Goal: Task Accomplishment & Management: Use online tool/utility

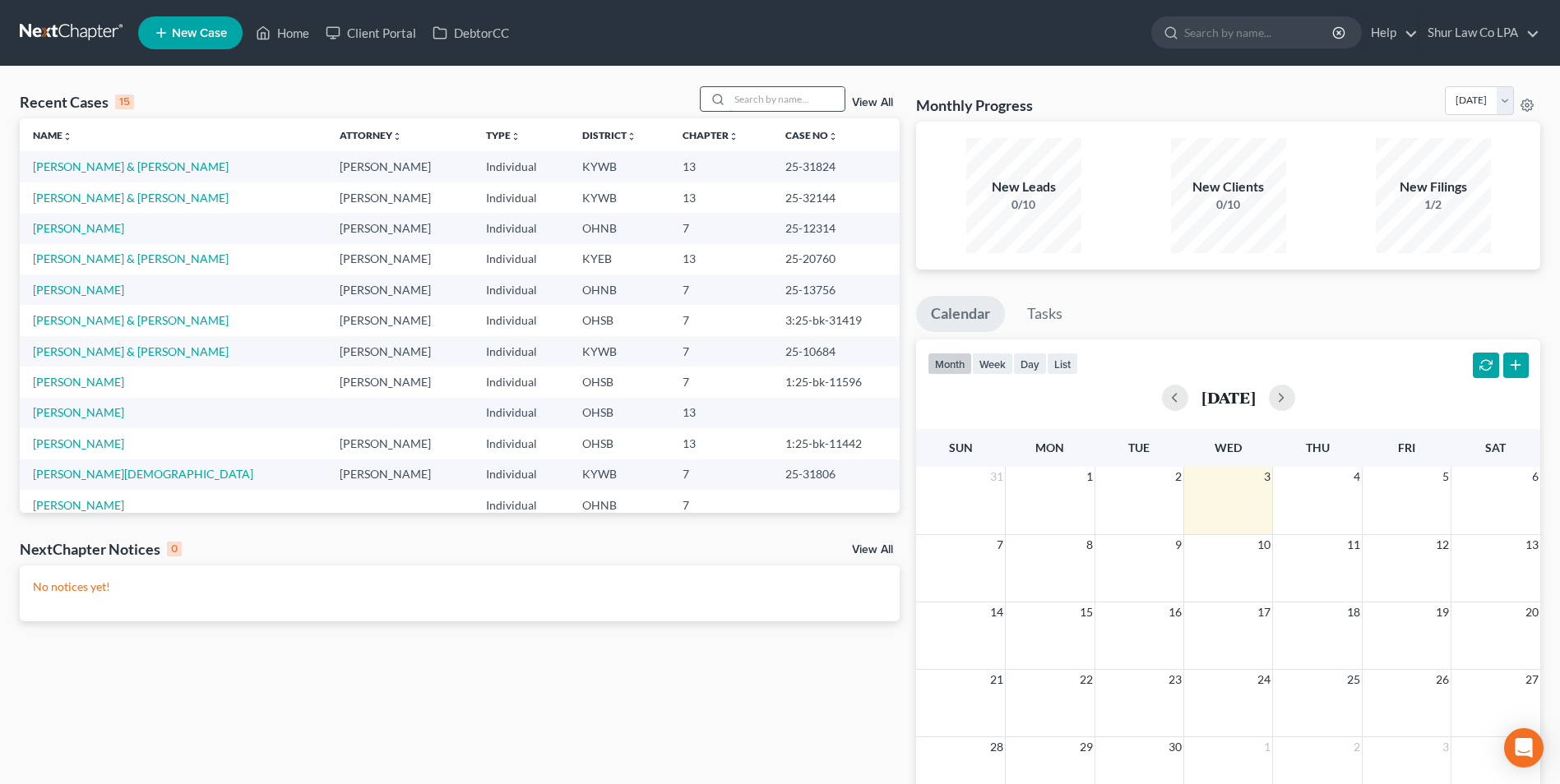
click at [766, 93] on input "search" at bounding box center [786, 98] width 115 height 23
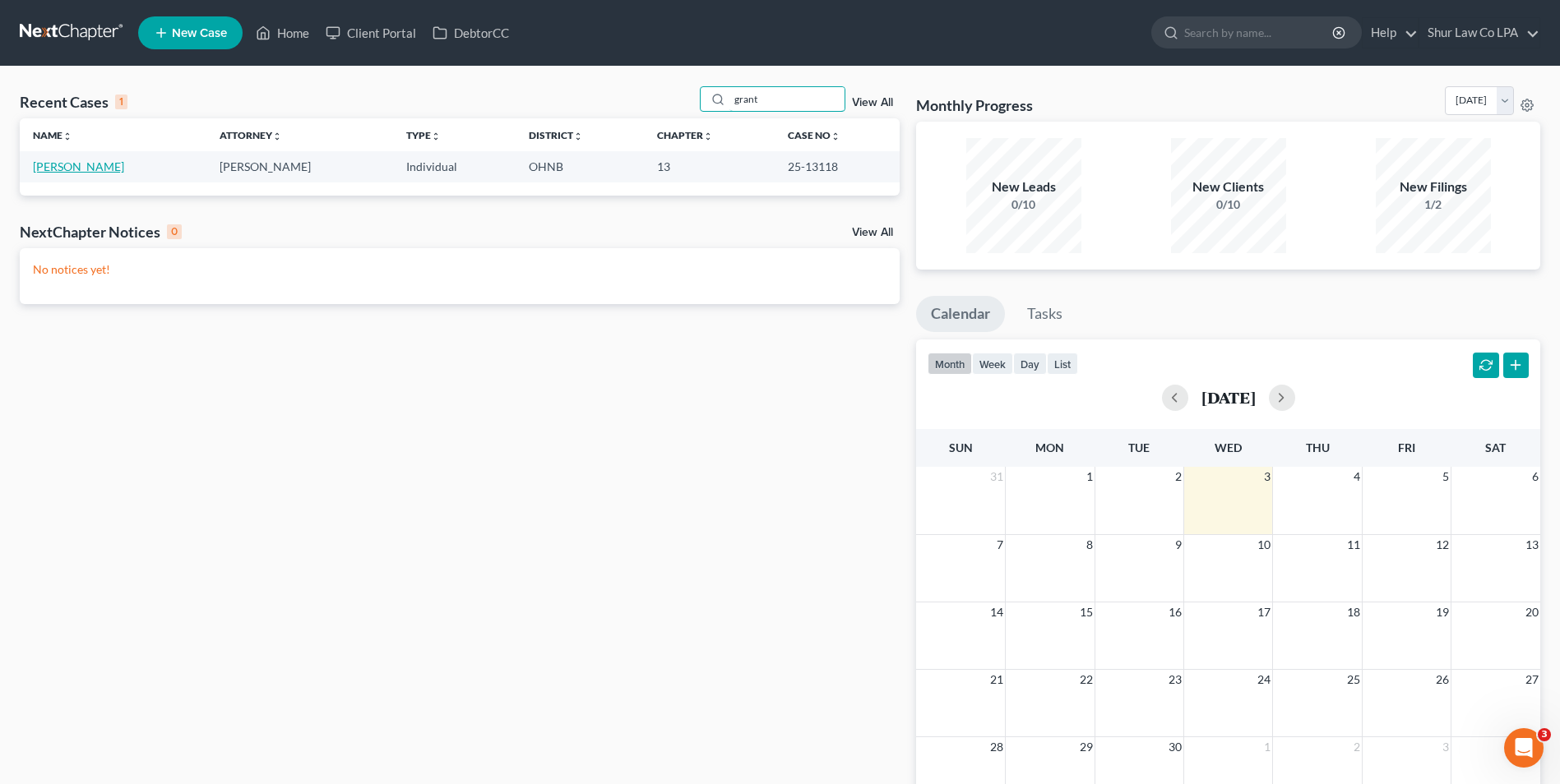
type input "grant"
click at [87, 164] on link "[PERSON_NAME]" at bounding box center [78, 166] width 91 height 14
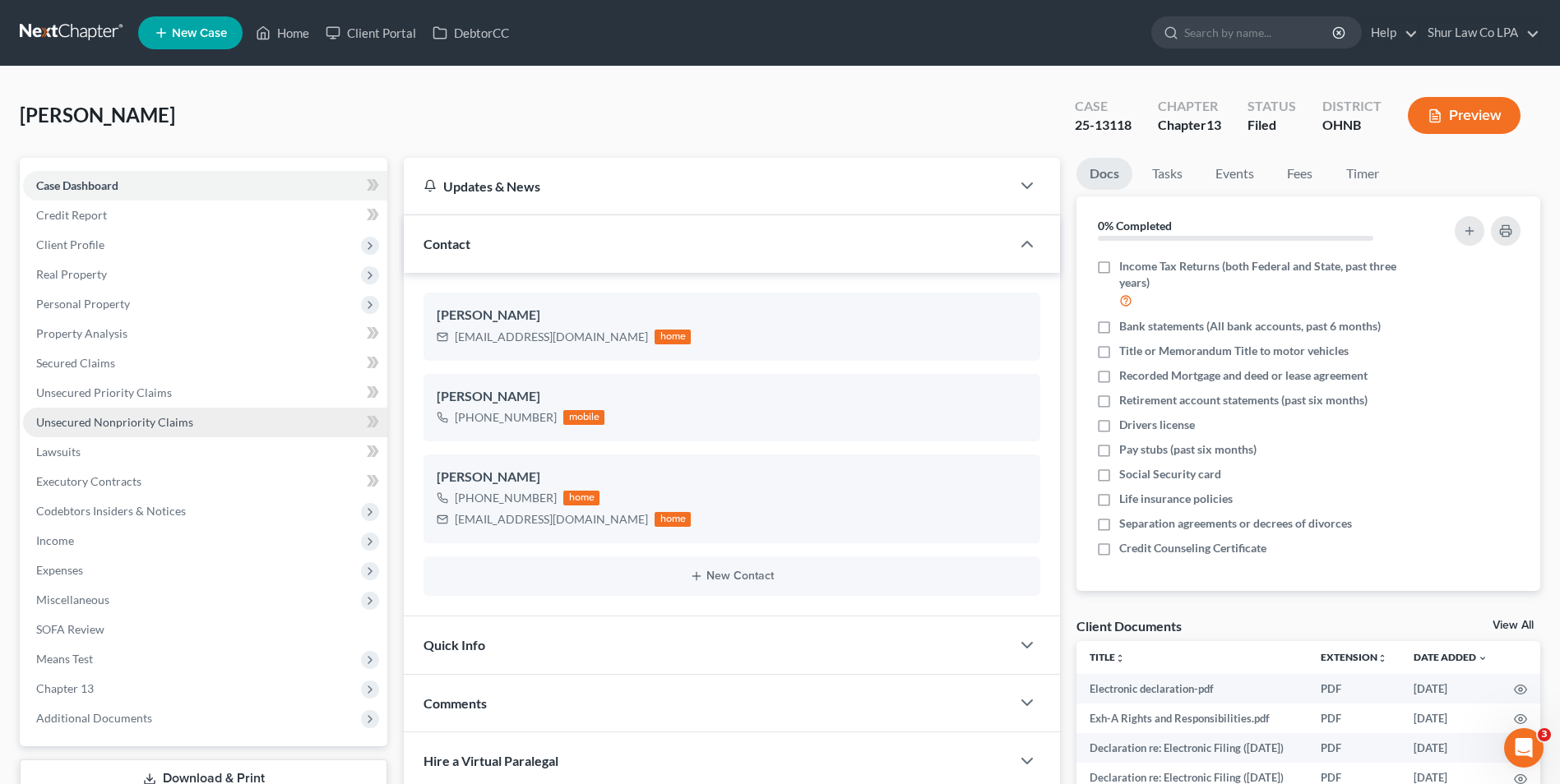
click at [57, 417] on span "Unsecured Nonpriority Claims" at bounding box center [115, 422] width 157 height 14
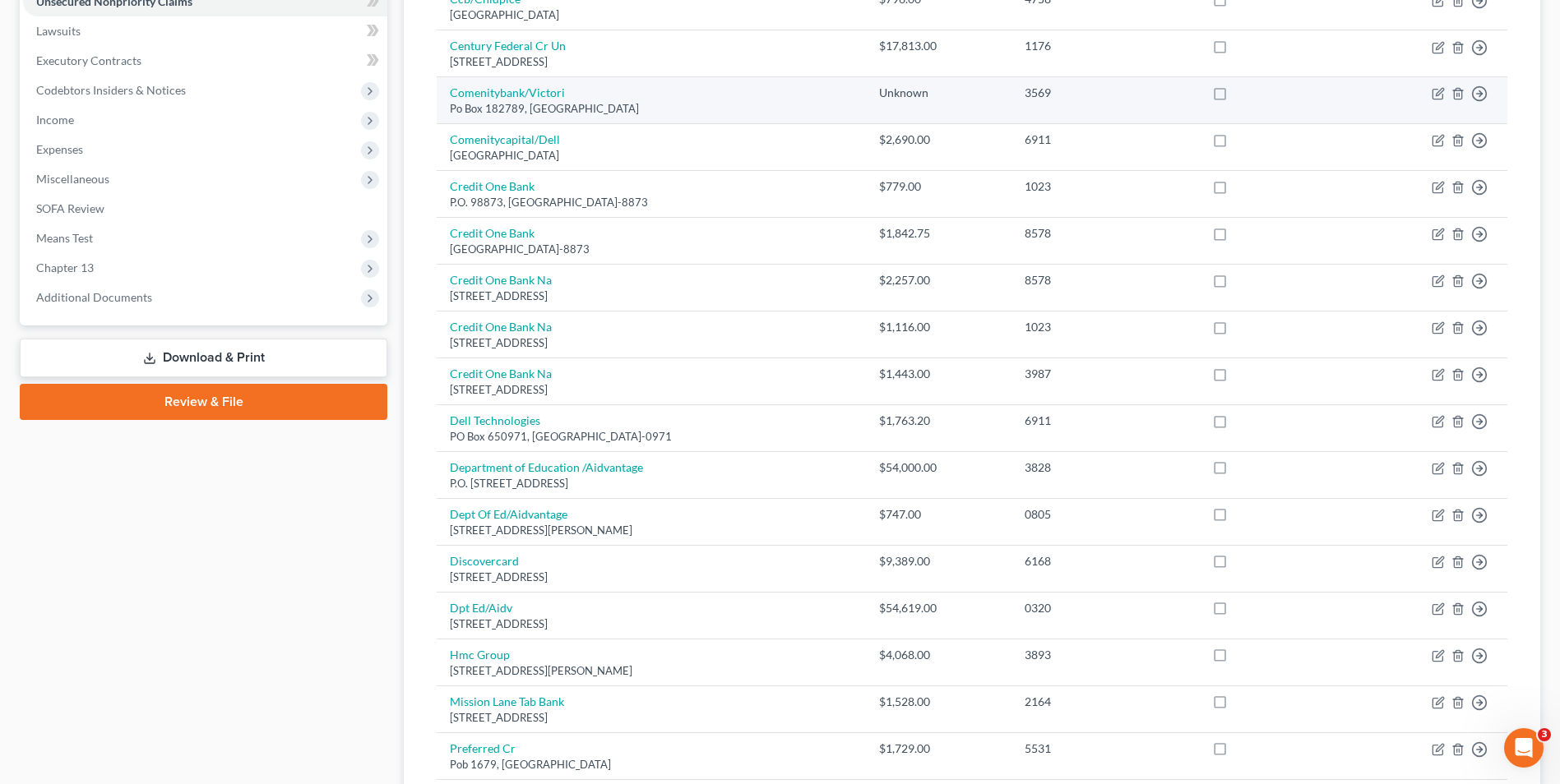
scroll to position [206, 0]
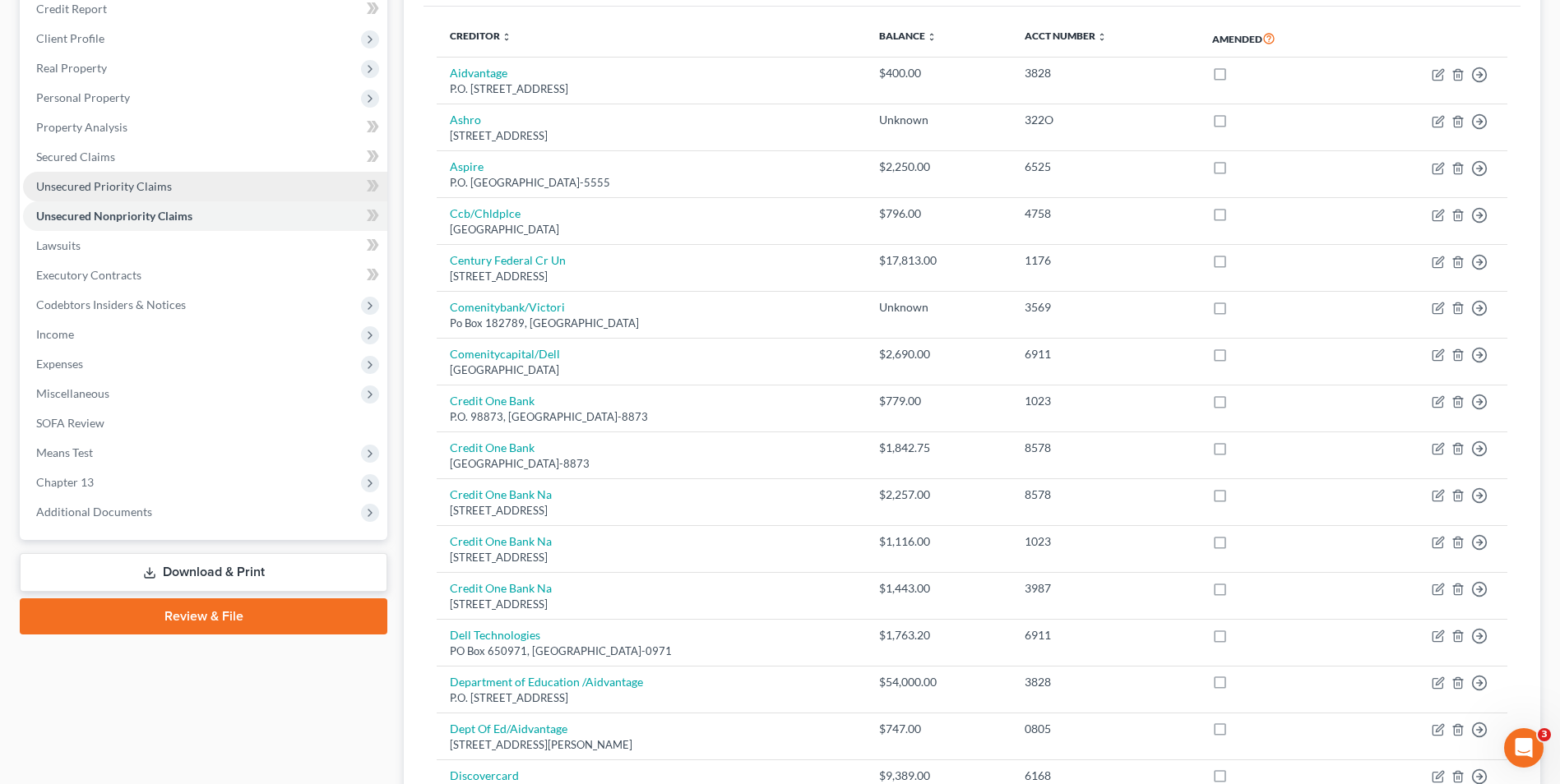
click at [109, 189] on span "Unsecured Priority Claims" at bounding box center [104, 185] width 136 height 14
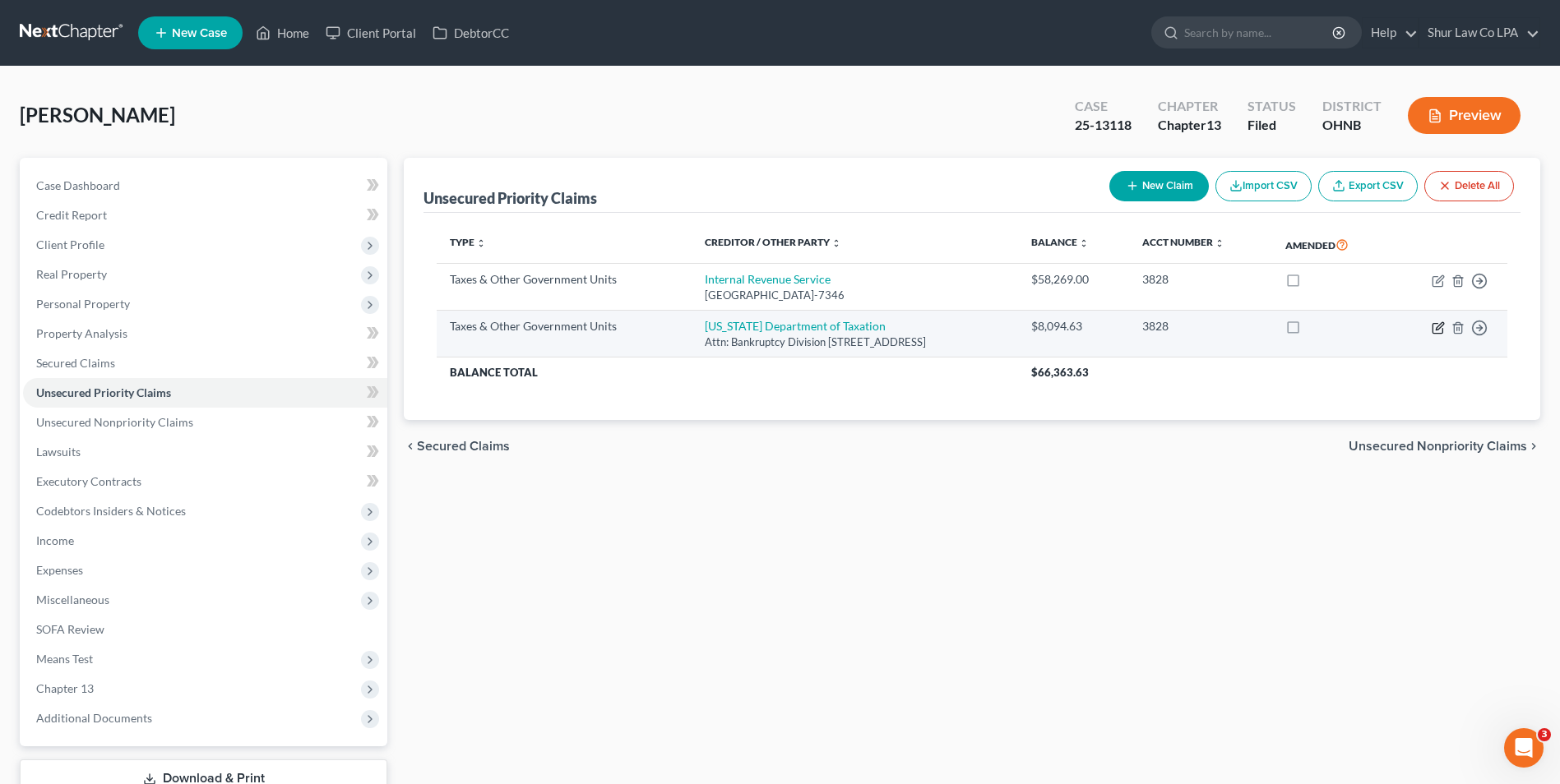
click at [1435, 332] on icon "button" at bounding box center [1438, 328] width 13 height 13
select select "2"
select select "36"
select select "0"
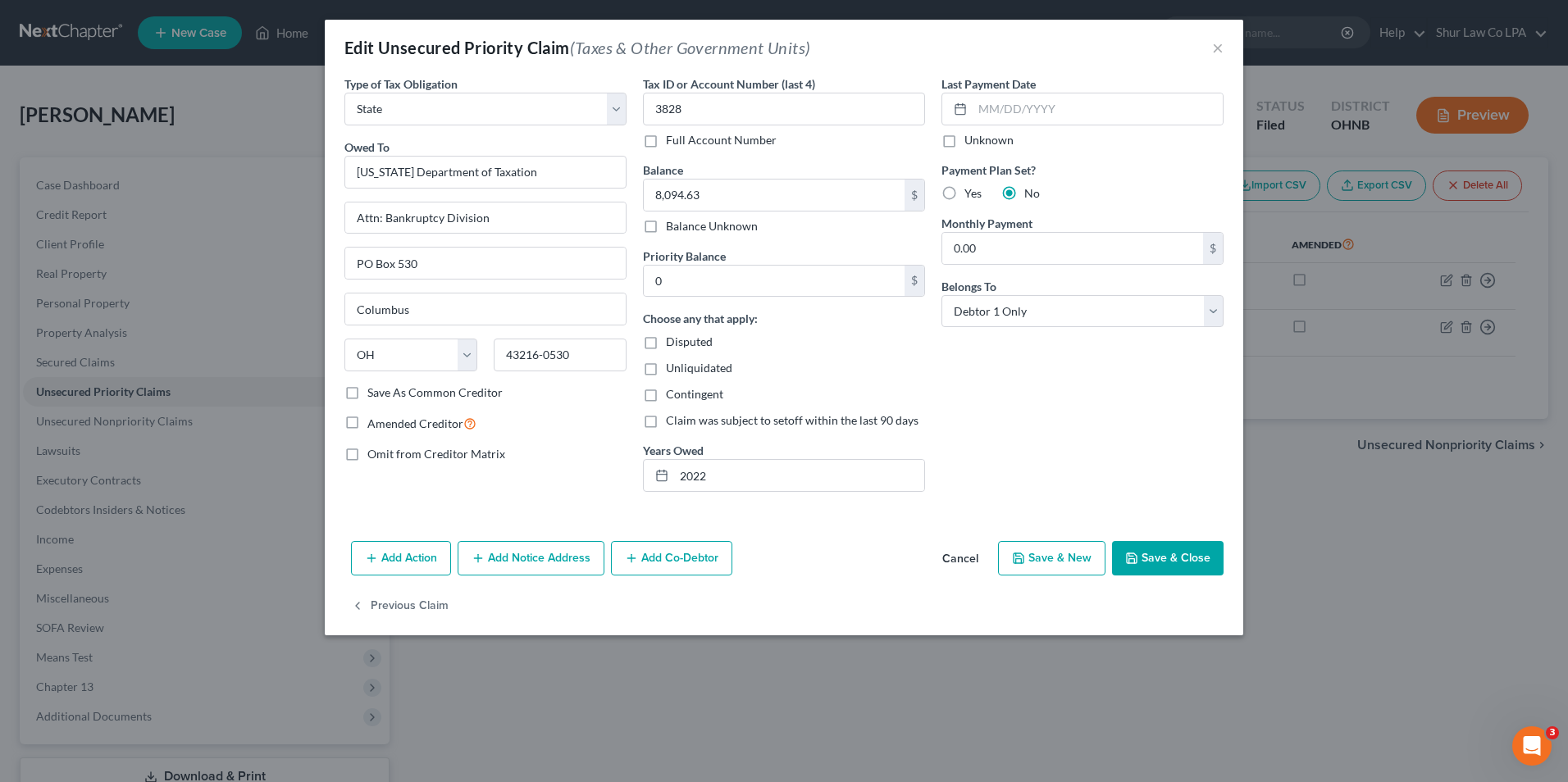
click at [1154, 561] on button "Save & Close" at bounding box center [1167, 558] width 111 height 35
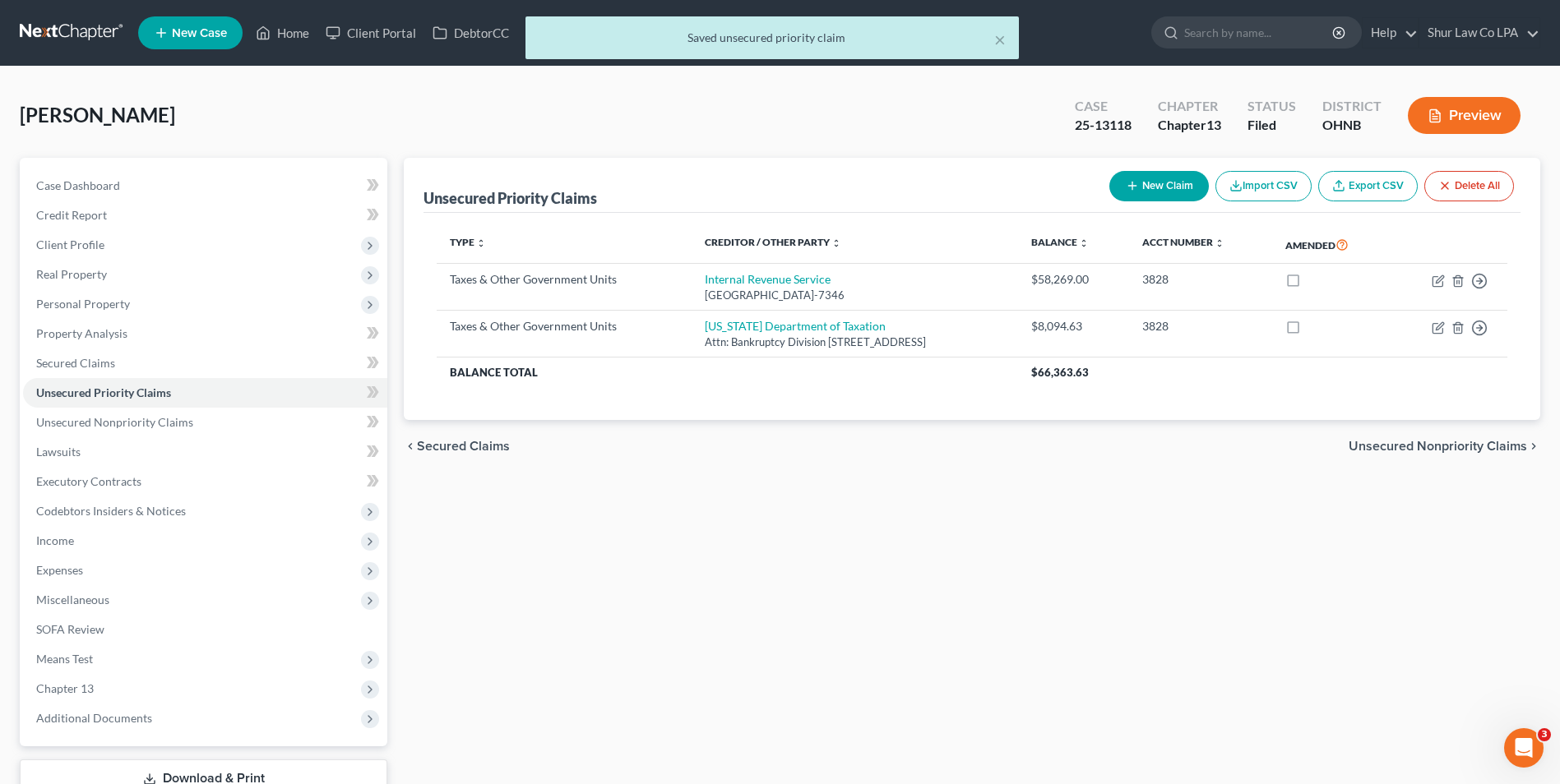
click at [1444, 108] on button "Preview" at bounding box center [1463, 115] width 112 height 37
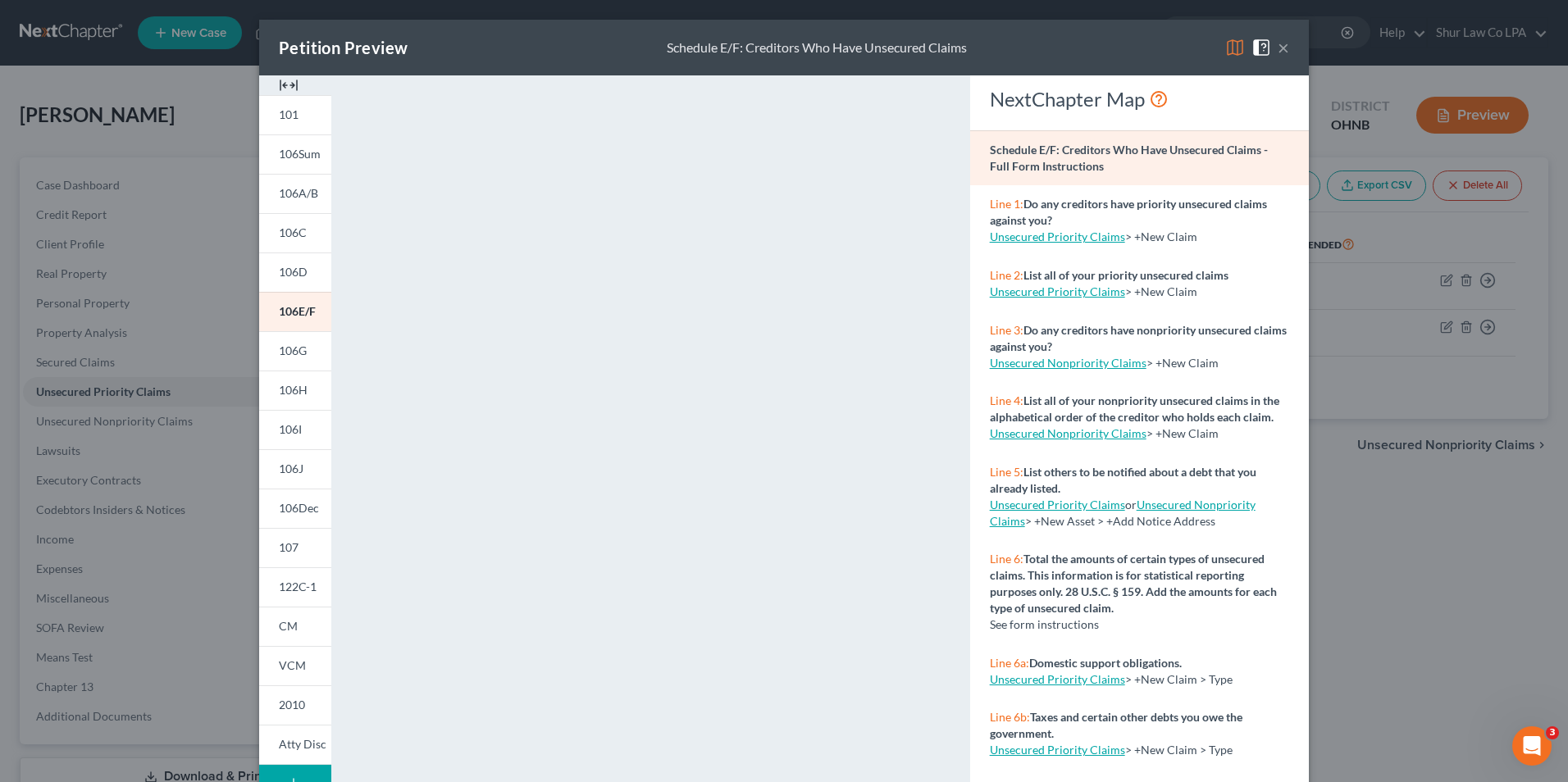
click at [1269, 43] on span at bounding box center [1264, 46] width 26 height 14
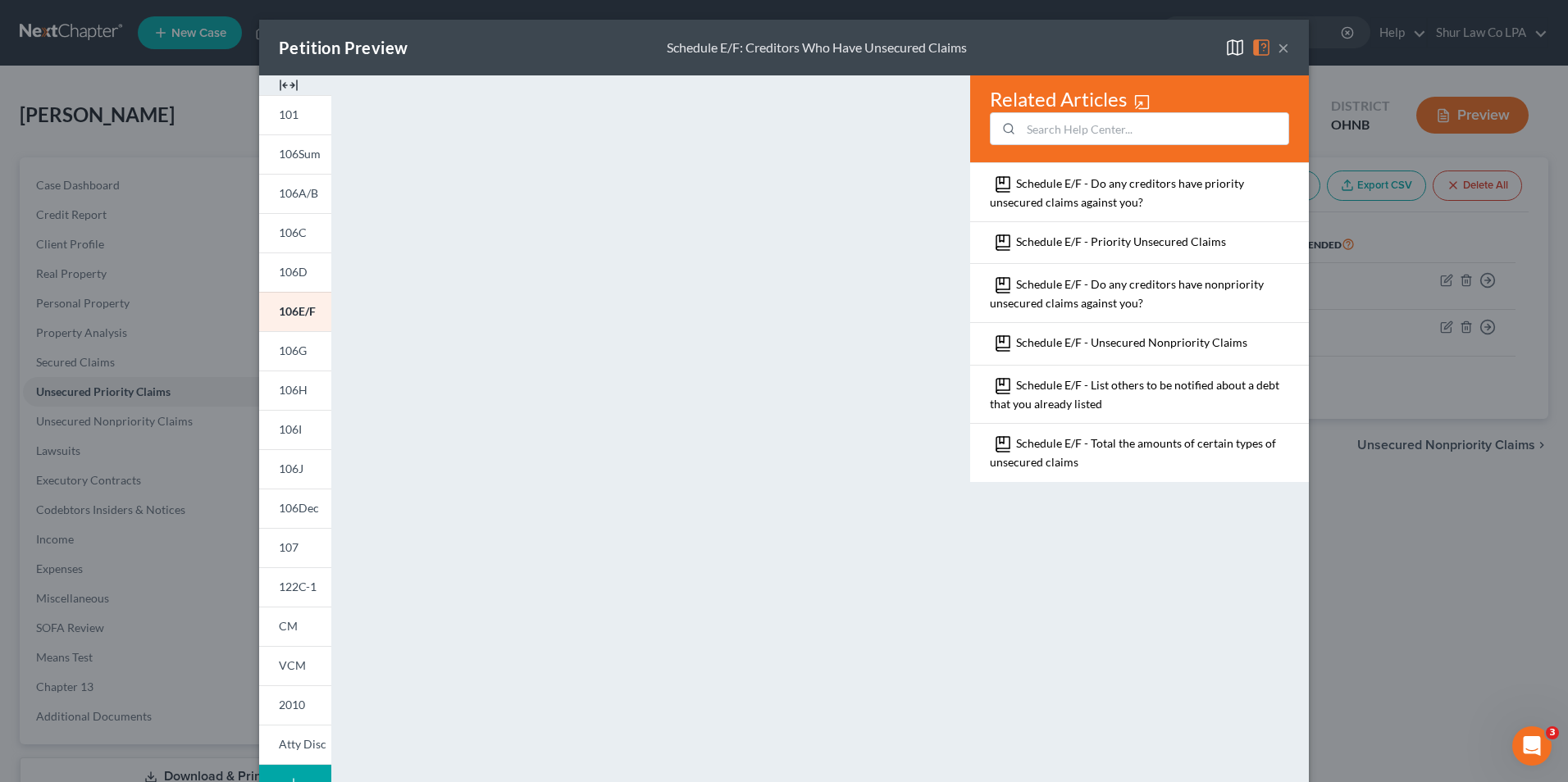
click at [1281, 46] on button "×" at bounding box center [1283, 47] width 11 height 20
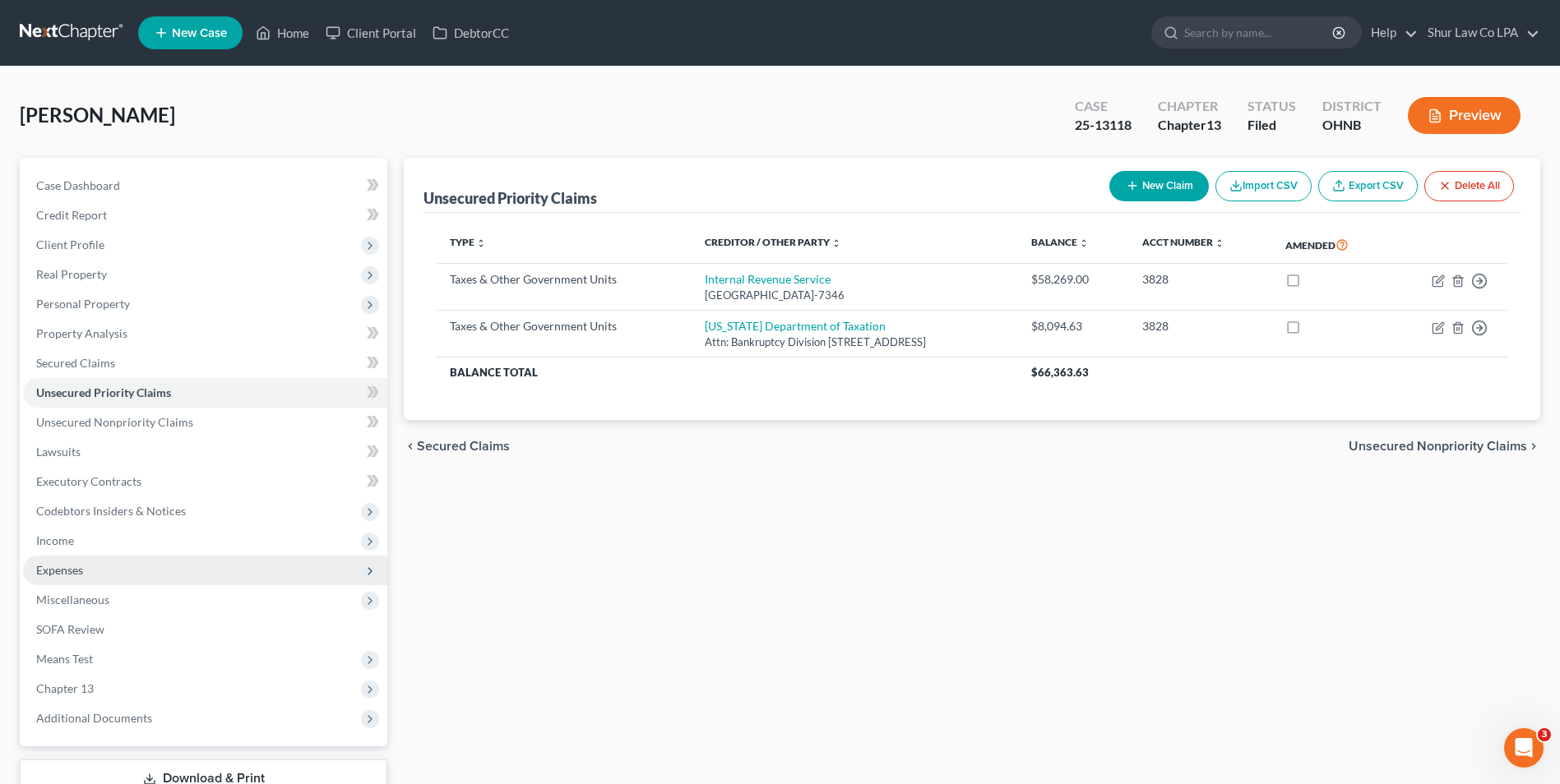
click at [80, 561] on span "Expenses" at bounding box center [205, 570] width 364 height 30
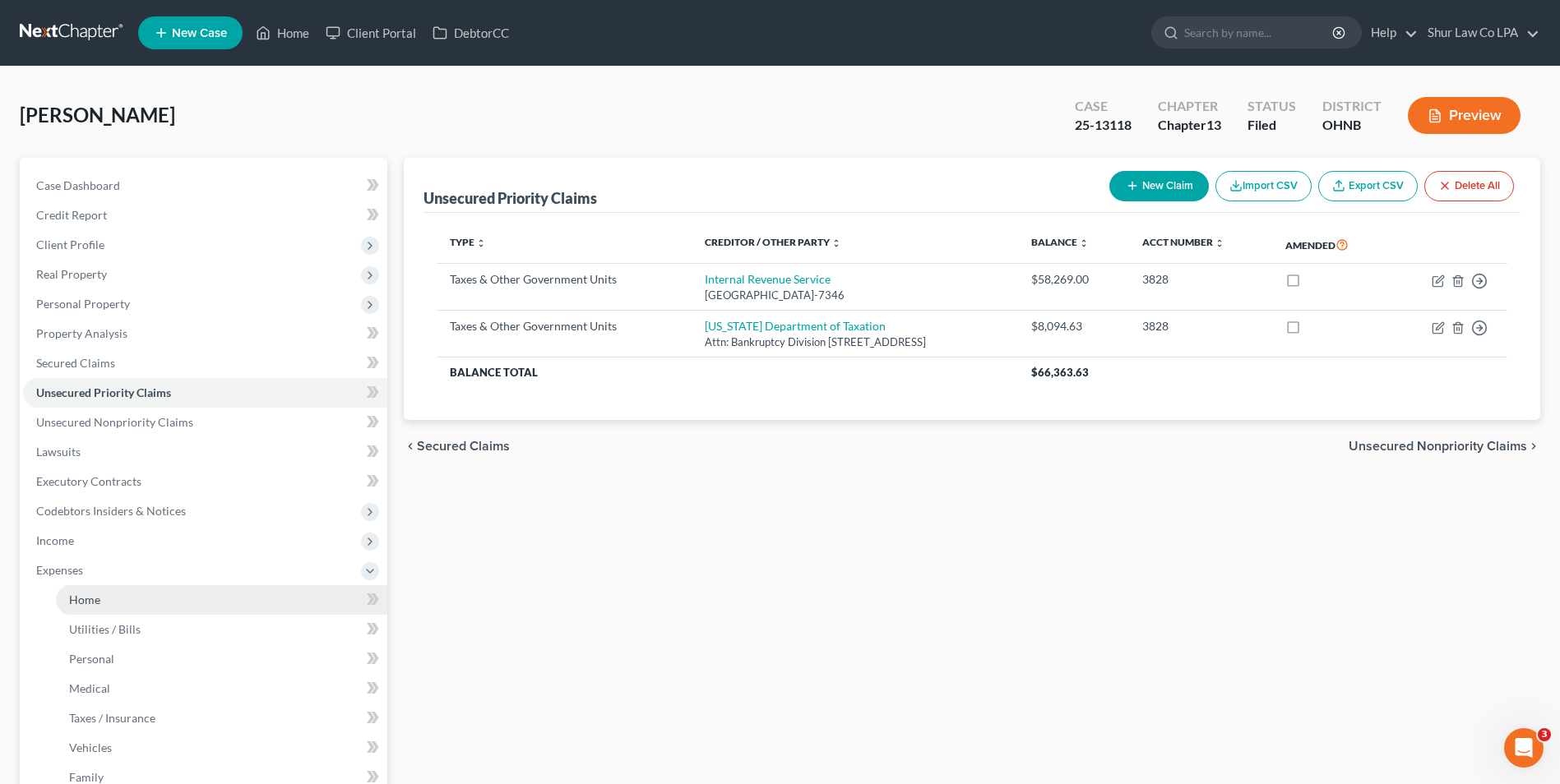
click at [87, 597] on span "Home" at bounding box center [84, 599] width 31 height 14
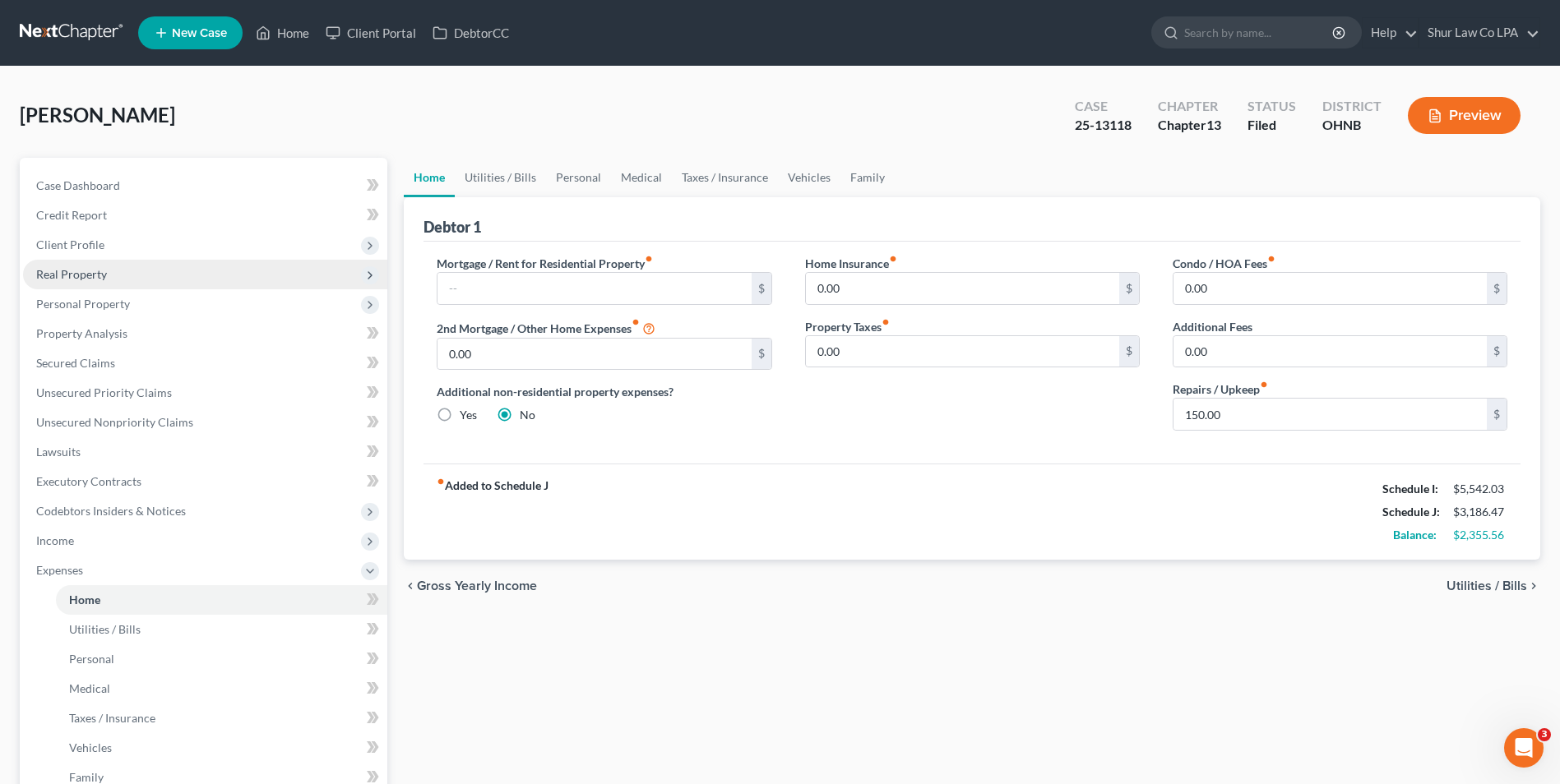
click at [77, 274] on span "Real Property" at bounding box center [71, 274] width 70 height 14
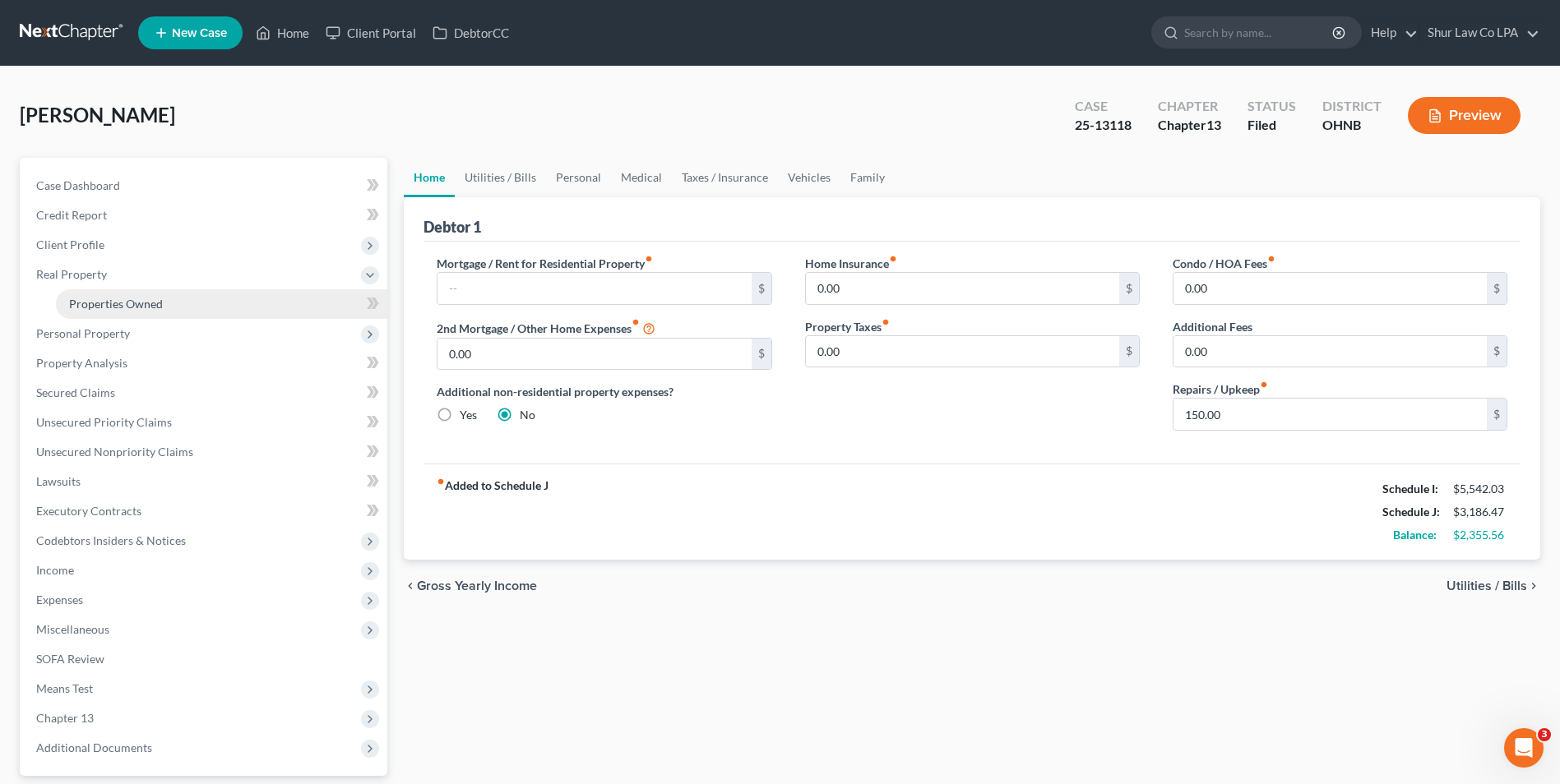
click at [82, 300] on span "Properties Owned" at bounding box center [116, 303] width 94 height 14
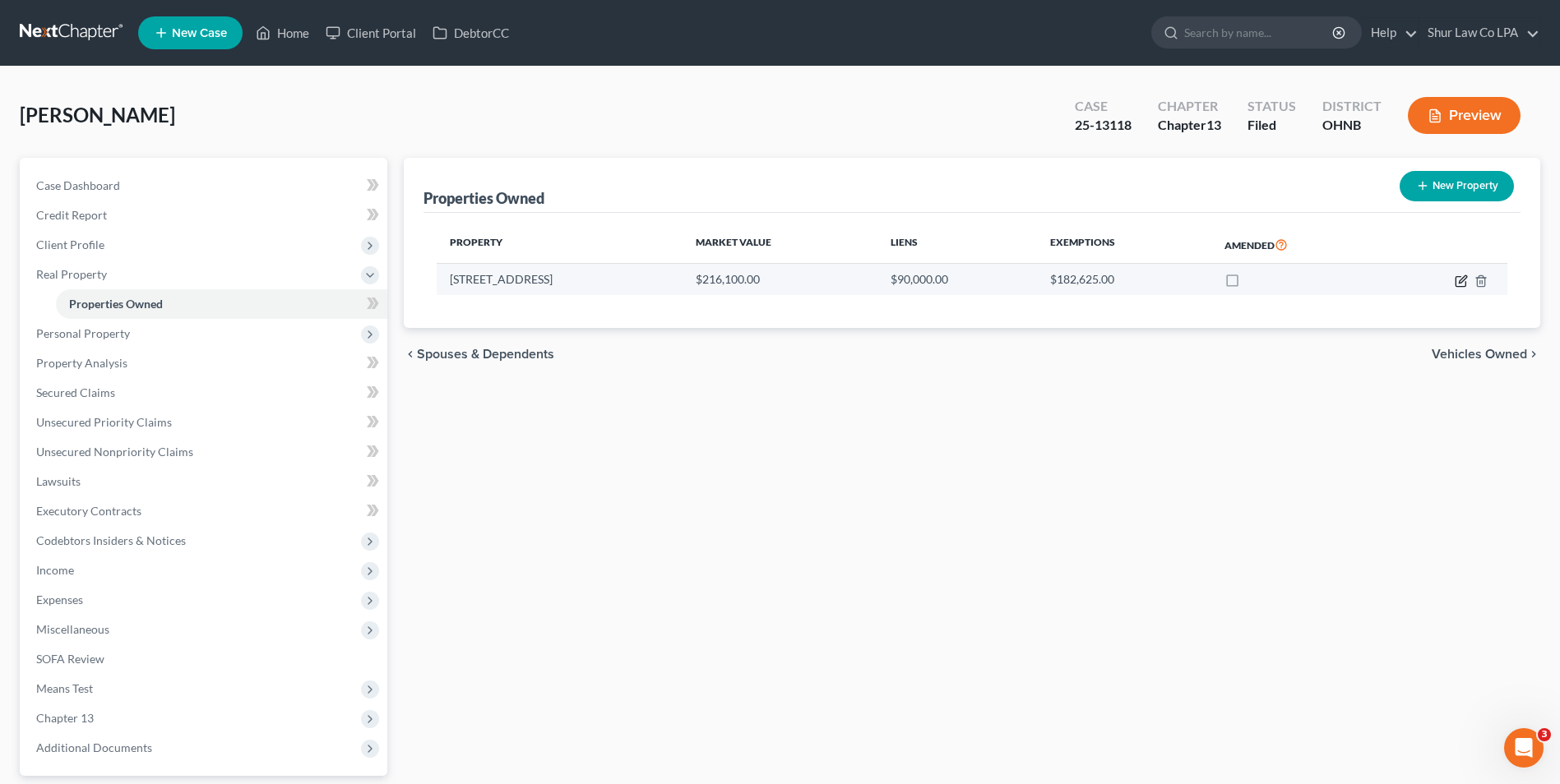
click at [1460, 279] on icon "button" at bounding box center [1463, 279] width 7 height 7
select select "36"
select select "0"
select select "26"
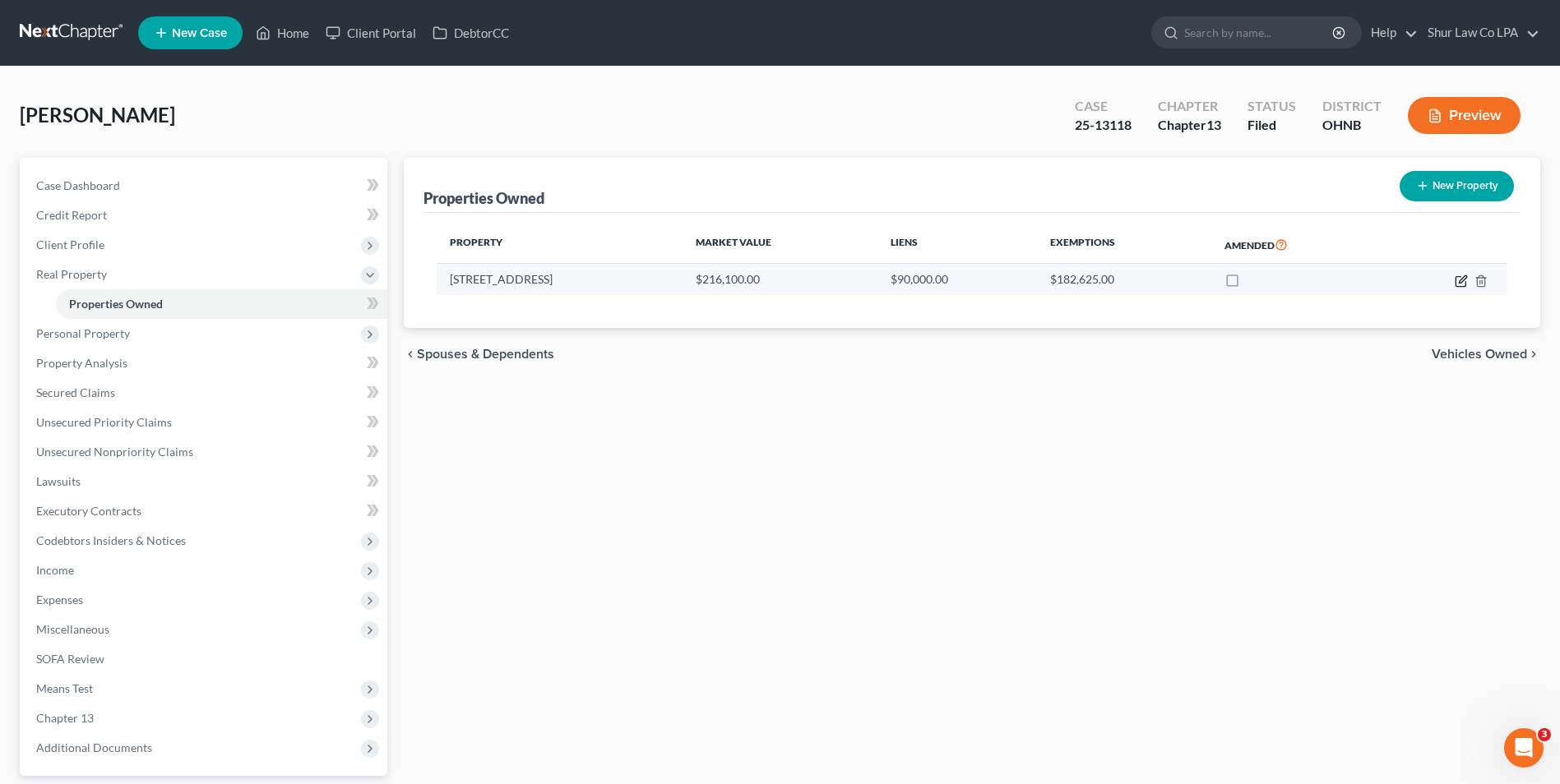
select select "0"
select select "2"
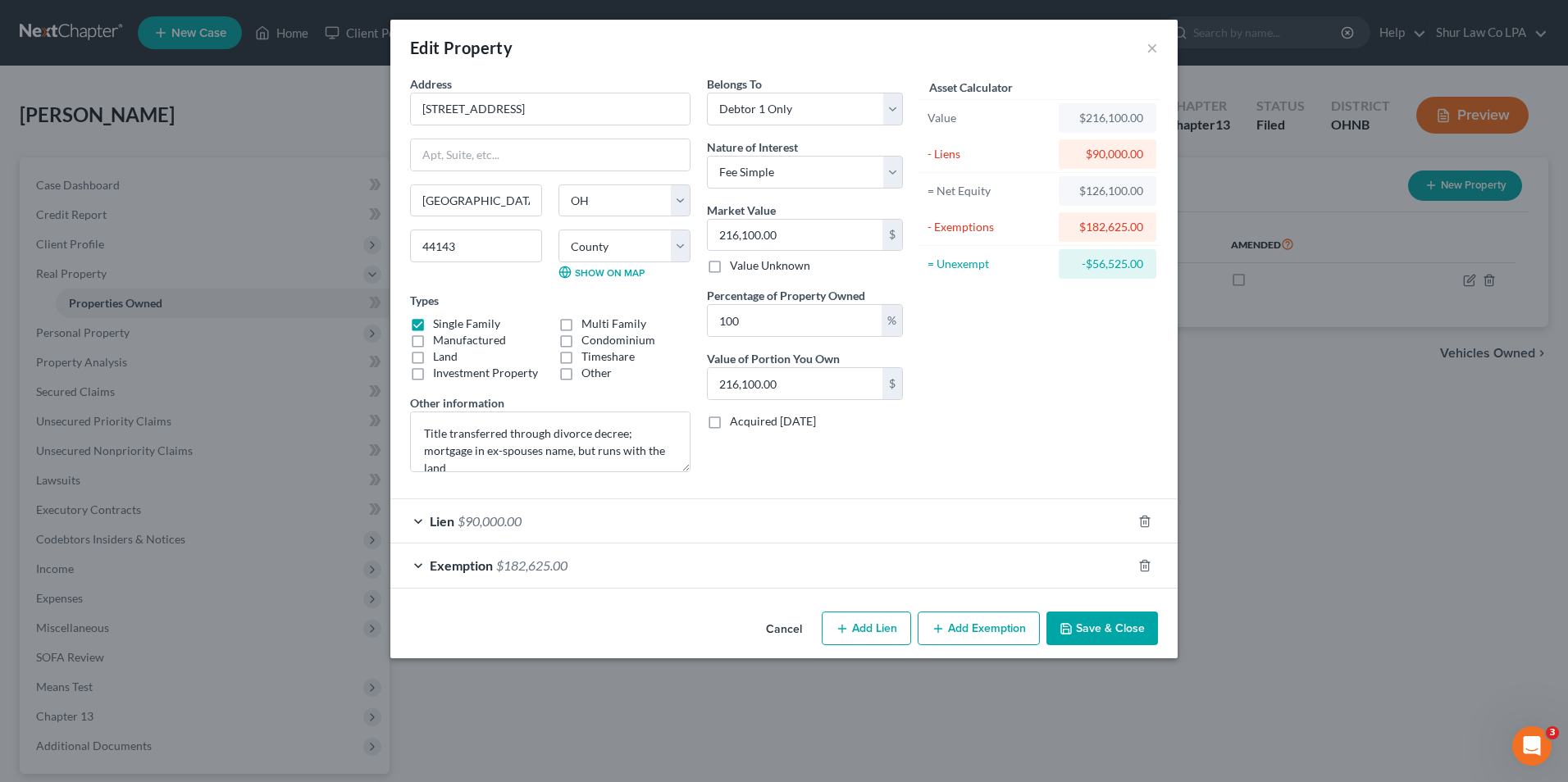
click at [421, 520] on div "Lien $90,000.00" at bounding box center [761, 520] width 741 height 44
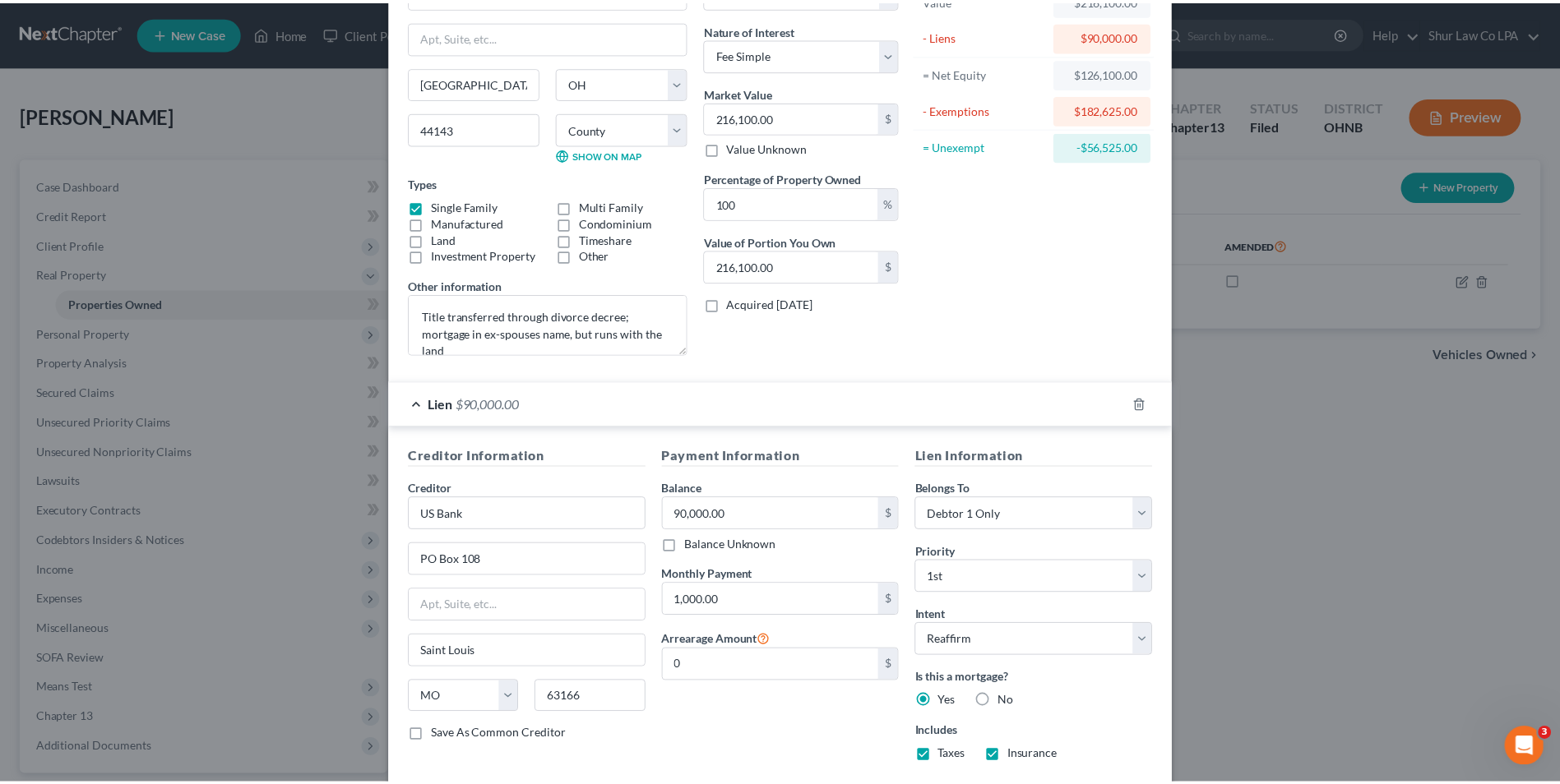
scroll to position [259, 0]
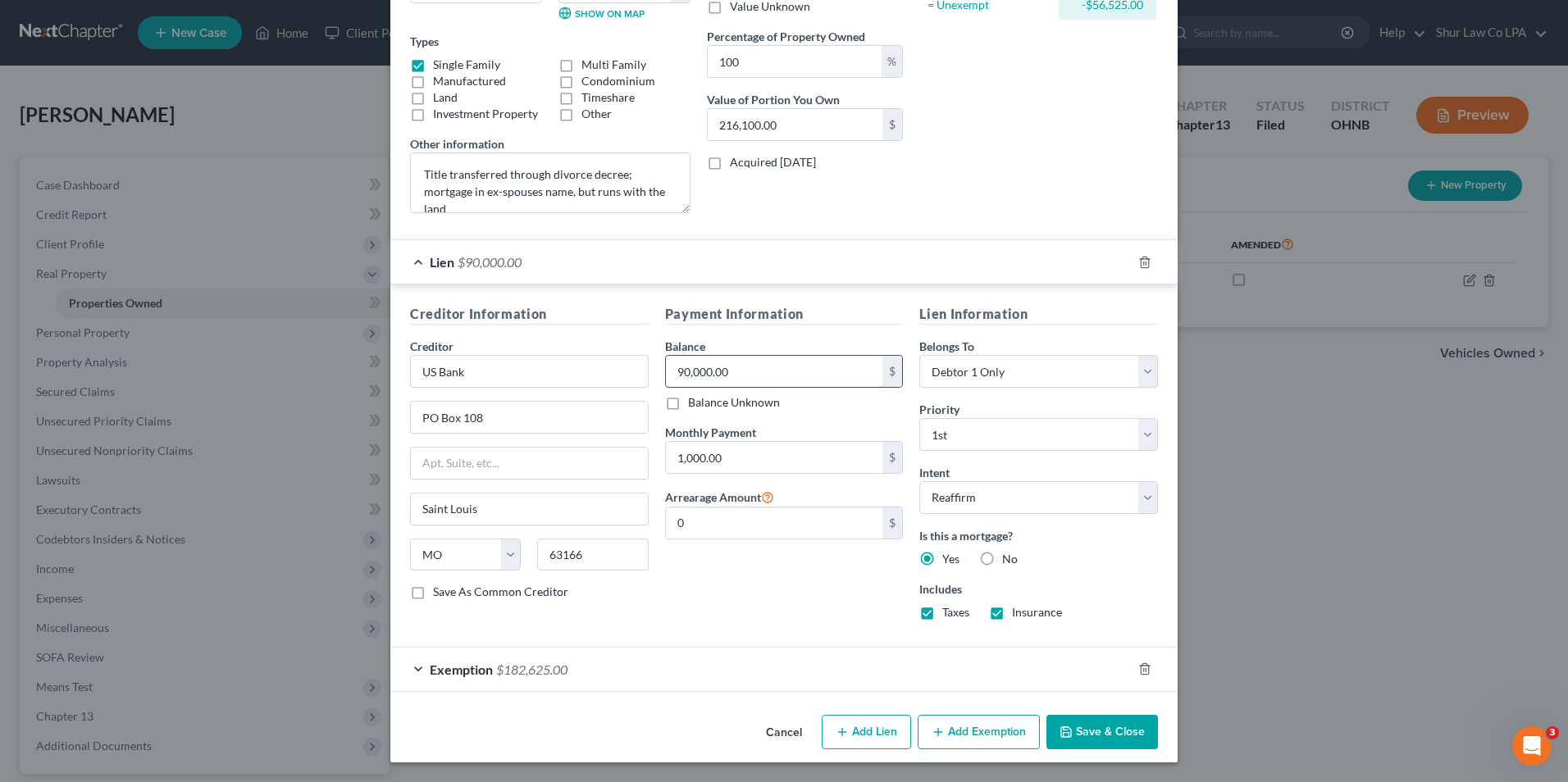
click at [740, 370] on input "90,000.00" at bounding box center [775, 371] width 218 height 31
type input "93,662.30"
click at [760, 628] on div "Payment Information Balance 93,662.30 $ Balance Unknown Balance Undetermined 93…" at bounding box center [784, 469] width 255 height 329
click at [1115, 731] on button "Save & Close" at bounding box center [1102, 732] width 111 height 35
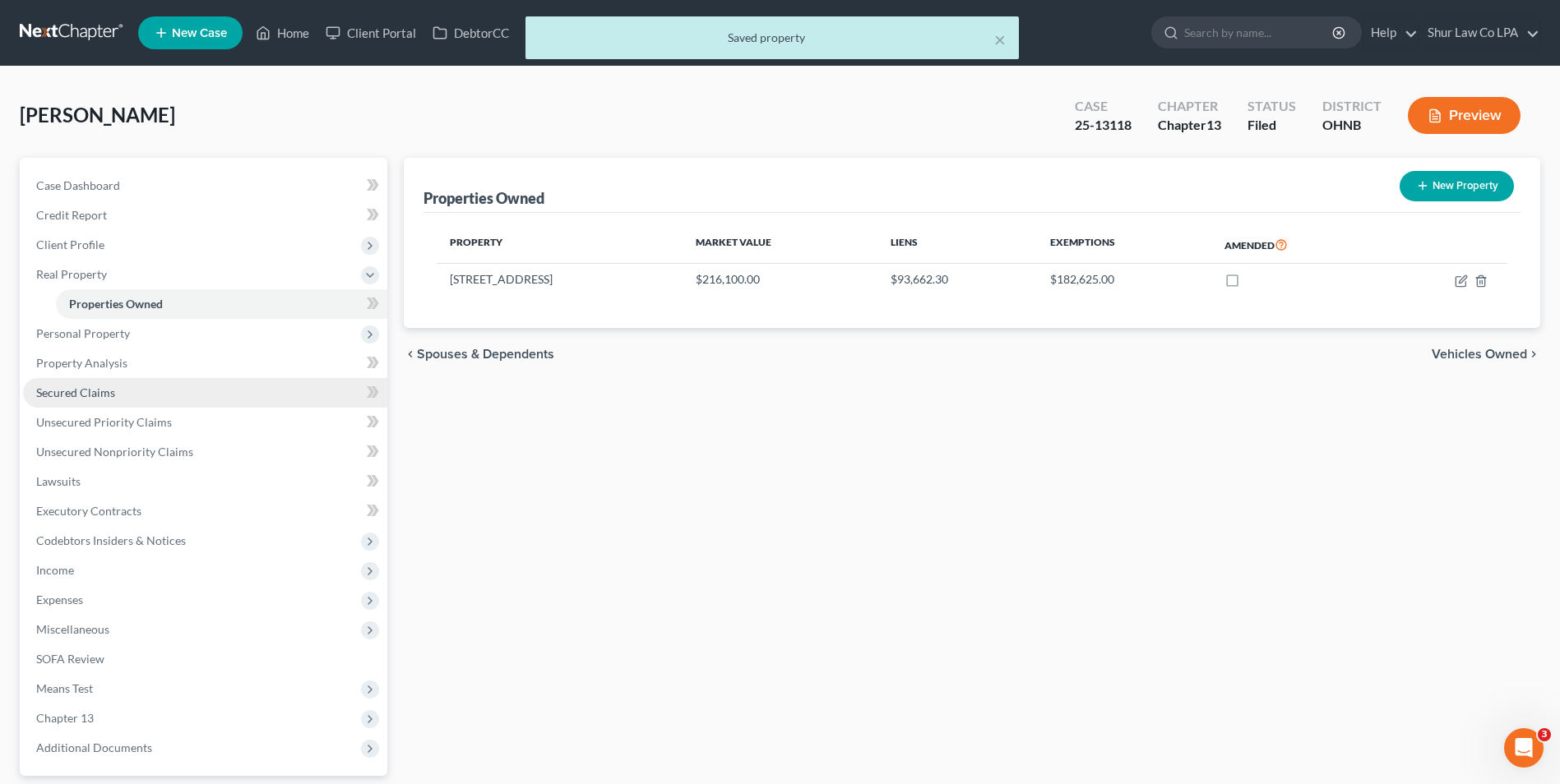
click at [70, 392] on span "Secured Claims" at bounding box center [76, 392] width 79 height 14
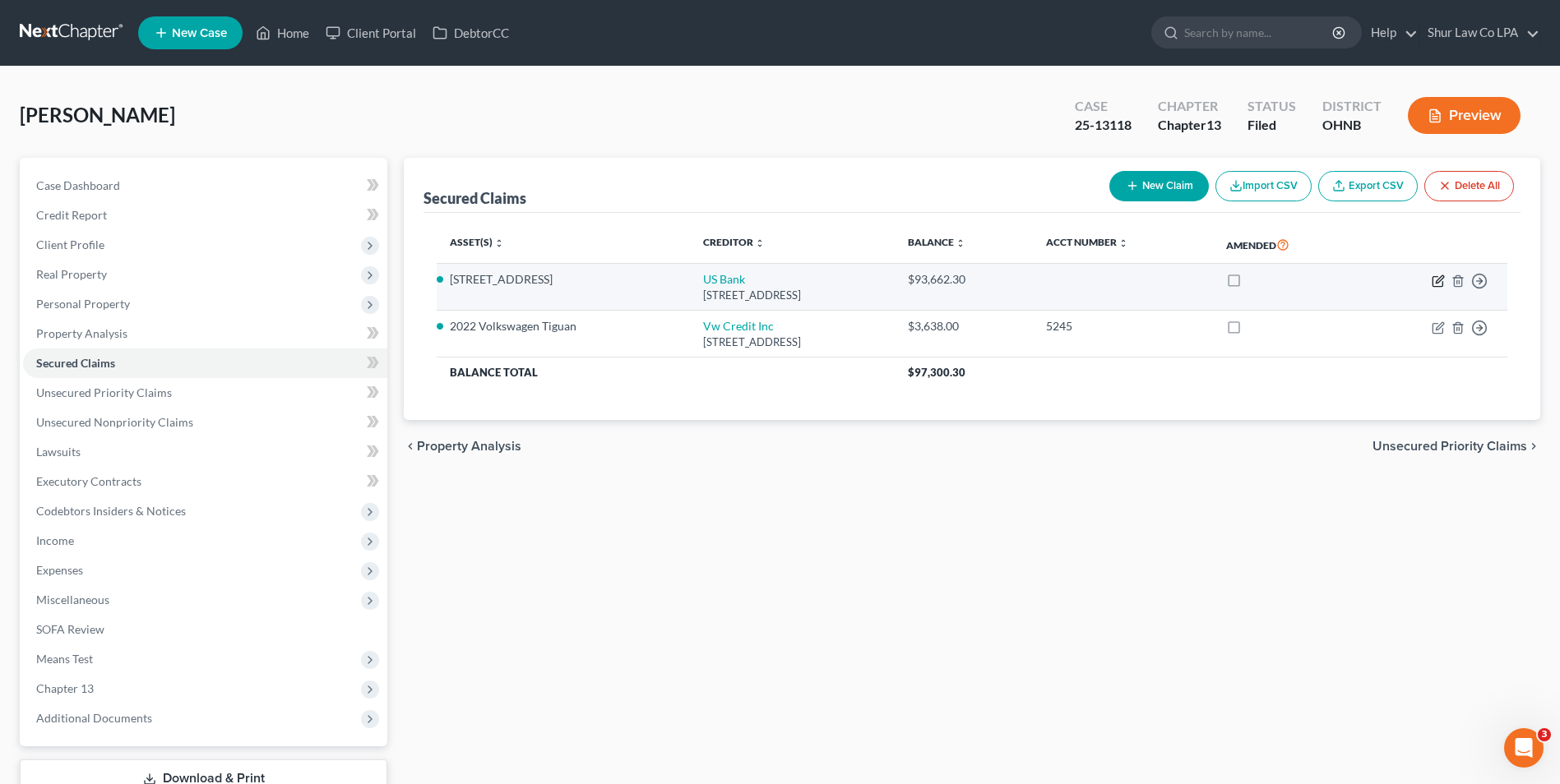
click at [1436, 280] on icon "button" at bounding box center [1439, 279] width 7 height 7
select select "26"
select select "2"
select select "0"
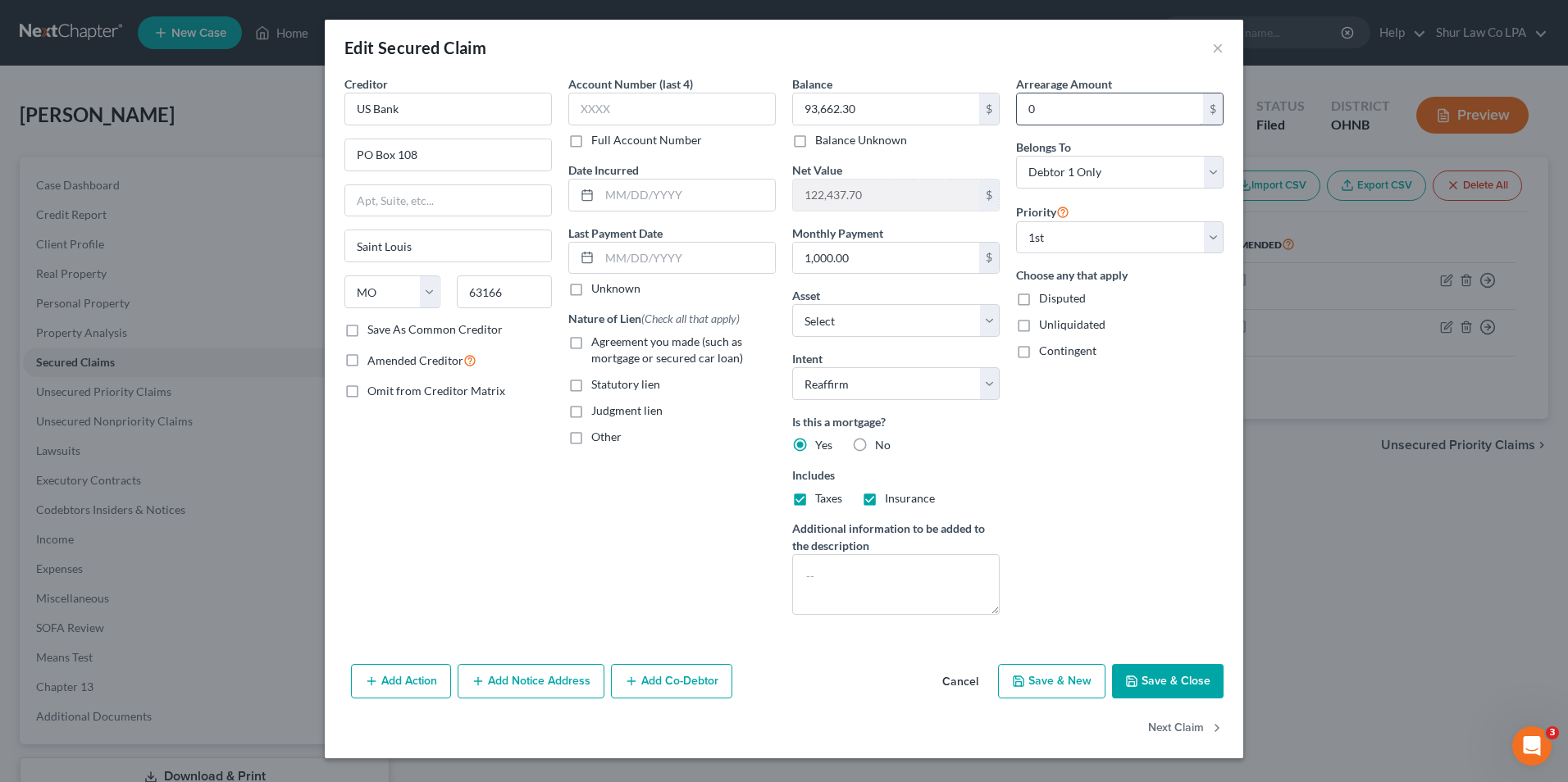
click at [1054, 105] on input "0" at bounding box center [1109, 108] width 186 height 31
type input "20,552.85"
click at [452, 121] on input "US Bank" at bounding box center [449, 108] width 207 height 33
type input "US Bank National Association"
click at [430, 161] on input "PO Box 108" at bounding box center [448, 154] width 206 height 31
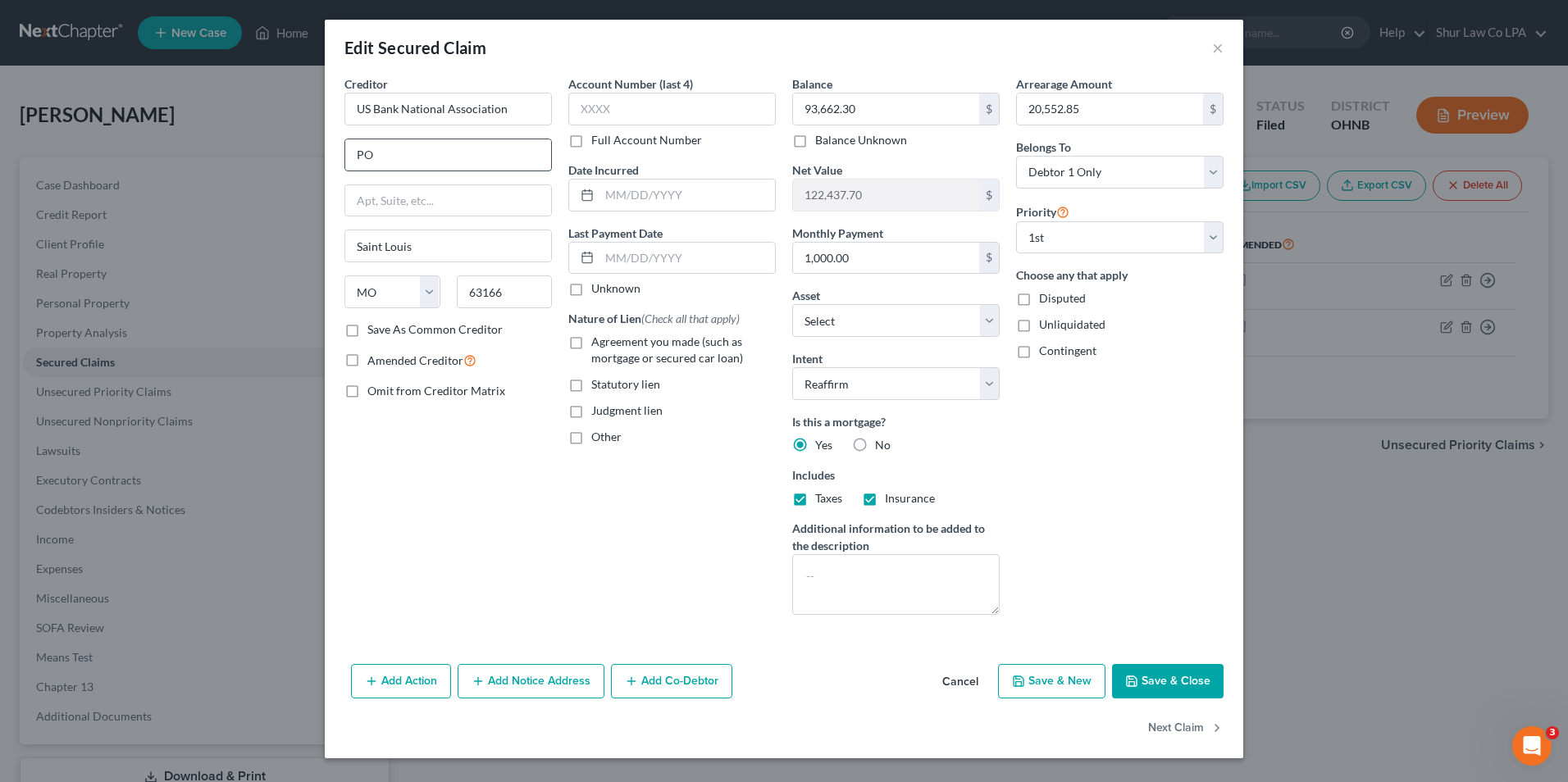
type input "P"
type input "2800 Tamarack Road"
type input "Owensboro"
select select "18"
type input "42301"
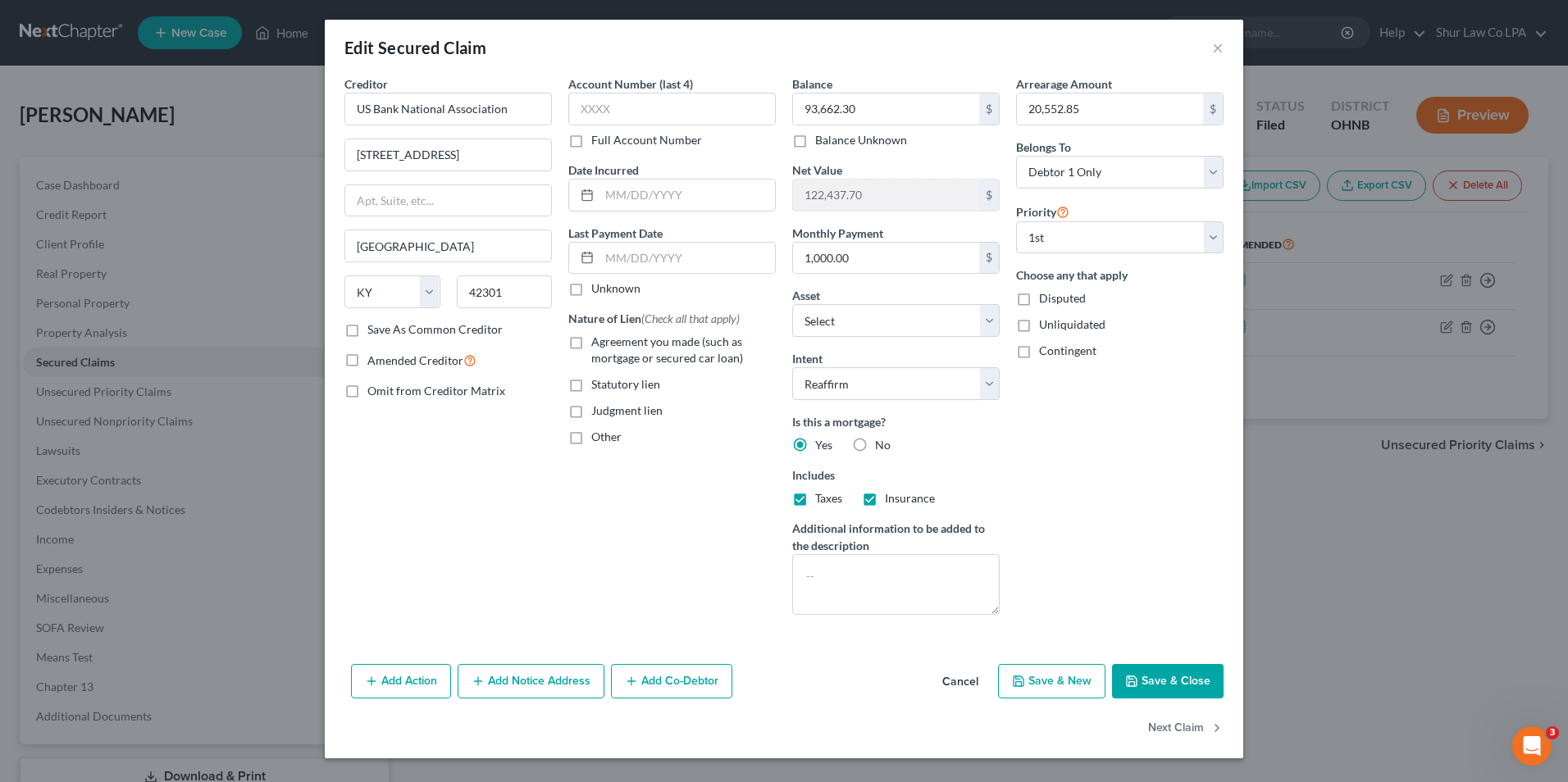
click at [518, 484] on div "Creditor * US Bank National Association 2800 Tamarack Road Owensboro State AL A…" at bounding box center [449, 351] width 224 height 552
click at [610, 105] on input "text" at bounding box center [672, 108] width 207 height 33
type input "5847"
click at [856, 107] on input "93,662.30" at bounding box center [886, 108] width 186 height 31
type input "108,663.07"
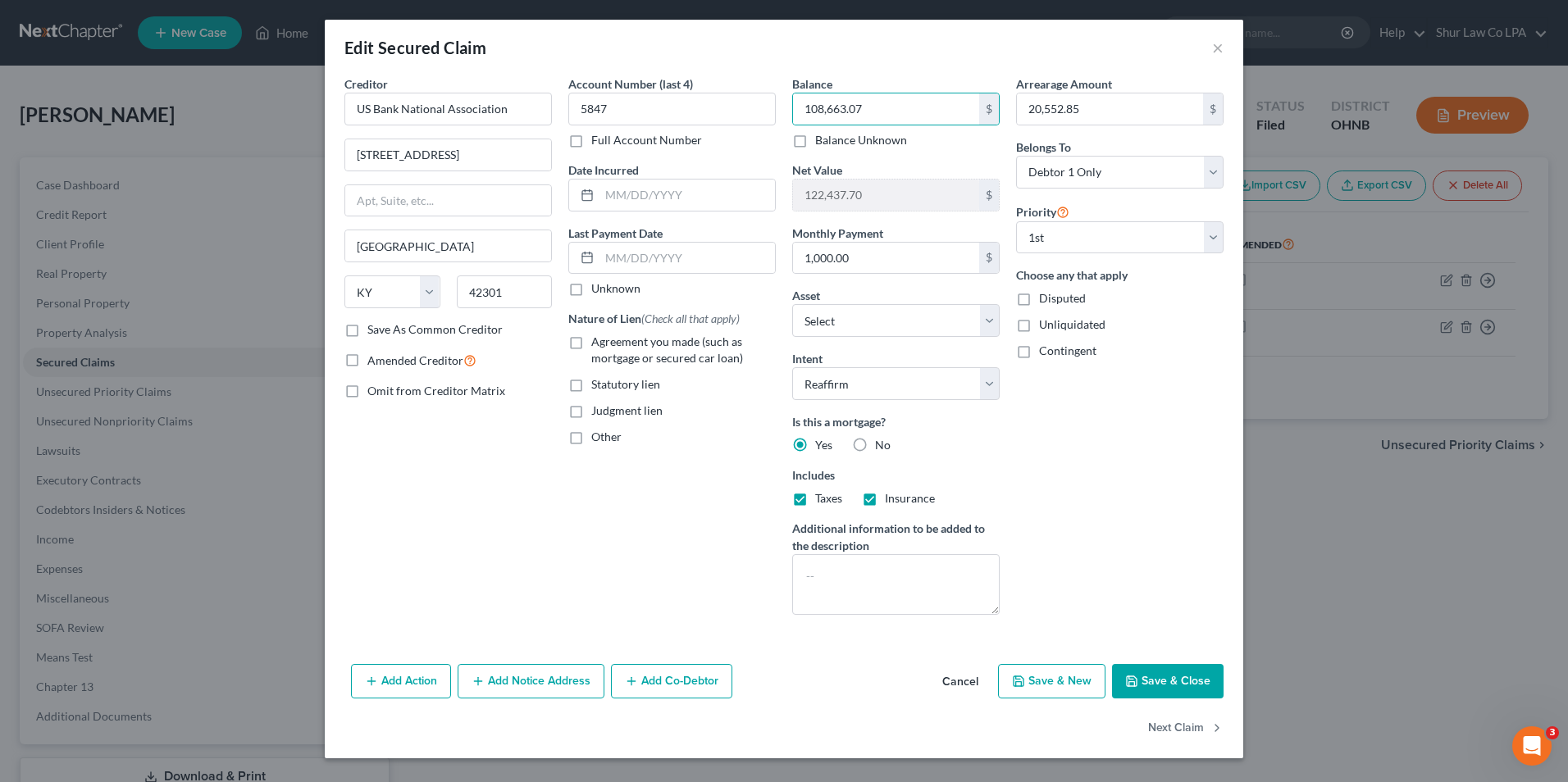
click at [712, 525] on div "Account Number (last 4) 5847 Full Account Number Date Incurred Last Payment Dat…" at bounding box center [672, 351] width 224 height 552
click at [907, 584] on textarea at bounding box center [896, 584] width 207 height 61
type textarea "3.75% int."
click at [856, 254] on input "1,000.00" at bounding box center [886, 258] width 186 height 31
type input "1,169"
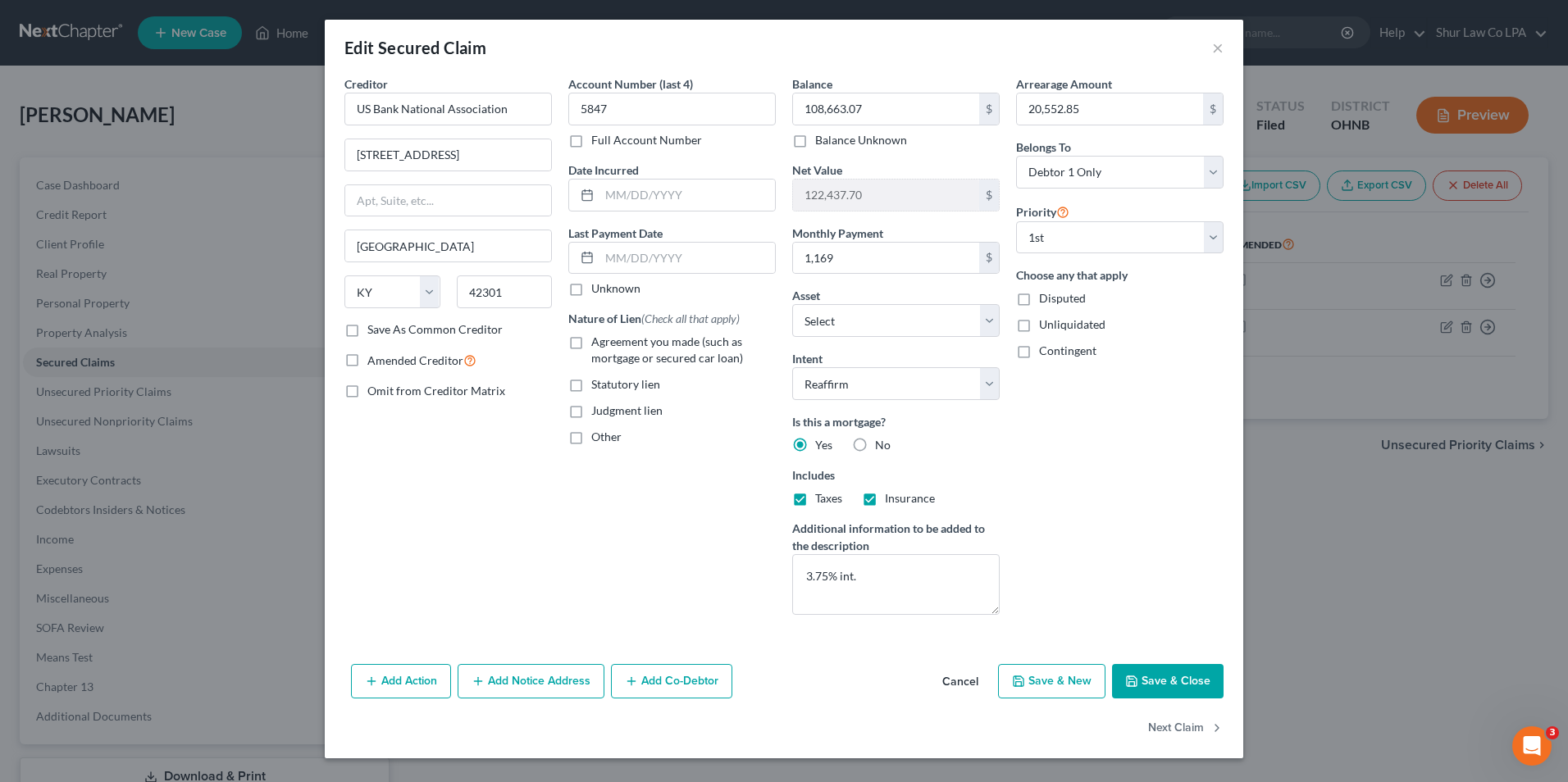
click at [1029, 488] on div "Arrearage Amount 20,552.85 $ Belongs To * Select Debtor 1 Only Debtor 2 Only De…" at bounding box center [1119, 351] width 224 height 552
click at [673, 200] on input "text" at bounding box center [687, 194] width 176 height 31
type input "07/01/2018"
click at [658, 253] on input "text" at bounding box center [687, 258] width 176 height 31
drag, startPoint x: 574, startPoint y: 290, endPoint x: 566, endPoint y: 316, distance: 27.2
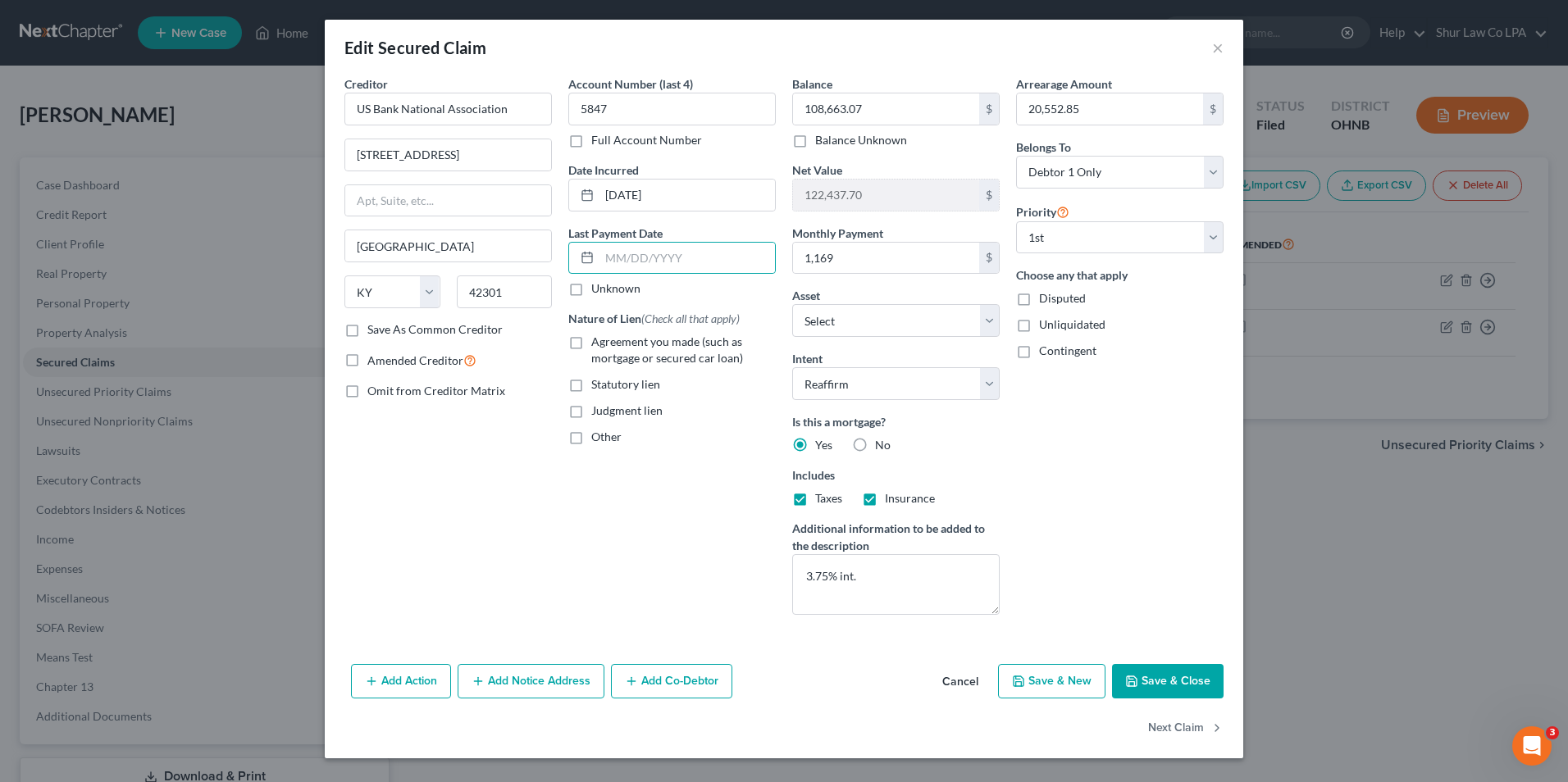
click at [592, 290] on label "Unknown" at bounding box center [616, 289] width 50 height 17
click at [598, 290] on input "Unknown" at bounding box center [603, 285] width 10 height 10
checkbox input "true"
click at [592, 343] on label "Agreement you made (such as mortgage or secured car loan)" at bounding box center [683, 349] width 184 height 33
click at [598, 343] on input "Agreement you made (such as mortgage or secured car loan)" at bounding box center [603, 338] width 10 height 10
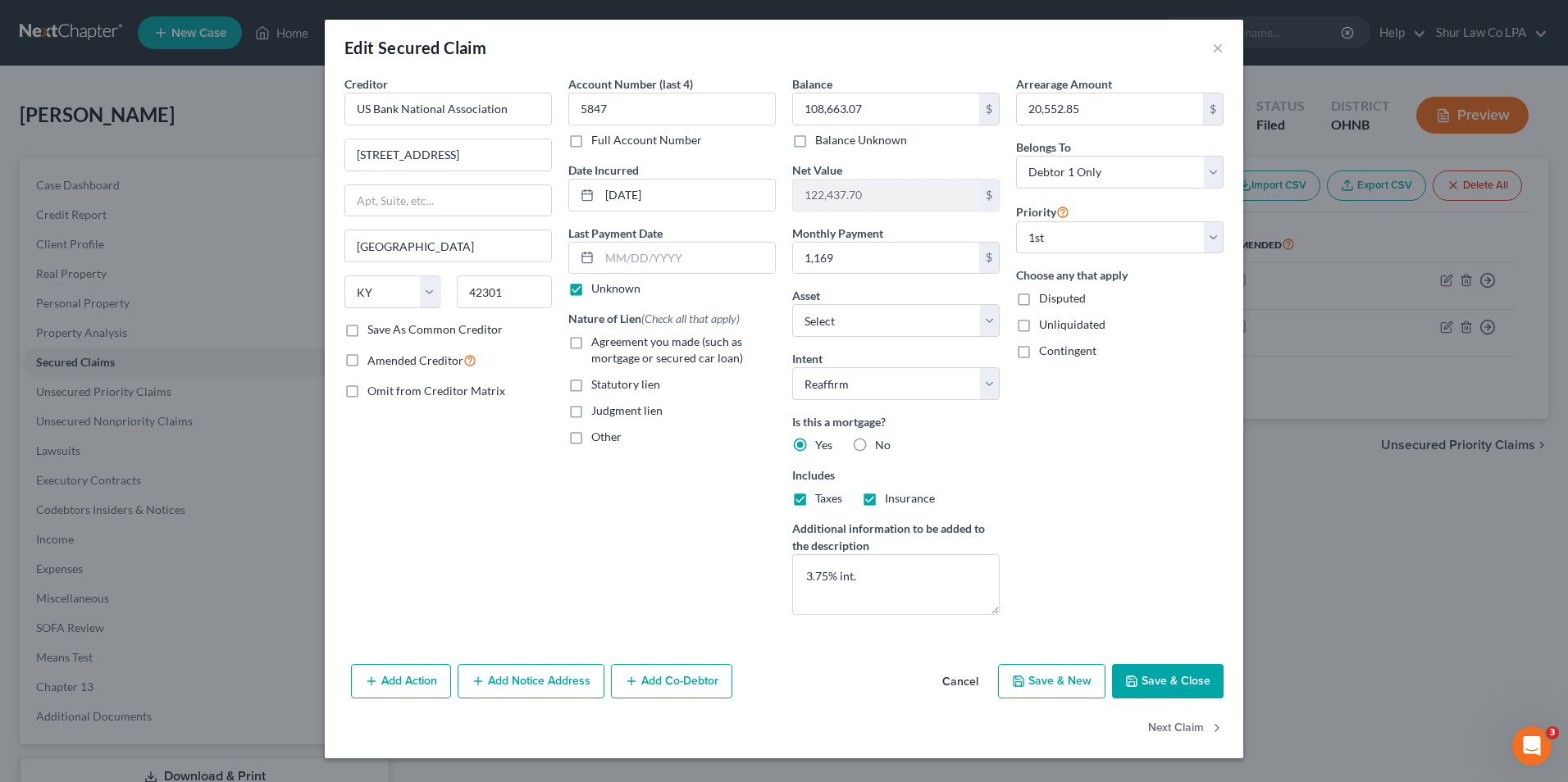
checkbox input "true"
click at [647, 559] on div "Account Number (last 4) 5847 Full Account Number Date Incurred 07/01/2018 Last …" at bounding box center [672, 351] width 224 height 552
click at [1176, 672] on button "Save & Close" at bounding box center [1167, 681] width 111 height 35
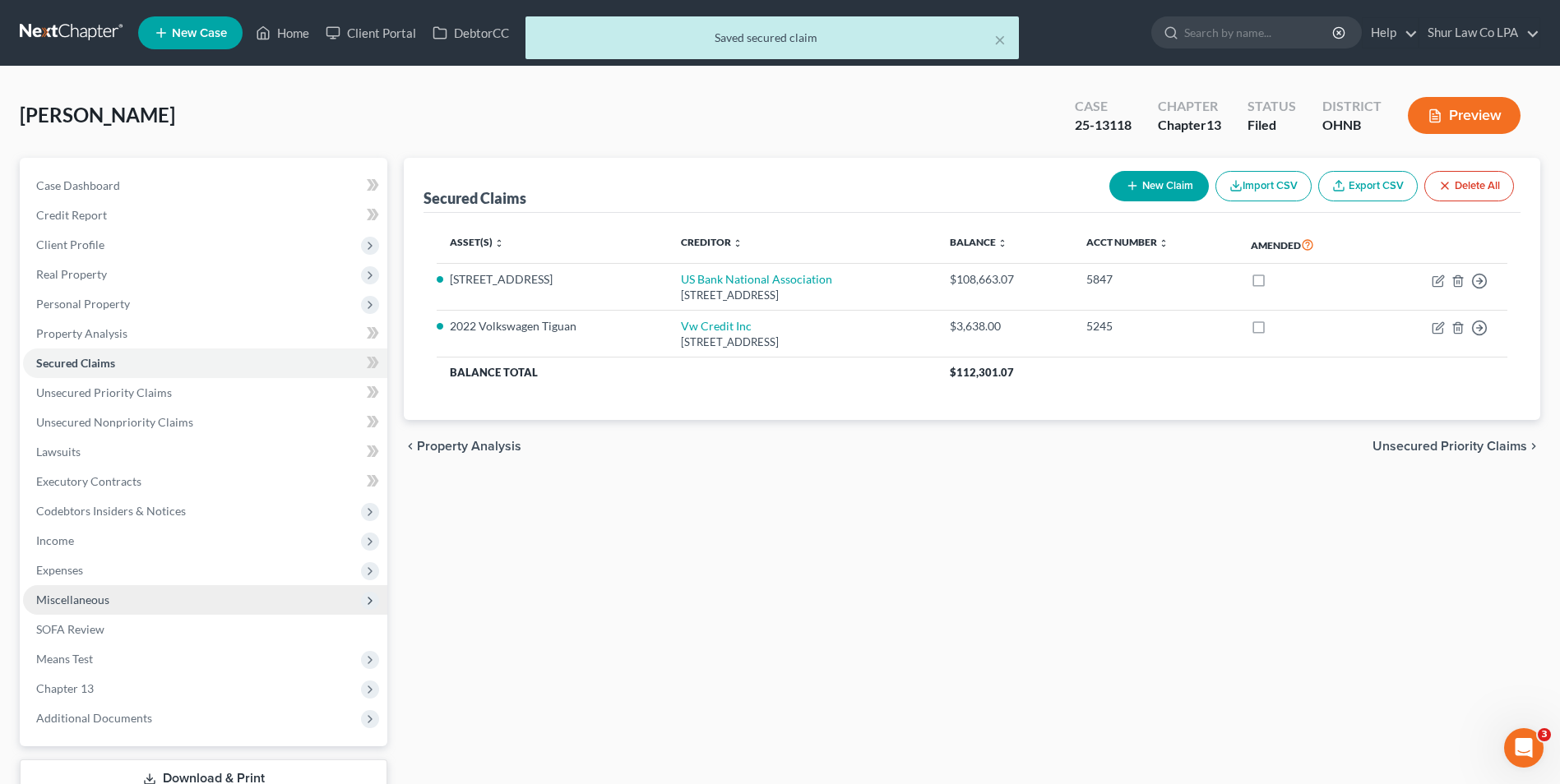
scroll to position [119, 0]
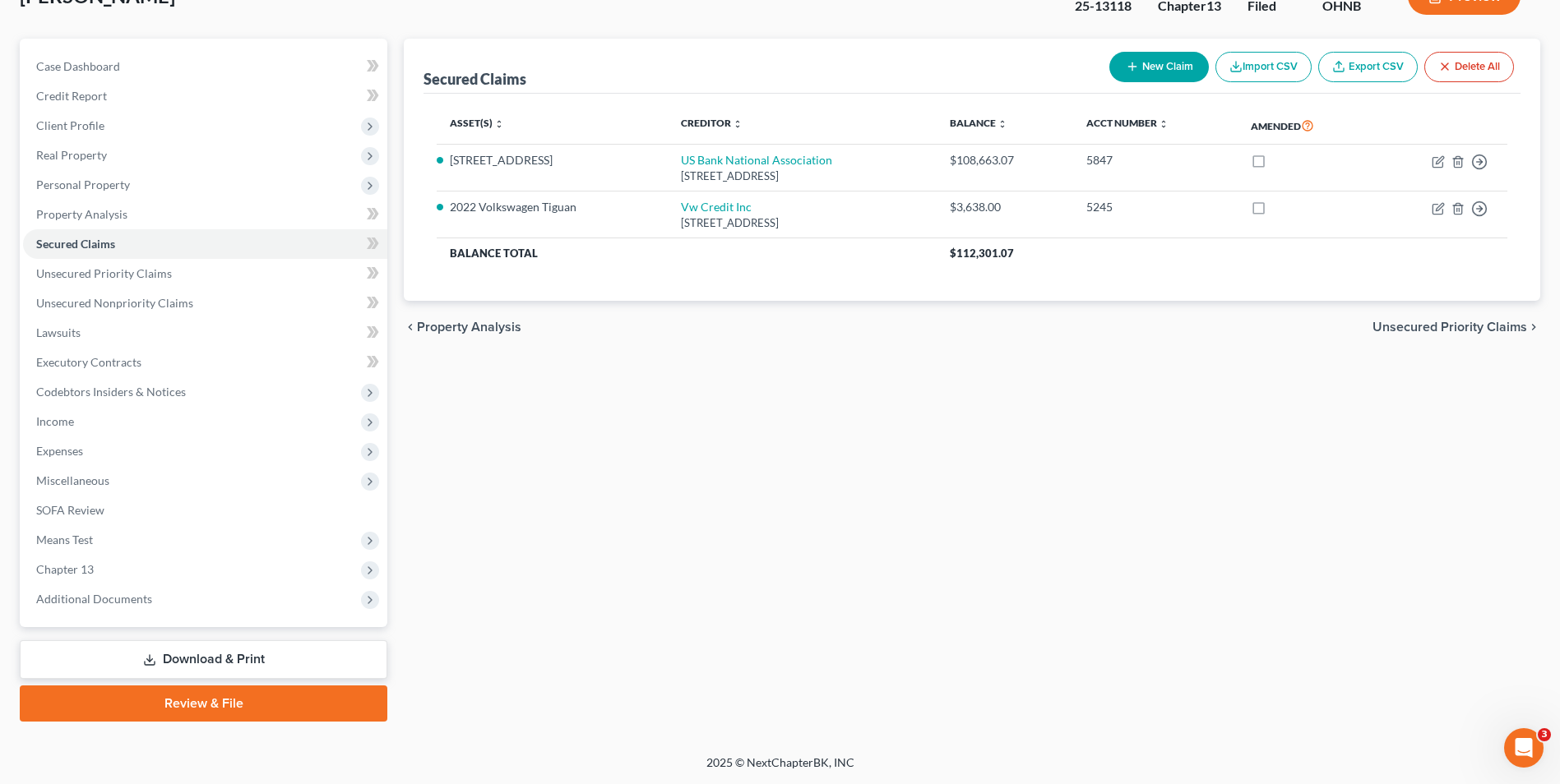
click at [191, 668] on link "Download & Print" at bounding box center [203, 659] width 367 height 38
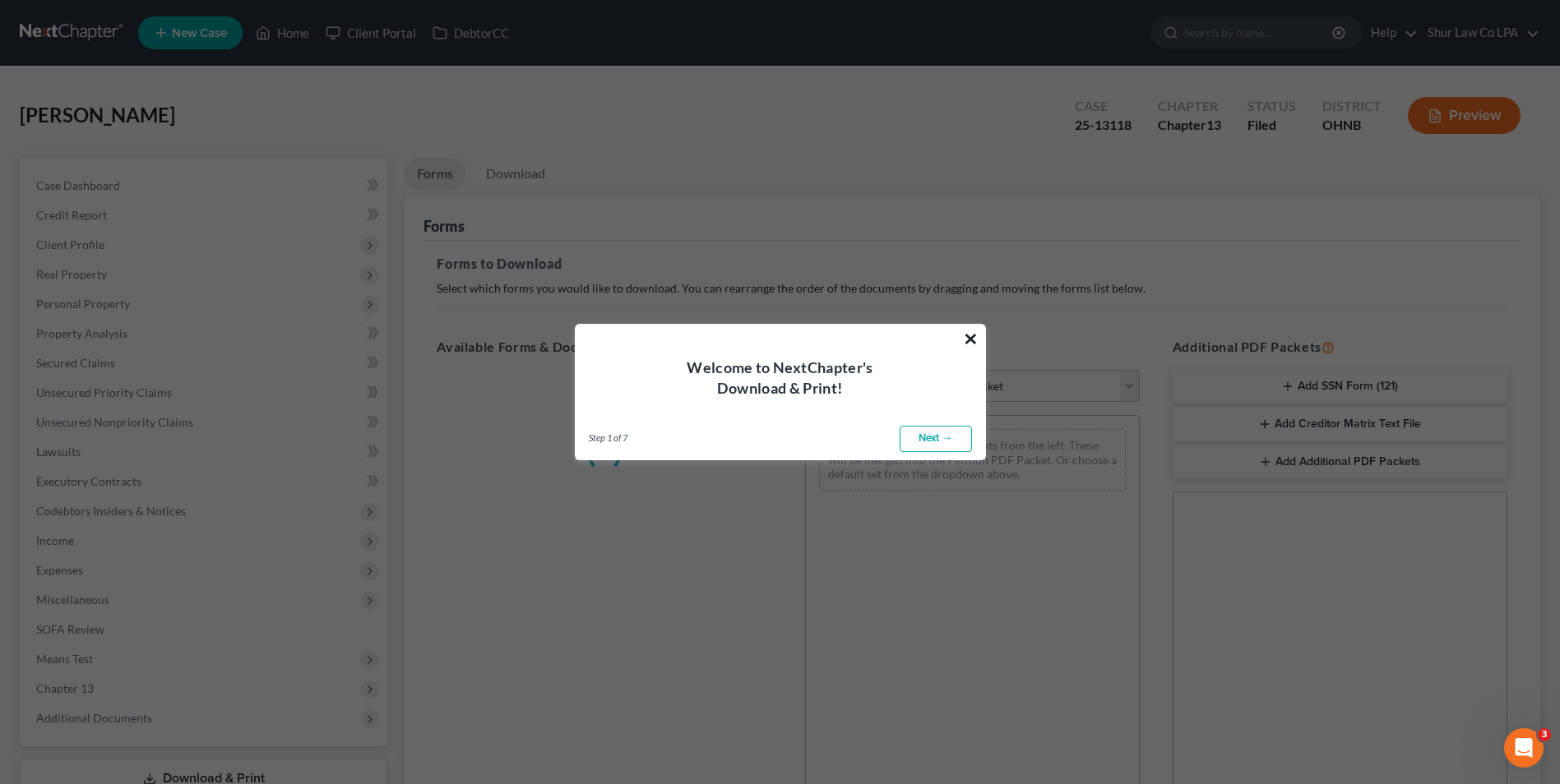
click at [967, 339] on button "×" at bounding box center [971, 338] width 16 height 26
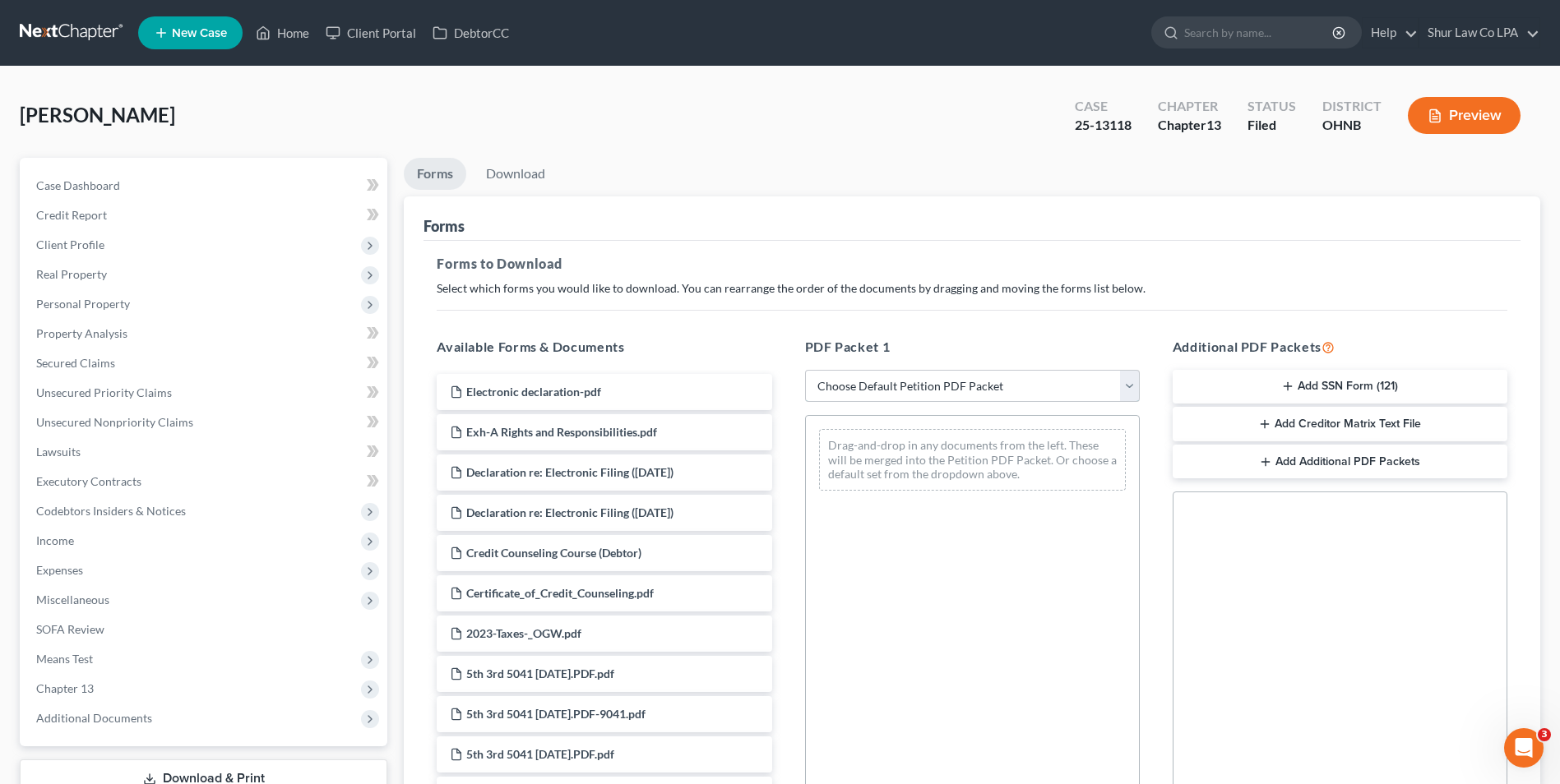
click at [1132, 385] on select "Choose Default Petition PDF Packet Complete Bankruptcy Petition (all forms and …" at bounding box center [972, 386] width 334 height 33
select select "2"
click at [805, 370] on select "Choose Default Petition PDF Packet Complete Bankruptcy Petition (all forms and …" at bounding box center [972, 386] width 334 height 33
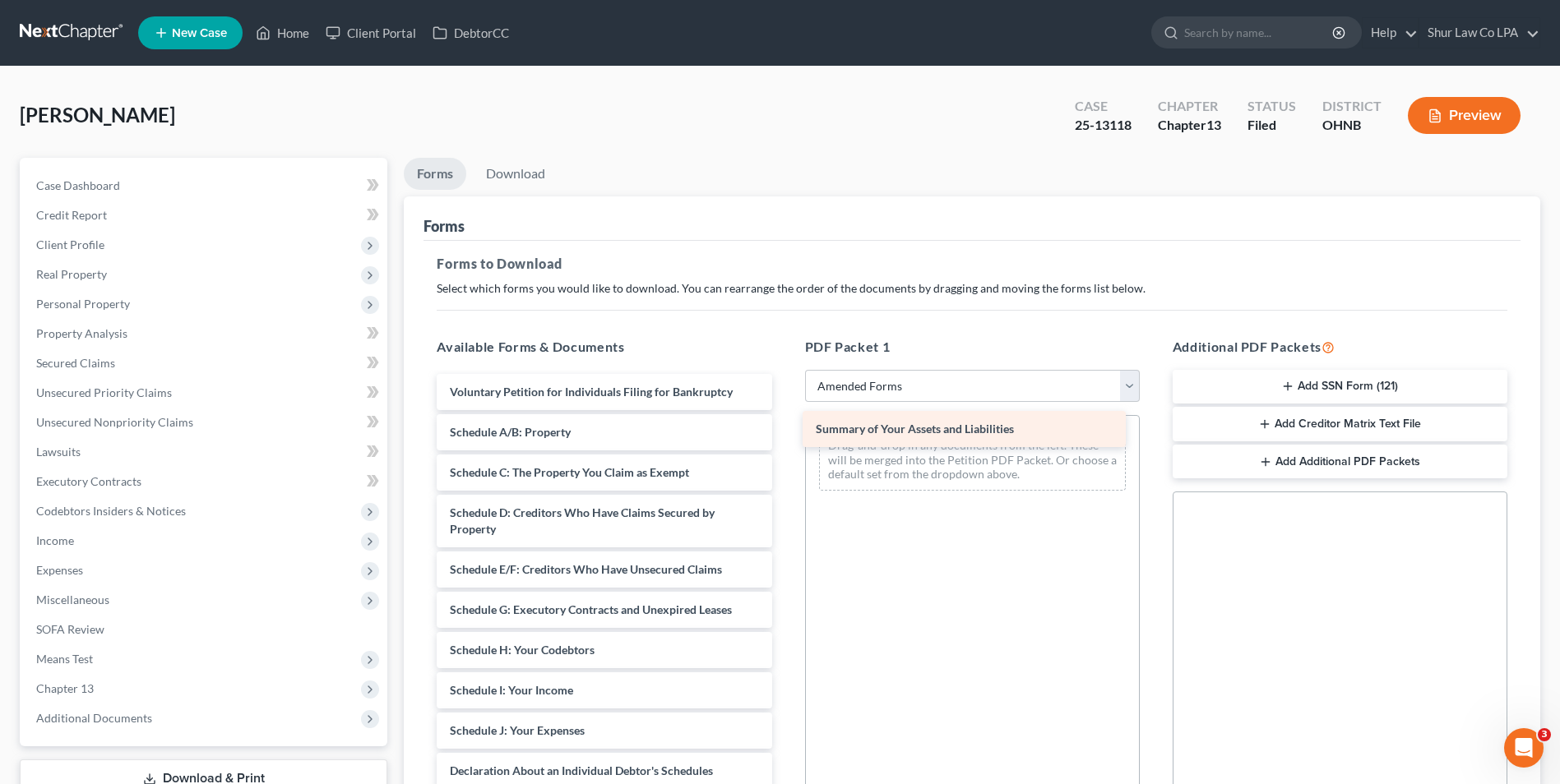
drag, startPoint x: 538, startPoint y: 436, endPoint x: 904, endPoint y: 434, distance: 366.0
click at [784, 434] on div "Summary of Your Assets and Liabilities Voluntary Petition for Individuals Filin…" at bounding box center [603, 718] width 361 height 689
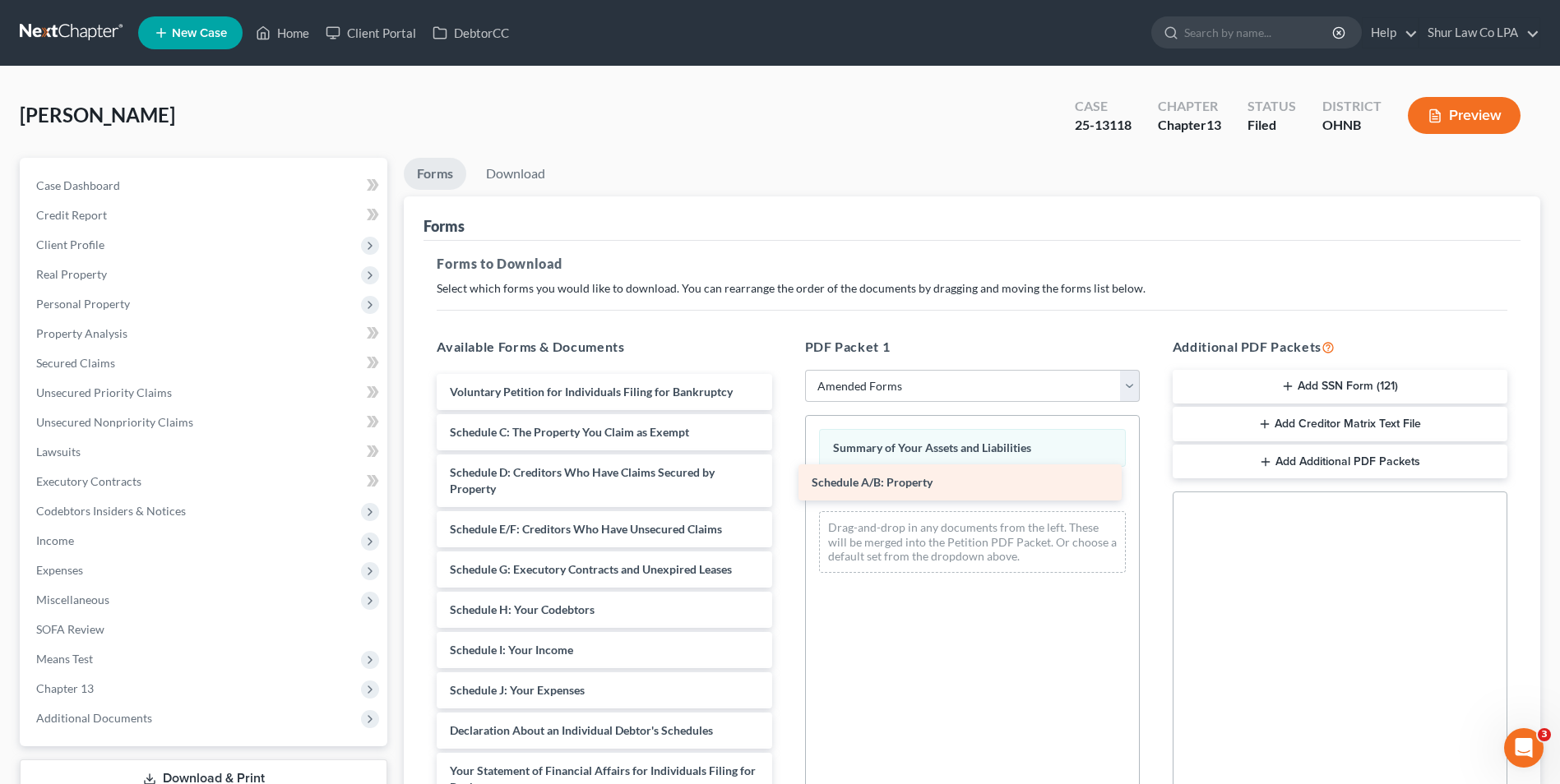
drag, startPoint x: 631, startPoint y: 435, endPoint x: 1019, endPoint y: 472, distance: 389.8
click at [784, 474] on div "Schedule A/B: Property Voluntary Petition for Individuals Filing for Bankruptcy…" at bounding box center [603, 698] width 361 height 649
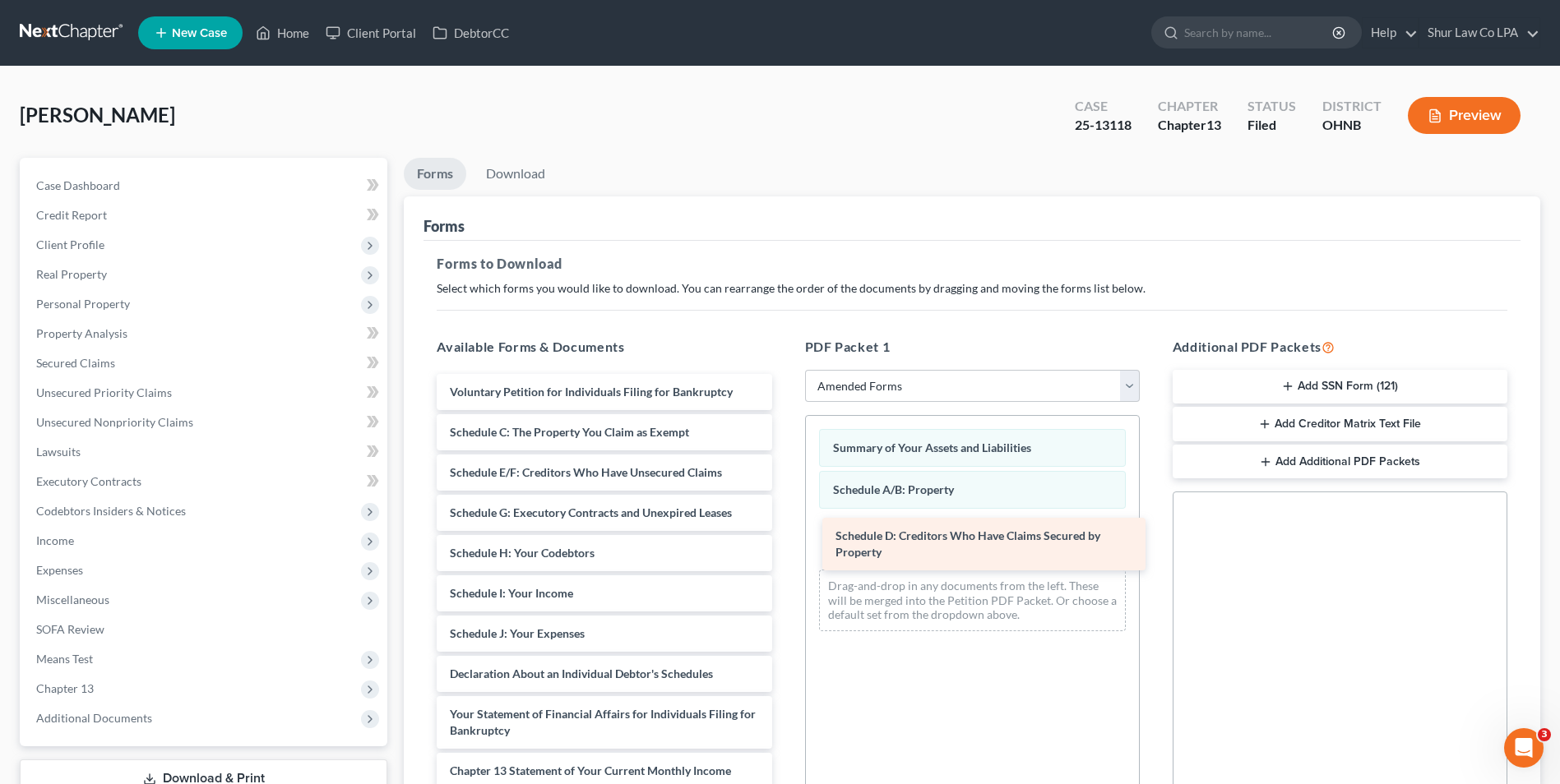
drag, startPoint x: 670, startPoint y: 495, endPoint x: 1049, endPoint y: 554, distance: 383.6
click at [784, 555] on div "Schedule D: Creditors Who Have Claims Secured by Property Voluntary Petition fo…" at bounding box center [603, 670] width 361 height 593
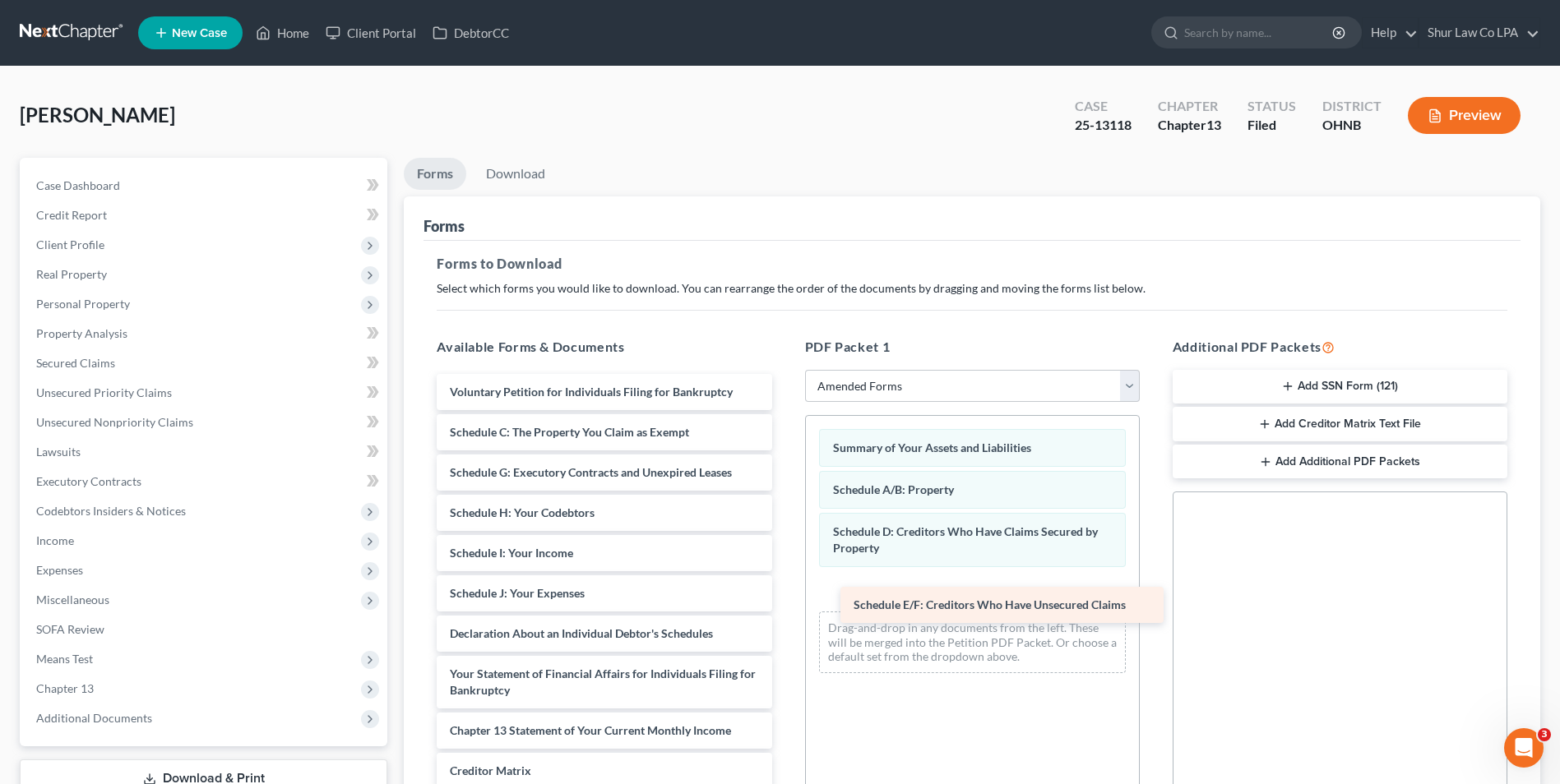
drag, startPoint x: 641, startPoint y: 481, endPoint x: 1022, endPoint y: 613, distance: 403.2
click at [784, 614] on div "Schedule E/F: Creditors Who Have Unsecured Claims Voluntary Petition for Indivi…" at bounding box center [603, 650] width 361 height 553
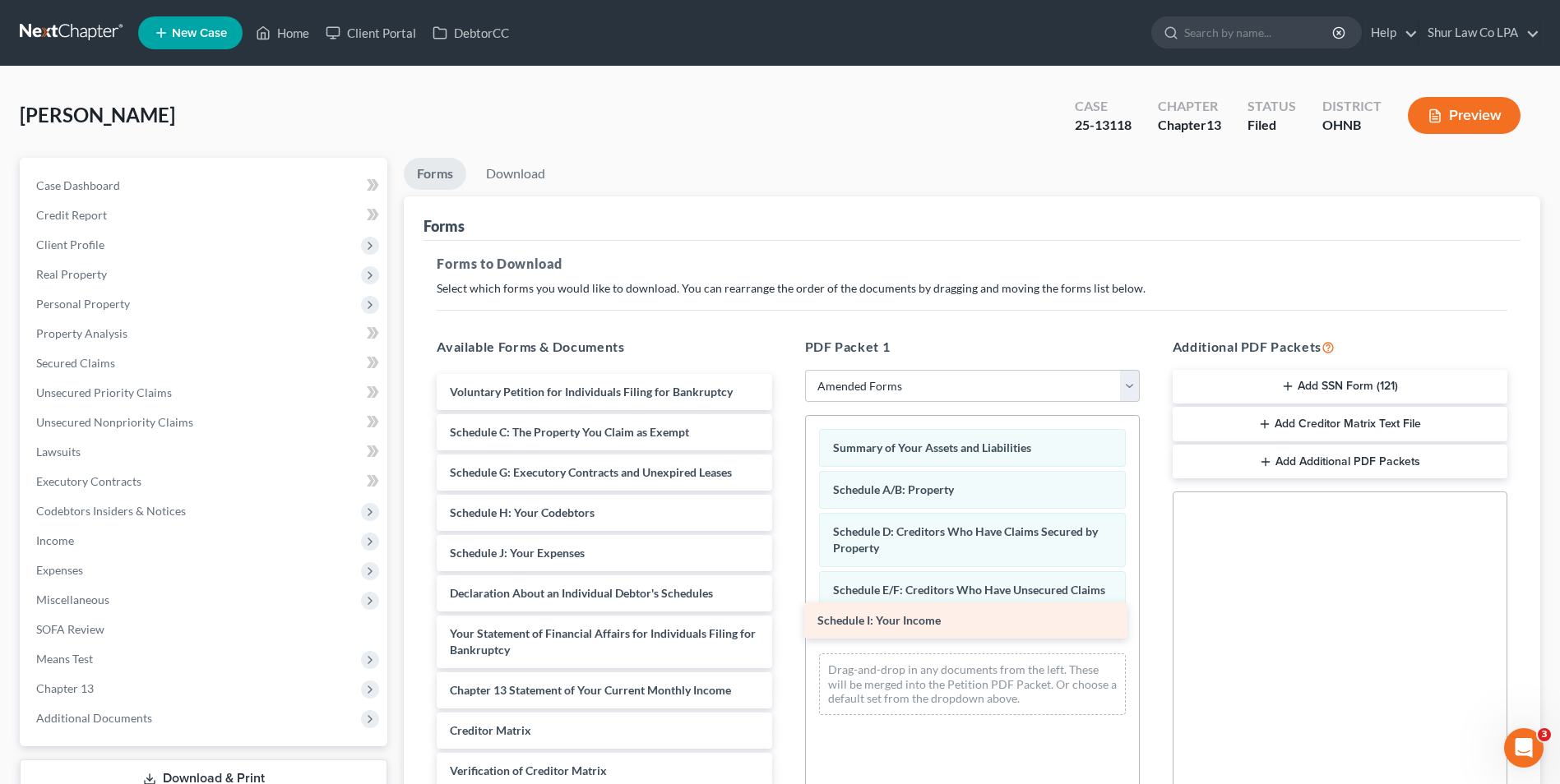
drag, startPoint x: 639, startPoint y: 554, endPoint x: 1009, endPoint y: 619, distance: 375.7
click at [784, 621] on div "Schedule I: Your Income Voluntary Petition for Individuals Filing for Bankruptc…" at bounding box center [603, 629] width 361 height 512
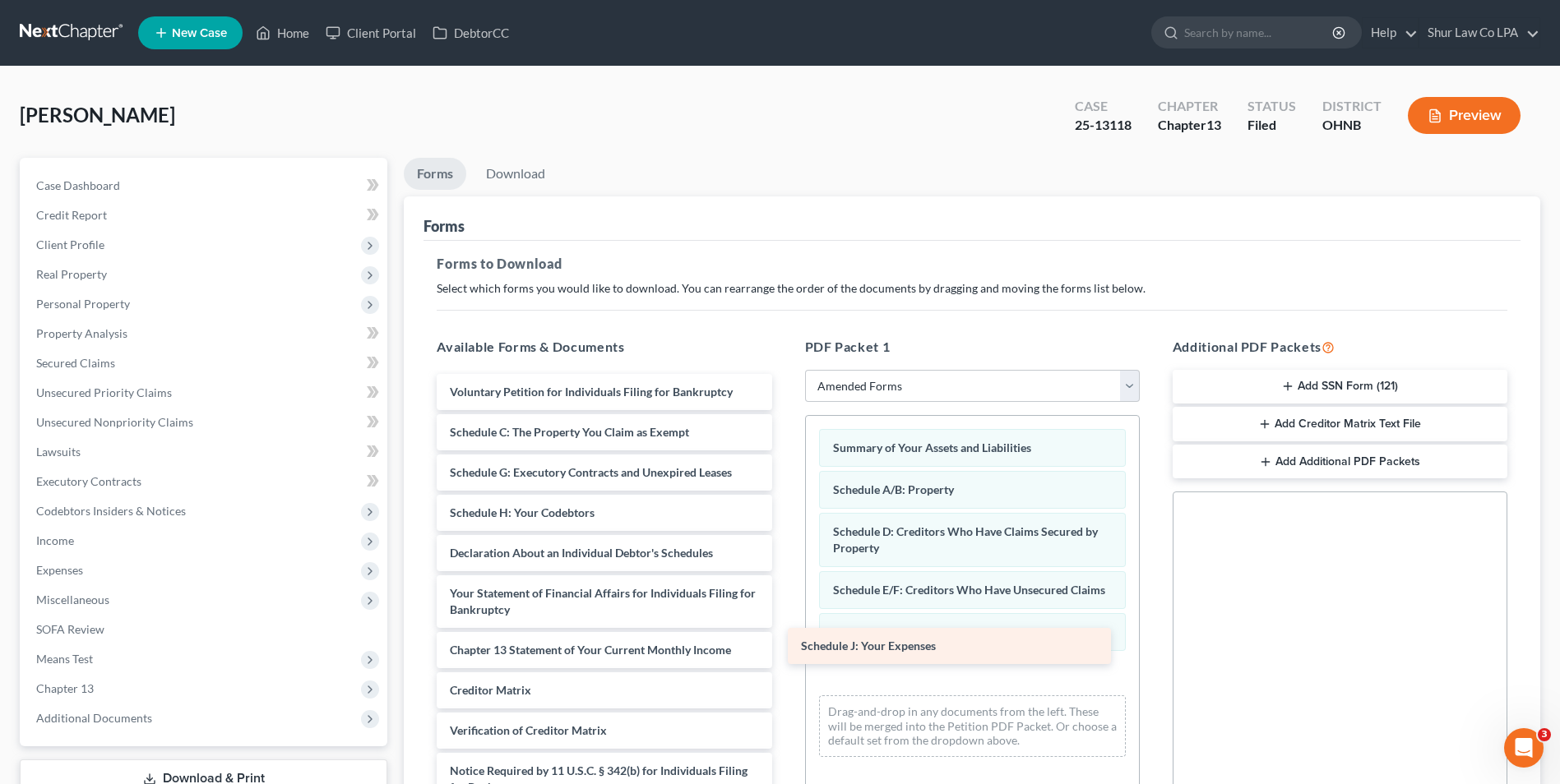
drag, startPoint x: 629, startPoint y: 546, endPoint x: 984, endPoint y: 635, distance: 366.0
click at [784, 636] on div "Schedule J: Your Expenses Voluntary Petition for Individuals Filing for Bankrup…" at bounding box center [603, 610] width 361 height 472
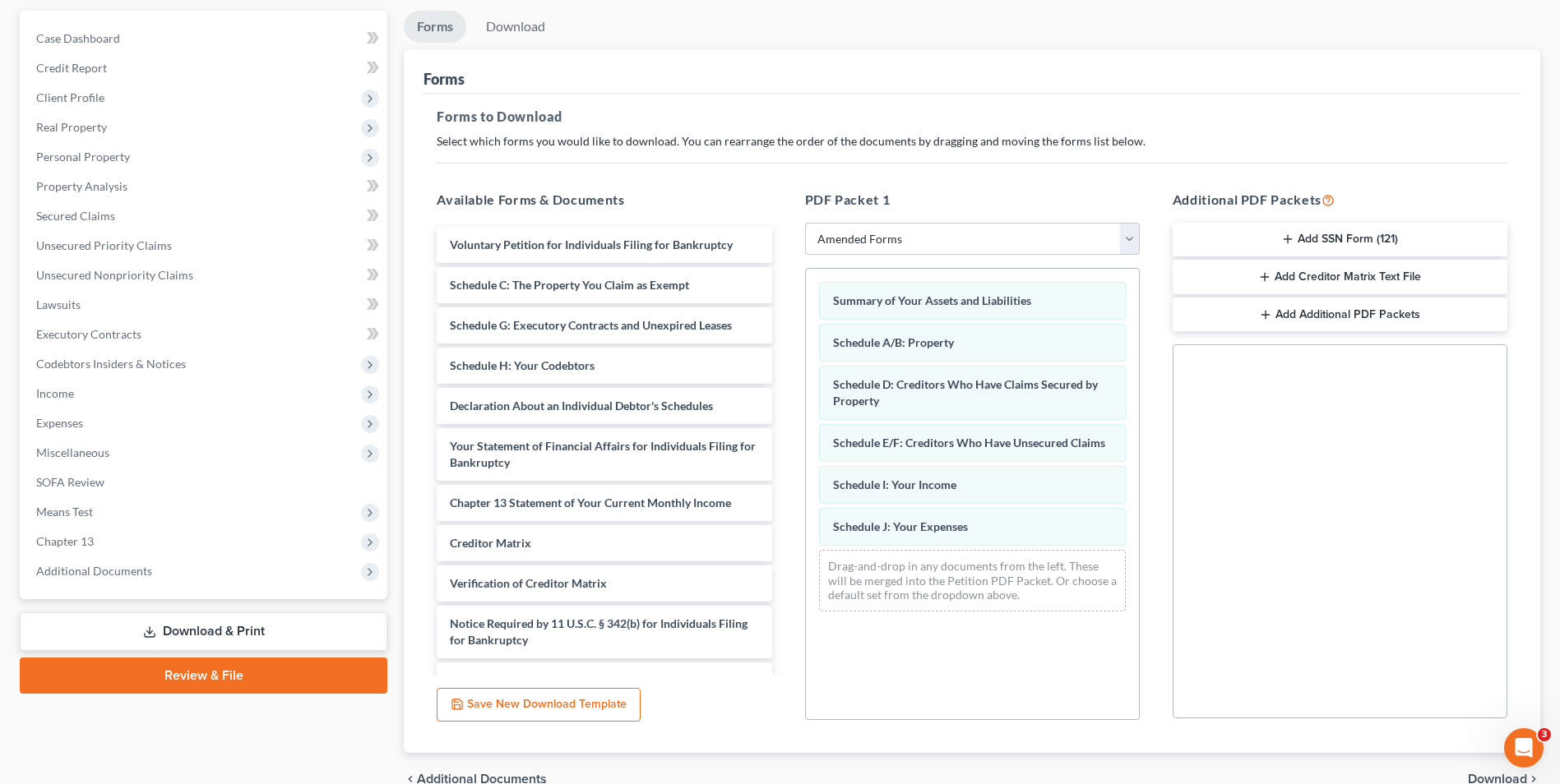
scroll to position [165, 0]
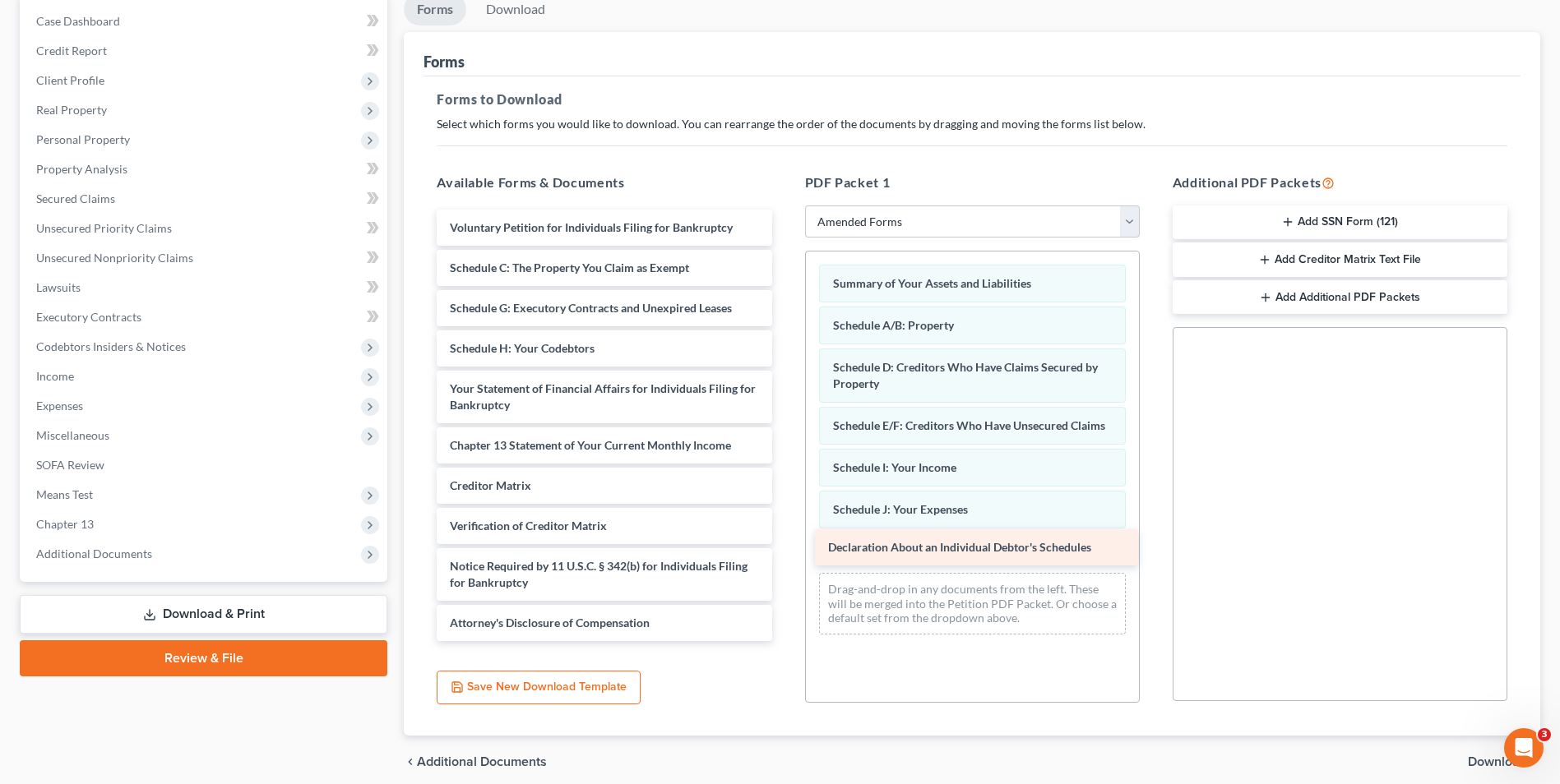
drag, startPoint x: 626, startPoint y: 387, endPoint x: 1003, endPoint y: 546, distance: 409.2
click at [784, 546] on div "Declaration About an Individual Debtor's Schedules Voluntary Petition for Indiv…" at bounding box center [603, 425] width 361 height 432
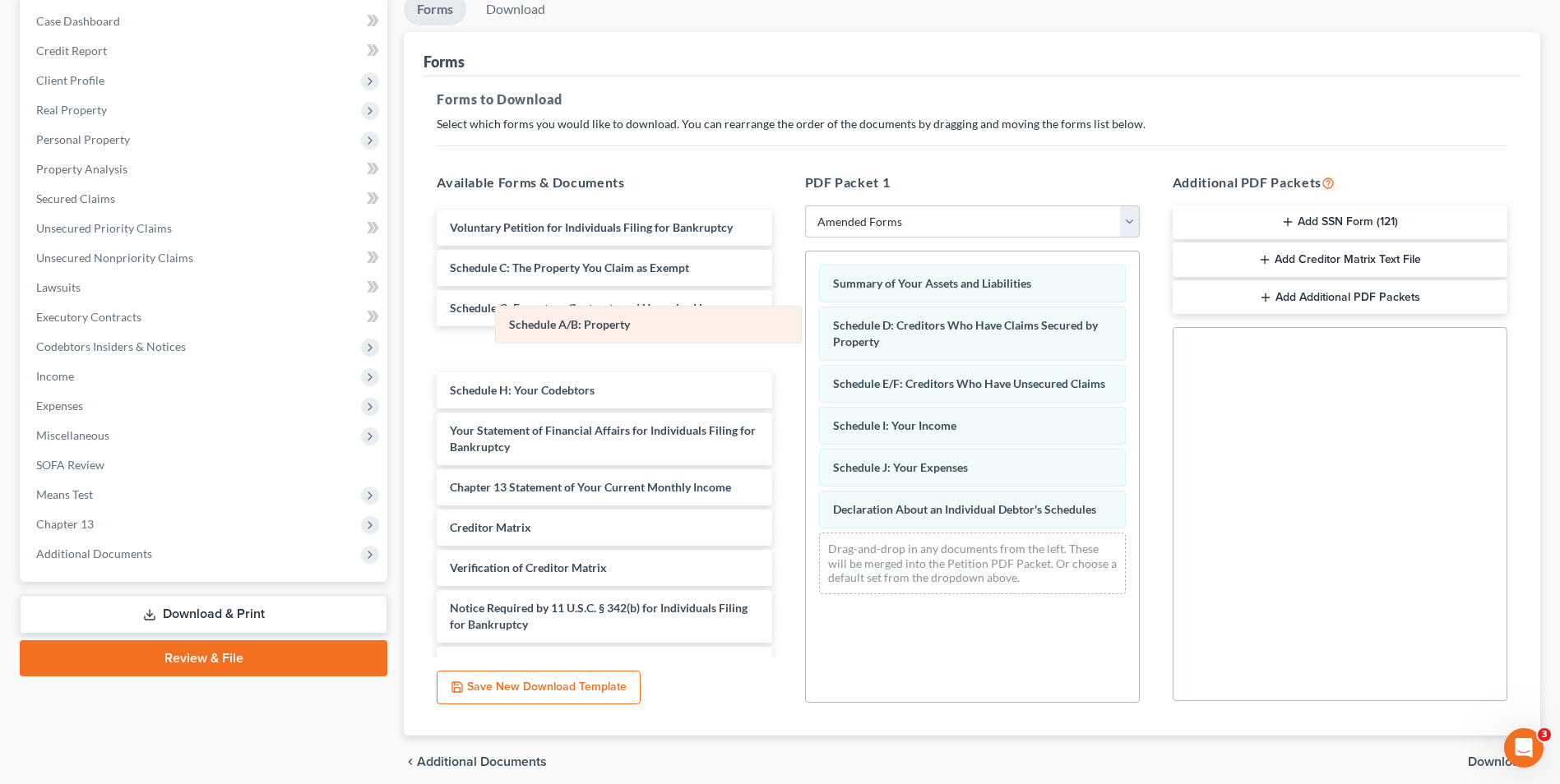
drag, startPoint x: 921, startPoint y: 323, endPoint x: 560, endPoint y: 305, distance: 361.4
click at [806, 308] on div "Schedule A/B: Property Summary of Your Assets and Liabilities Schedule A/B: Pro…" at bounding box center [972, 430] width 333 height 356
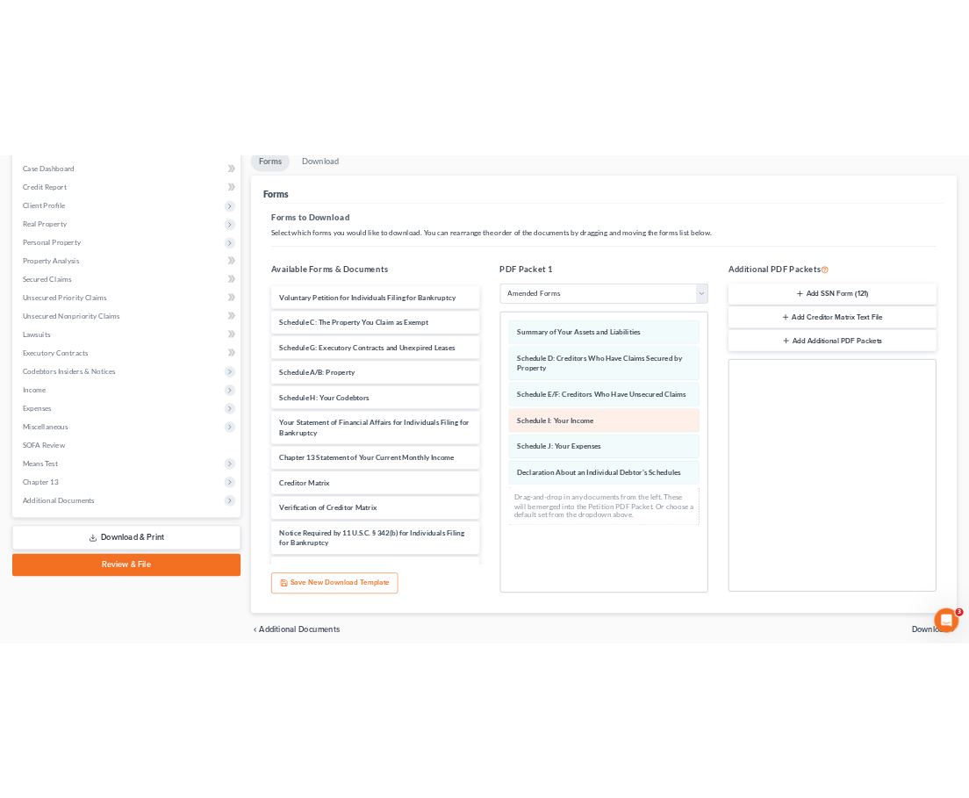
scroll to position [0, 0]
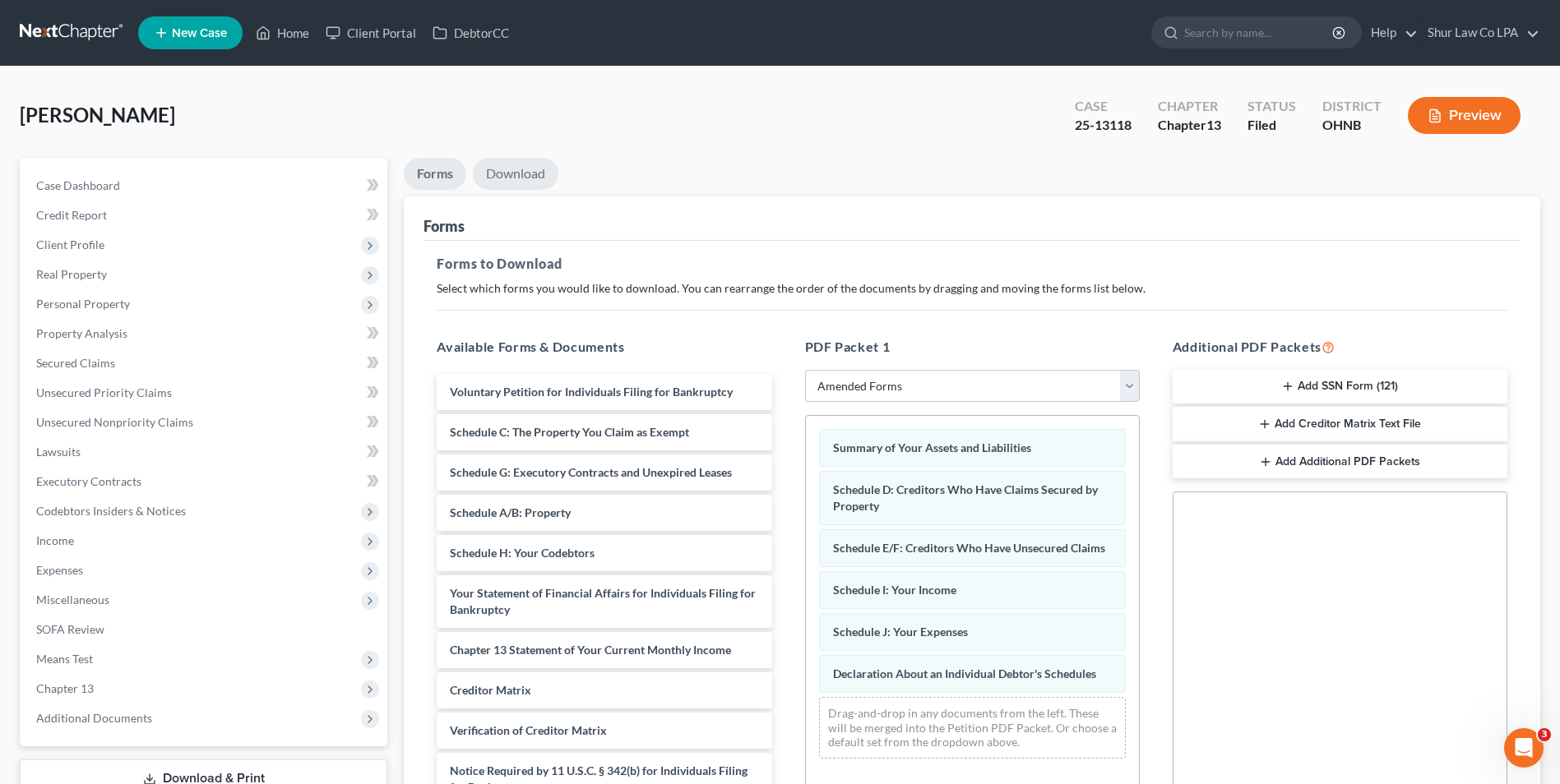
click at [522, 172] on link "Download" at bounding box center [515, 173] width 85 height 32
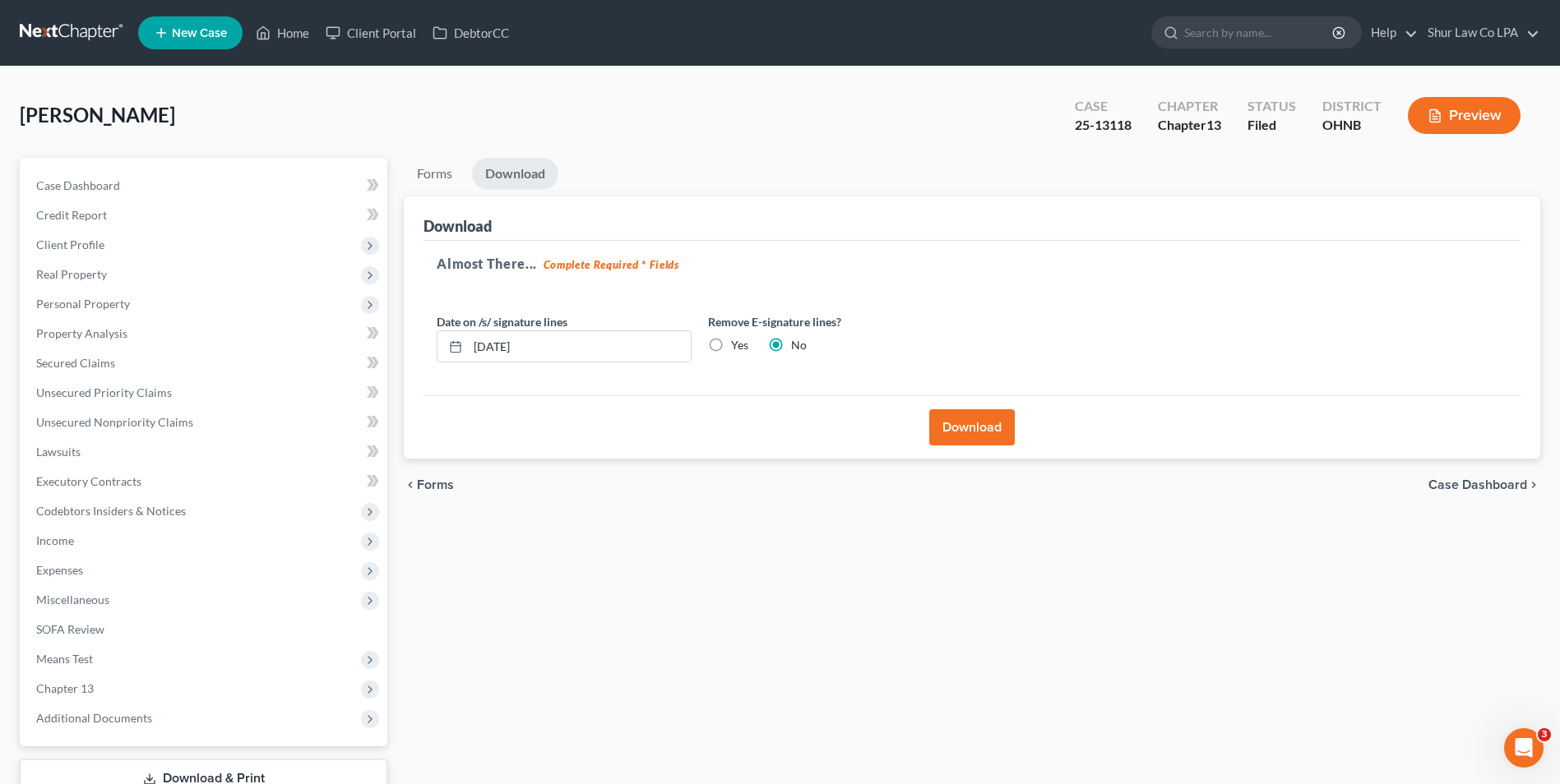
click at [973, 424] on button "Download" at bounding box center [972, 427] width 85 height 37
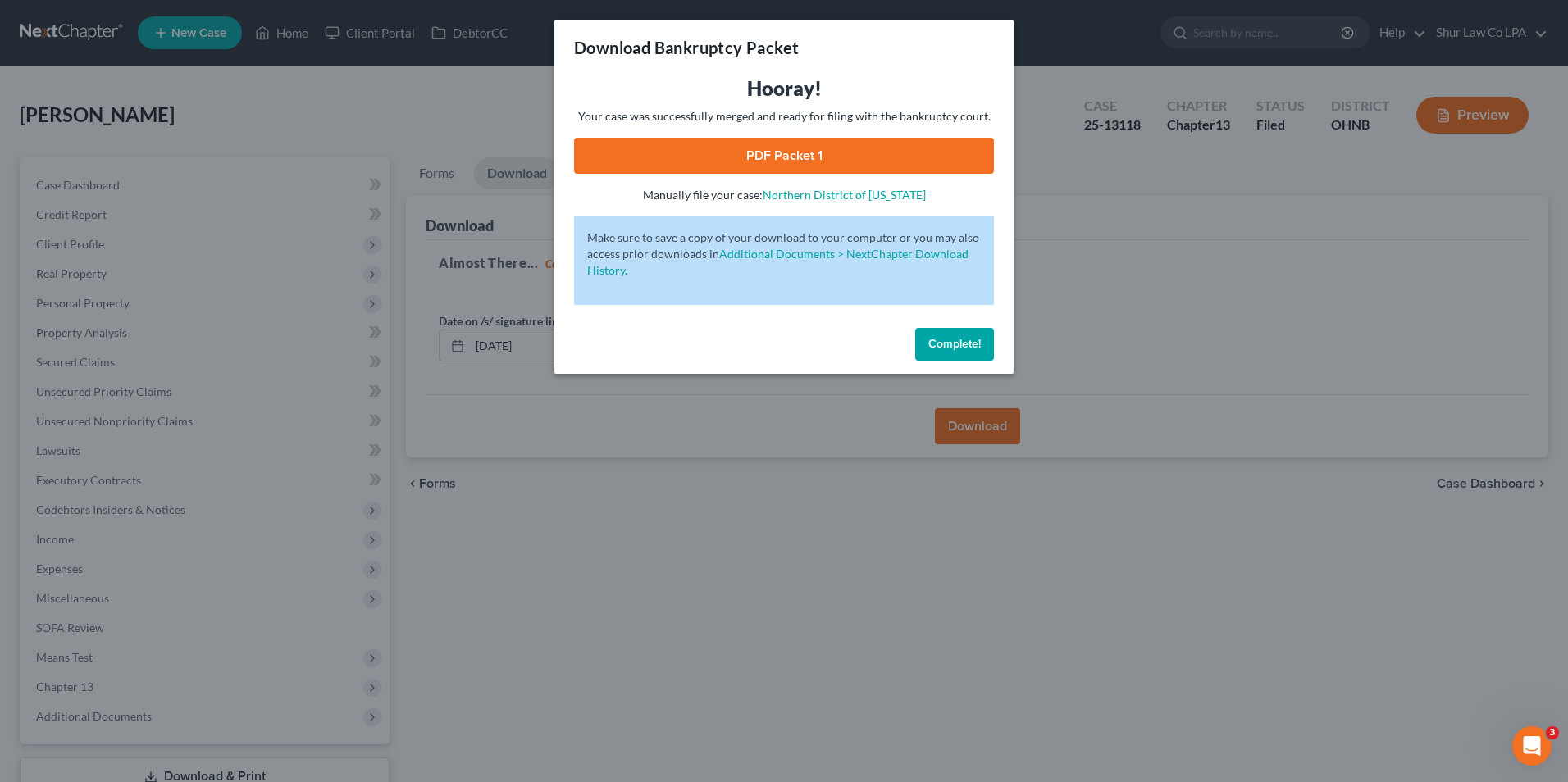
click at [814, 157] on link "PDF Packet 1" at bounding box center [783, 155] width 420 height 36
click at [944, 341] on span "Complete!" at bounding box center [954, 344] width 52 height 14
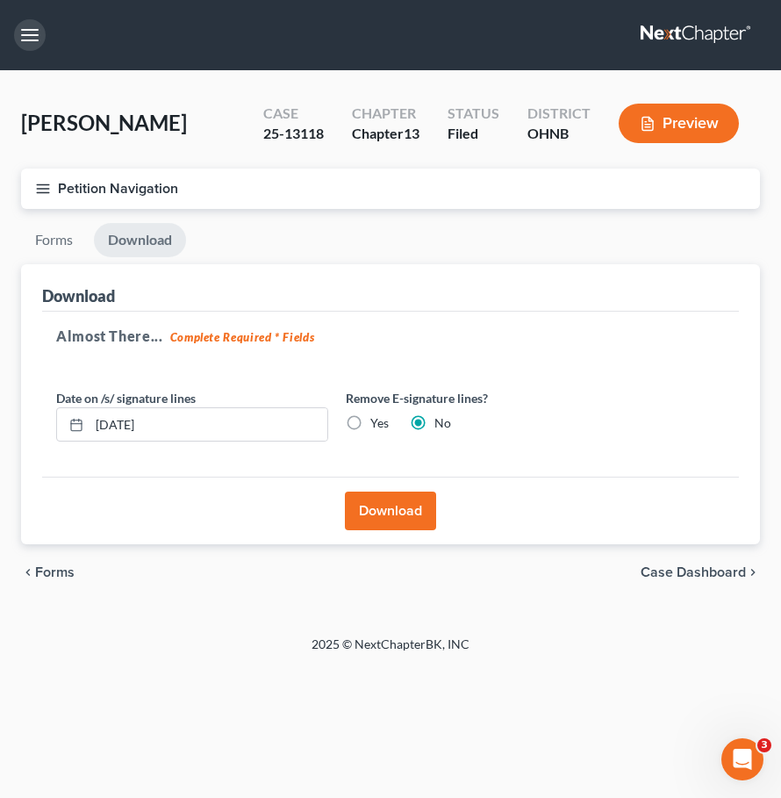
click at [28, 38] on button "button" at bounding box center [30, 35] width 32 height 32
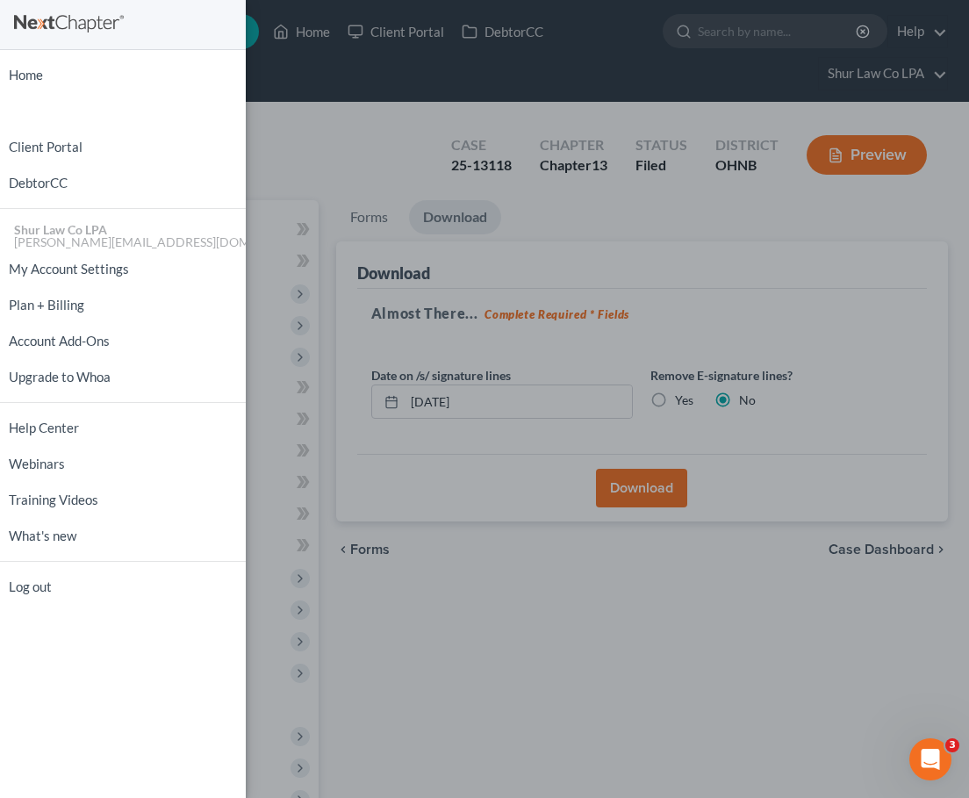
click at [398, 108] on div "Home New Case Client Portal DebtorCC Shur Law Co LPA tonya@shurlaw.com My Accou…" at bounding box center [484, 399] width 969 height 798
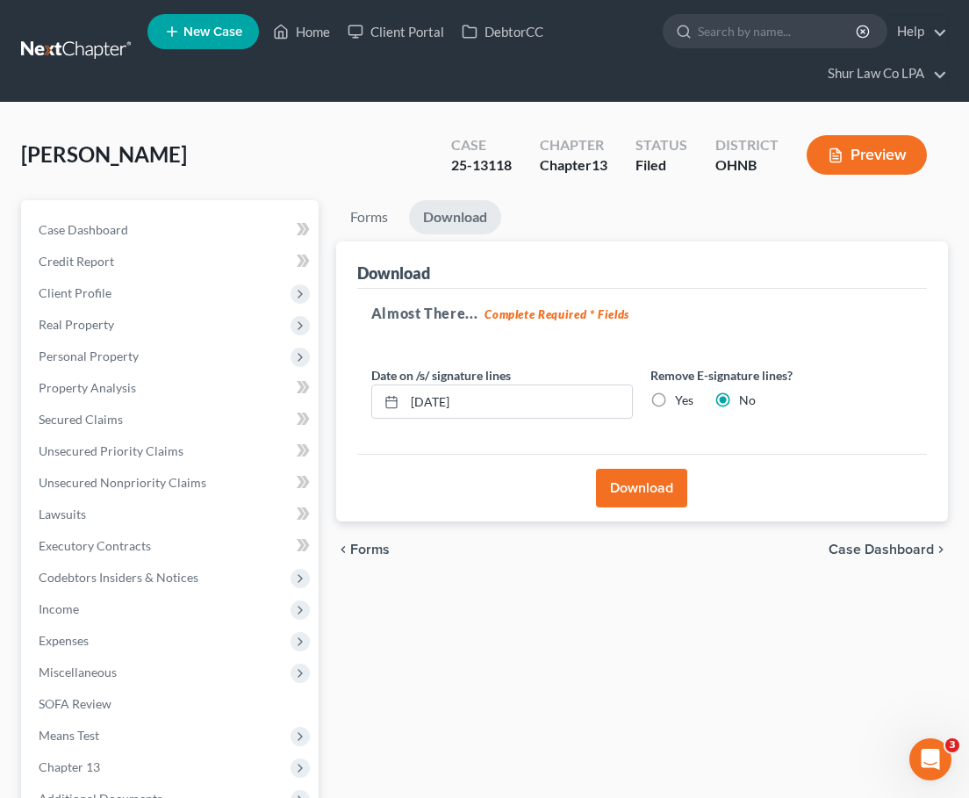
click at [57, 48] on link at bounding box center [77, 51] width 112 height 32
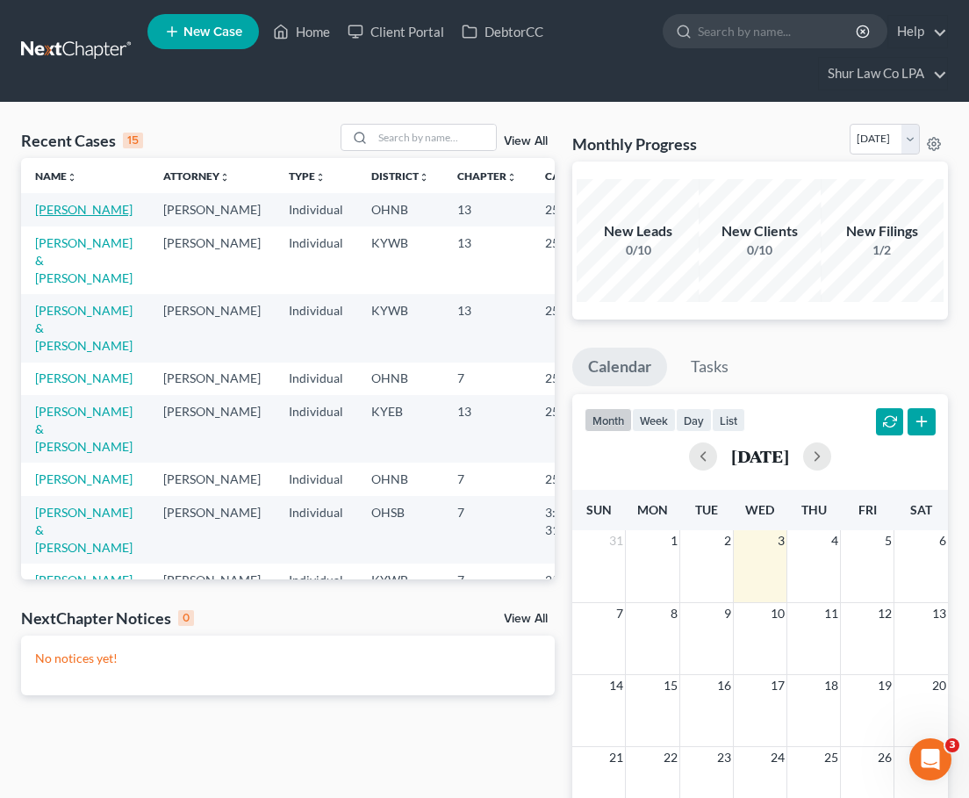
click at [61, 217] on link "[PERSON_NAME]" at bounding box center [83, 209] width 97 height 15
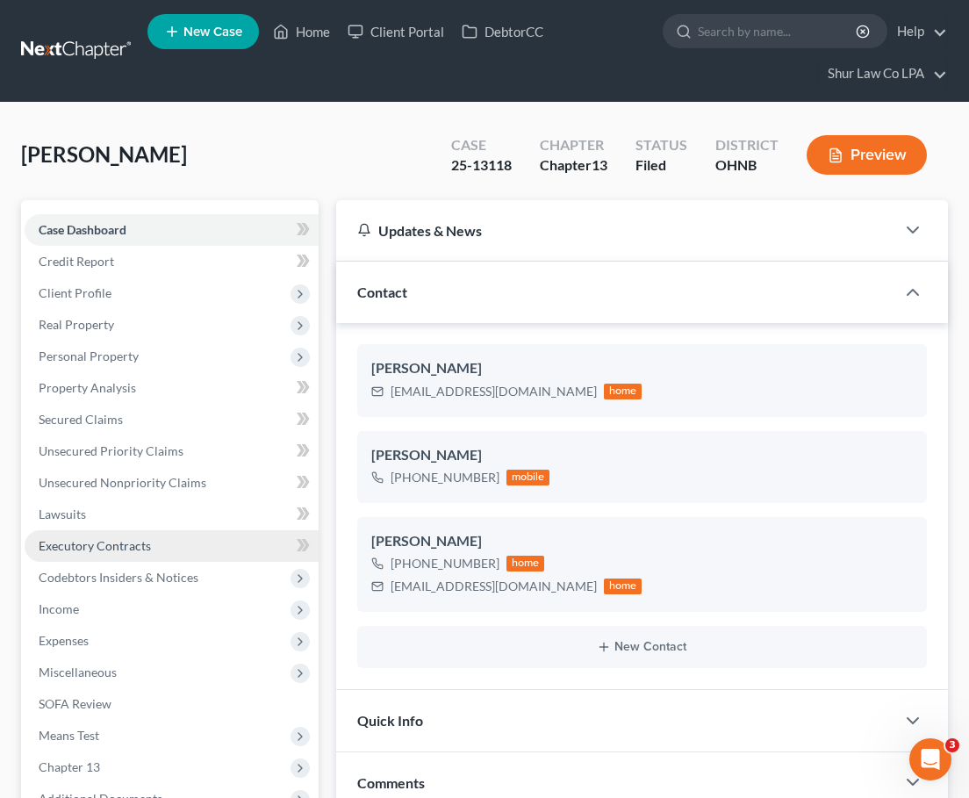
scroll to position [176, 0]
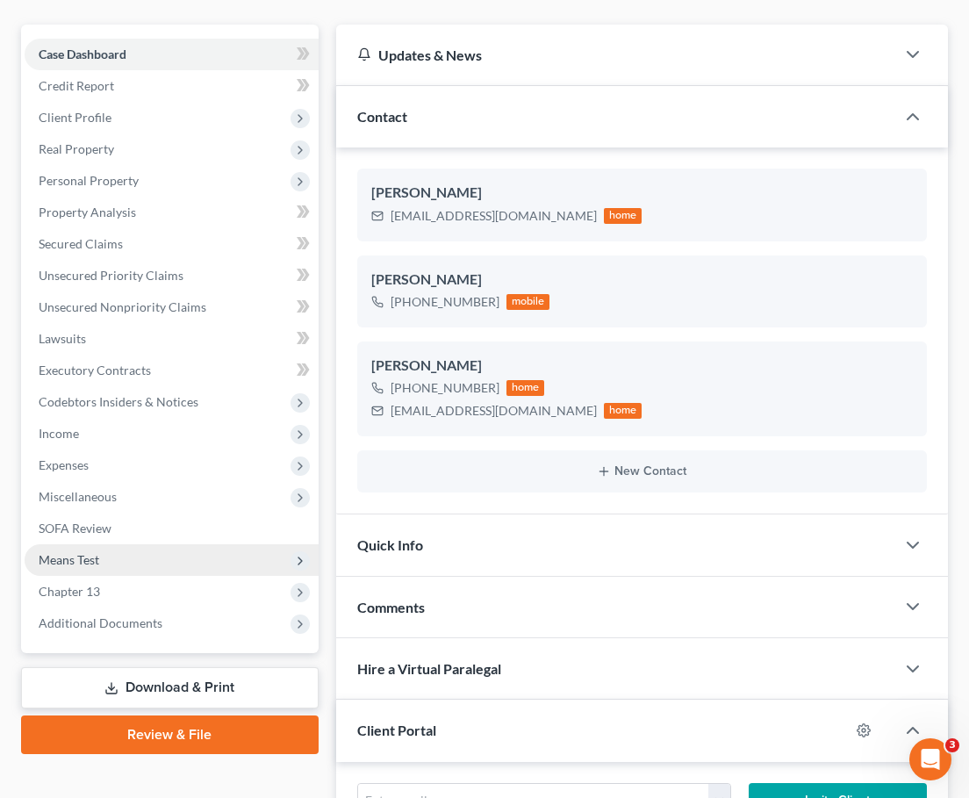
click at [81, 554] on span "Means Test" at bounding box center [69, 559] width 61 height 15
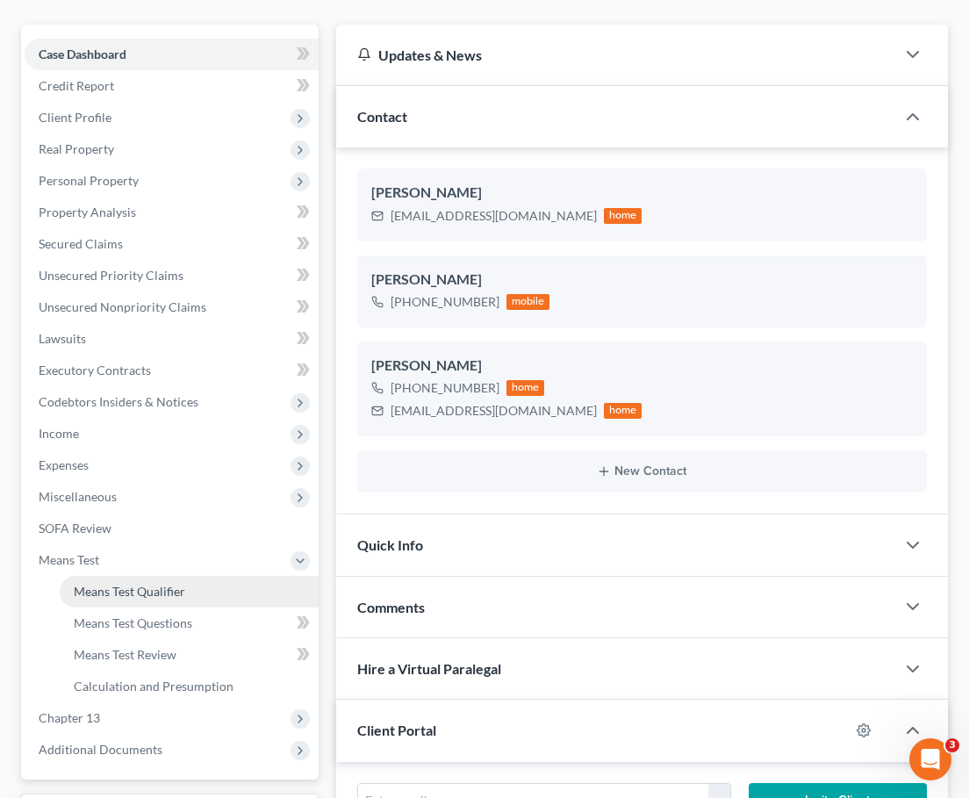
click at [78, 591] on span "Means Test Qualifier" at bounding box center [129, 591] width 111 height 15
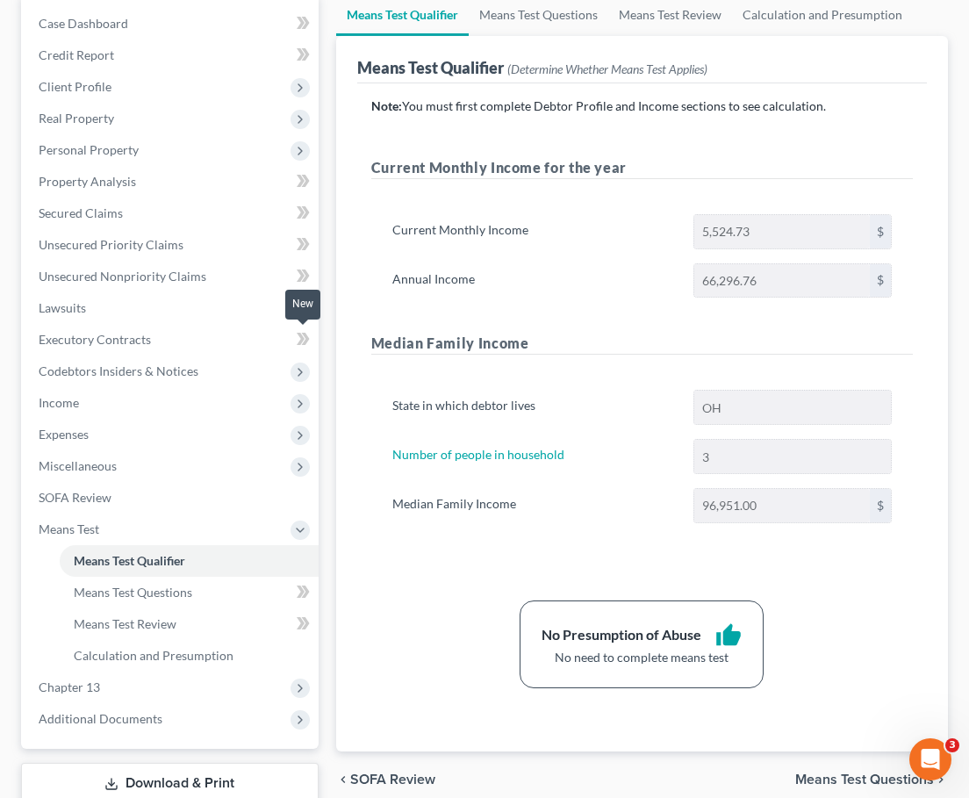
scroll to position [325, 0]
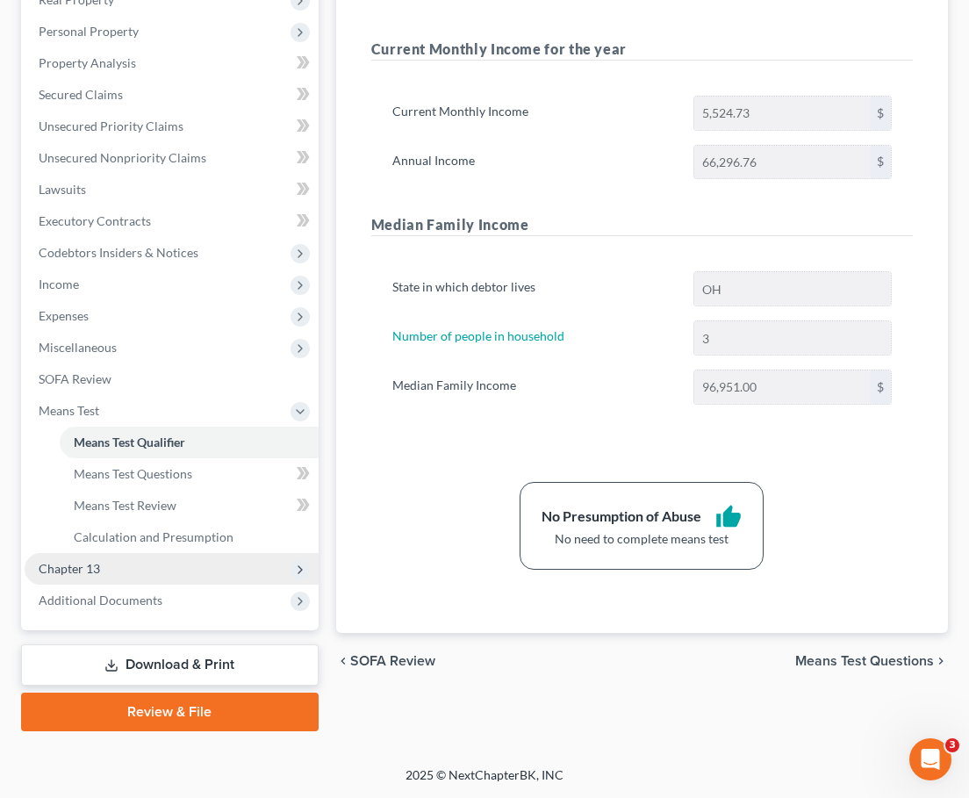
click at [89, 571] on span "Chapter 13" at bounding box center [69, 568] width 61 height 15
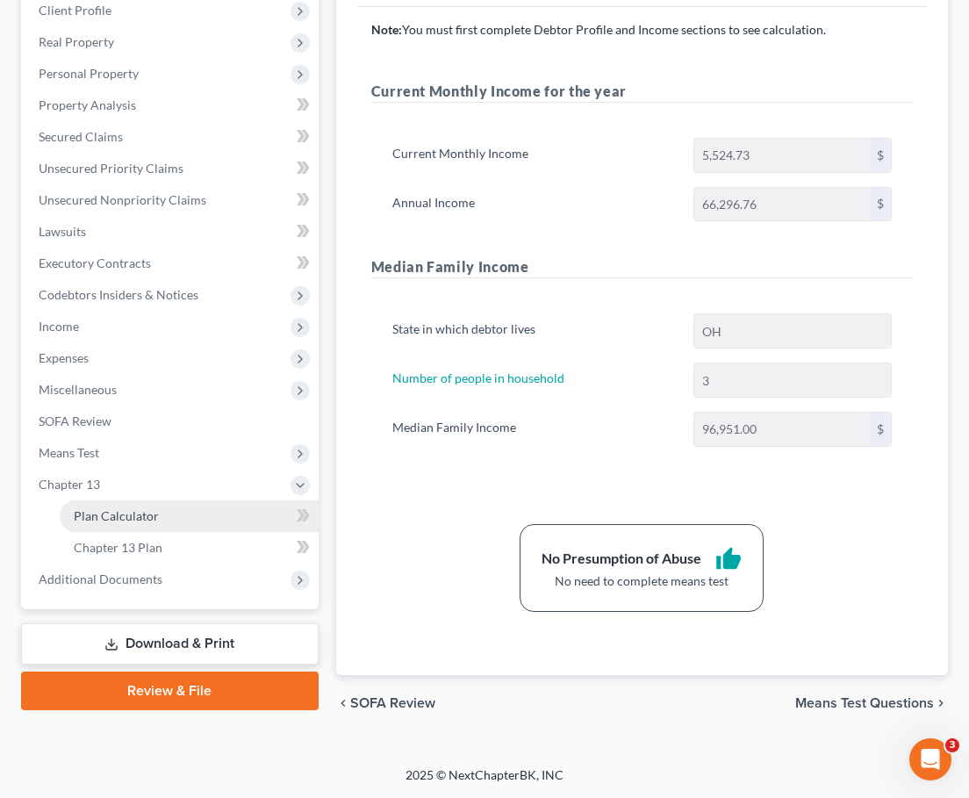
click at [130, 520] on span "Plan Calculator" at bounding box center [116, 515] width 85 height 15
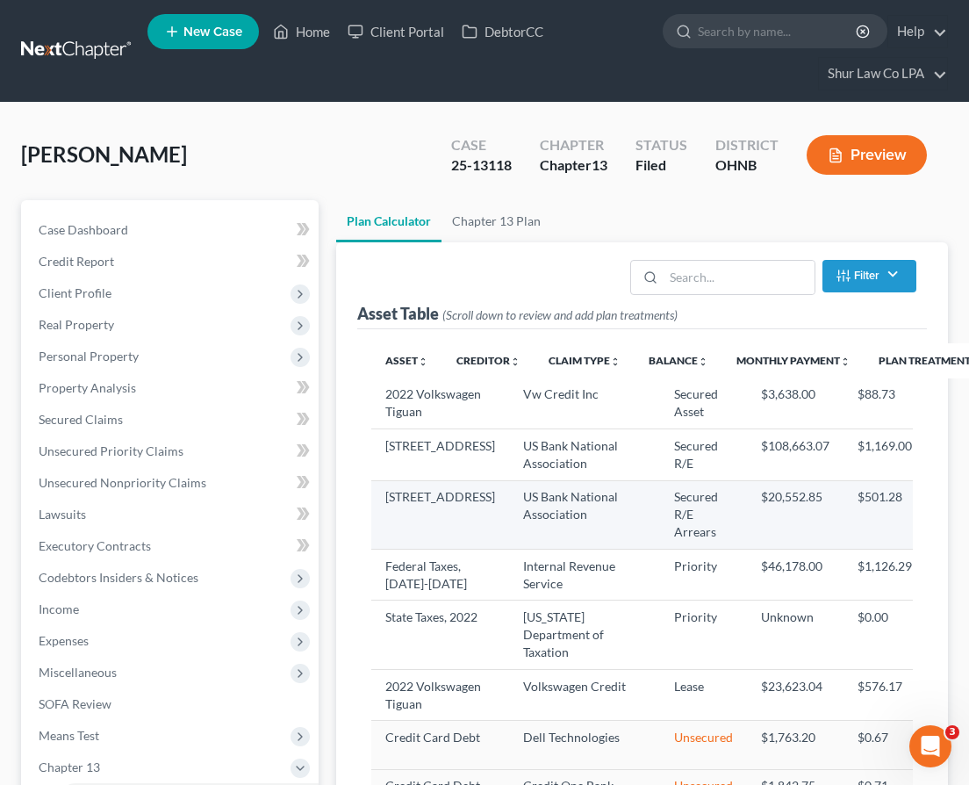
select select "40"
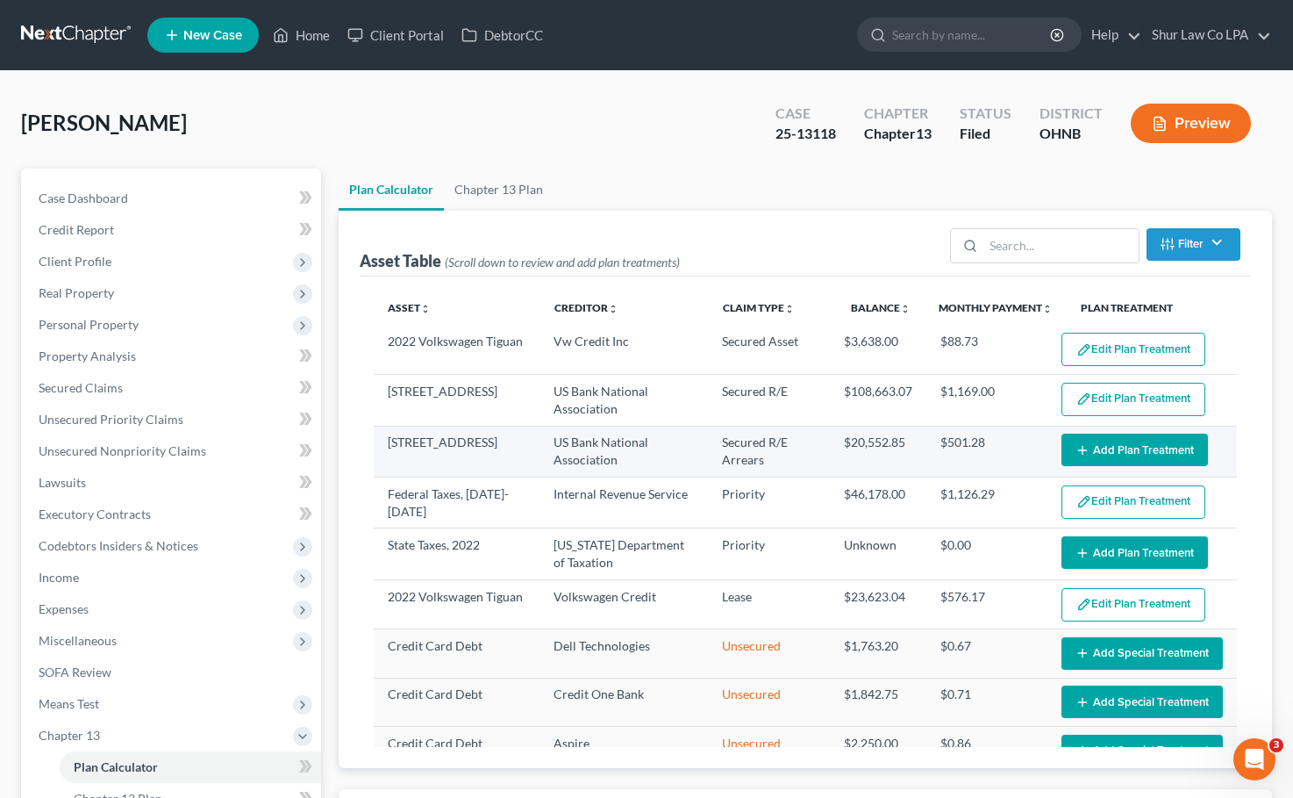
click at [968, 450] on icon "button" at bounding box center [1083, 450] width 14 height 14
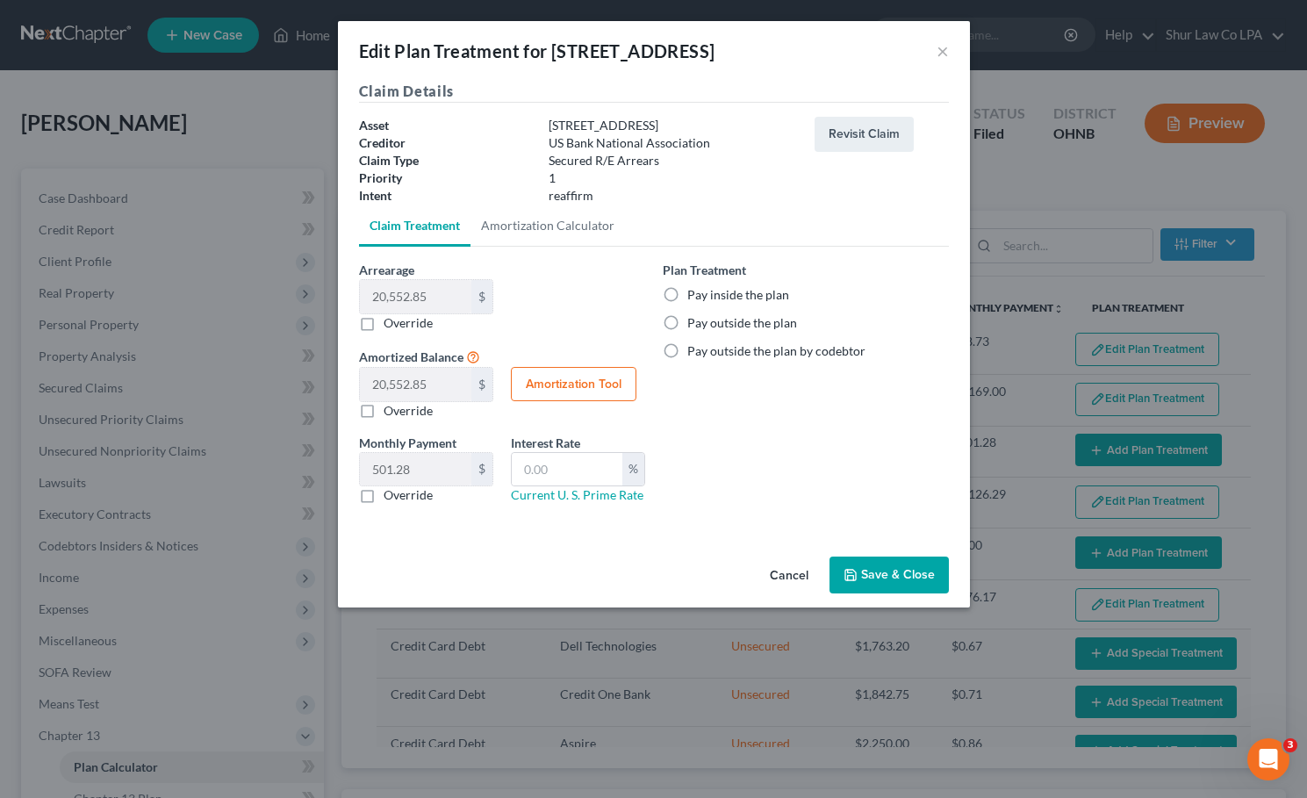
click at [687, 295] on label "Pay inside the plan" at bounding box center [738, 295] width 102 height 18
click at [694, 295] on input "Pay inside the plan" at bounding box center [699, 291] width 11 height 11
radio input "true"
click at [555, 479] on input "text" at bounding box center [567, 469] width 111 height 33
type input "0.00"
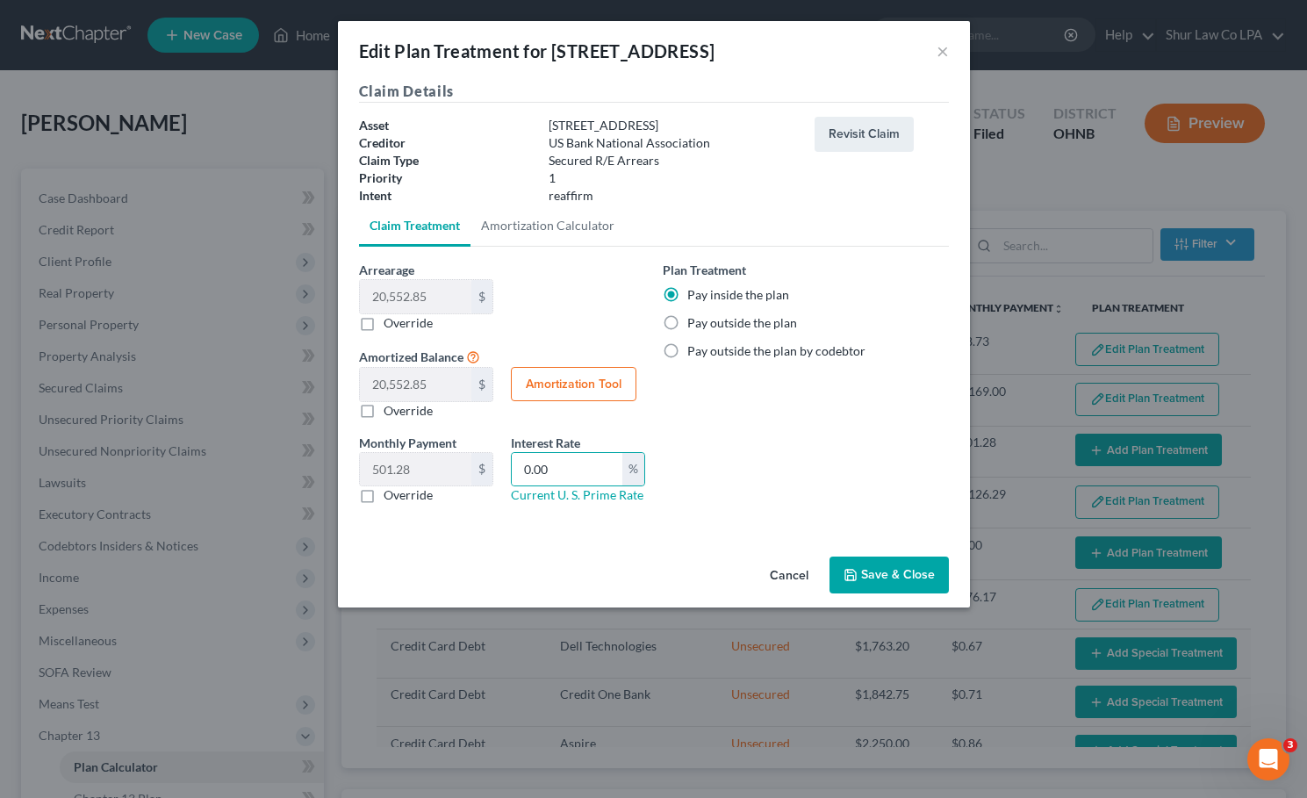
click at [676, 467] on div "Plan Treatment Pay inside the plan Pay outside the plan Pay outside the plan by…" at bounding box center [806, 389] width 304 height 257
click at [869, 575] on button "Save & Close" at bounding box center [888, 574] width 119 height 37
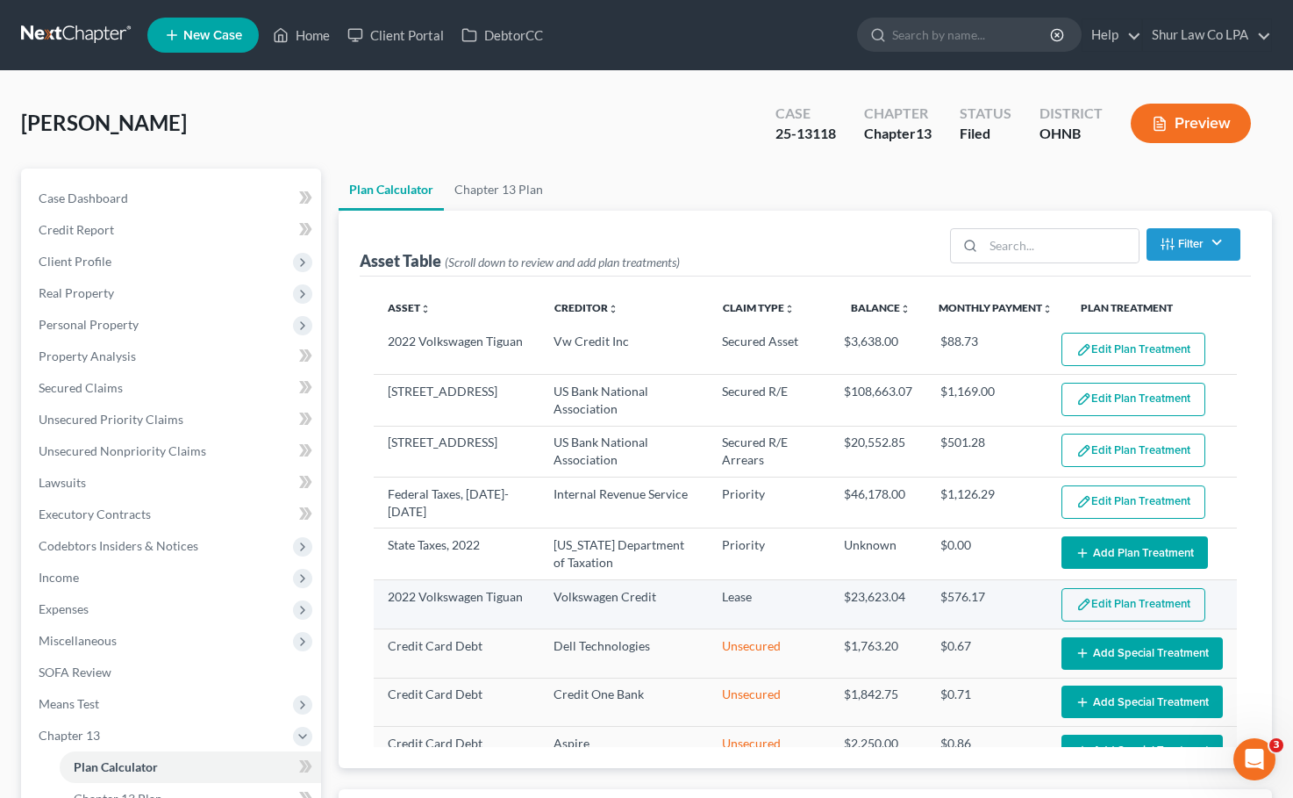
select select "40"
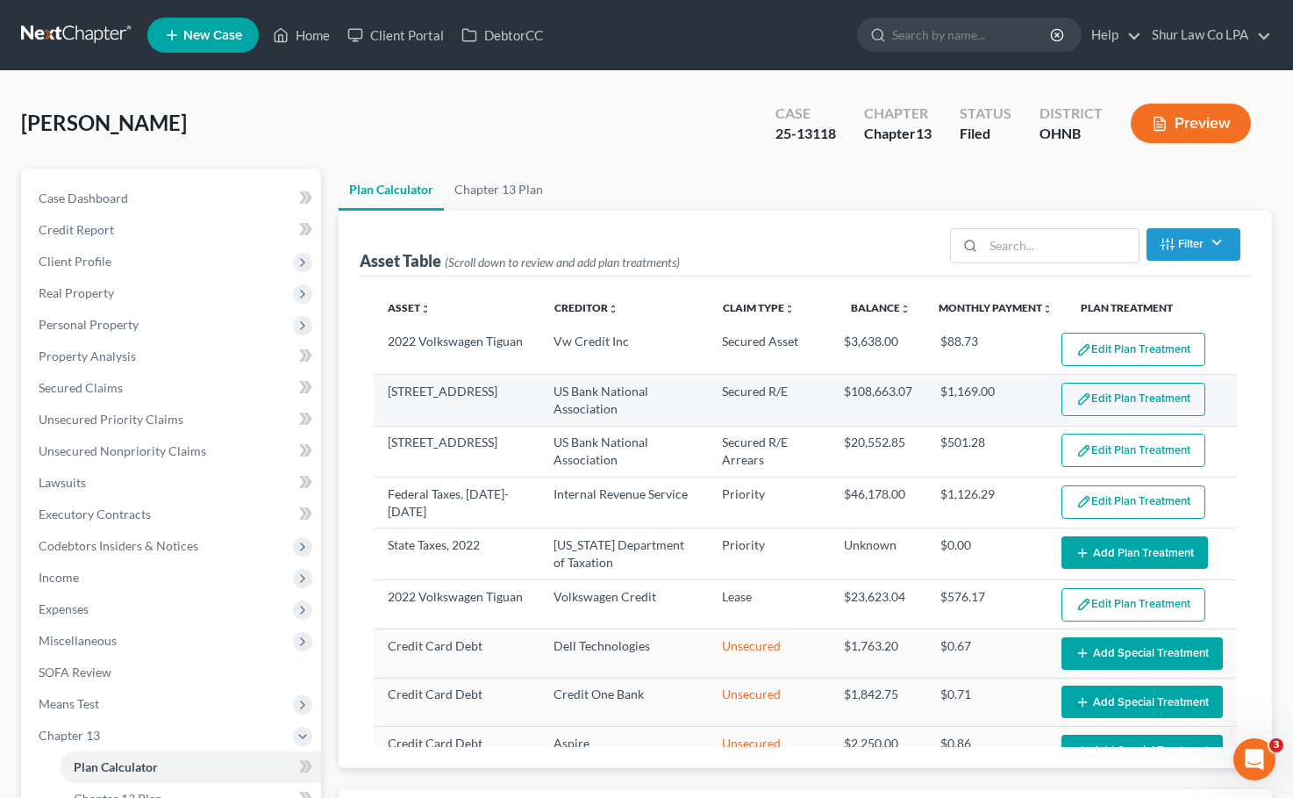
click at [968, 400] on button "Edit Plan Treatment" at bounding box center [1134, 399] width 144 height 33
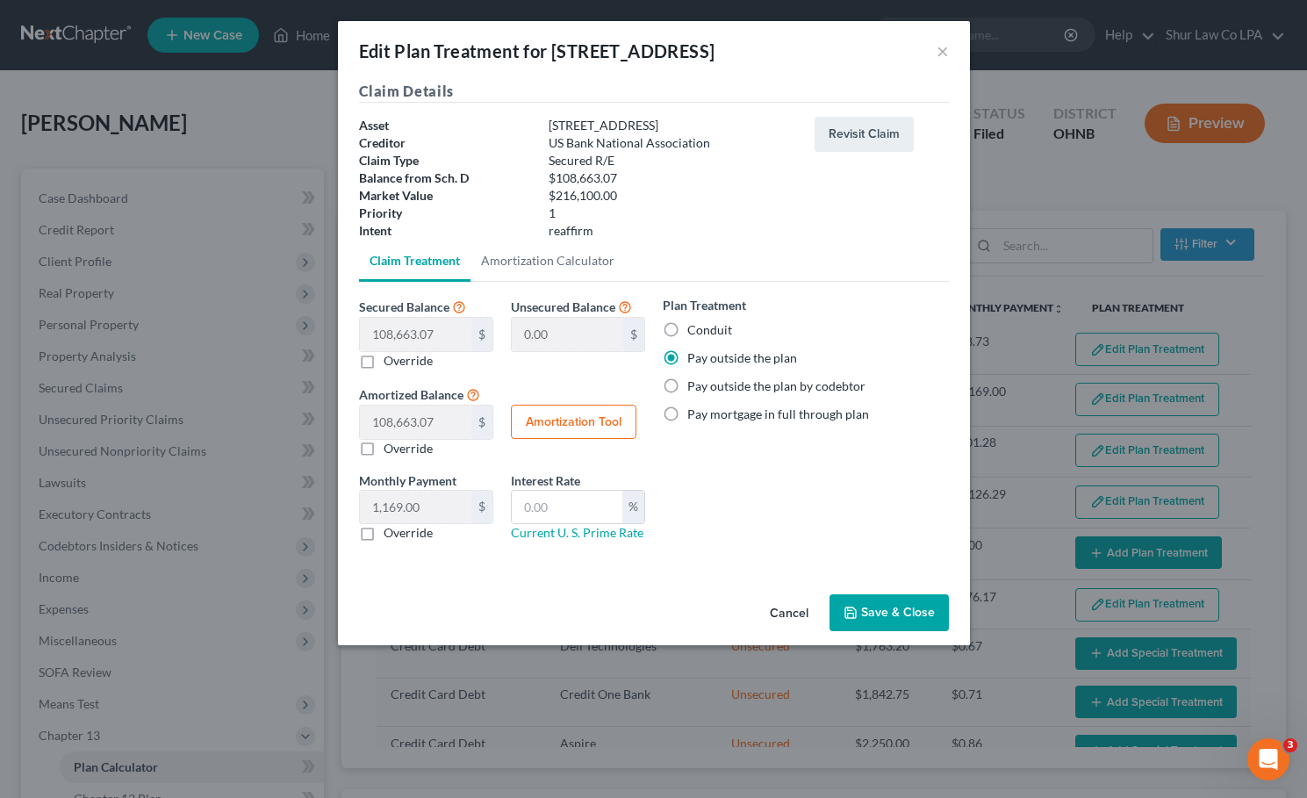
click at [687, 328] on label "Conduit" at bounding box center [709, 330] width 45 height 18
click at [694, 328] on input "Conduit" at bounding box center [699, 326] width 11 height 11
radio input "true"
click at [713, 483] on div "Plan Treatment Conduit Pay outside the plan Pay outside the plan by codebtor Pa…" at bounding box center [806, 426] width 304 height 260
click at [869, 605] on button "Save & Close" at bounding box center [888, 612] width 119 height 37
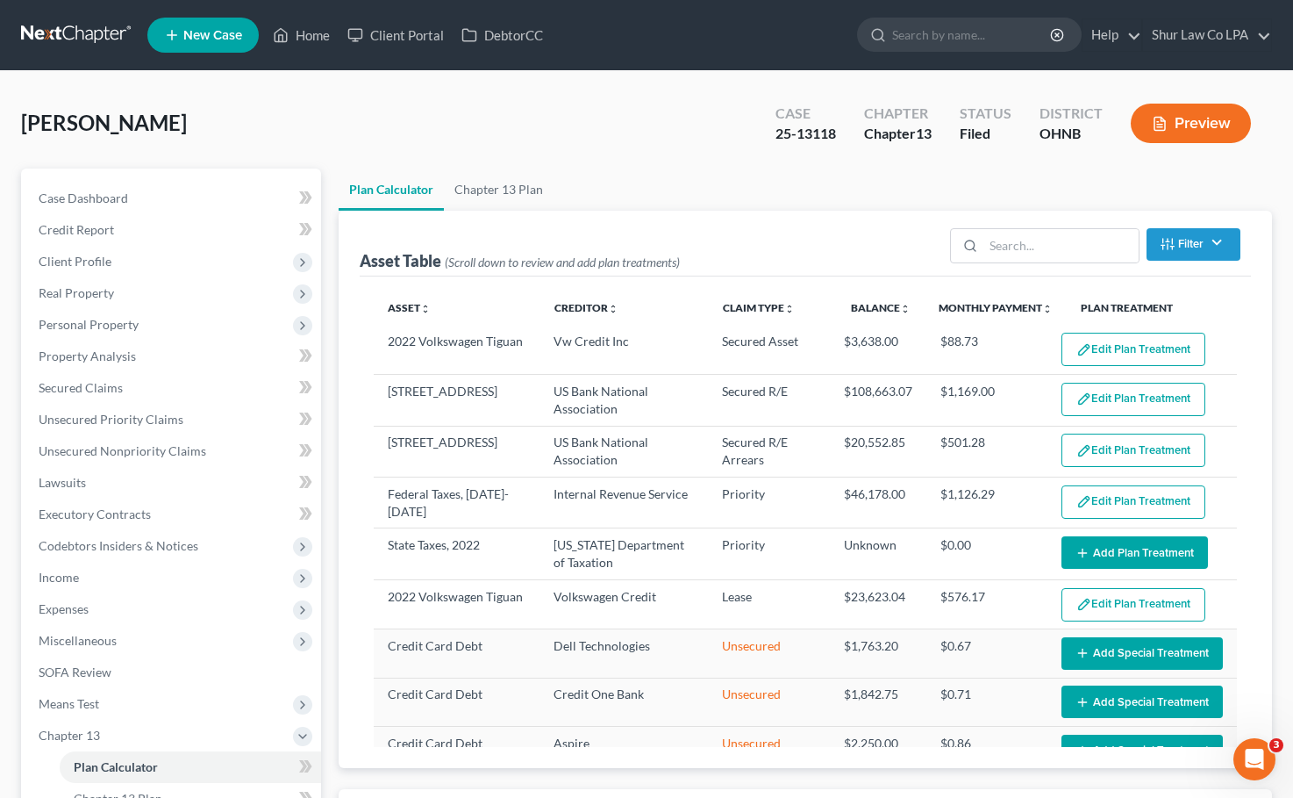
select select "40"
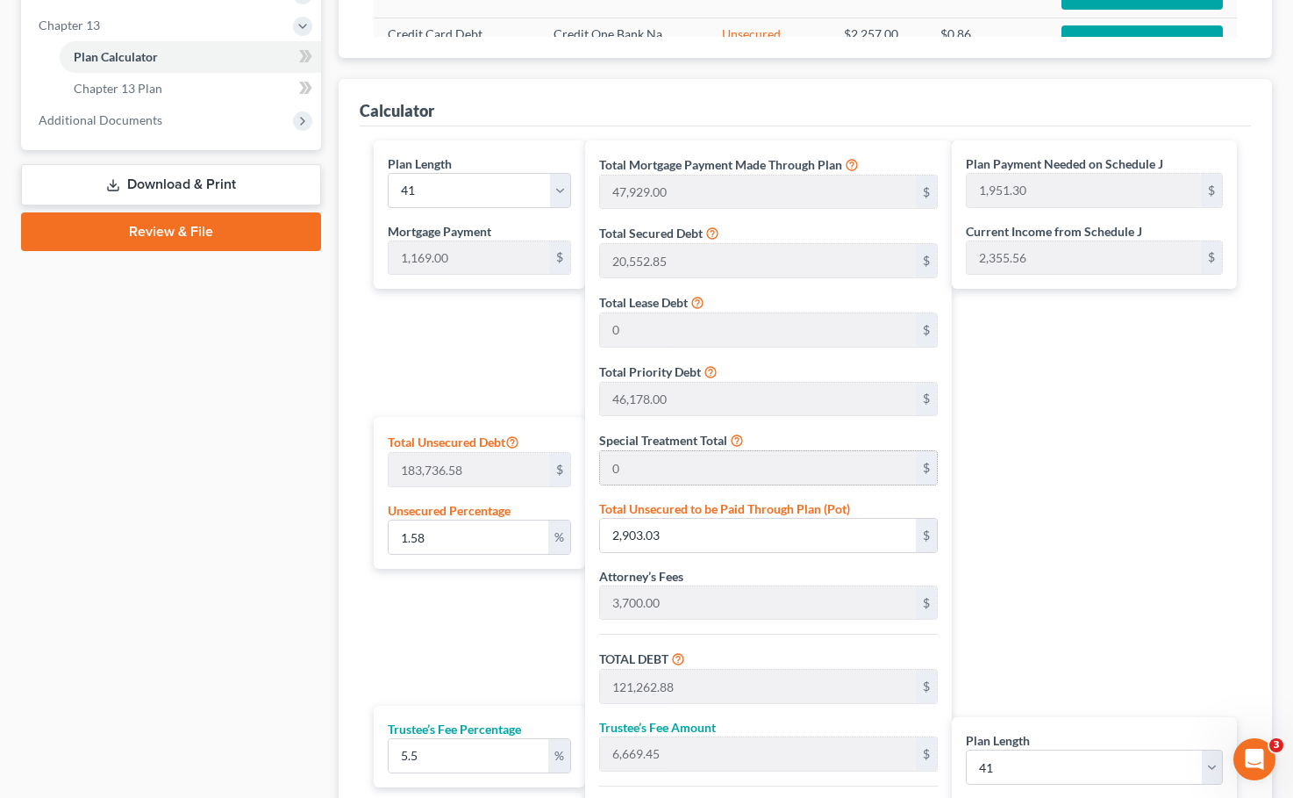
scroll to position [878, 0]
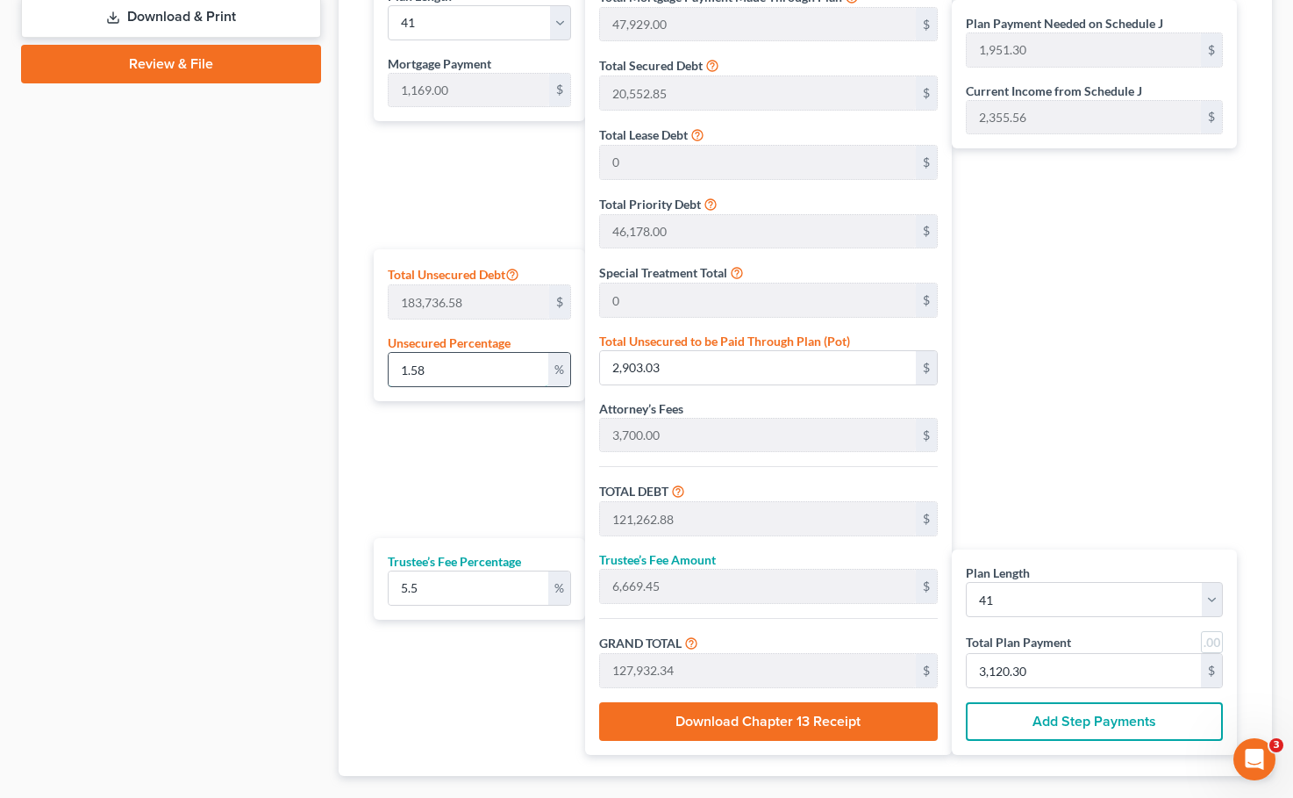
click at [433, 365] on input "1.58" at bounding box center [469, 369] width 160 height 33
type input "1.5"
type input "2,756.04"
type input "121,115.89"
type input "6,661.37"
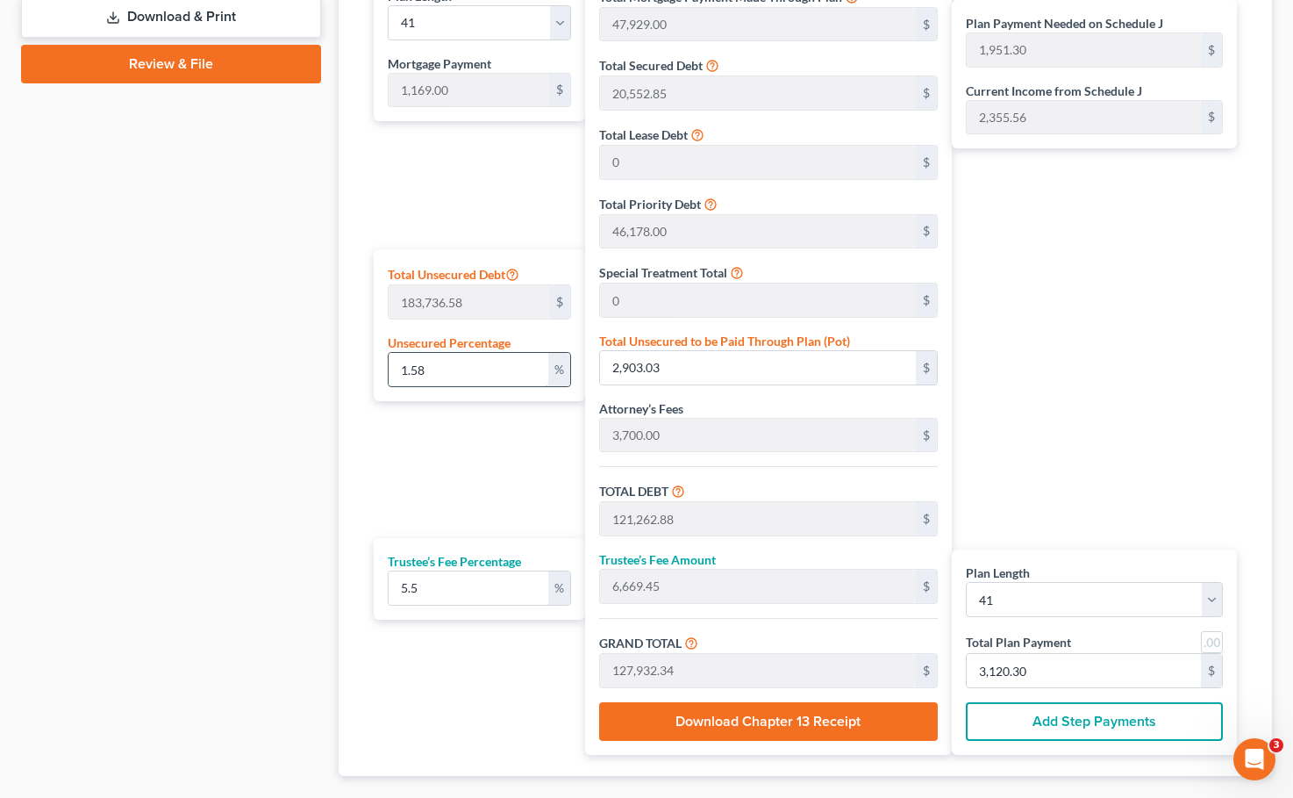
type input "127,777.27"
type input "1,947.51"
type input "3,116.51"
type input "1."
type input "1,837.36"
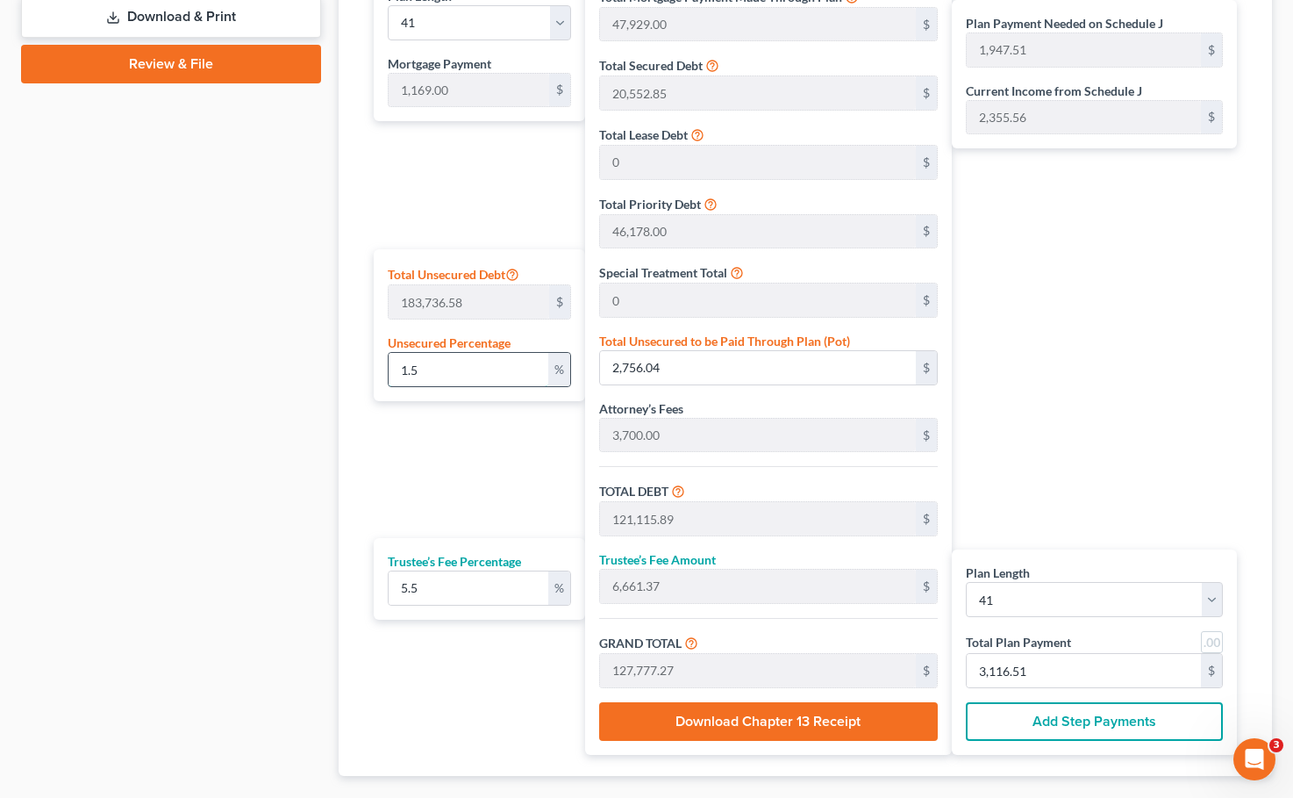
type input "120,197.21"
type input "6,610.84"
type input "126,808.06"
type input "1,923.87"
type input "3,092.87"
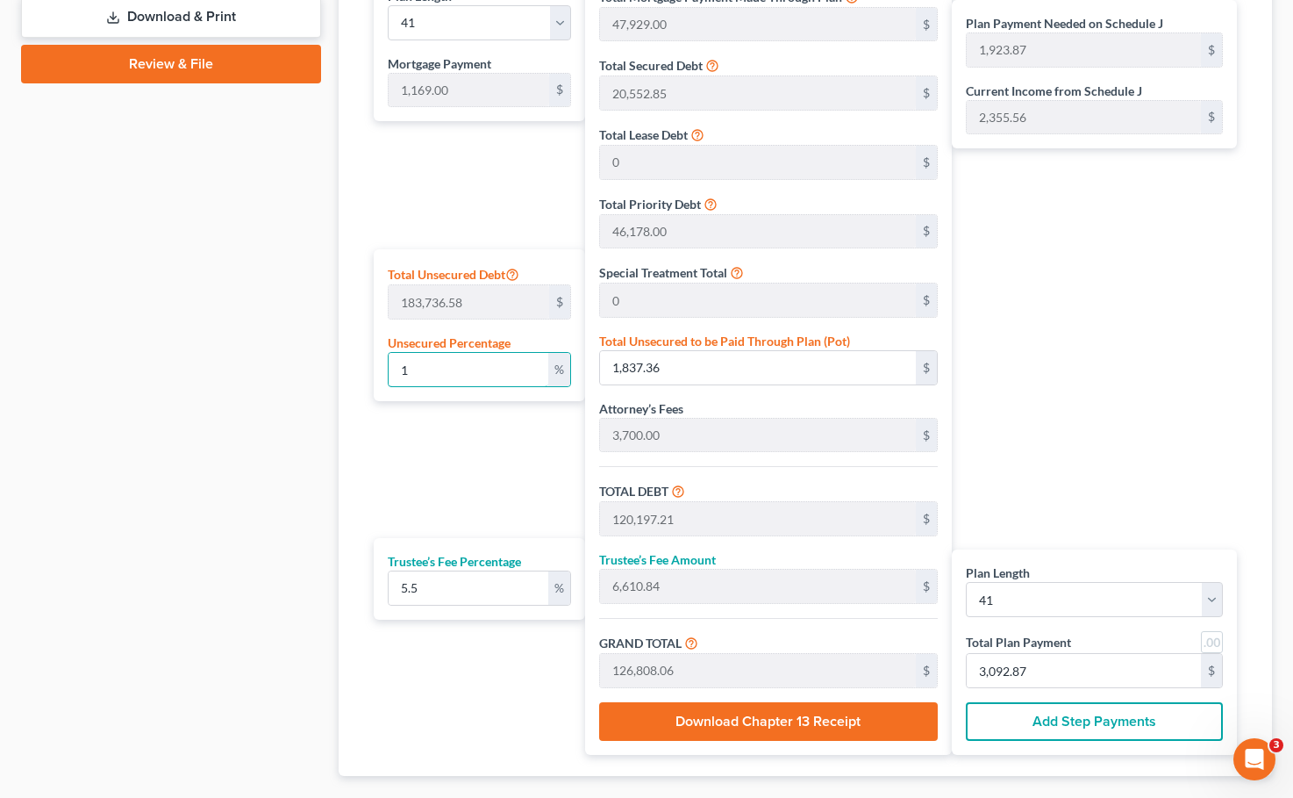
type input "1"
click at [436, 449] on div "Plan Length 1 2 3 4 5 6 7 8 9 10 11 12 13 14 15 16 17 18 19 20 21 22 23 24 25 2…" at bounding box center [475, 364] width 220 height 782
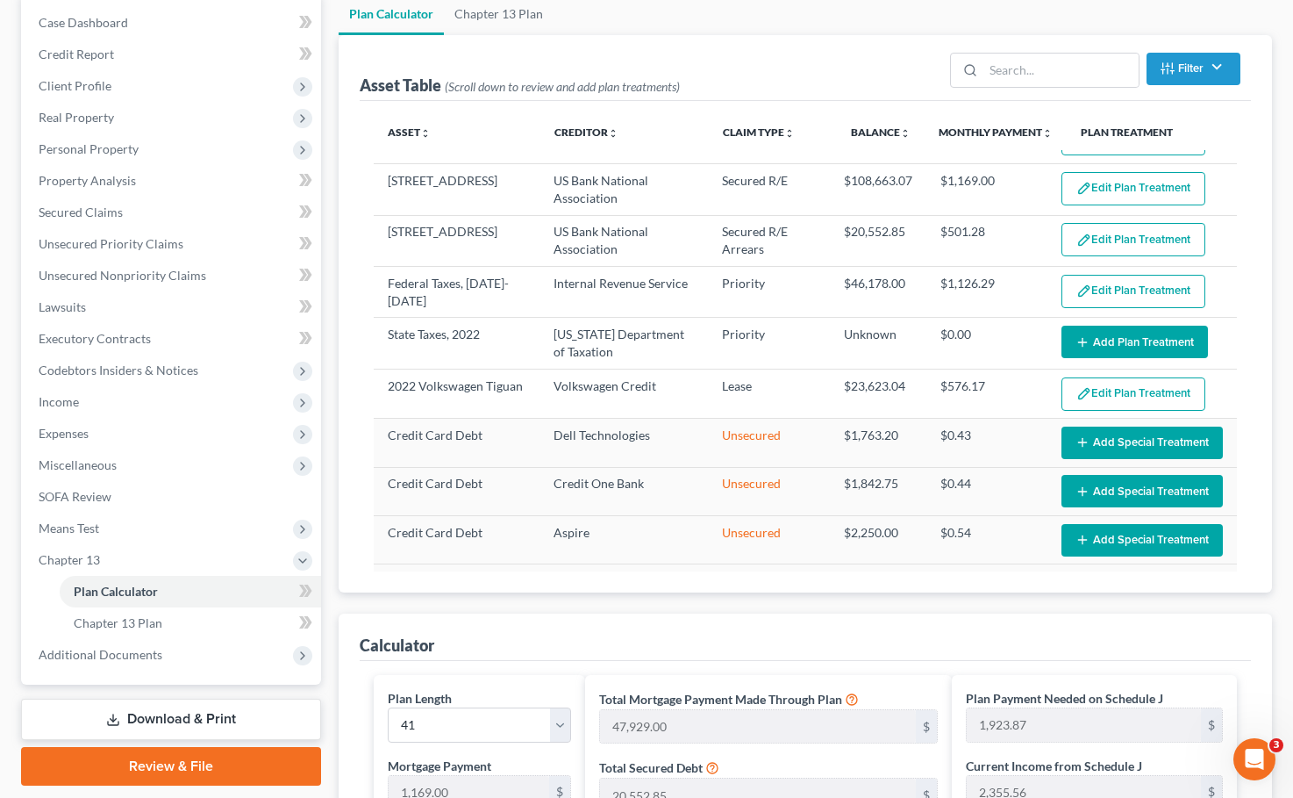
scroll to position [0, 0]
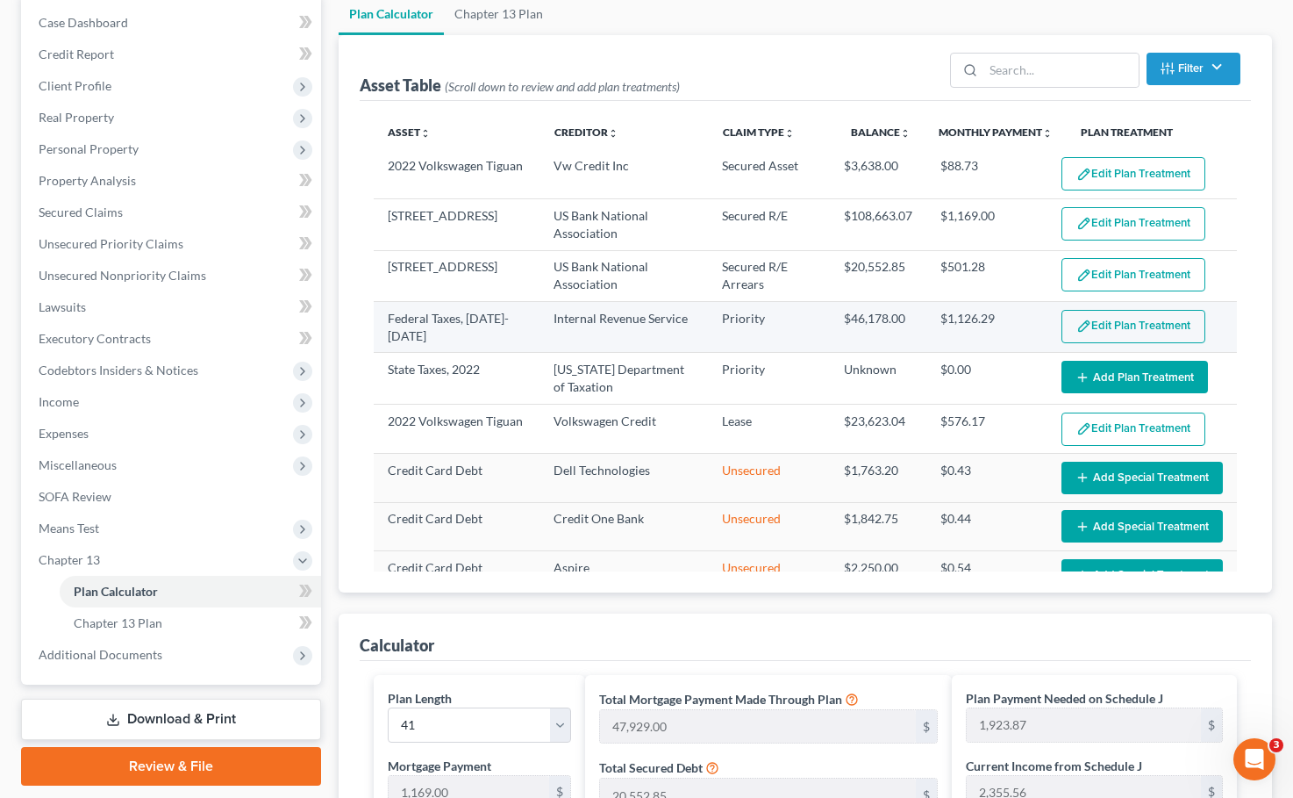
click at [968, 334] on button "Edit Plan Treatment" at bounding box center [1134, 326] width 144 height 33
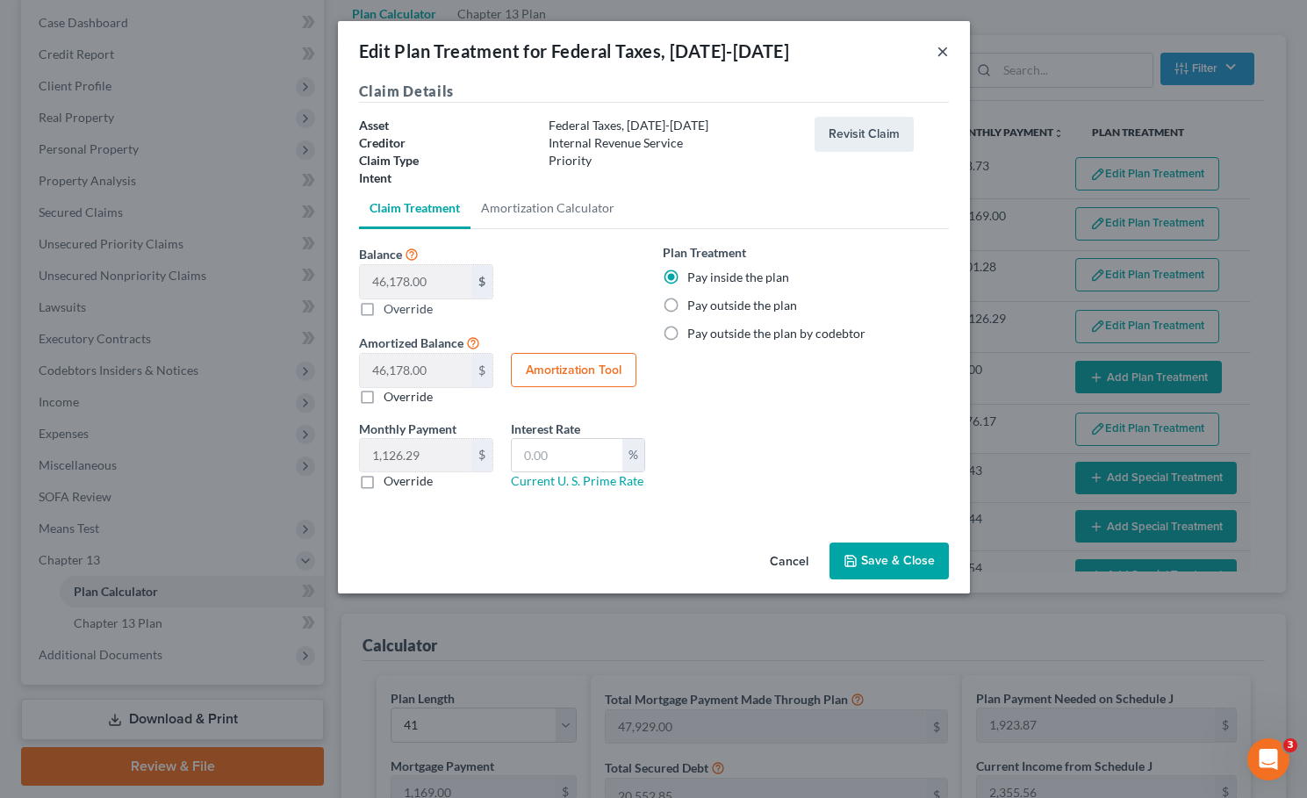
click at [941, 49] on button "×" at bounding box center [942, 50] width 12 height 21
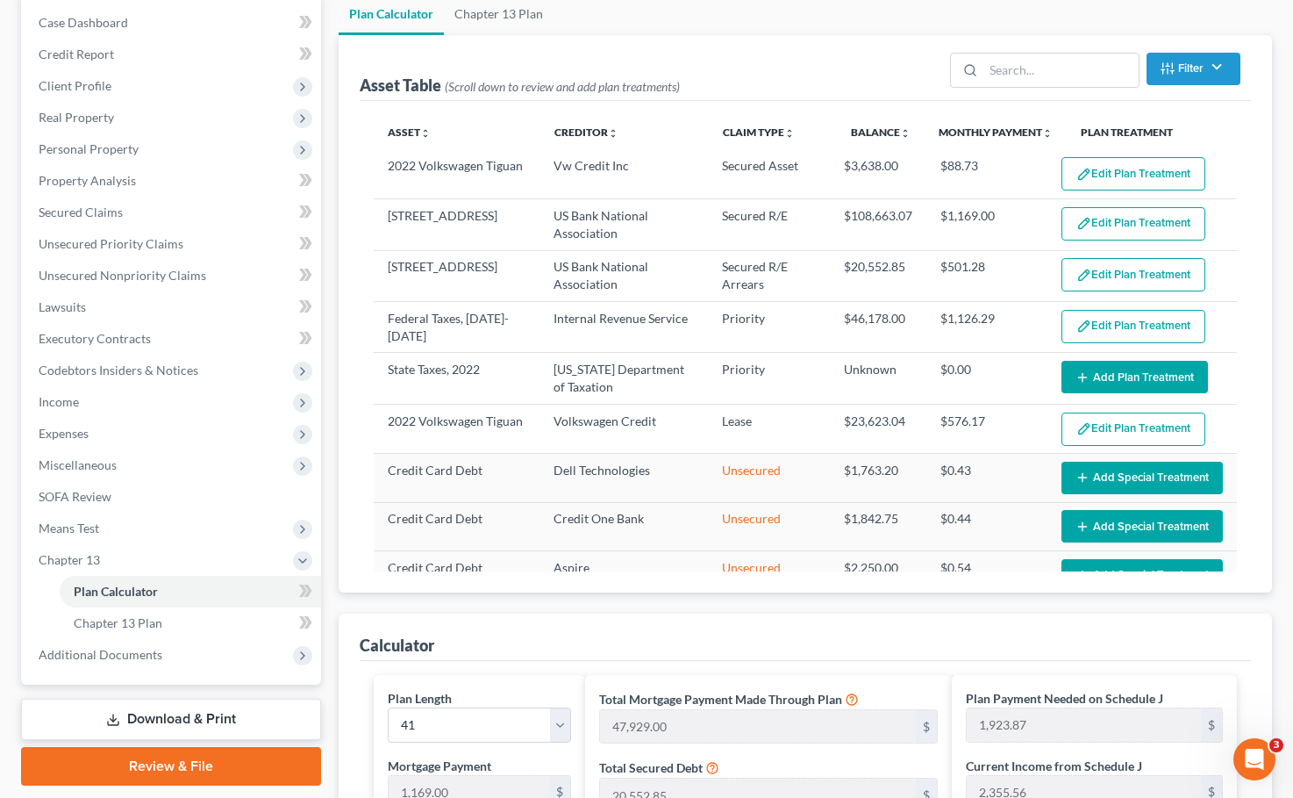
click at [557, 23] on ul "Plan Calculator Chapter 13 Plan" at bounding box center [806, 14] width 935 height 42
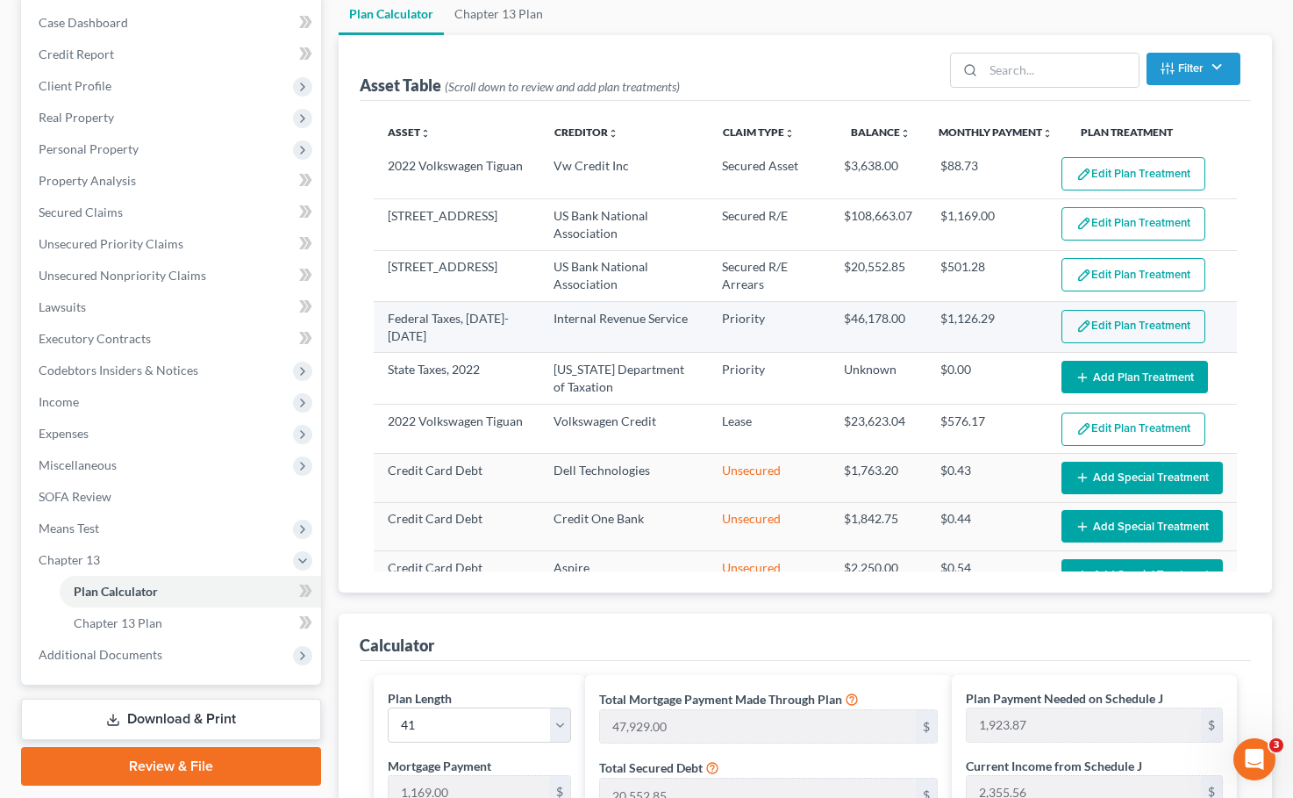
click at [968, 326] on button "Edit Plan Treatment" at bounding box center [1134, 326] width 144 height 33
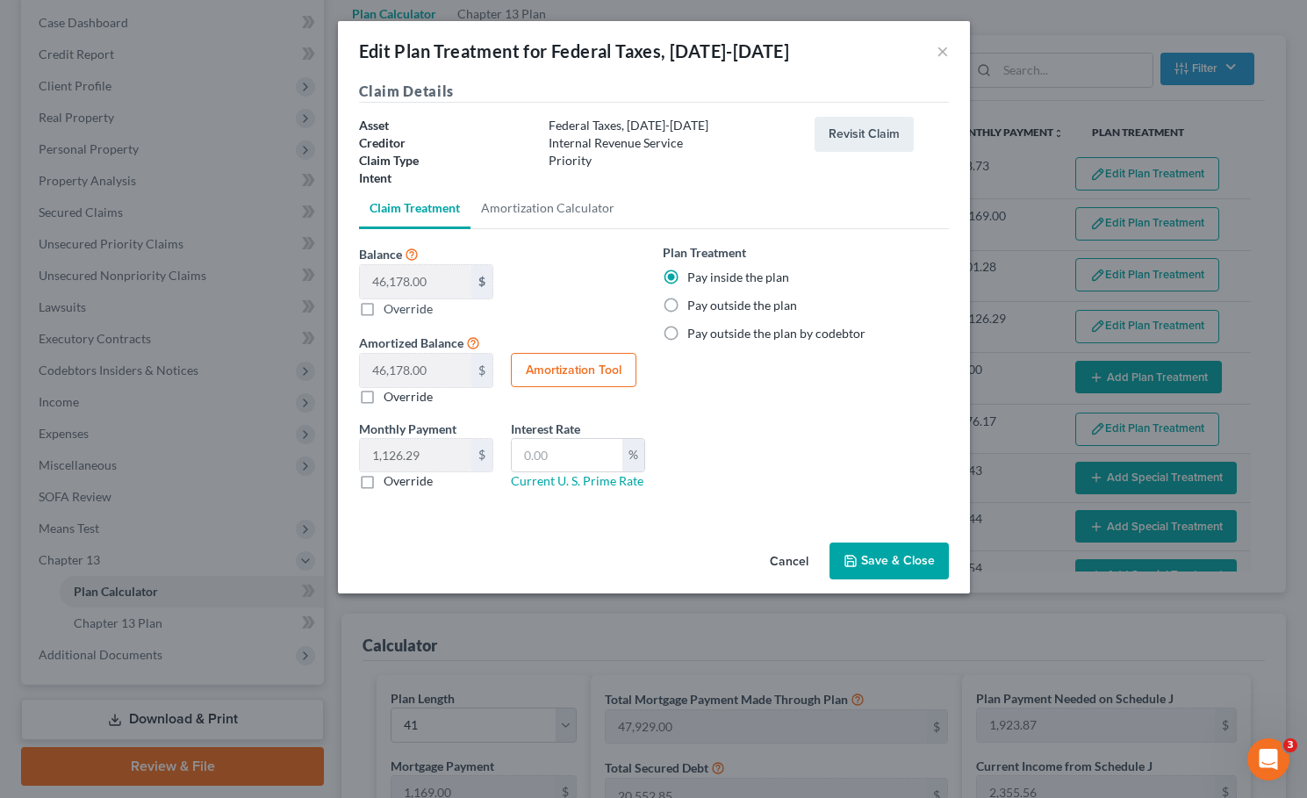
click at [383, 312] on label "Override" at bounding box center [407, 308] width 49 height 18
click at [390, 311] on input "Balance 46,178.00 $ 0.00 $ Override" at bounding box center [395, 304] width 11 height 11
checkbox input "true"
type input "0.00"
type input "0"
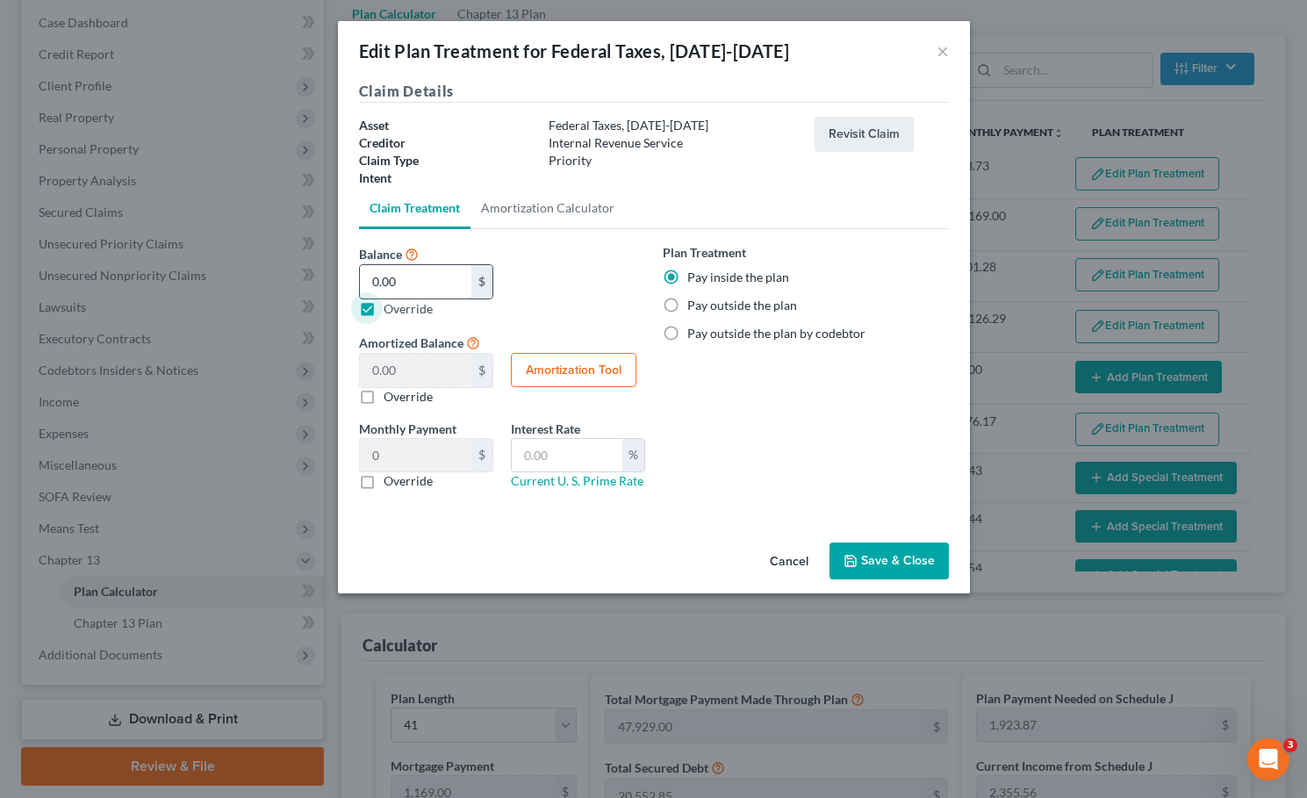
click at [415, 269] on input "0.00" at bounding box center [415, 281] width 111 height 33
type input "3"
type input "3.00"
type input "0.07"
type input "36"
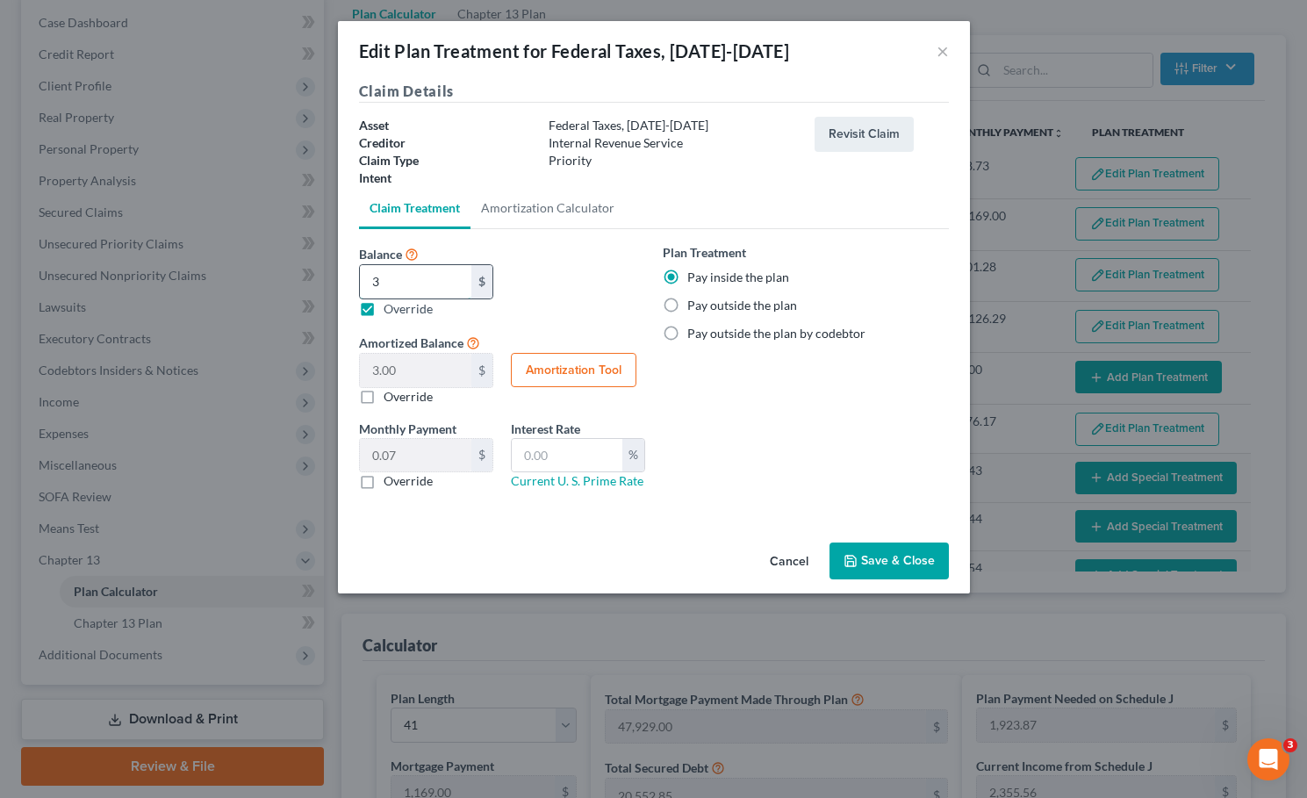
type input "36.00"
type input "0.87"
type input "360"
type input "360.00"
type input "8.78"
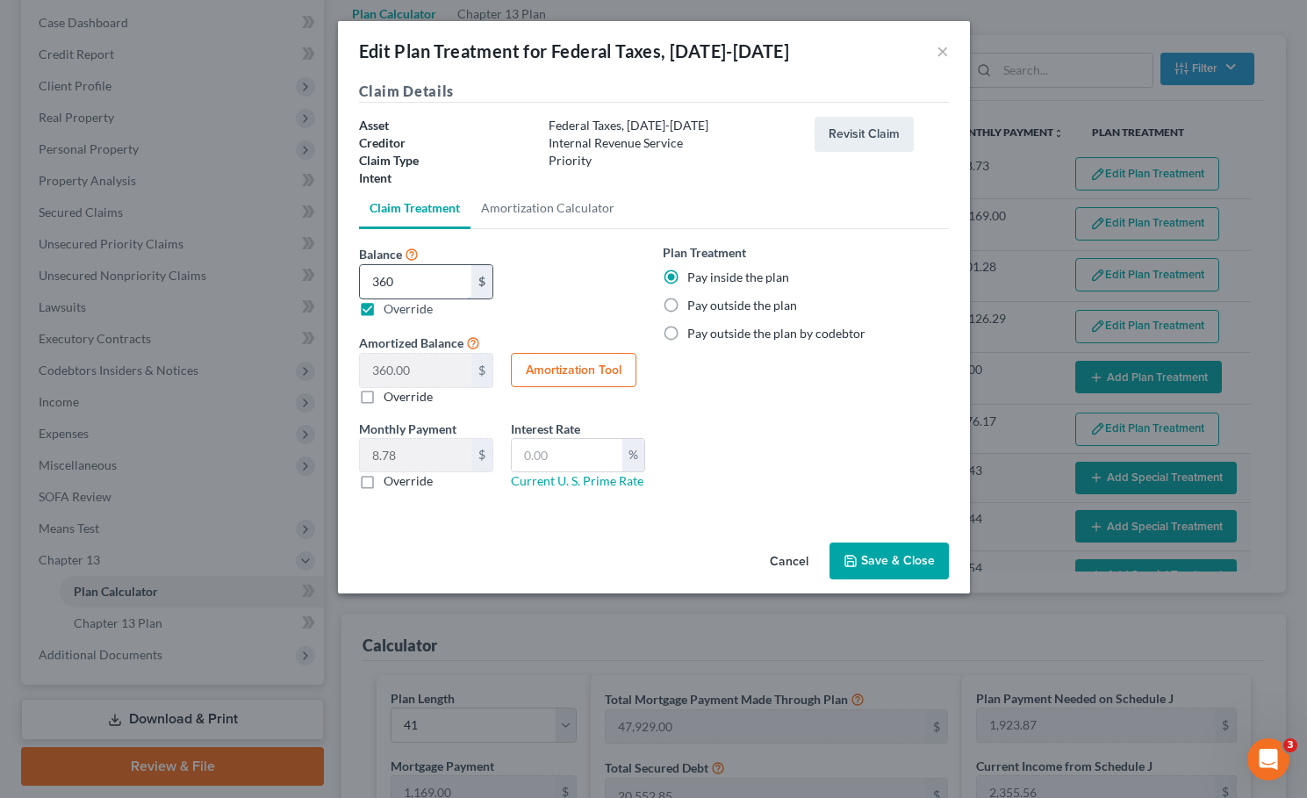
type input "3601"
type input "3,601.00"
type input "87.82"
type input "3,6013"
type input "36,013.00"
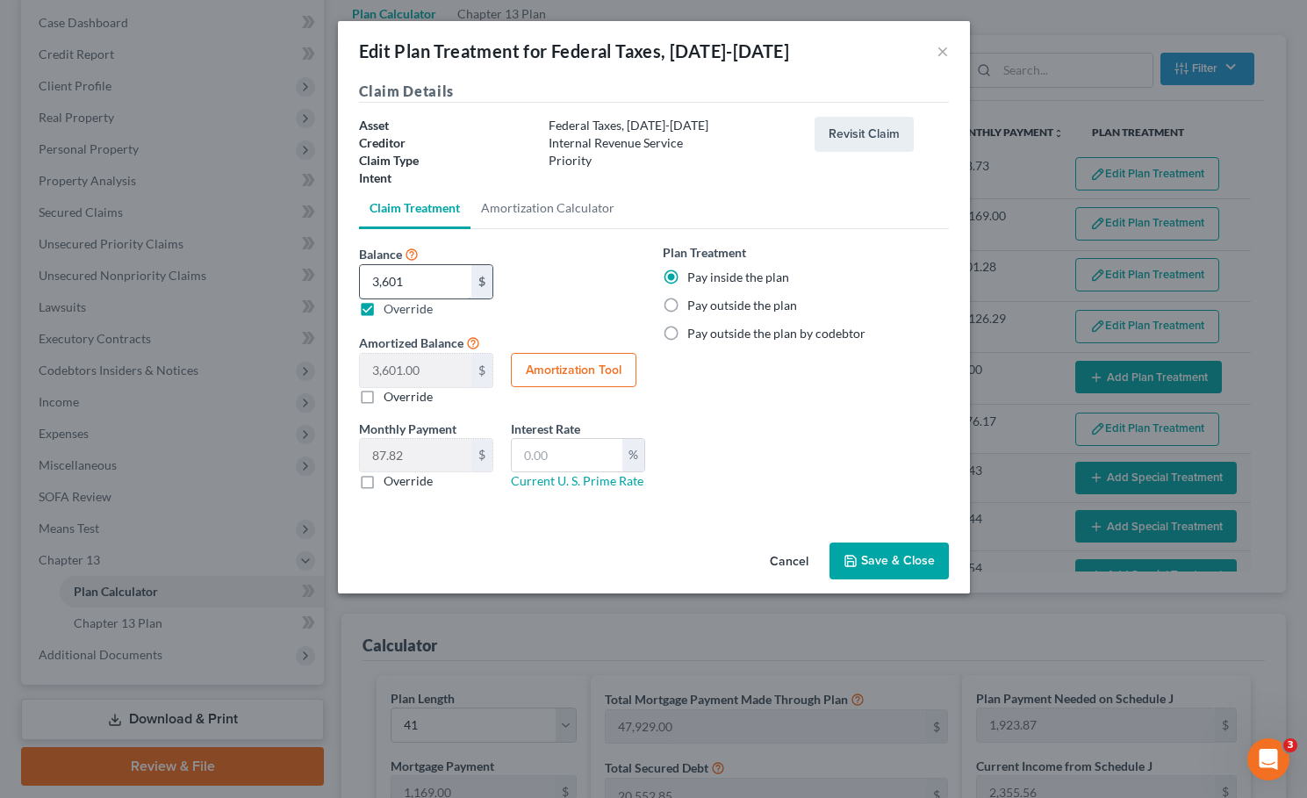
type input "878.36"
type input "36,013.7"
type input "36,013.70"
type input "878.38"
type input "36,013.79"
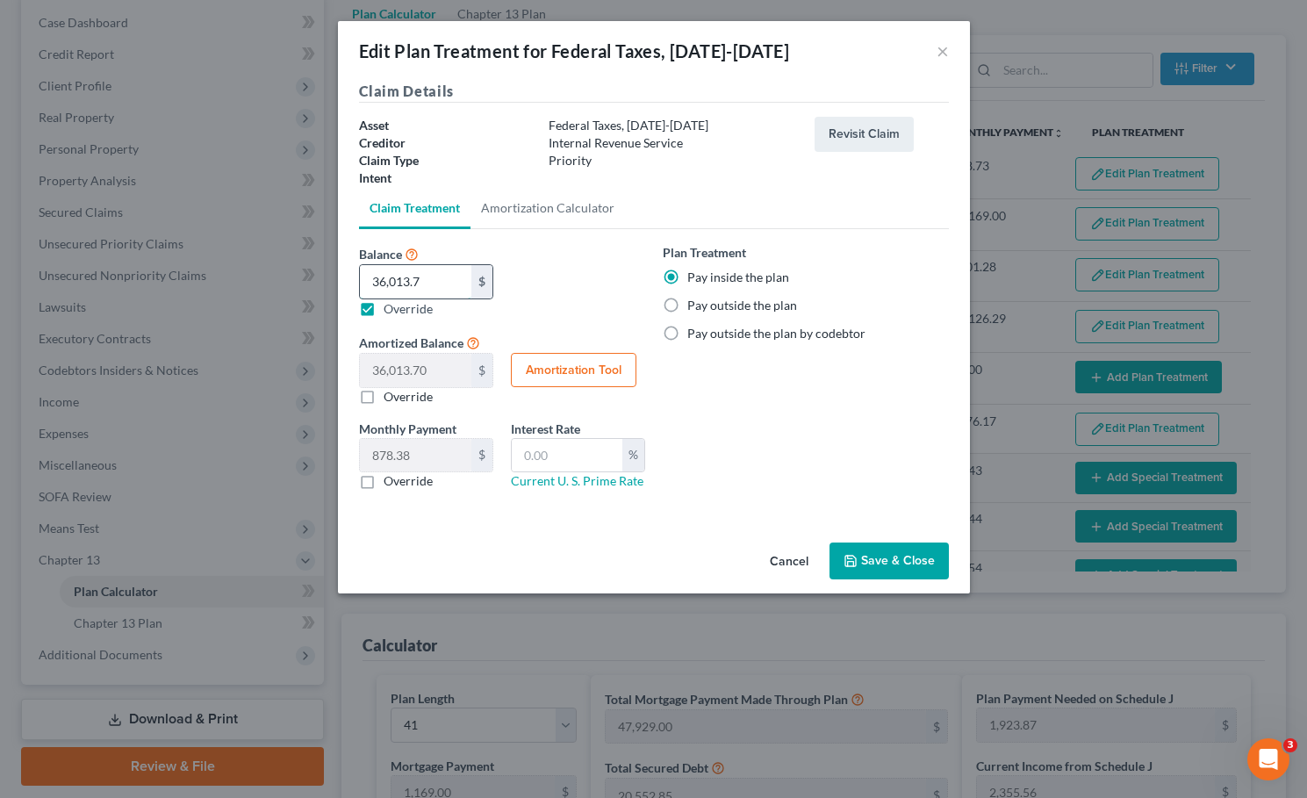
type input "36,013.79"
click at [557, 283] on div "Balance 46,178.00 $ 36,013.79 $ Override Amortized Balance 36,013.79 $ 0.00 $ O…" at bounding box center [502, 331] width 304 height 176
click at [873, 560] on button "Save & Close" at bounding box center [888, 560] width 119 height 37
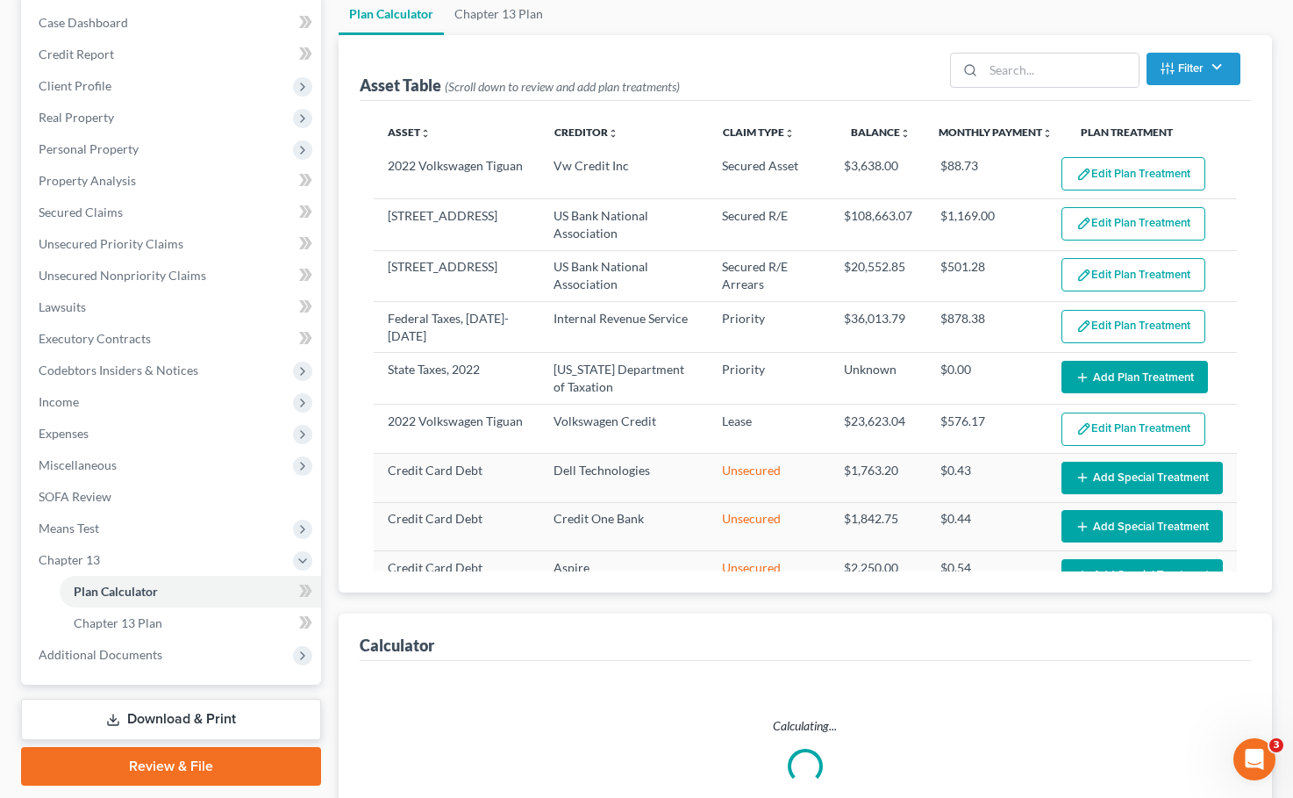
select select "40"
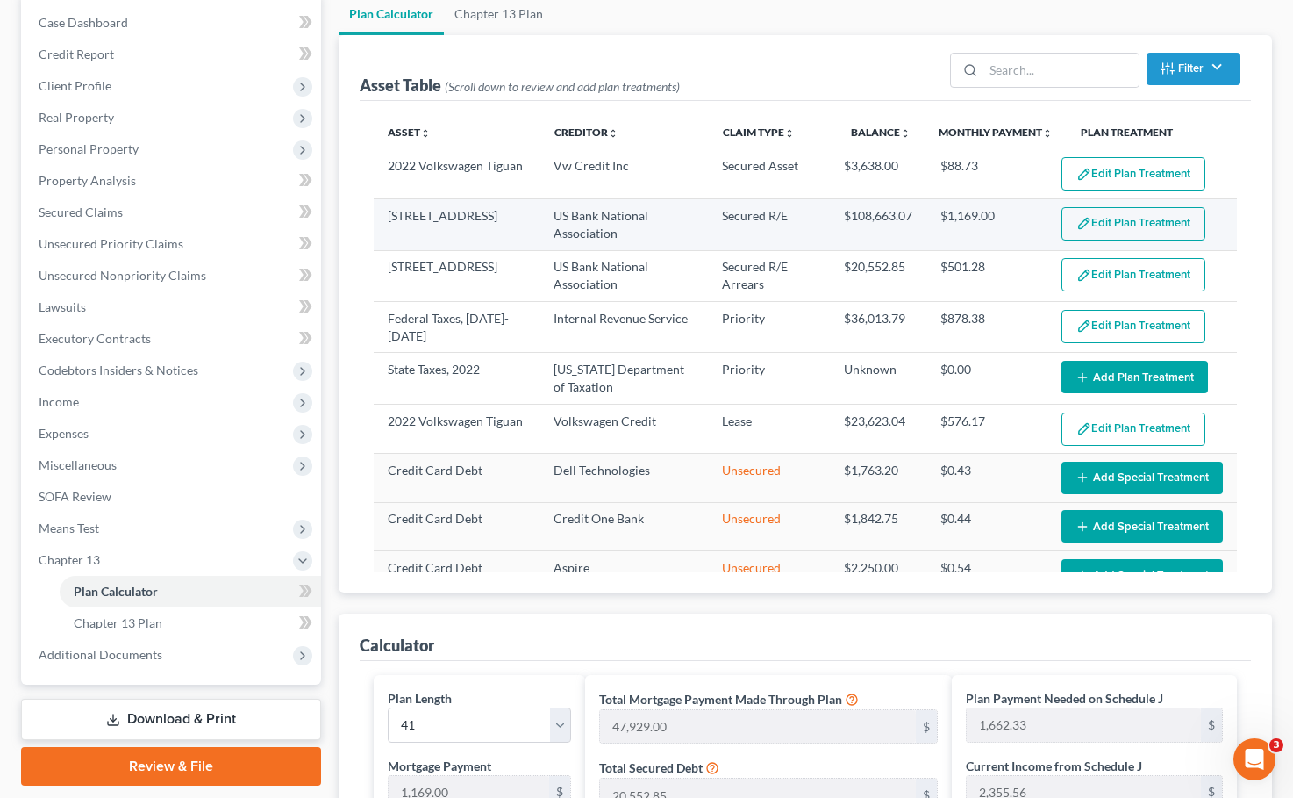
click at [968, 230] on button "Edit Plan Treatment" at bounding box center [1134, 223] width 144 height 33
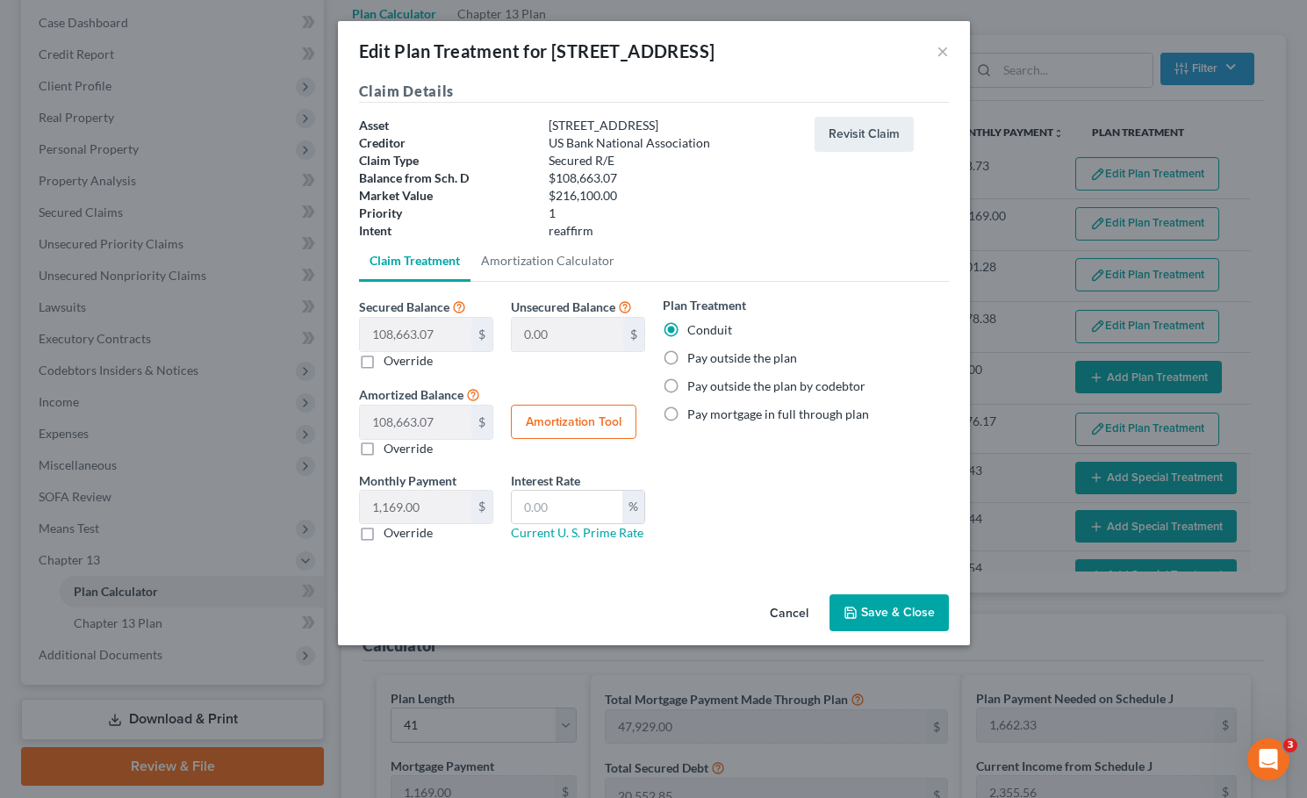
click at [383, 531] on label "Override" at bounding box center [407, 533] width 49 height 18
click at [390, 531] on input "Override" at bounding box center [395, 529] width 11 height 11
checkbox input "true"
click at [390, 508] on input "0.00" at bounding box center [415, 507] width 111 height 33
type input "1,169.24"
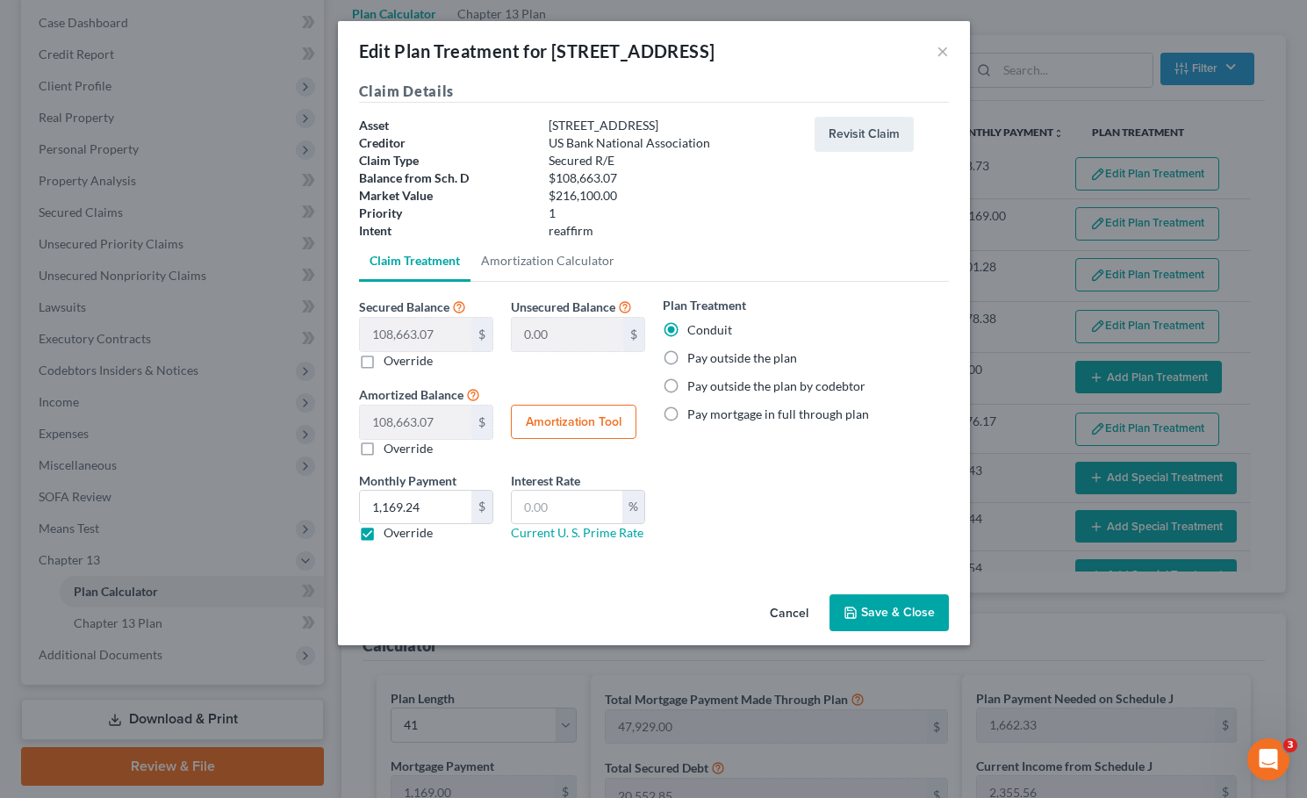
click at [622, 596] on div "Cancel Save & Close" at bounding box center [654, 616] width 632 height 58
click at [884, 613] on button "Save & Close" at bounding box center [888, 612] width 119 height 37
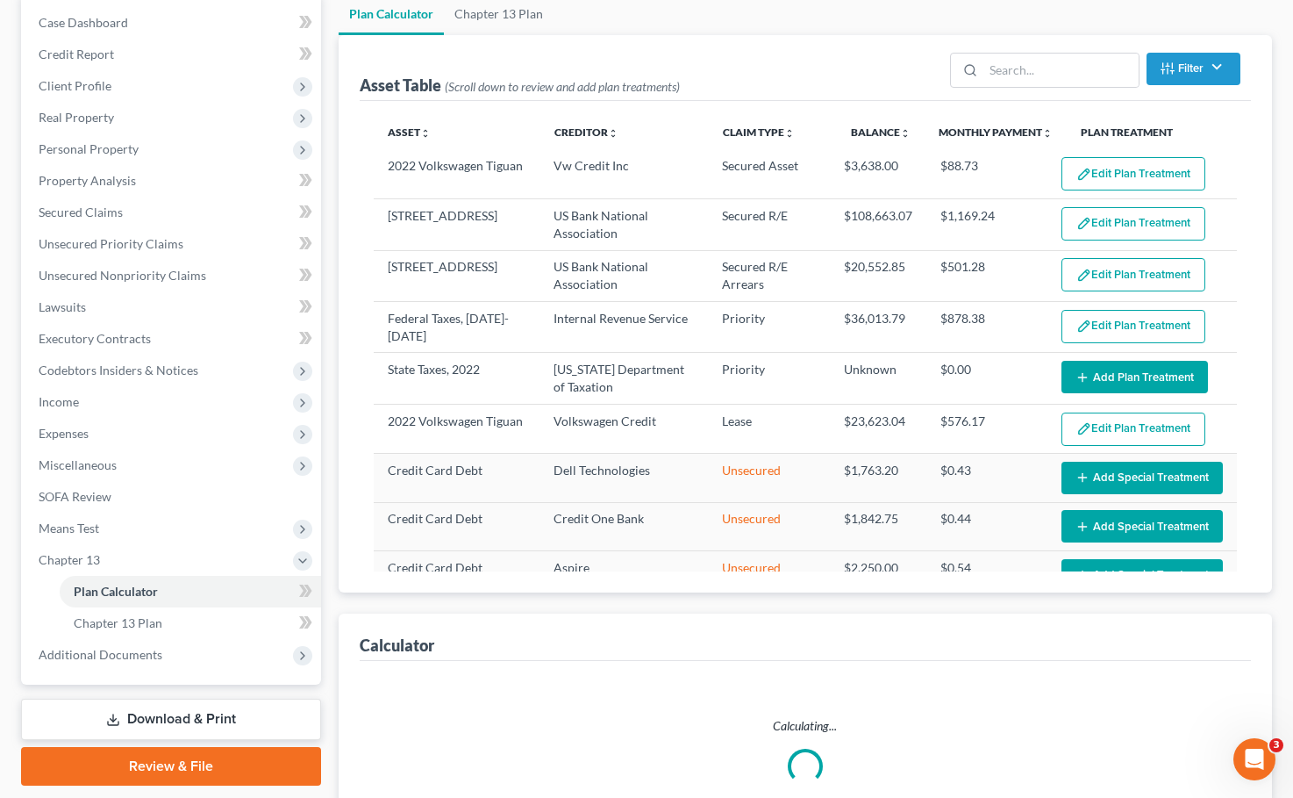
select select "40"
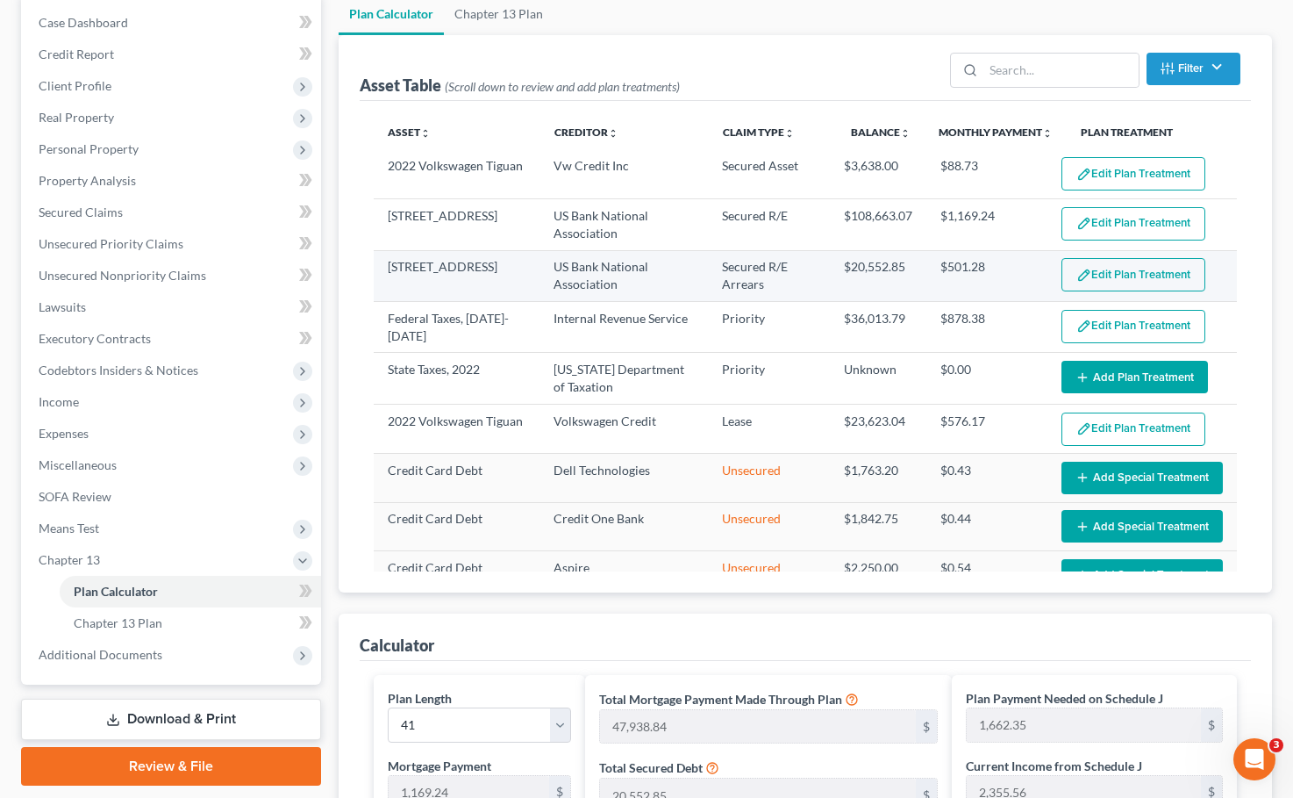
click at [968, 275] on button "Edit Plan Treatment" at bounding box center [1134, 274] width 144 height 33
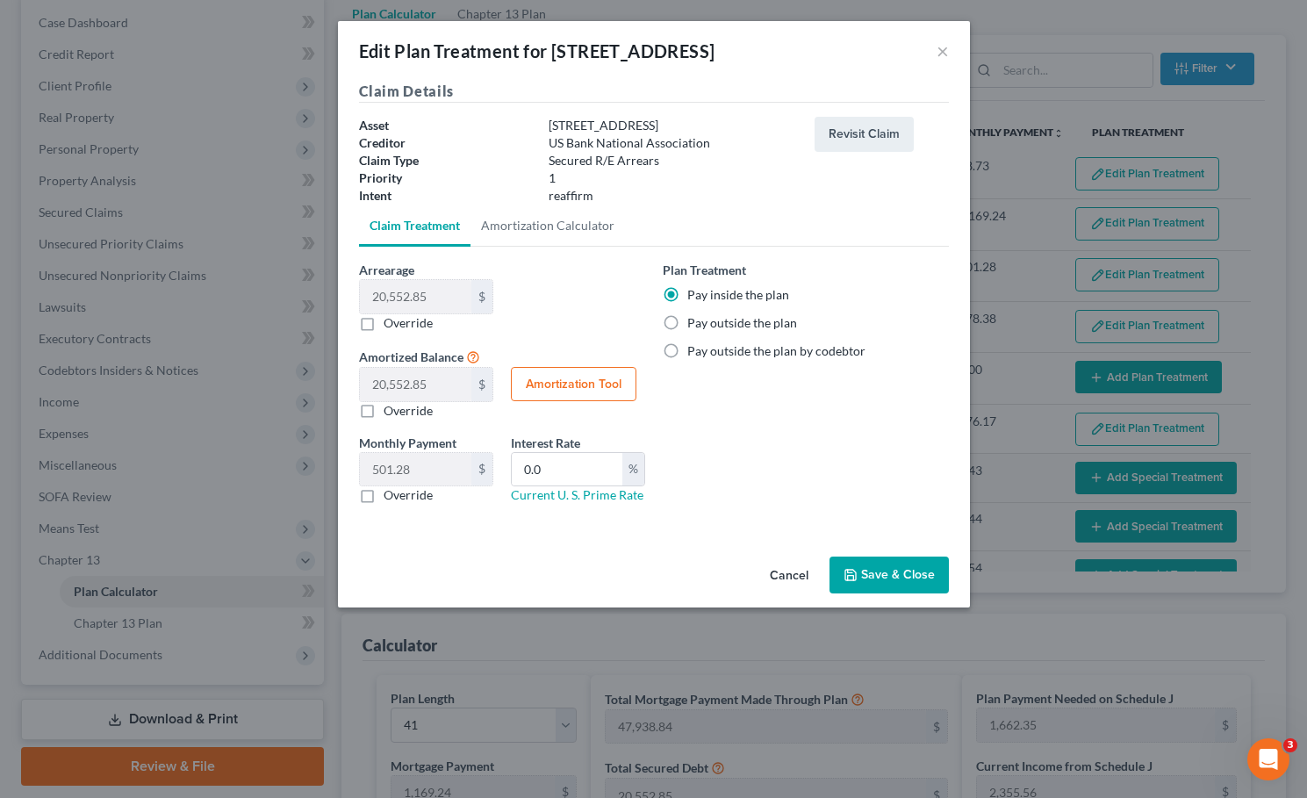
click at [878, 570] on button "Save & Close" at bounding box center [888, 574] width 119 height 37
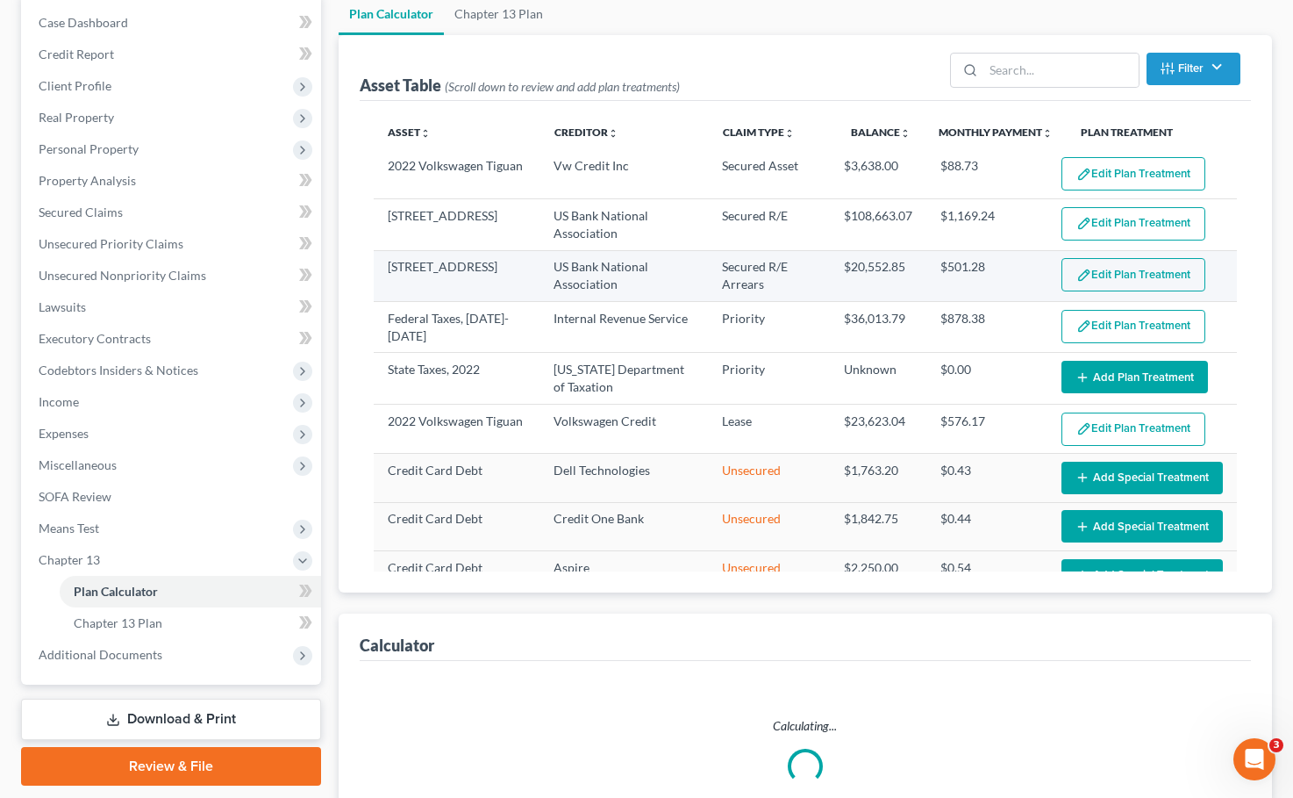
select select "40"
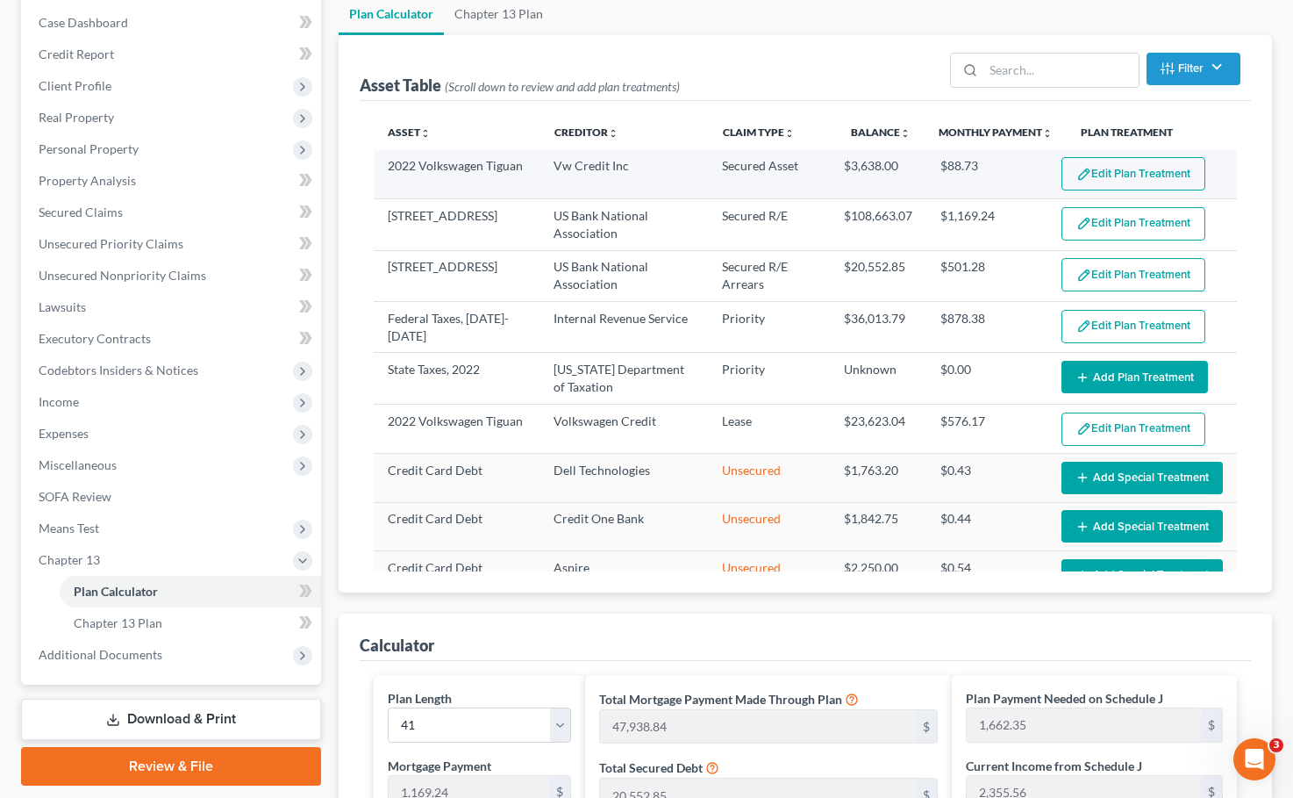
click at [968, 182] on button "Edit Plan Treatment" at bounding box center [1134, 173] width 144 height 33
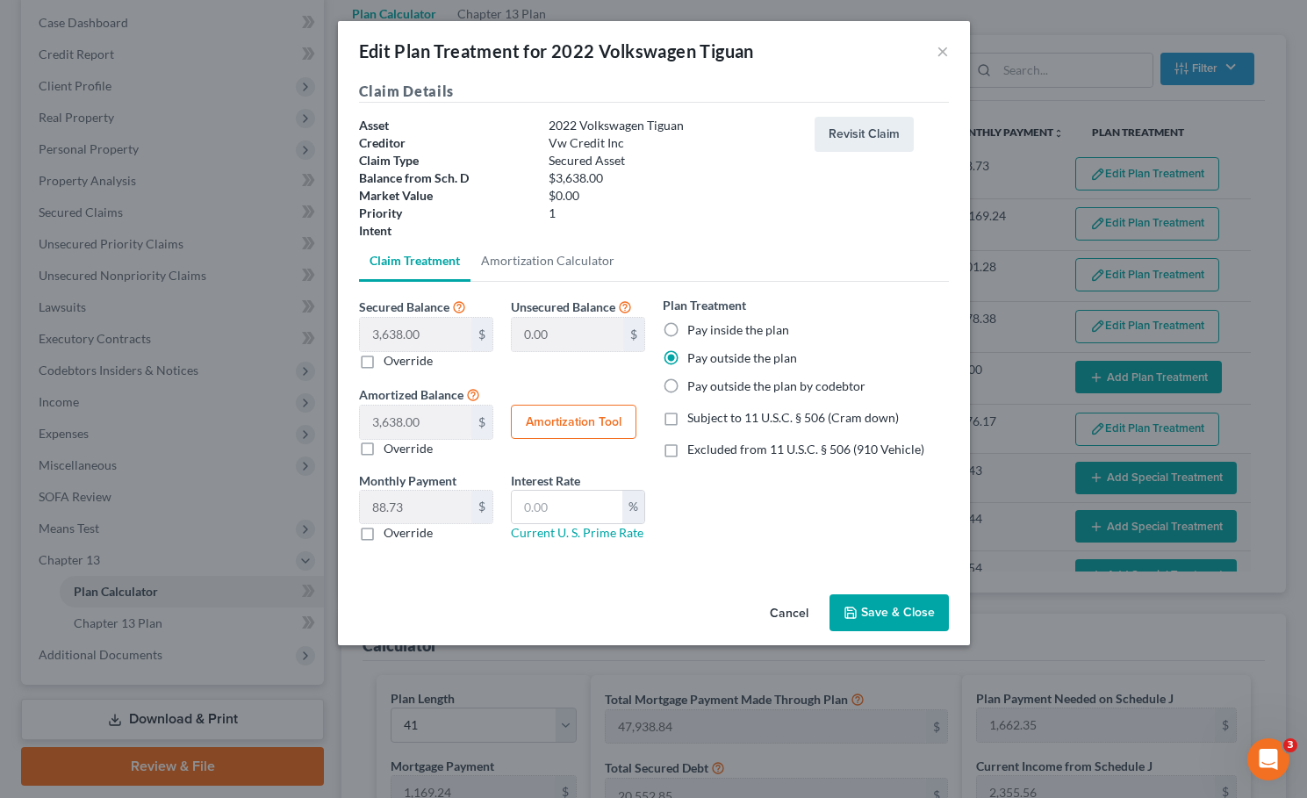
click at [898, 613] on button "Save & Close" at bounding box center [888, 612] width 119 height 37
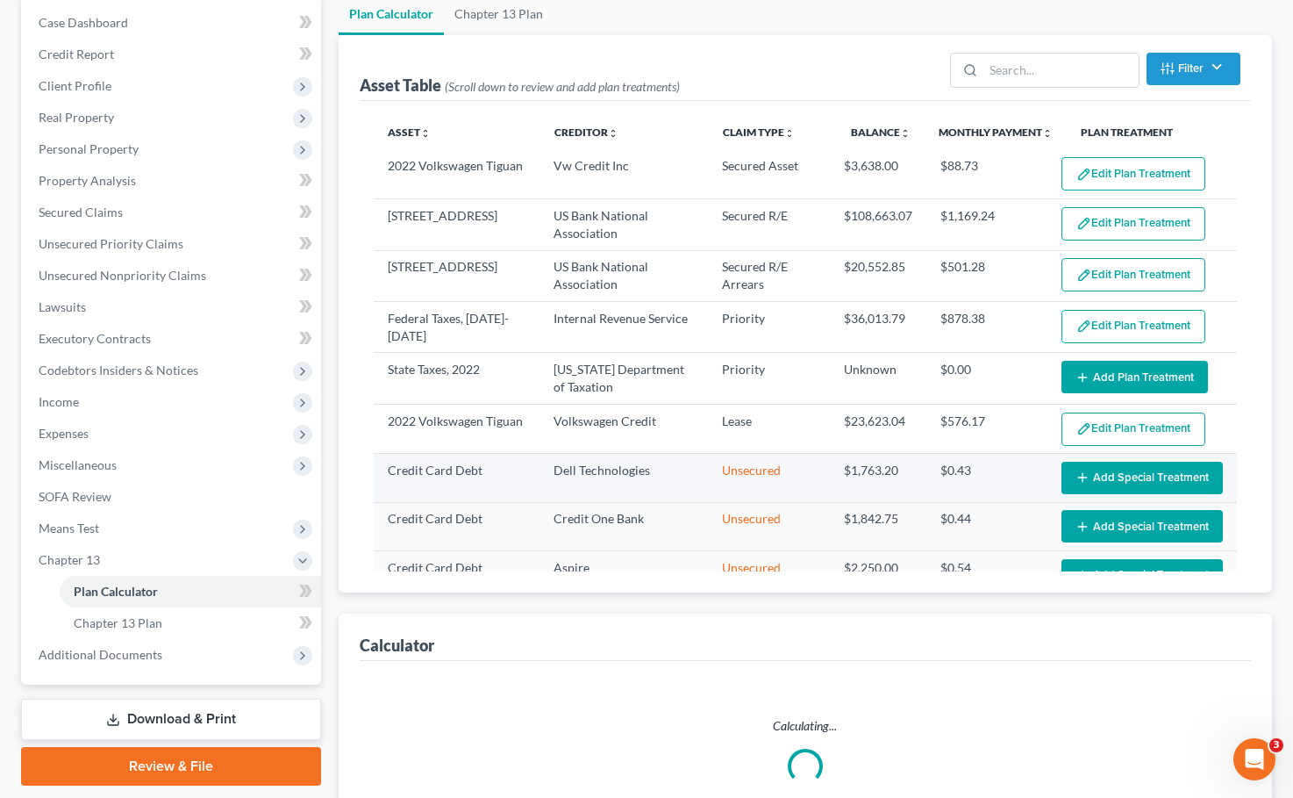
select select "40"
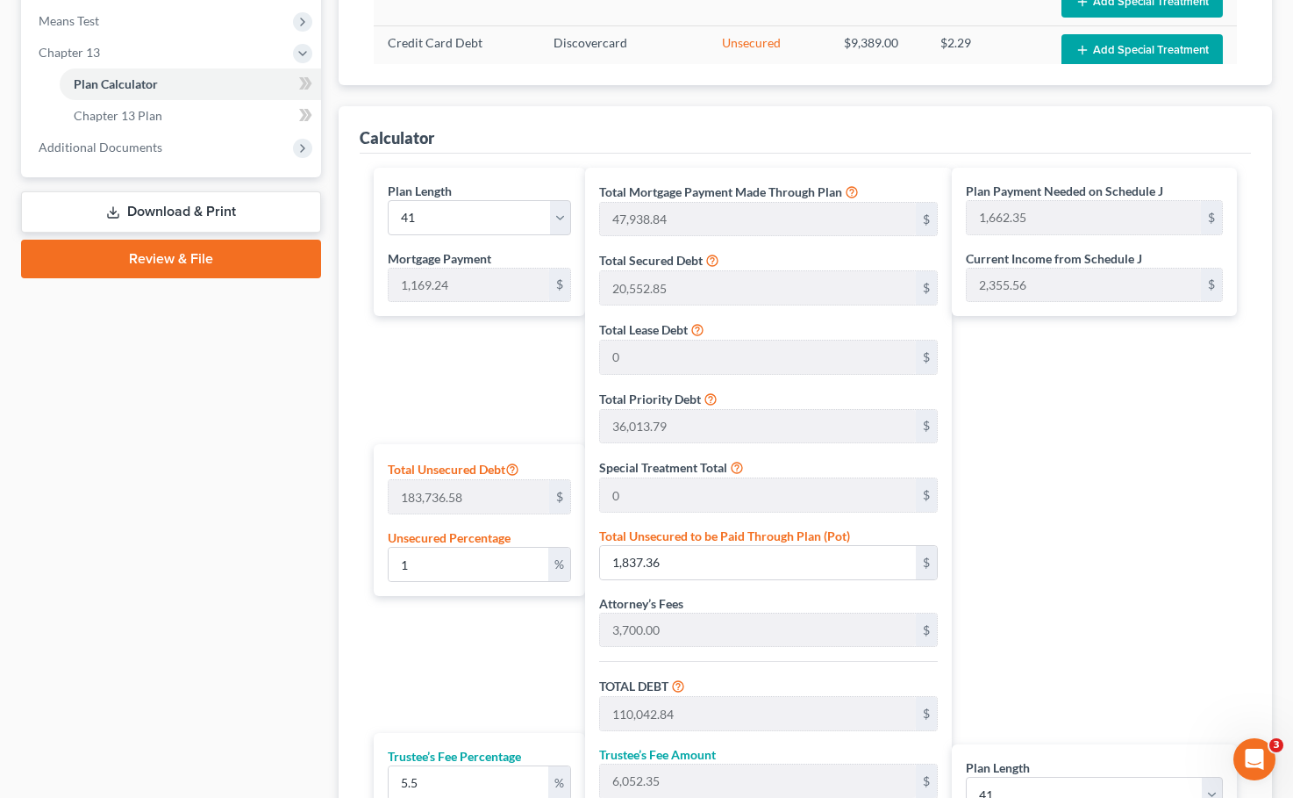
scroll to position [790, 0]
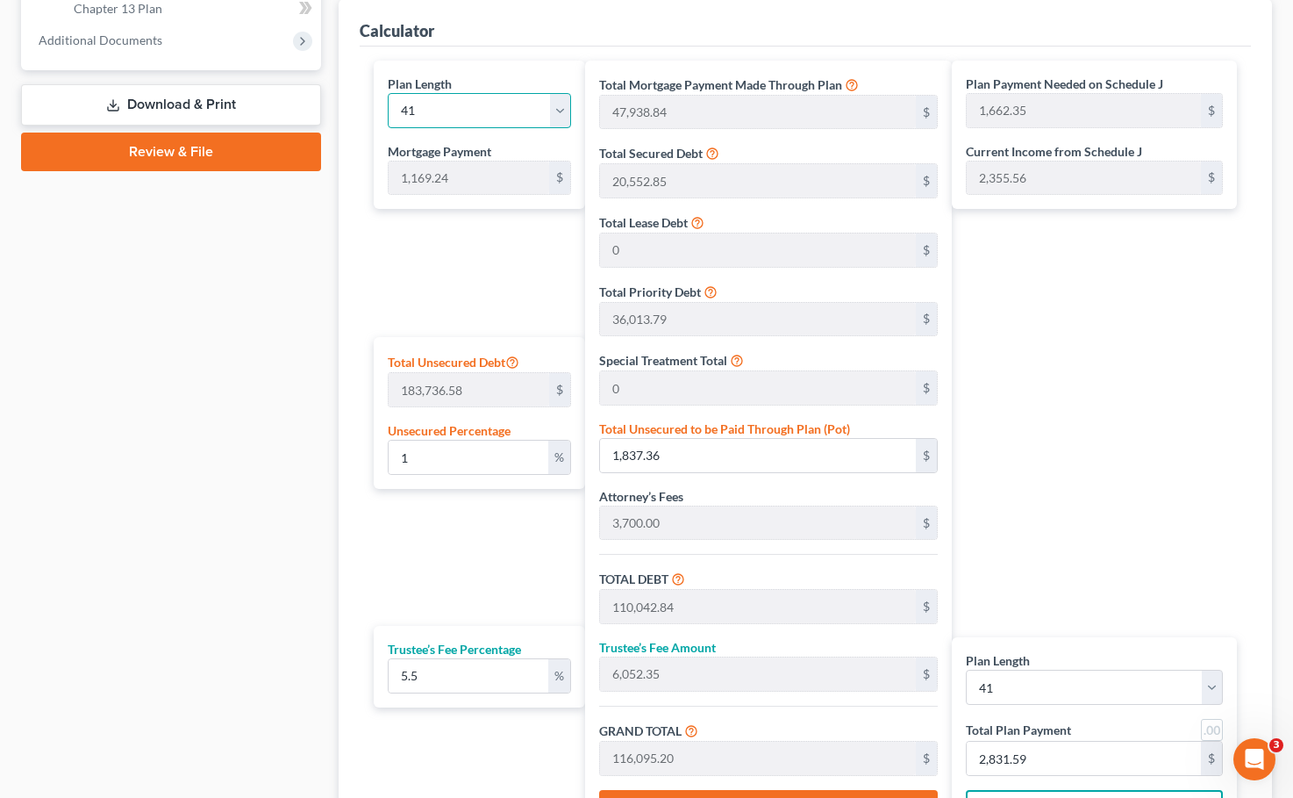
click at [562, 113] on select "1 2 3 4 5 6 7 8 9 10 11 12 13 14 15 16 17 18 19 20 21 22 23 24 25 26 27 28 29 3…" at bounding box center [479, 110] width 183 height 35
select select "48"
click at [388, 93] on select "1 2 3 4 5 6 7 8 9 10 11 12 13 14 15 16 17 18 19 20 21 22 23 24 25 26 27 28 29 3…" at bounding box center [479, 110] width 183 height 35
type input "57,292.76"
type input "119,396.76"
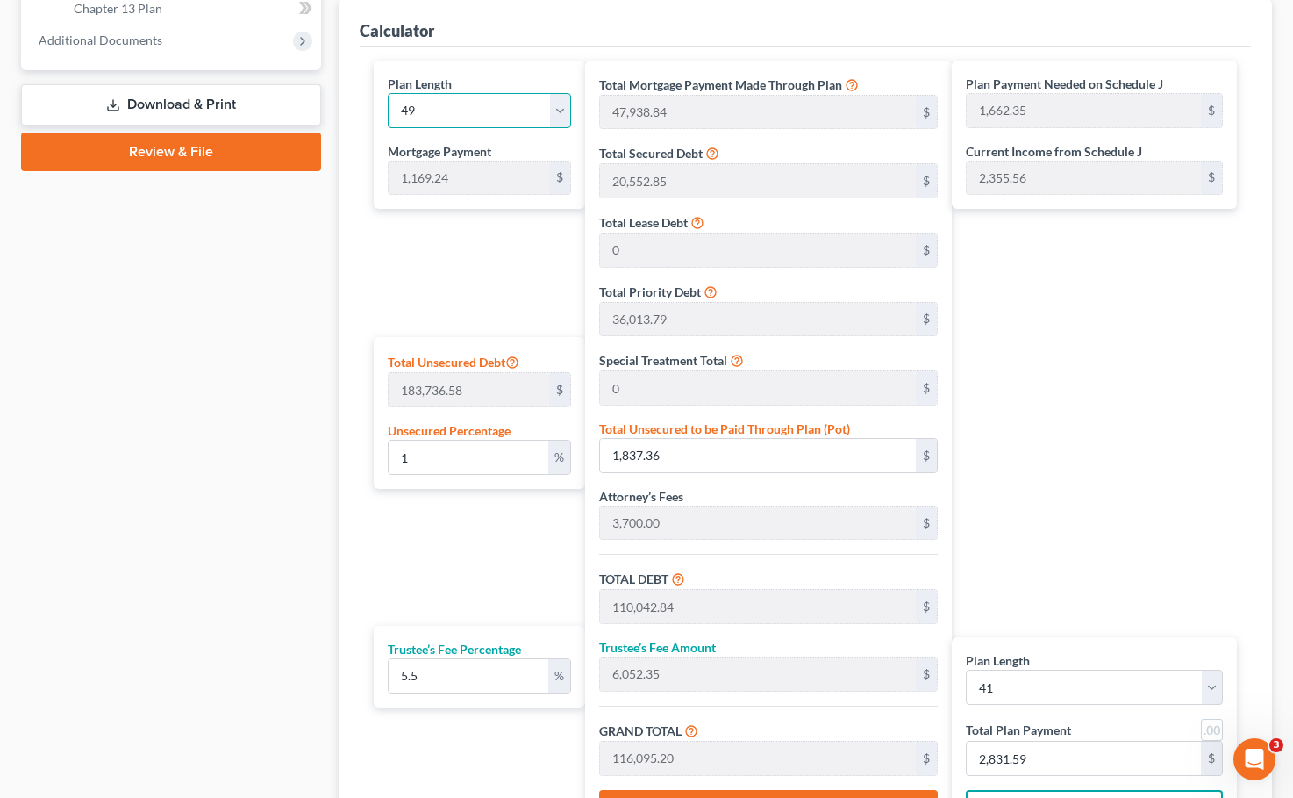
type input "6,566.82"
type input "125,963.58"
type input "1,401.44"
select select "48"
type input "2,570.68"
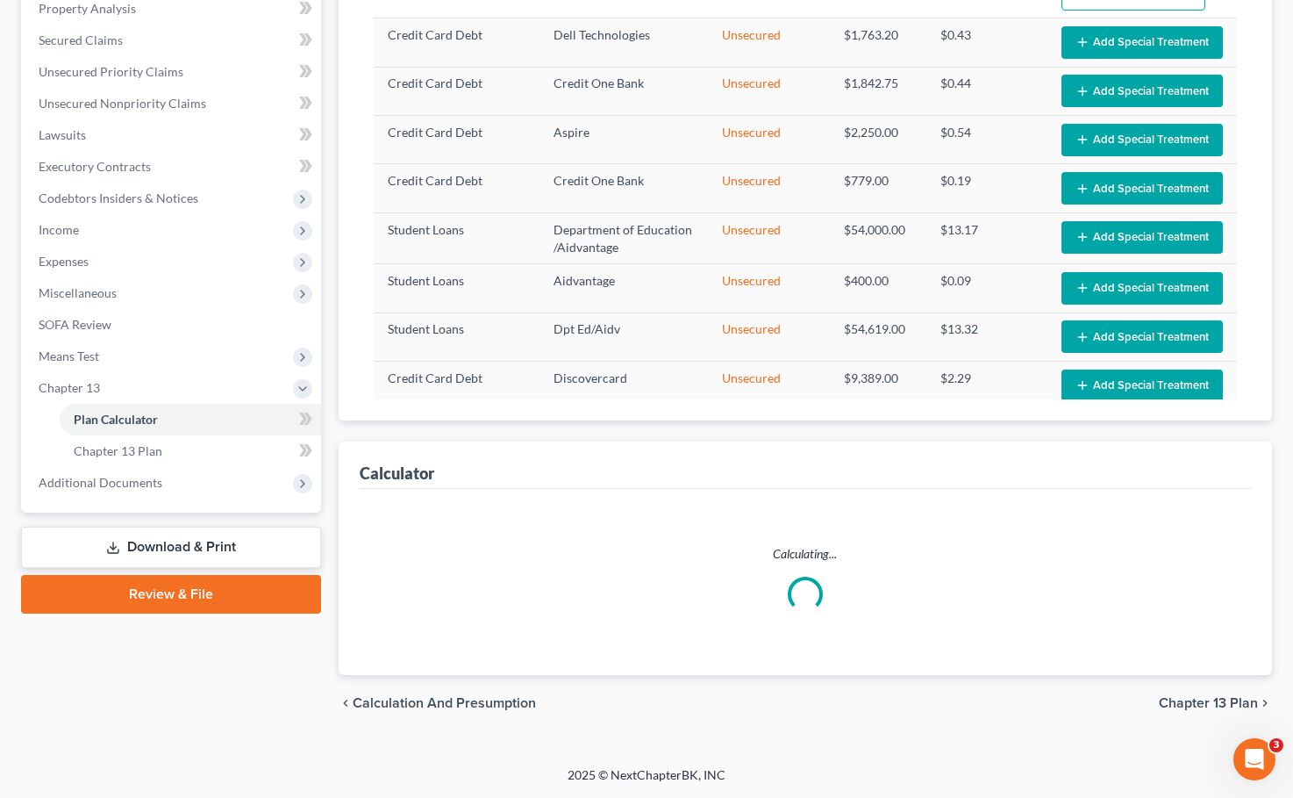
scroll to position [347, 0]
select select "48"
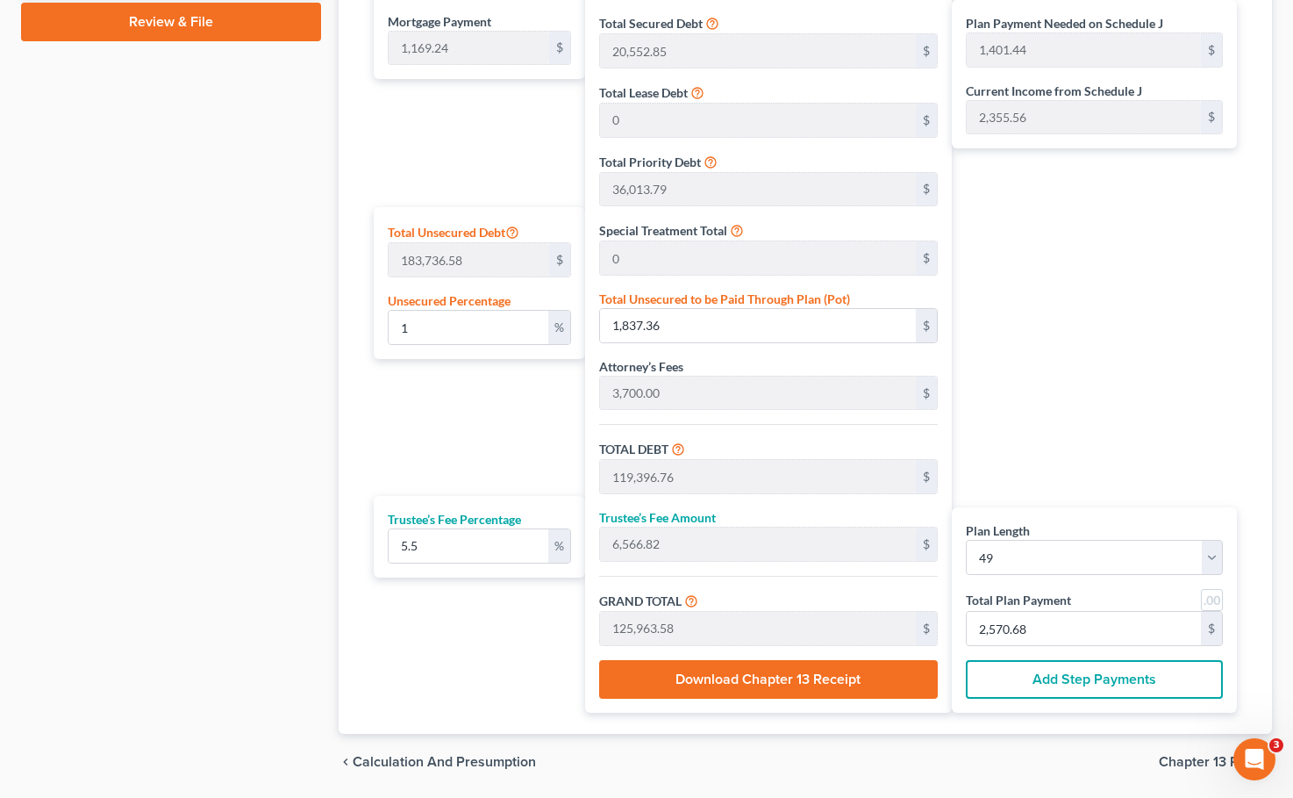
scroll to position [878, 0]
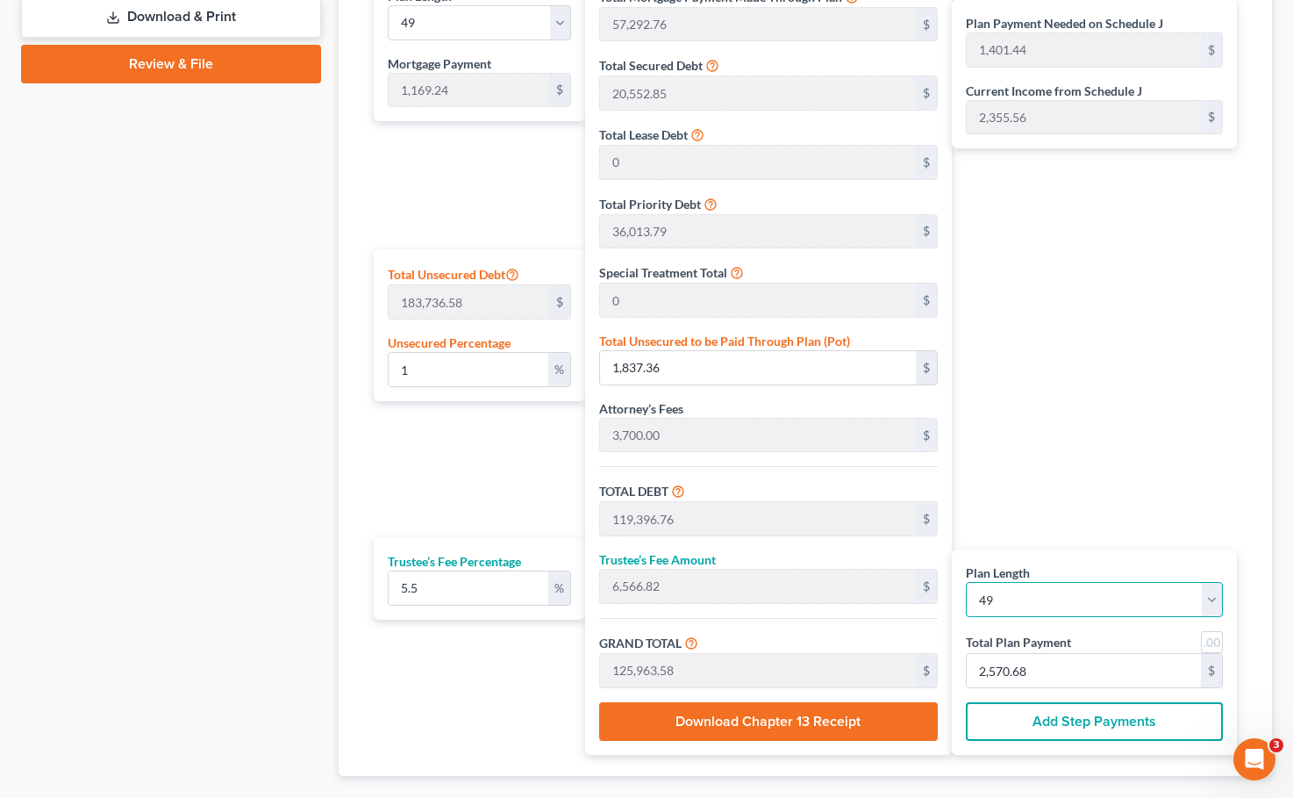
click at [968, 600] on select "1 2 3 4 5 6 7 8 9 10 11 12 13 14 15 16 17 18 19 20 21 22 23 24 25 26 27 28 29 3…" at bounding box center [1094, 599] width 257 height 35
select select "49"
click at [966, 582] on select "1 2 3 4 5 6 7 8 9 10 11 12 13 14 15 16 17 18 19 20 21 22 23 24 25 26 27 28 29 3…" at bounding box center [1094, 599] width 257 height 35
select select "49"
type input "58,462.00"
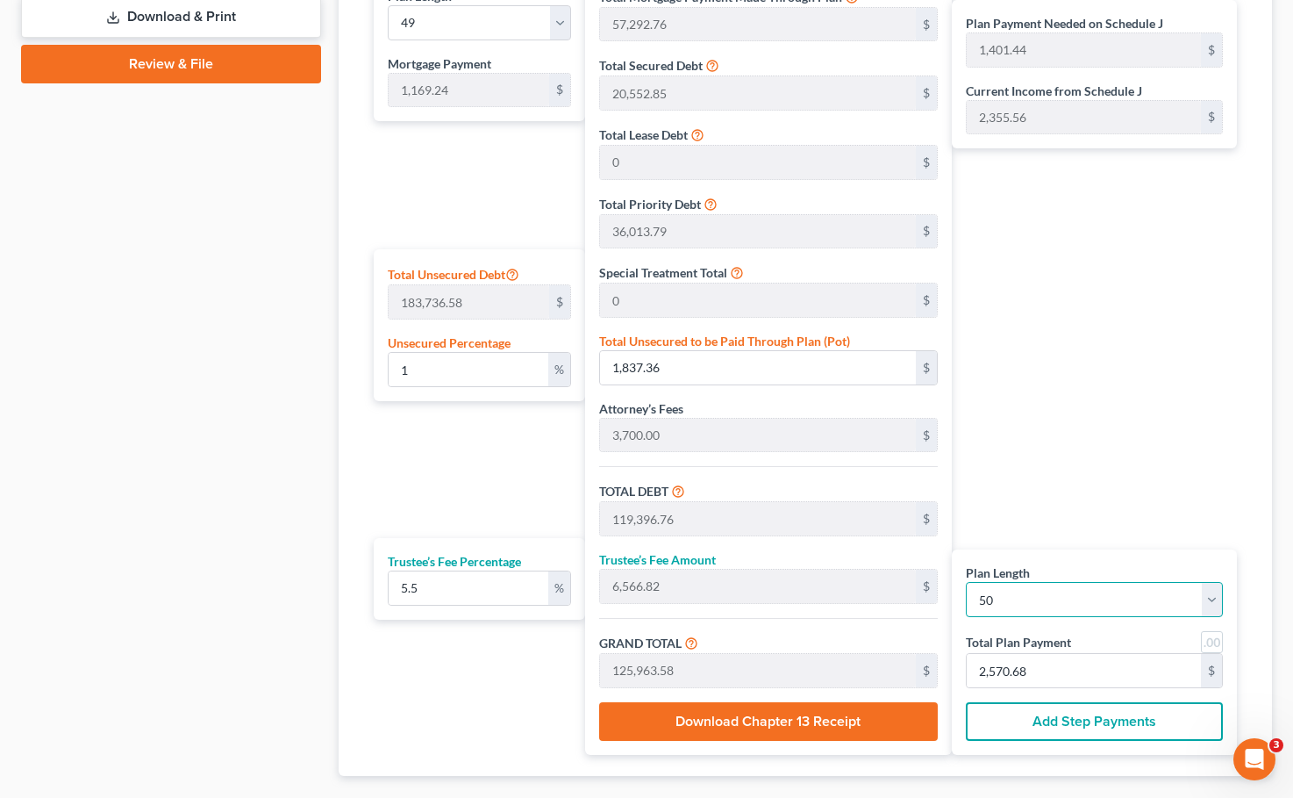
type input "120,566.00"
type input "6,631.13"
type input "127,197.13"
type input "1,374.70"
type input "2,543.94"
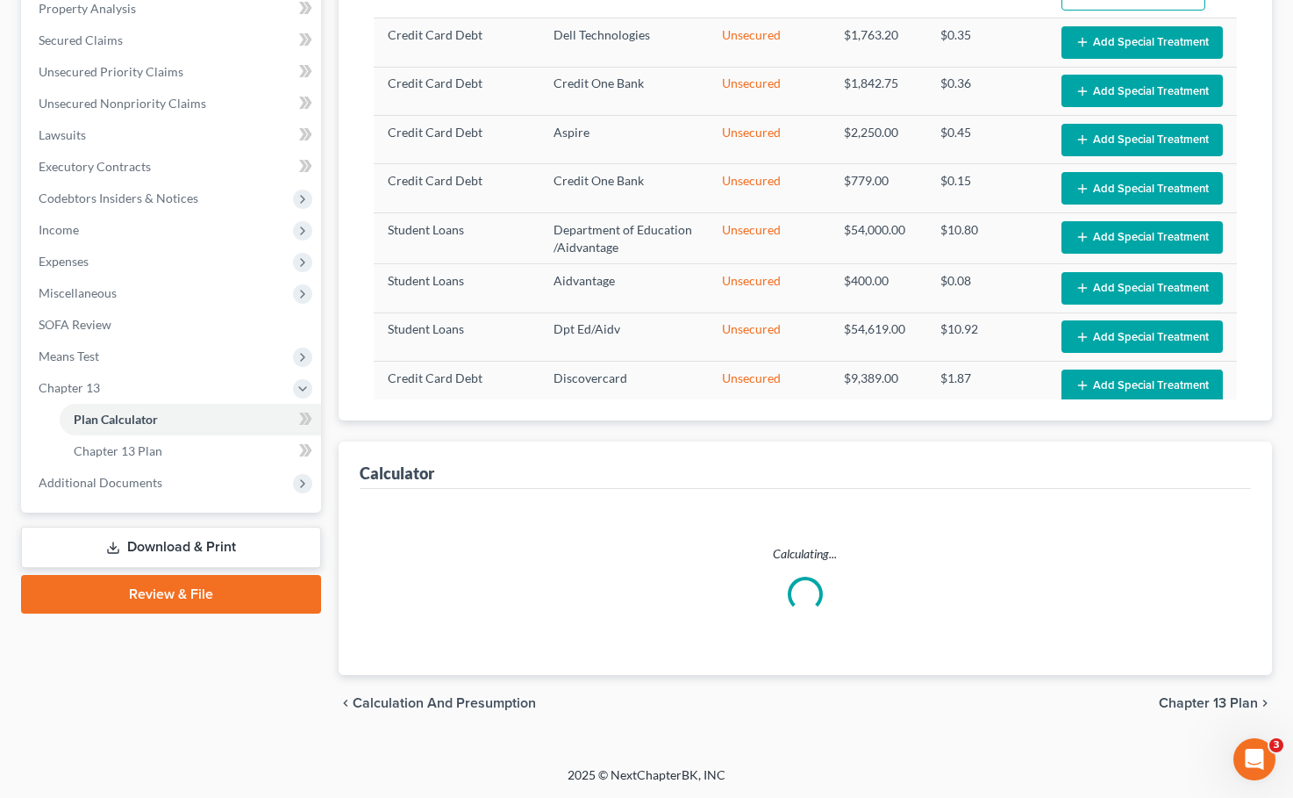
select select "49"
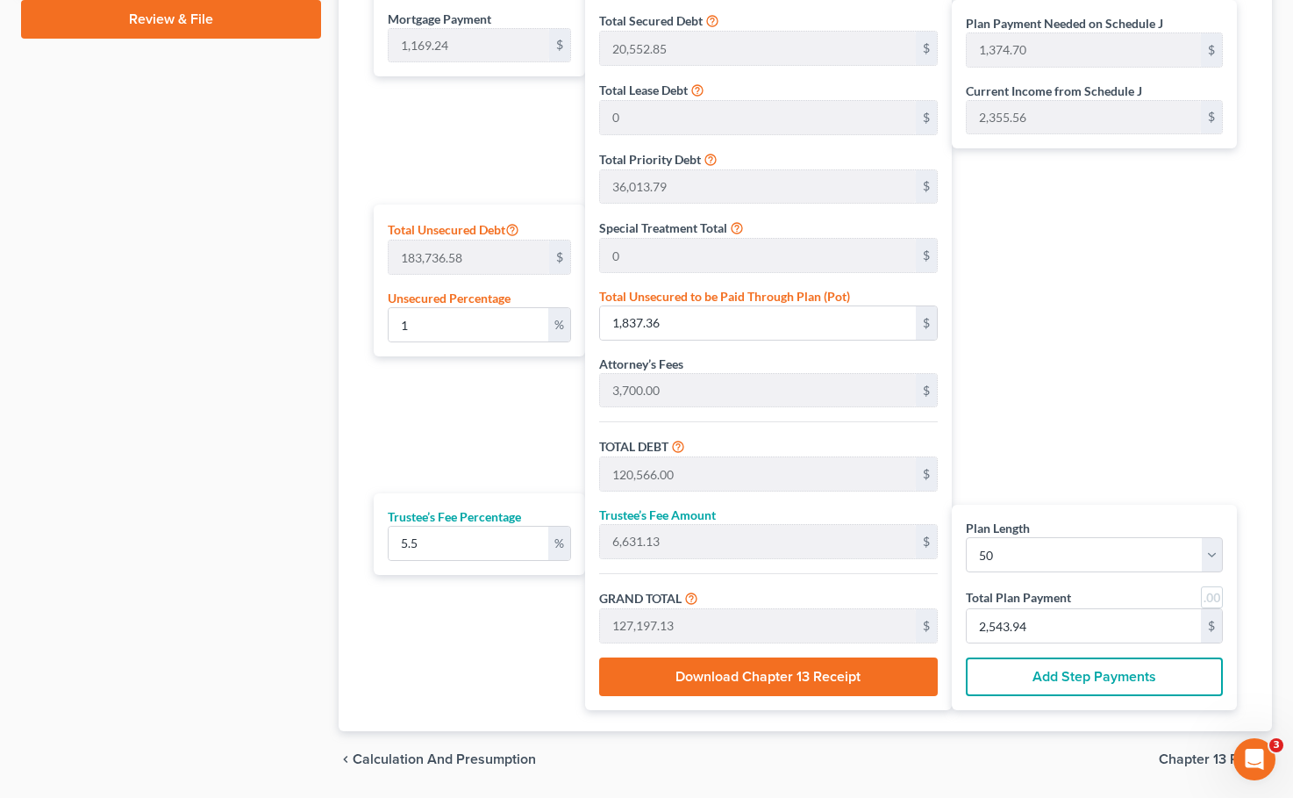
scroll to position [965, 0]
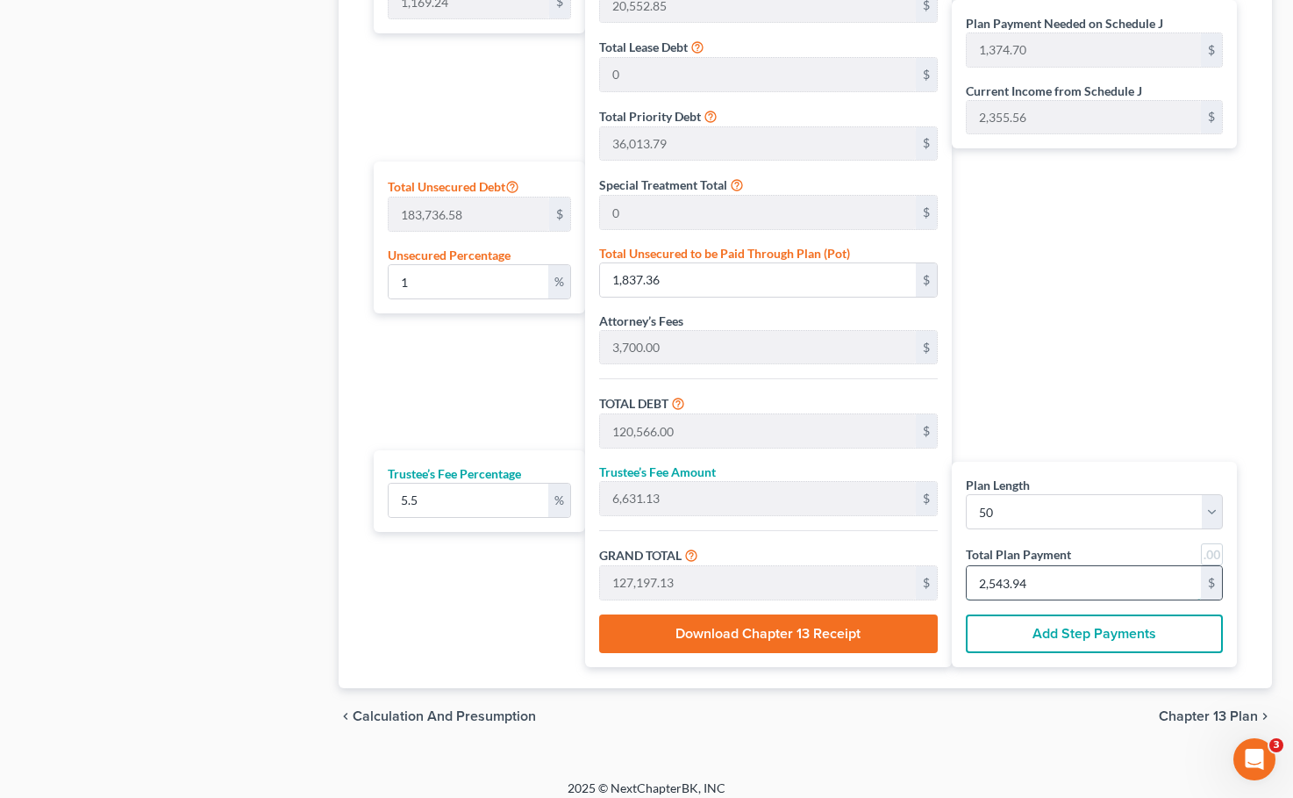
click at [968, 584] on input "2,543.94" at bounding box center [1084, 582] width 234 height 33
type input "0"
type input "94.78"
type input "5.21"
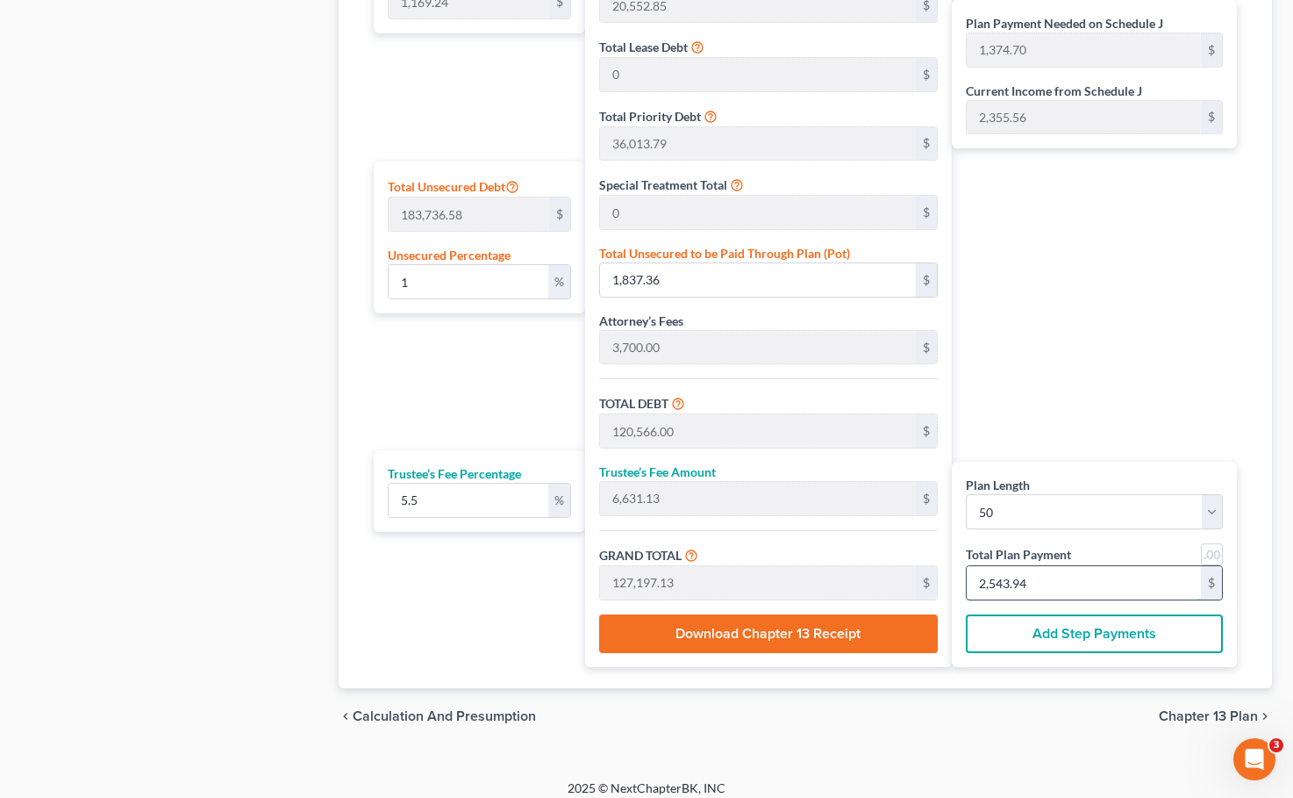
type input "100.00"
type input "23"
type input "1,090.04"
type input "59.95"
type input "1,150.00"
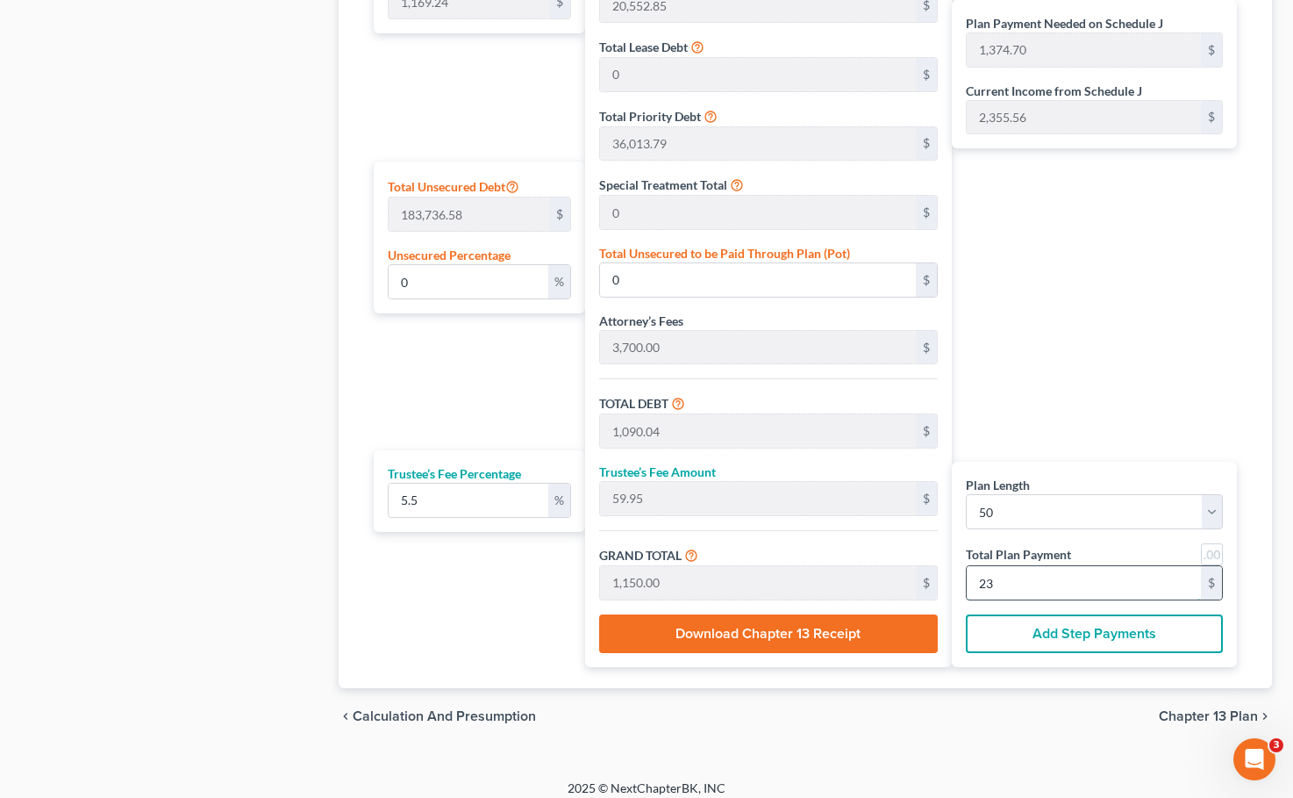
type input "11,137.44"
type input "612.55"
type input "11,750.00"
type input "235"
type input "111,611.37"
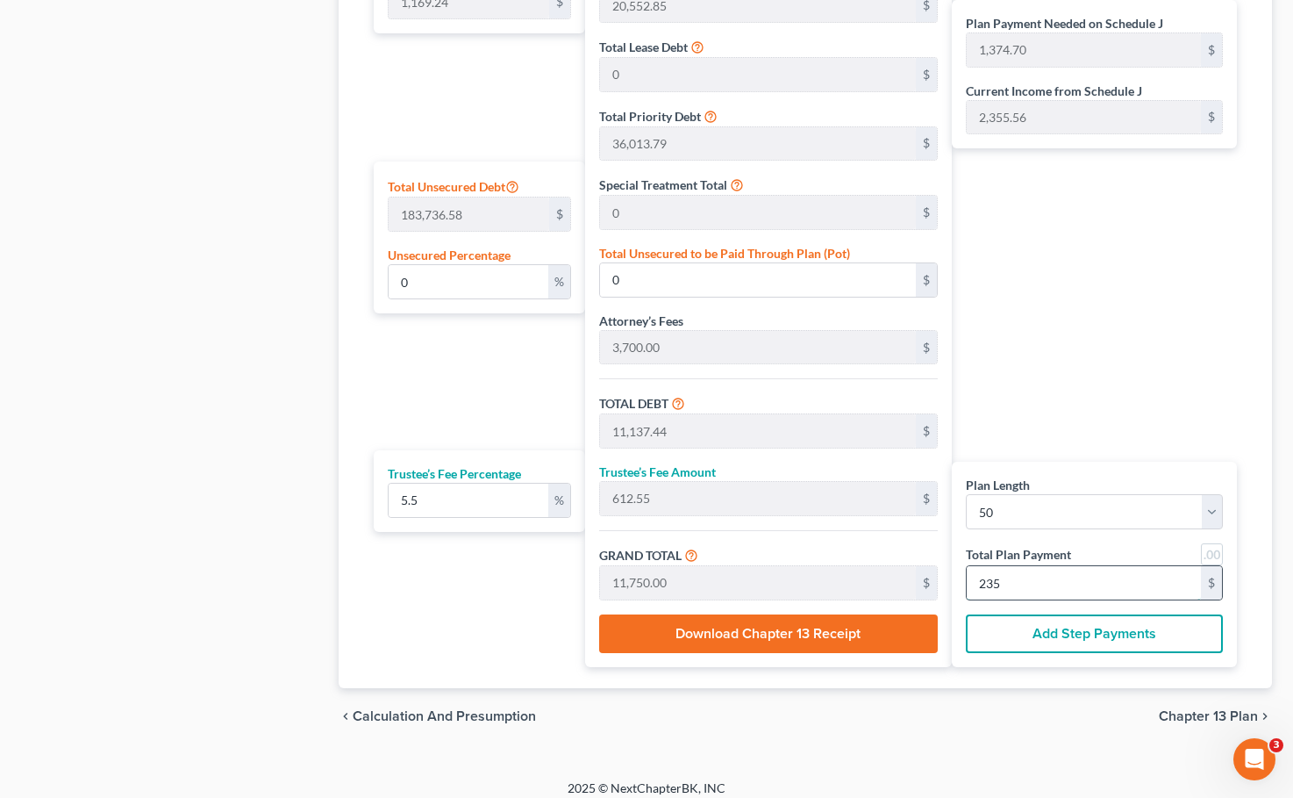
type input "6,138.62"
type input "117,750.00"
type input "2,355"
click at [968, 460] on div "Plan Payment Needed on Schedule J 1,374.70 $ Current Income from Schedule J 2,3…" at bounding box center [1099, 276] width 294 height 782
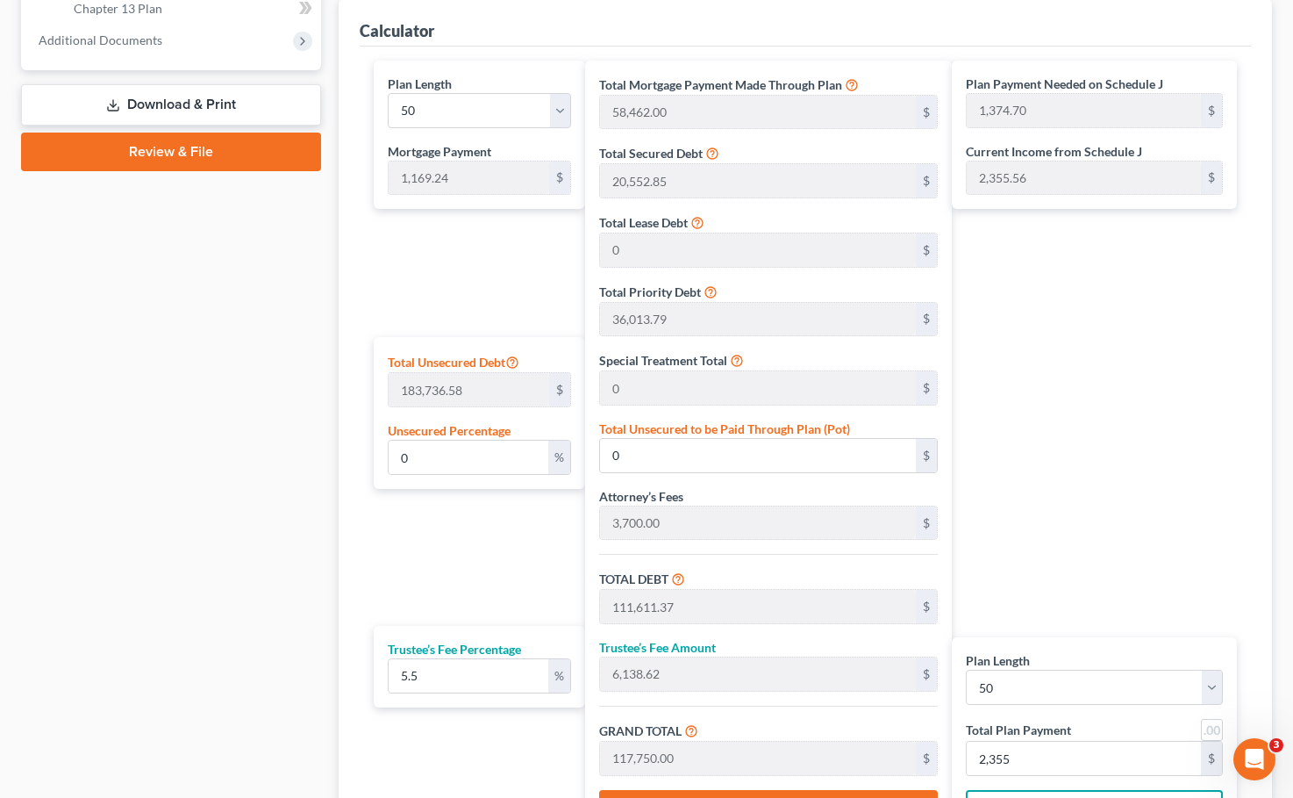
scroll to position [878, 0]
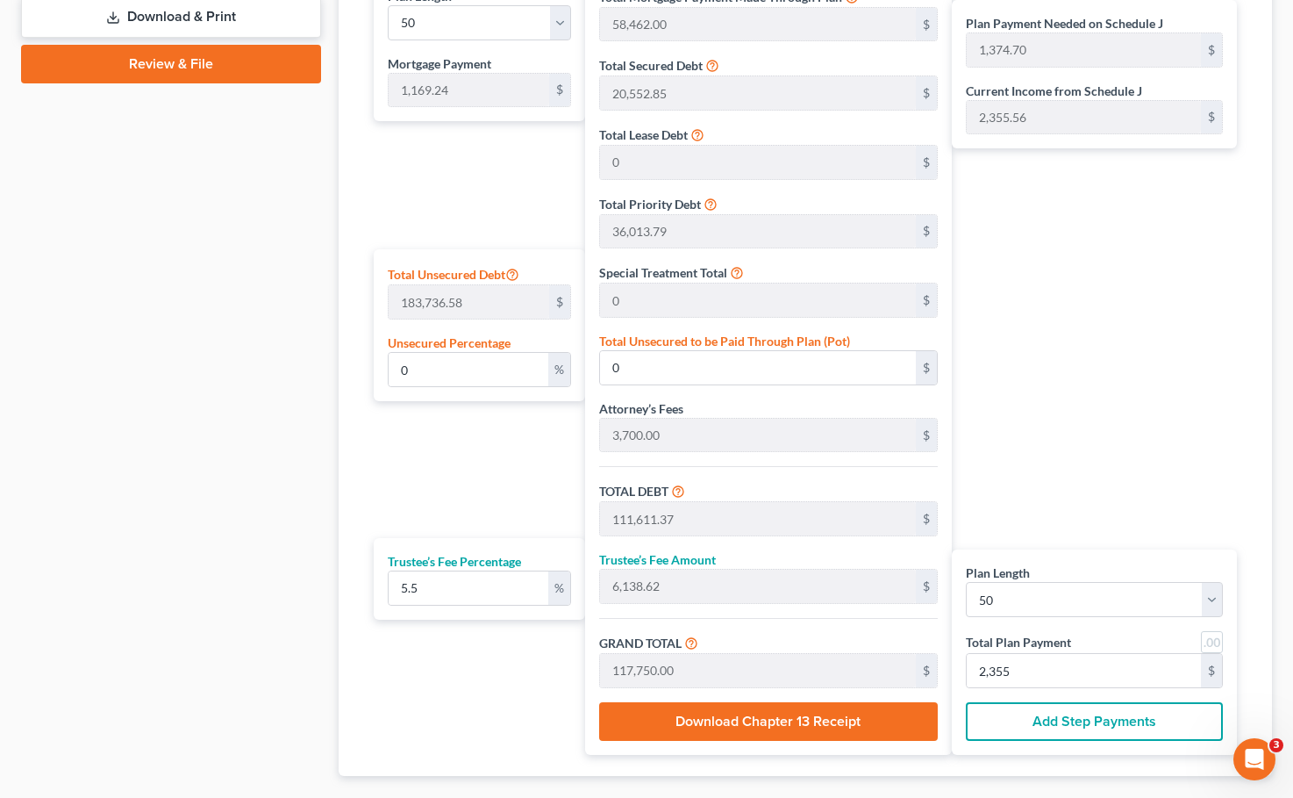
click at [432, 430] on div "Plan Length 1 2 3 4 5 6 7 8 9 10 11 12 13 14 15 16 17 18 19 20 21 22 23 24 25 2…" at bounding box center [475, 364] width 220 height 782
click at [446, 376] on input "0" at bounding box center [469, 369] width 160 height 33
type input "118,728.64"
type input "6,530.07"
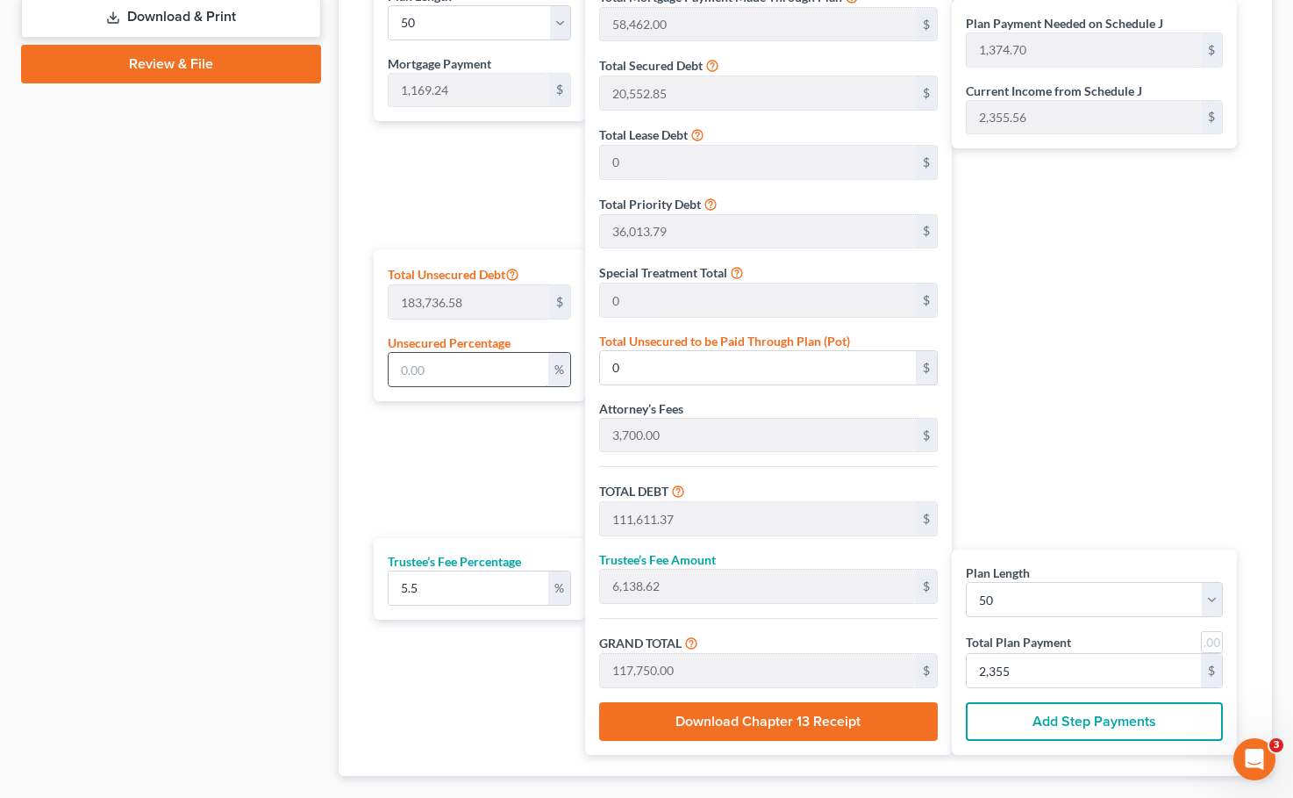
type input "125,258.71"
type input "1,335.93"
type input "2,505.17"
type input "1"
type input "1,837.36"
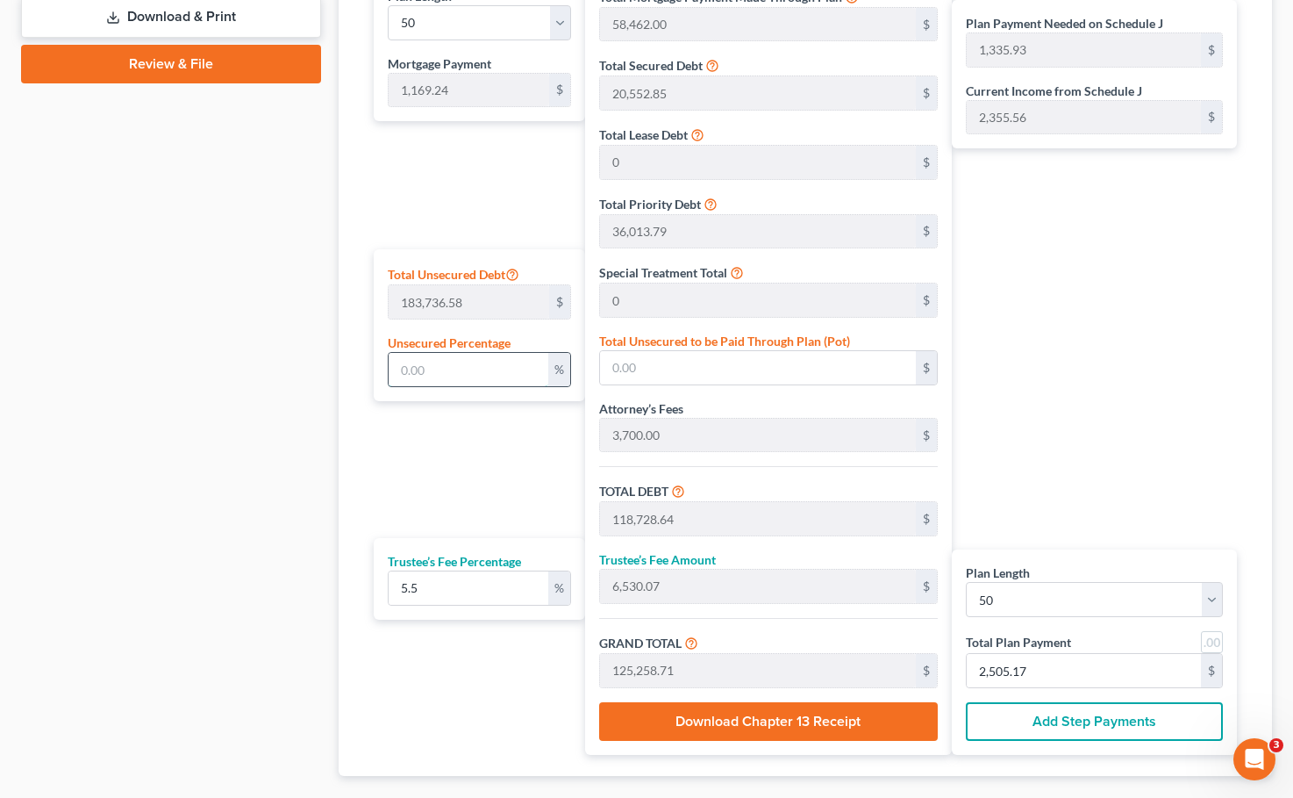
type input "120,566.00"
type input "6,631.13"
type input "127,197.13"
type input "1,374.70"
type input "2,543.94"
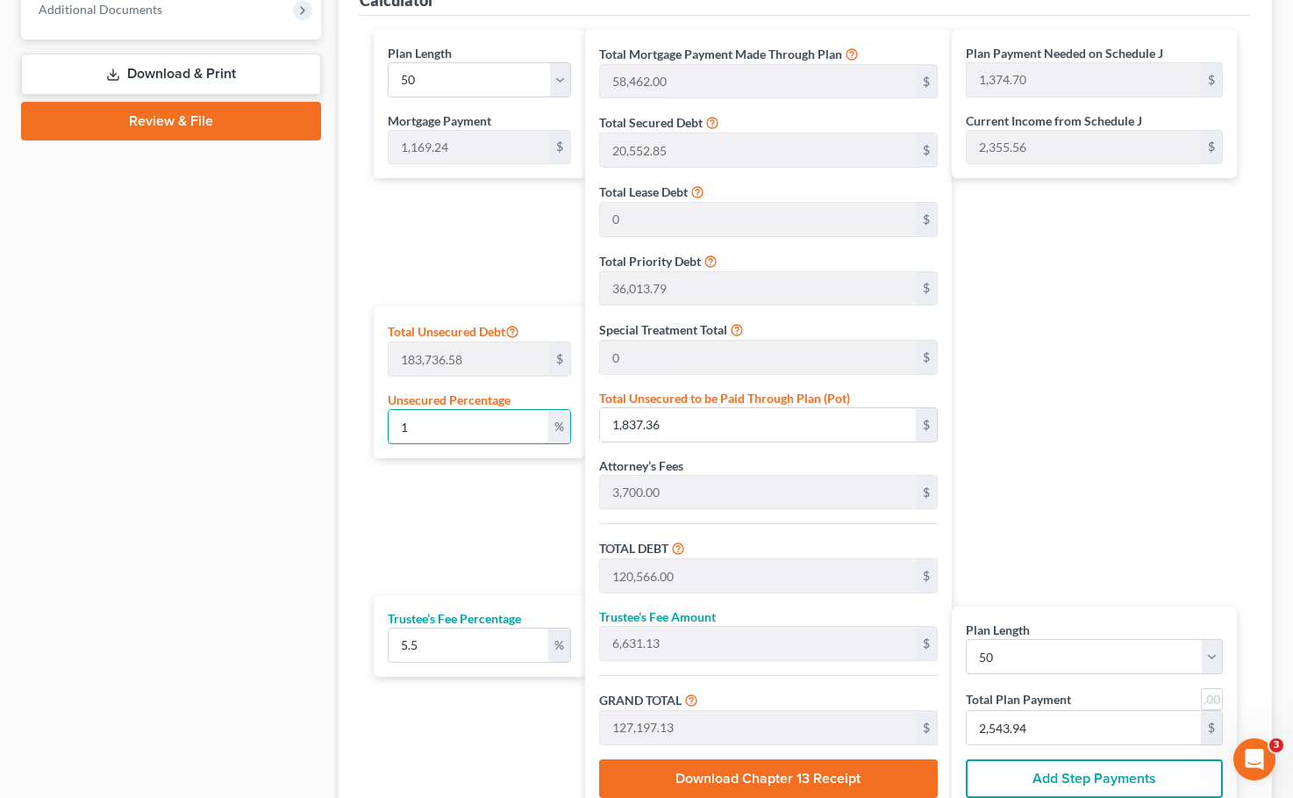
scroll to position [790, 0]
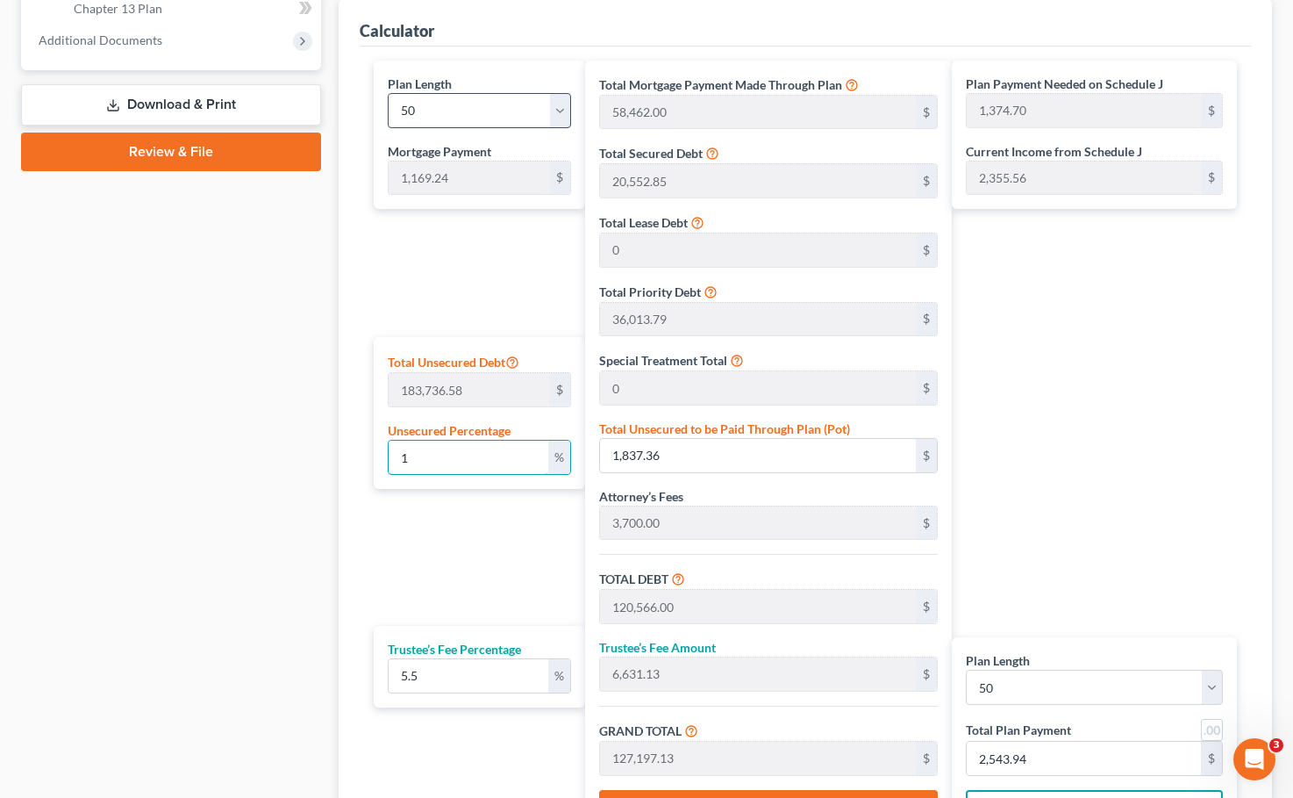
type input "1"
click at [557, 116] on select "1 2 3 4 5 6 7 8 9 10 11 12 13 14 15 16 17 18 19 20 21 22 23 24 25 26 27 28 29 3…" at bounding box center [479, 110] width 183 height 35
select select "50"
click at [388, 93] on select "1 2 3 4 5 6 7 8 9 10 11 12 13 14 15 16 17 18 19 20 21 22 23 24 25 26 27 28 29 3…" at bounding box center [479, 110] width 183 height 35
type input "59,631.24"
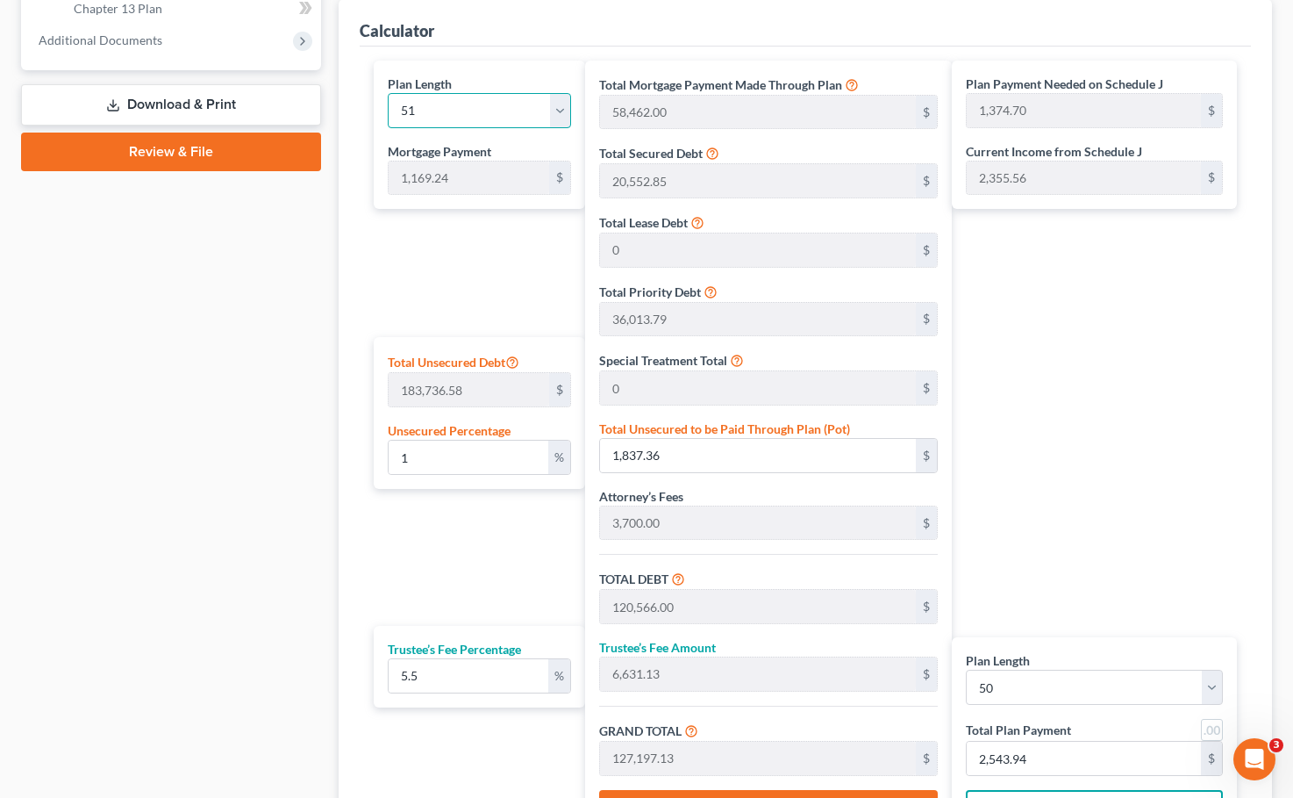
type input "121,735.24"
type input "6,695.43"
type input "128,430.68"
type input "1,349.00"
select select "50"
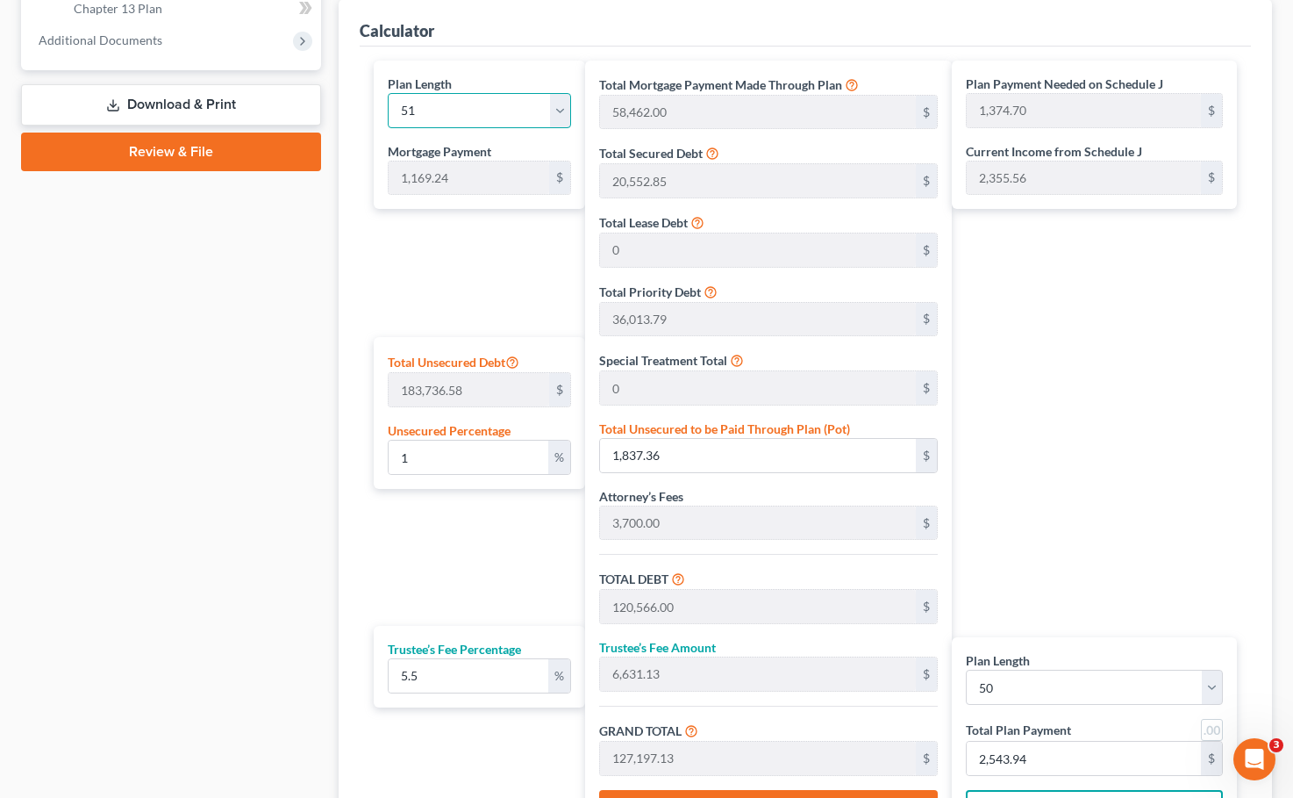
type input "2,518.24"
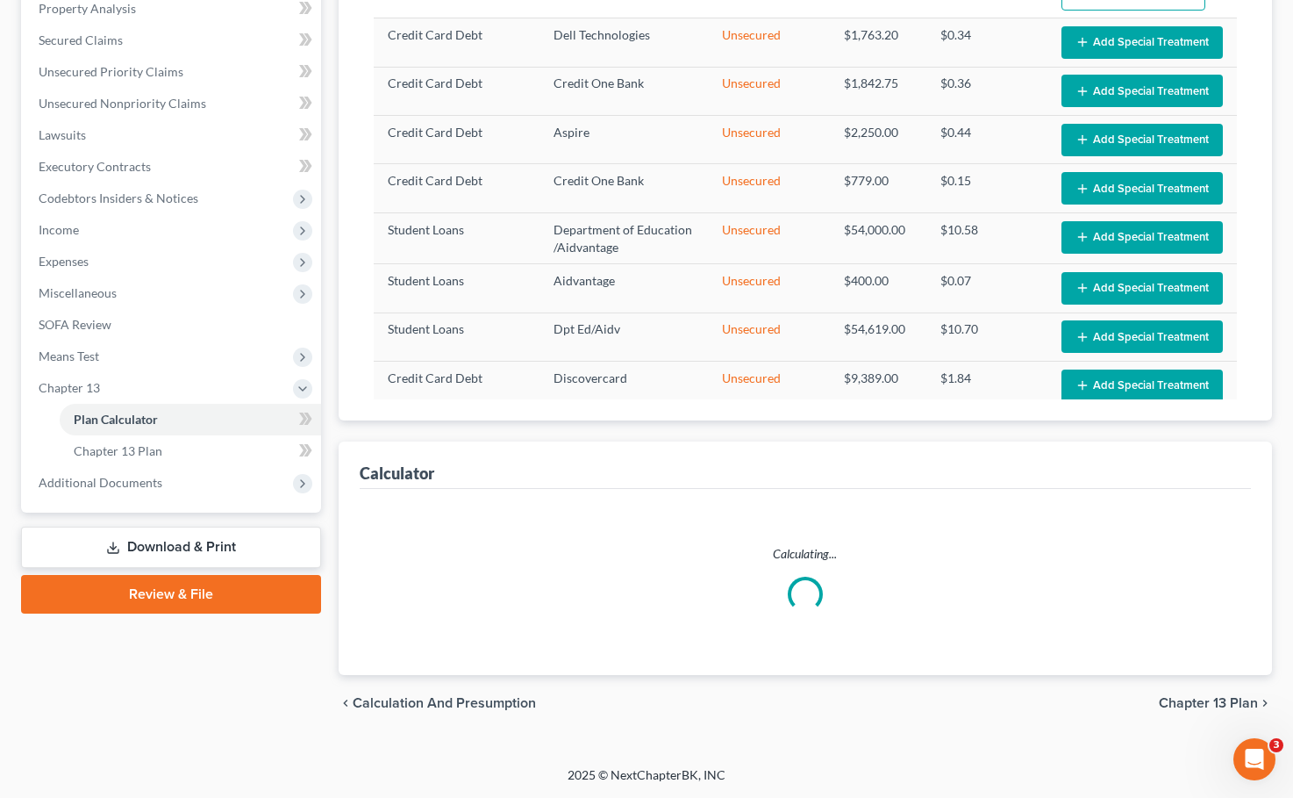
scroll to position [347, 0]
select select "50"
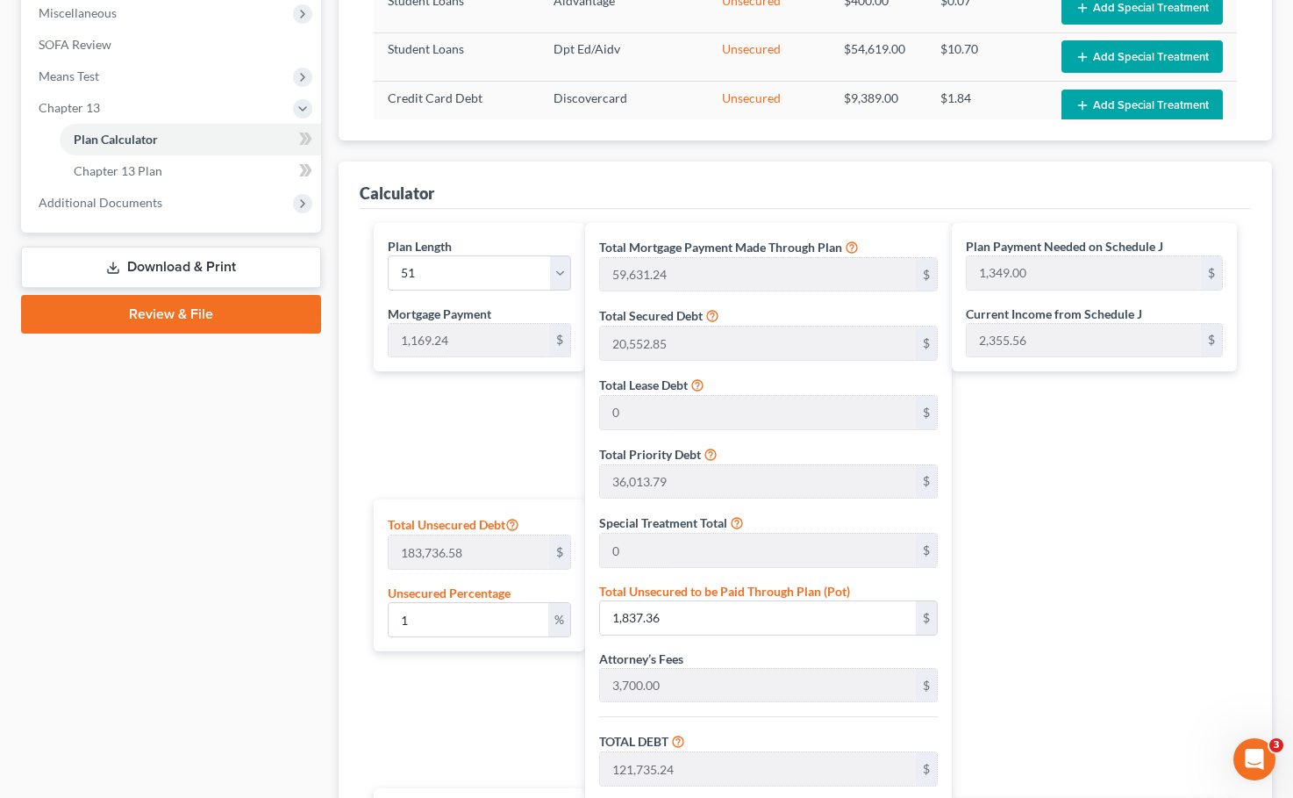
scroll to position [891, 0]
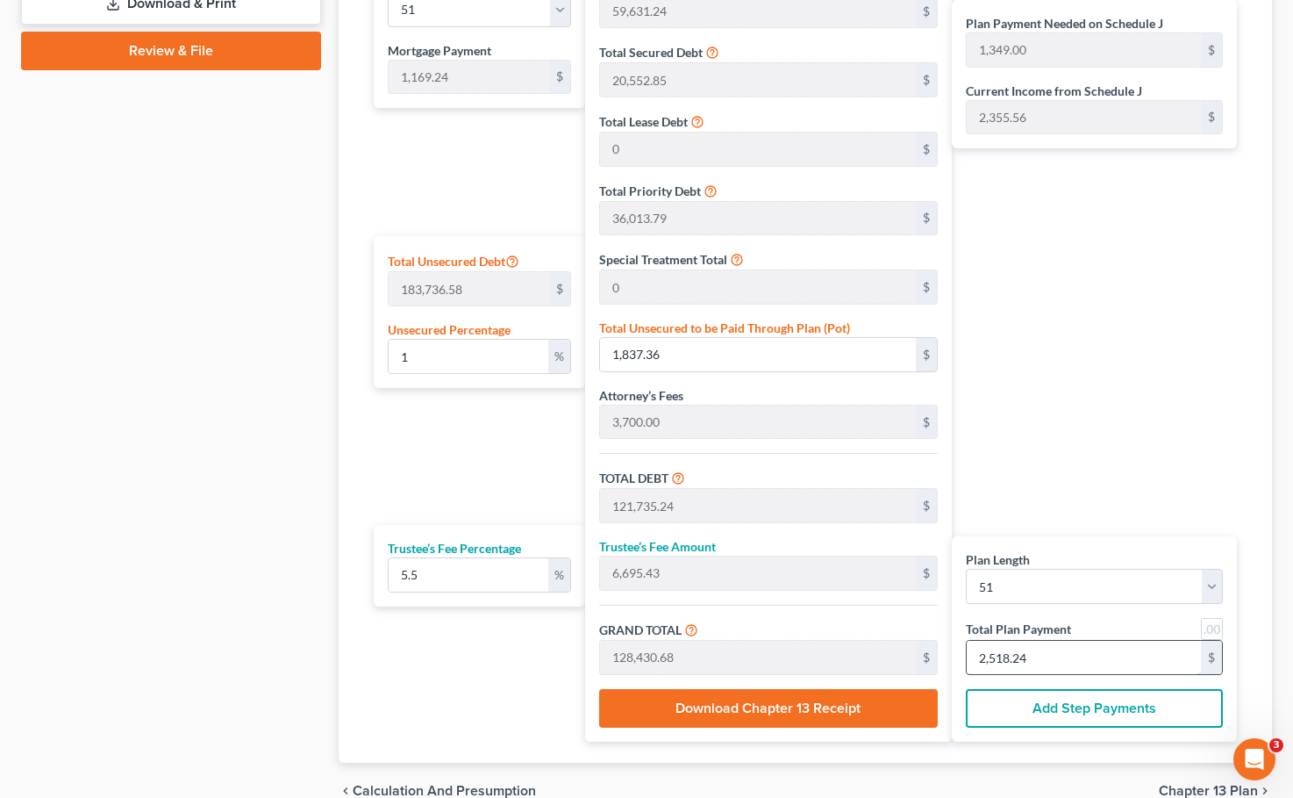
click at [968, 646] on input "2,518.24" at bounding box center [1084, 657] width 234 height 33
type input "0"
type input "96.68"
type input "5.31"
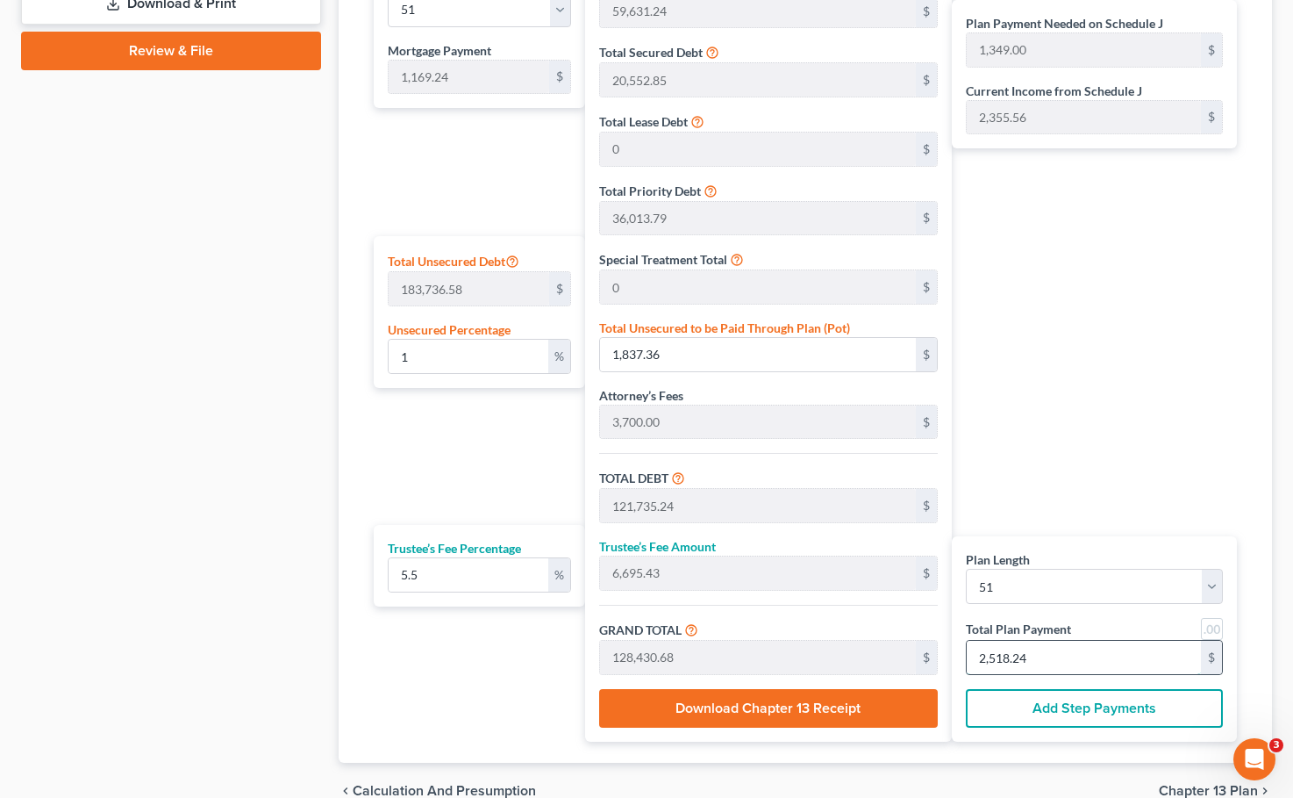
type input "102.00"
type input "23"
type input "1,111.84"
type input "61.15"
type input "1,173.00"
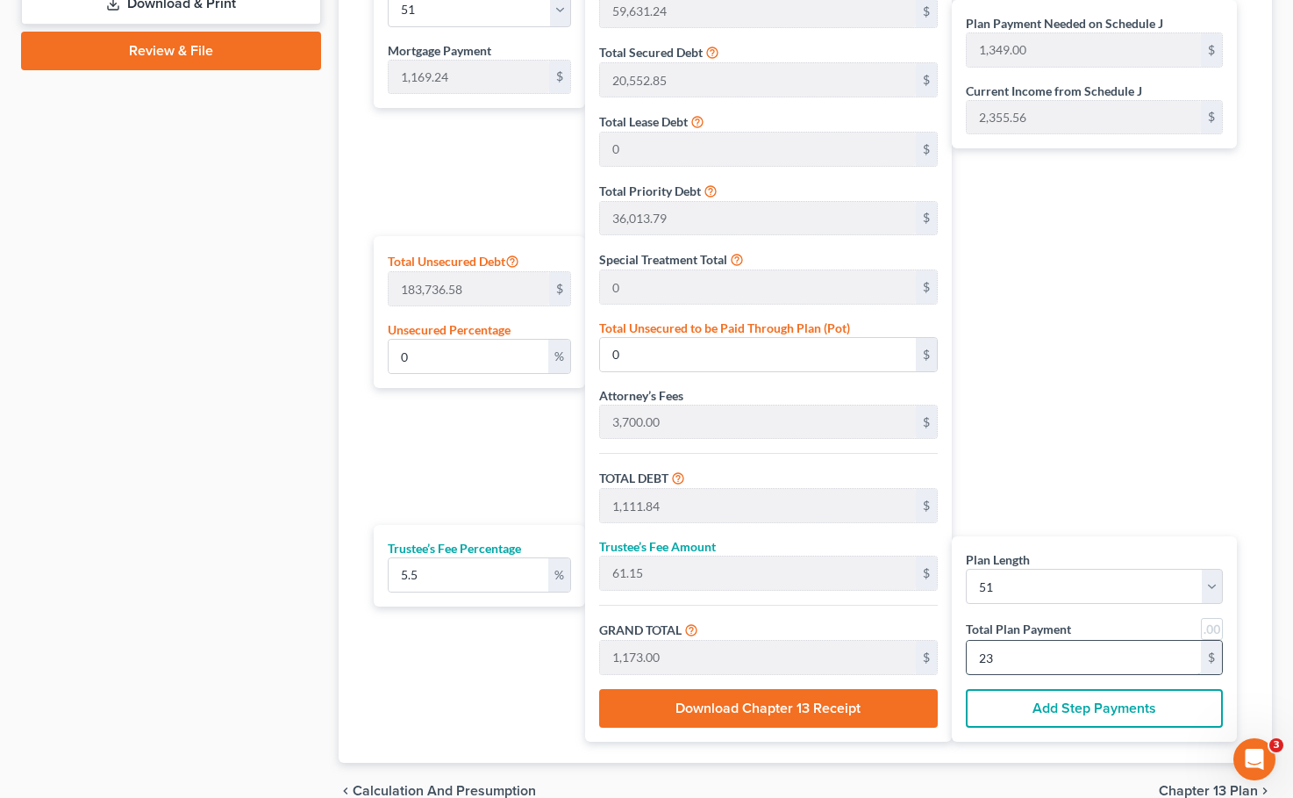
type input "11,360.18"
type input "624.81"
type input "11,985.00"
type input "235"
type input "113,843.60"
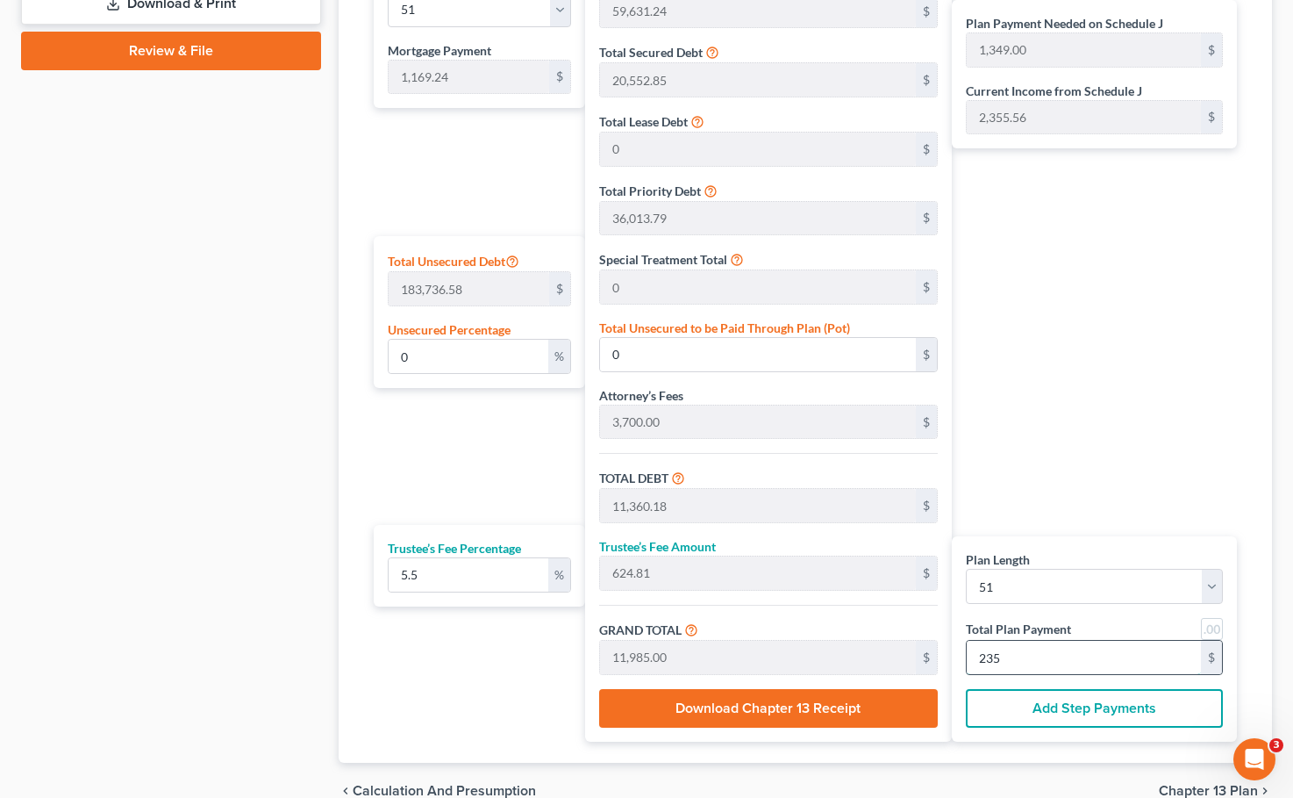
type input "6,261.39"
type input "120,105.00"
type input "2,355"
click at [968, 578] on select "1 2 3 4 5 6 7 8 9 10 11 12 13 14 15 16 17 18 19 20 21 22 23 24 25 26 27 28 29 3…" at bounding box center [1094, 586] width 257 height 35
select select "59"
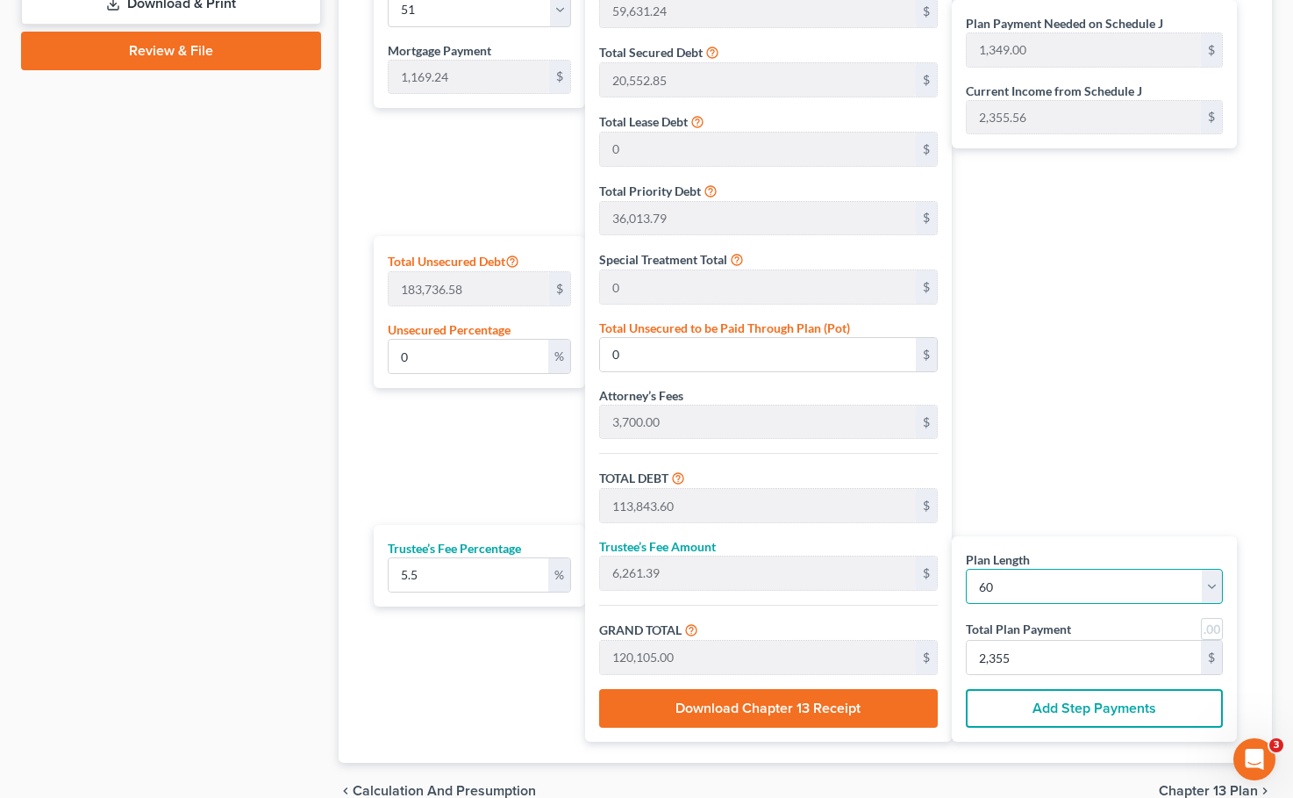
click at [966, 569] on select "1 2 3 4 5 6 7 8 9 10 11 12 13 14 15 16 17 18 19 20 21 22 23 24 25 26 27 28 29 3…" at bounding box center [1094, 586] width 257 height 35
select select "59"
type input "70,154.40"
type input "130,421.04"
type input "7,173.15"
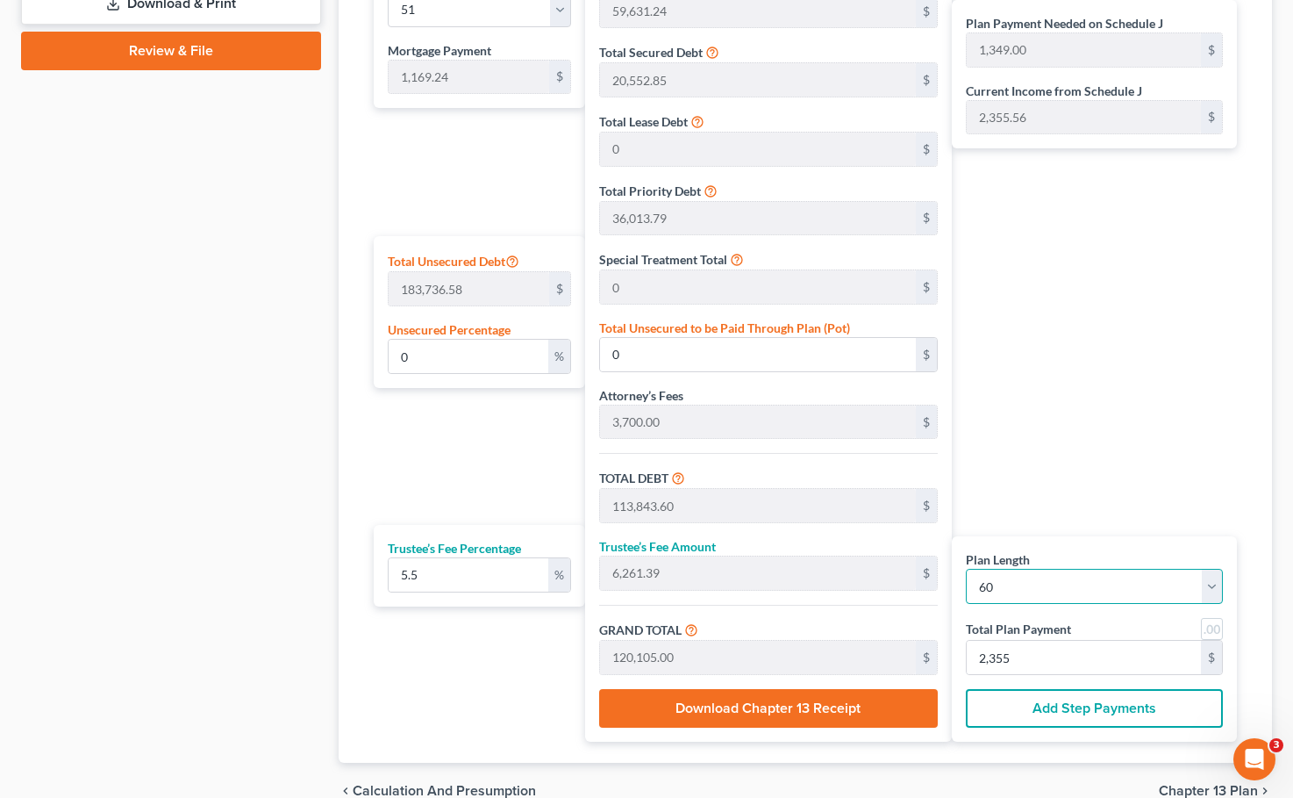
type input "137,594.19"
type input "1,123.99"
type input "2,293.23"
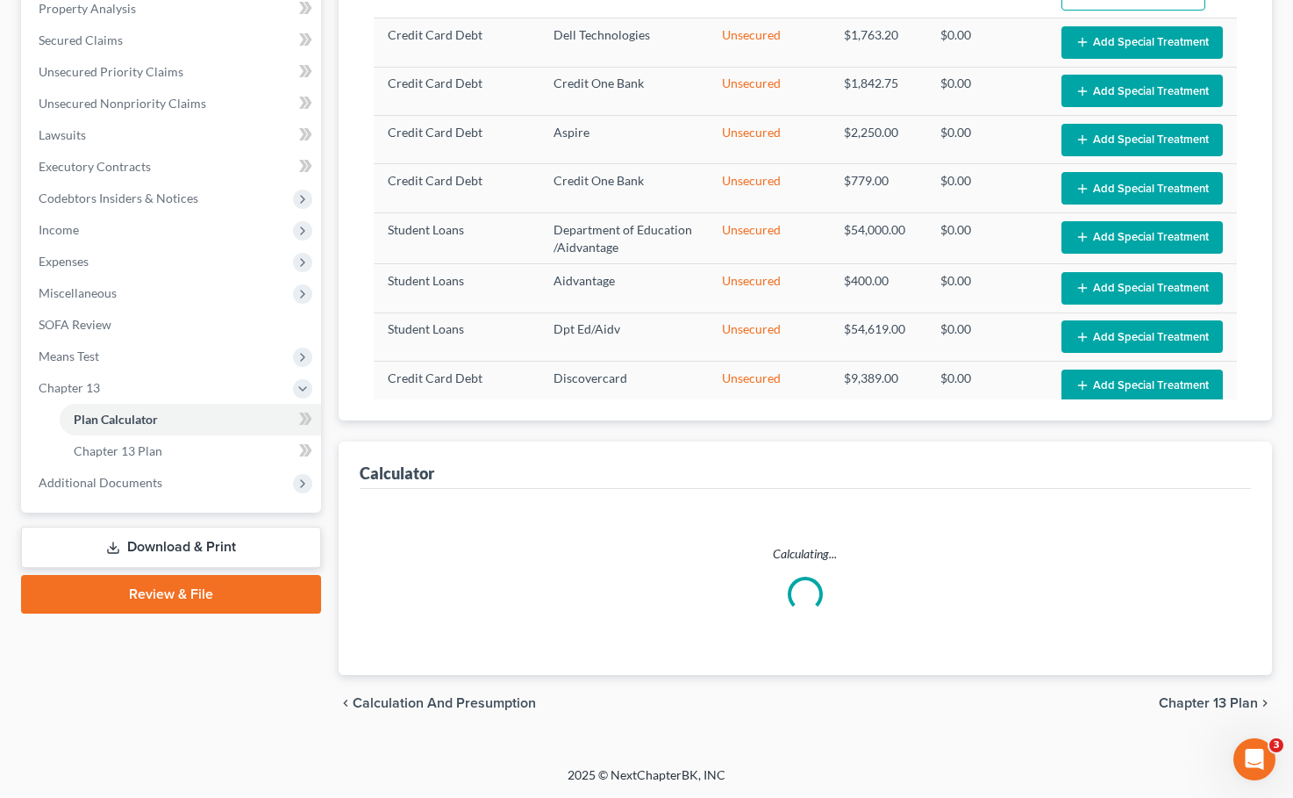
scroll to position [347, 0]
select select "59"
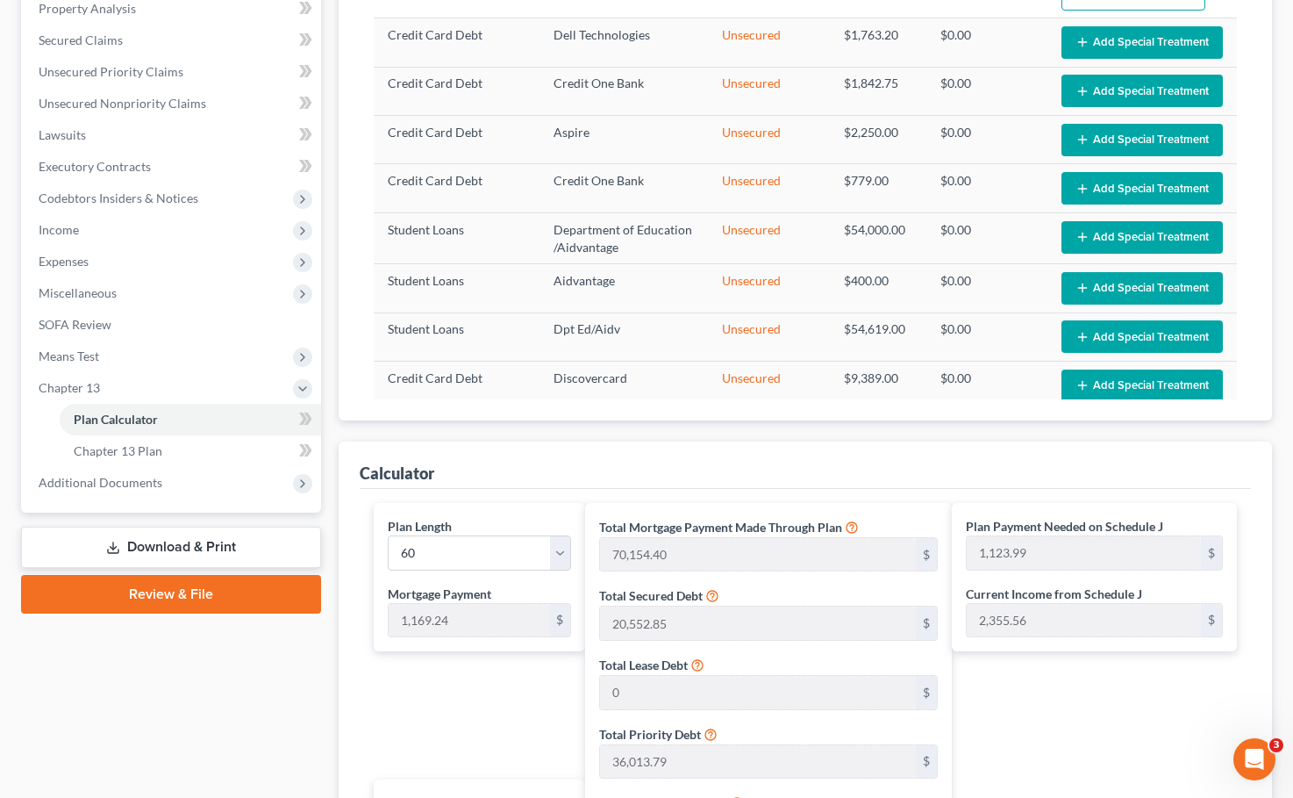
scroll to position [891, 0]
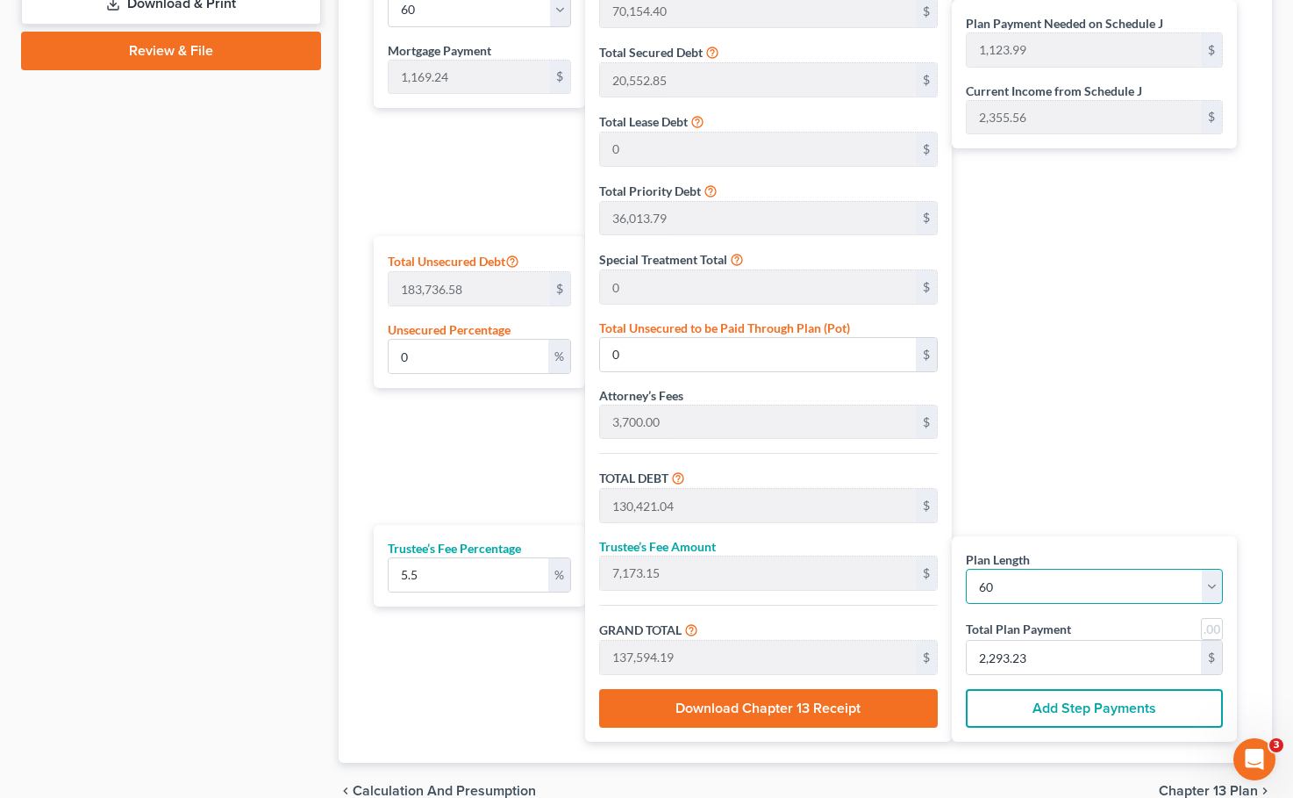
click at [968, 577] on select "1 2 3 4 5 6 7 8 9 10 11 12 13 14 15 16 17 18 19 20 21 22 23 24 25 26 27 28 29 3…" at bounding box center [1094, 586] width 257 height 35
select select "54"
click at [966, 569] on select "1 2 3 4 5 6 7 8 9 10 11 12 13 14 15 16 17 18 19 20 21 22 23 24 25 26 27 28 29 3…" at bounding box center [1094, 586] width 257 height 35
select select "54"
type input "64,308.20"
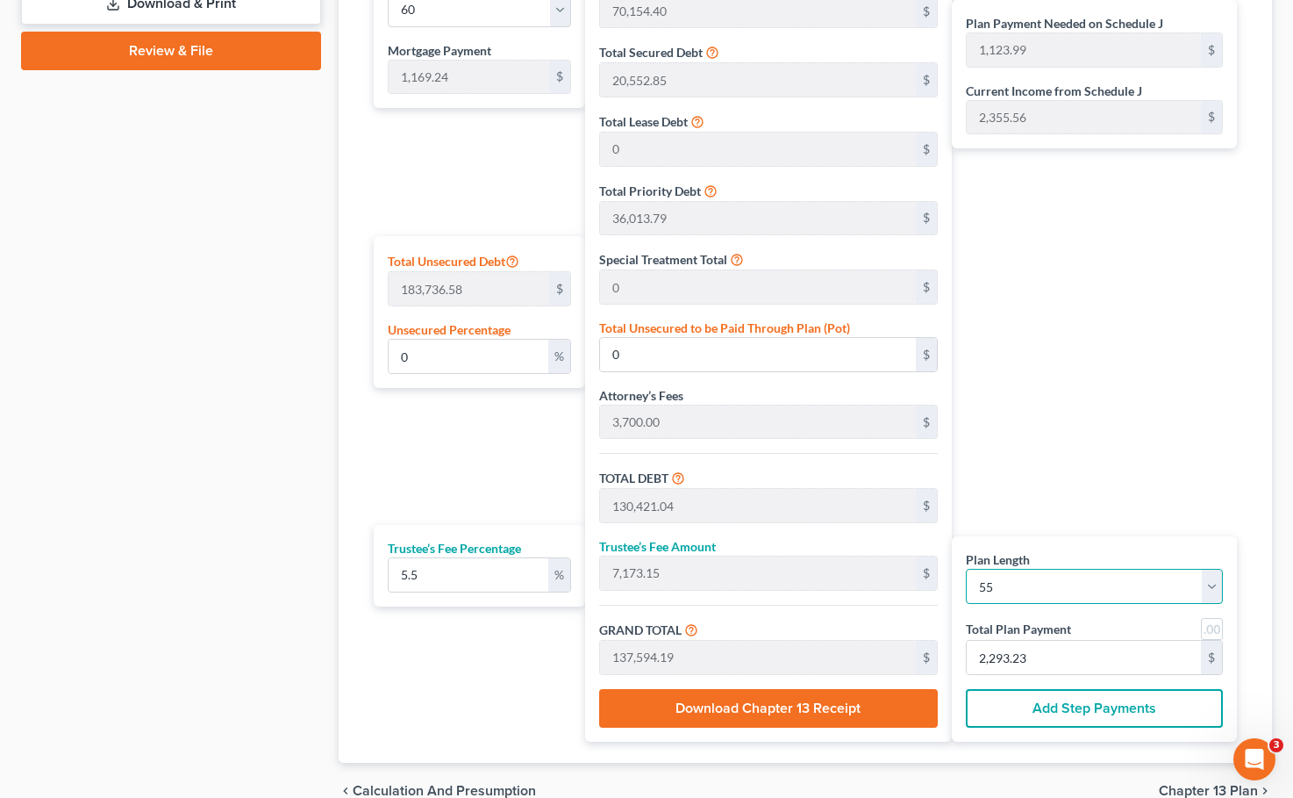
type input "124,574.84"
type input "6,851.61"
type input "131,426.45"
type input "1,220.33"
type input "2,389.57"
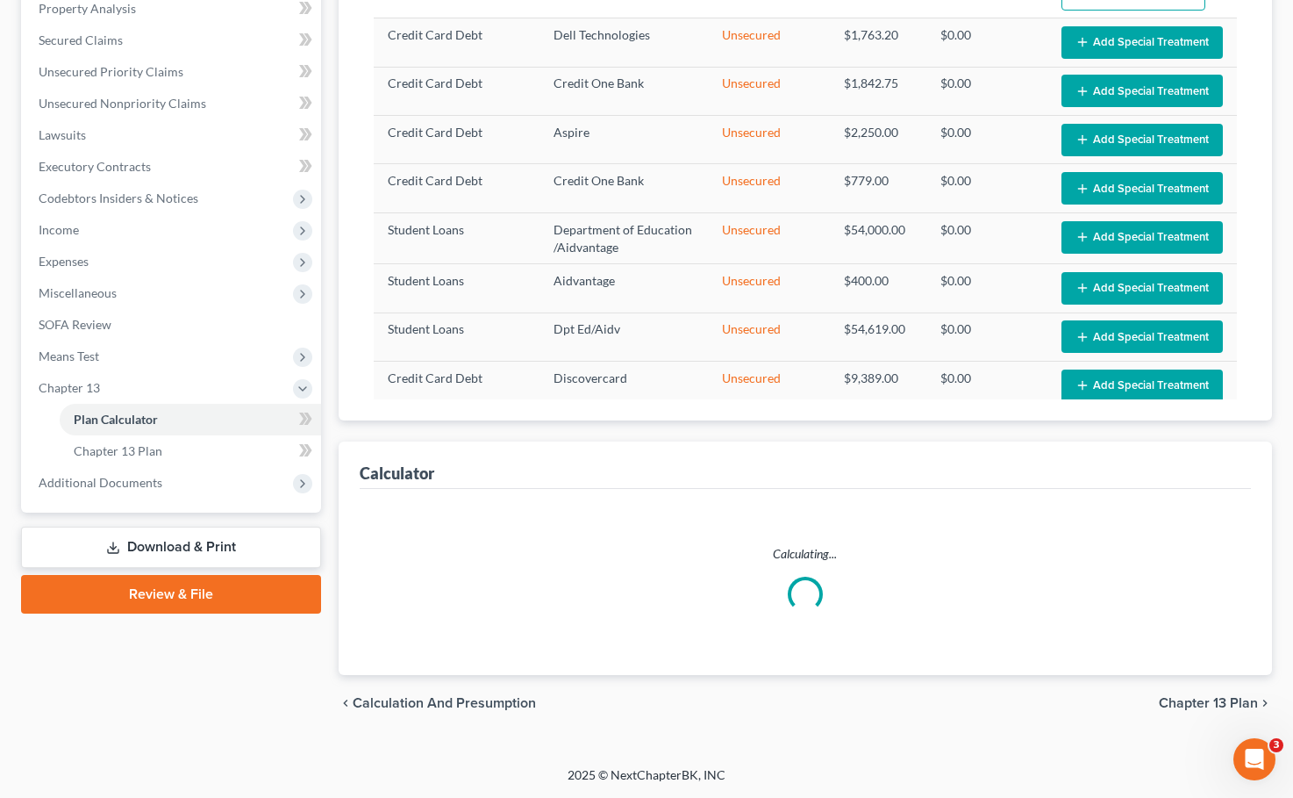
scroll to position [347, 0]
select select "54"
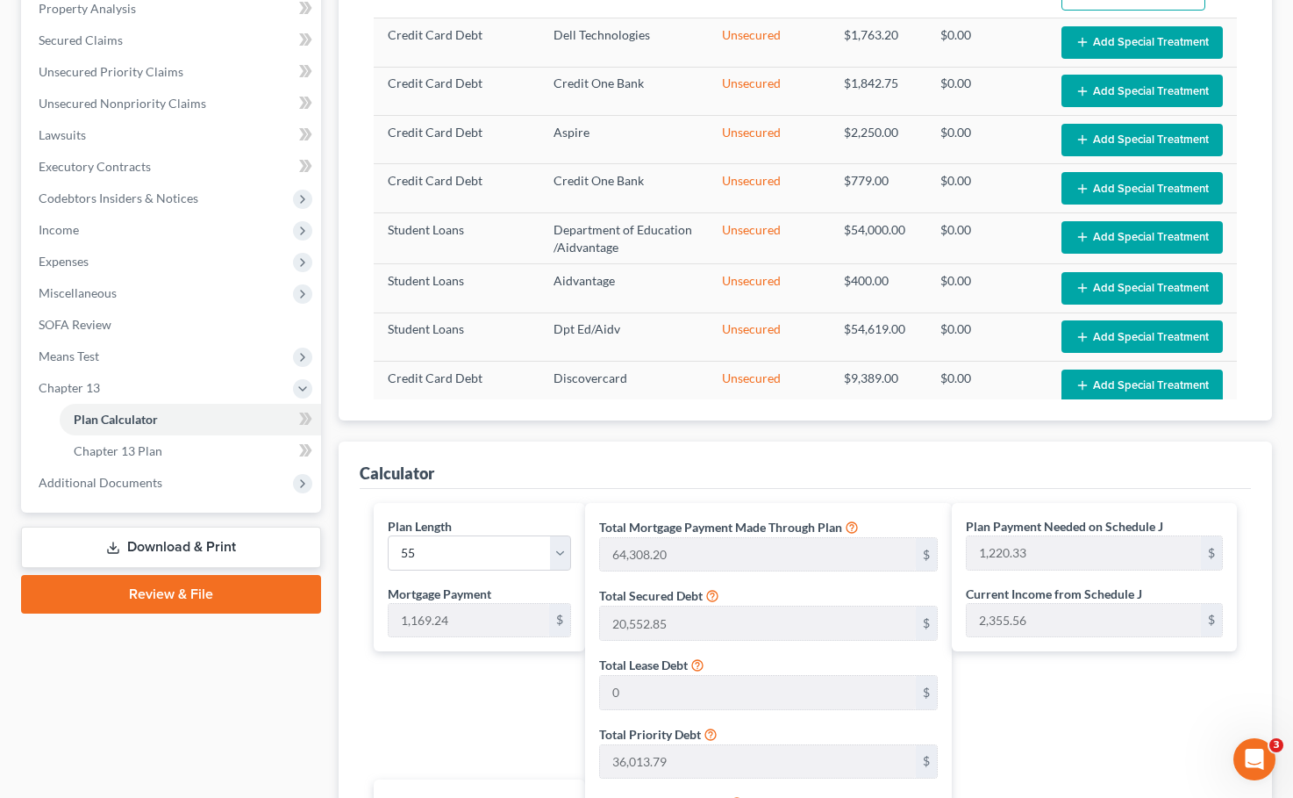
scroll to position [891, 0]
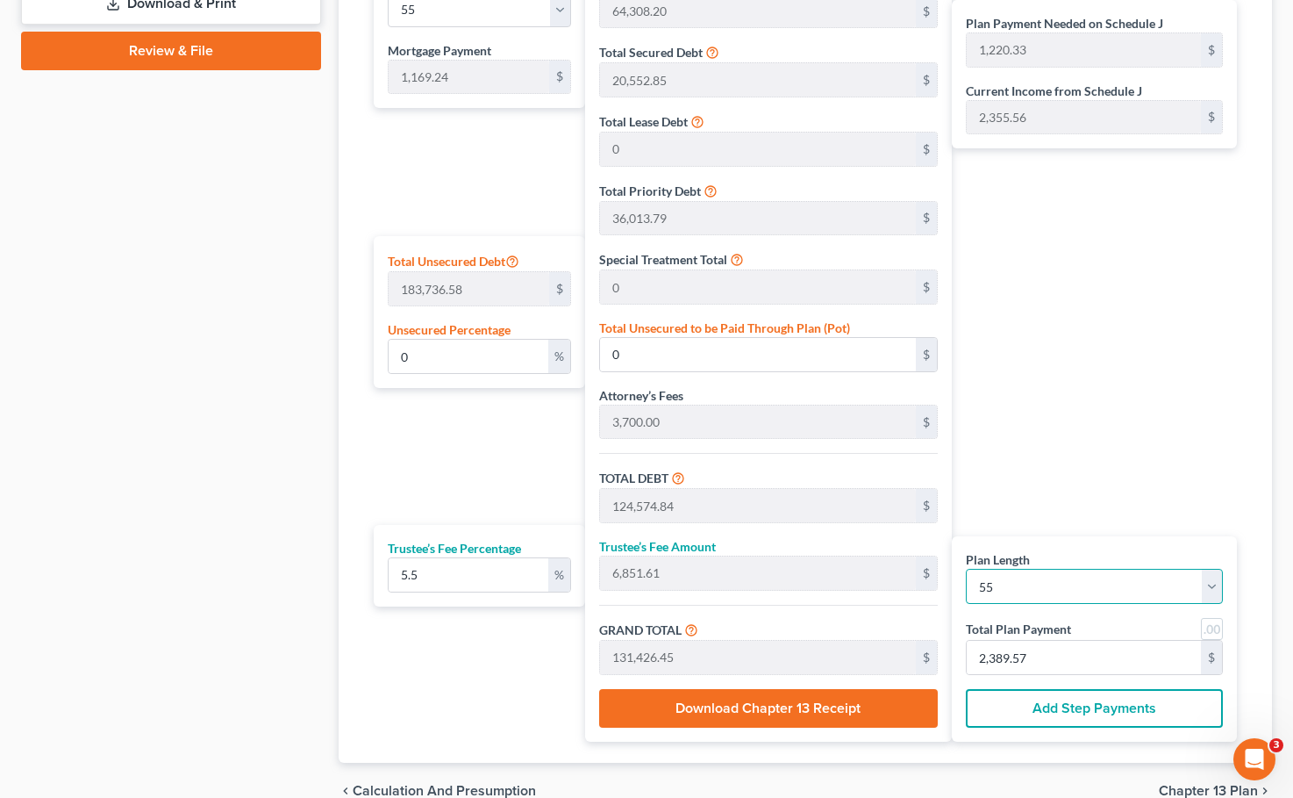
click at [968, 581] on select "1 2 3 4 5 6 7 8 9 10 11 12 13 14 15 16 17 18 19 20 21 22 23 24 25 26 27 28 29 3…" at bounding box center [1094, 586] width 257 height 35
select select "52"
click at [966, 569] on select "1 2 3 4 5 6 7 8 9 10 11 12 13 14 15 16 17 18 19 20 21 22 23 24 25 26 27 28 29 3…" at bounding box center [1094, 586] width 257 height 35
select select "52"
type input "61,969.72"
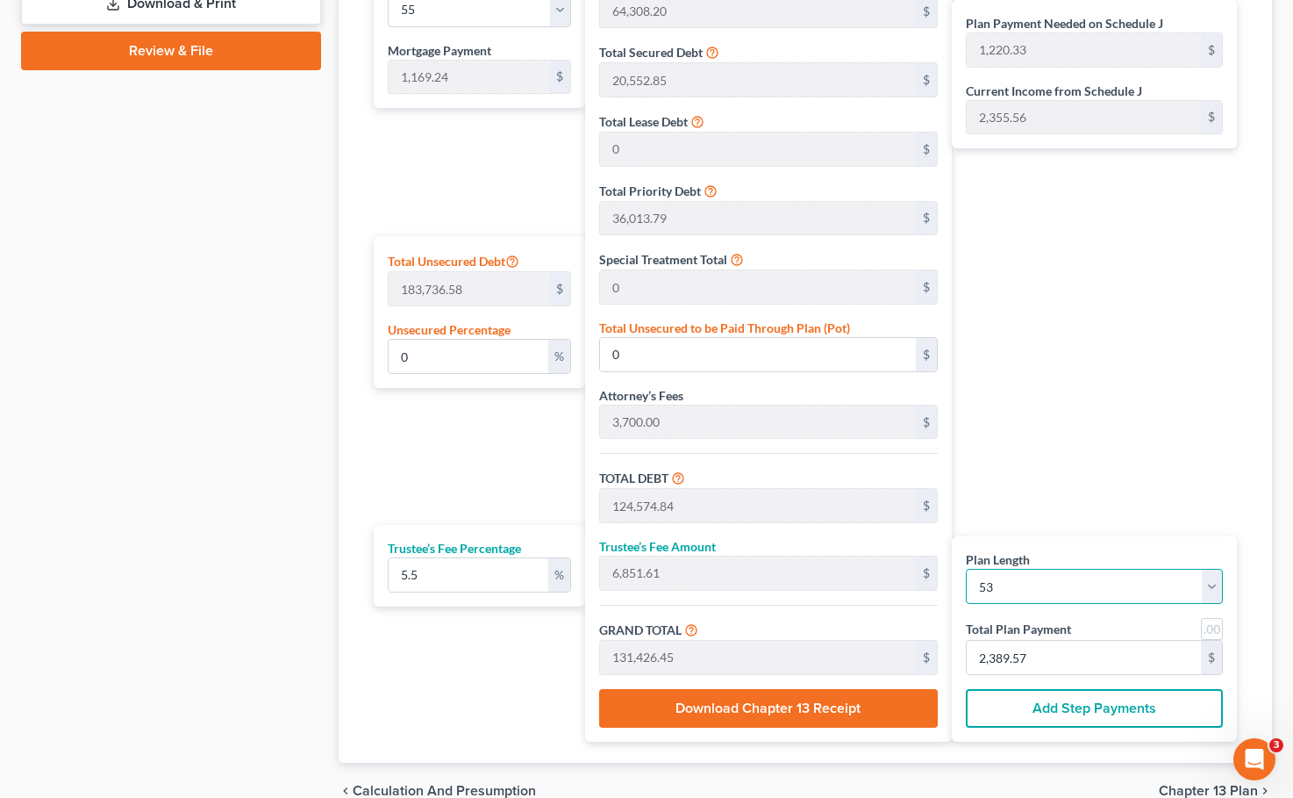
type input "122,236.36"
type input "6,722.99"
type input "128,959.35"
type input "1,263.95"
type input "2,433.19"
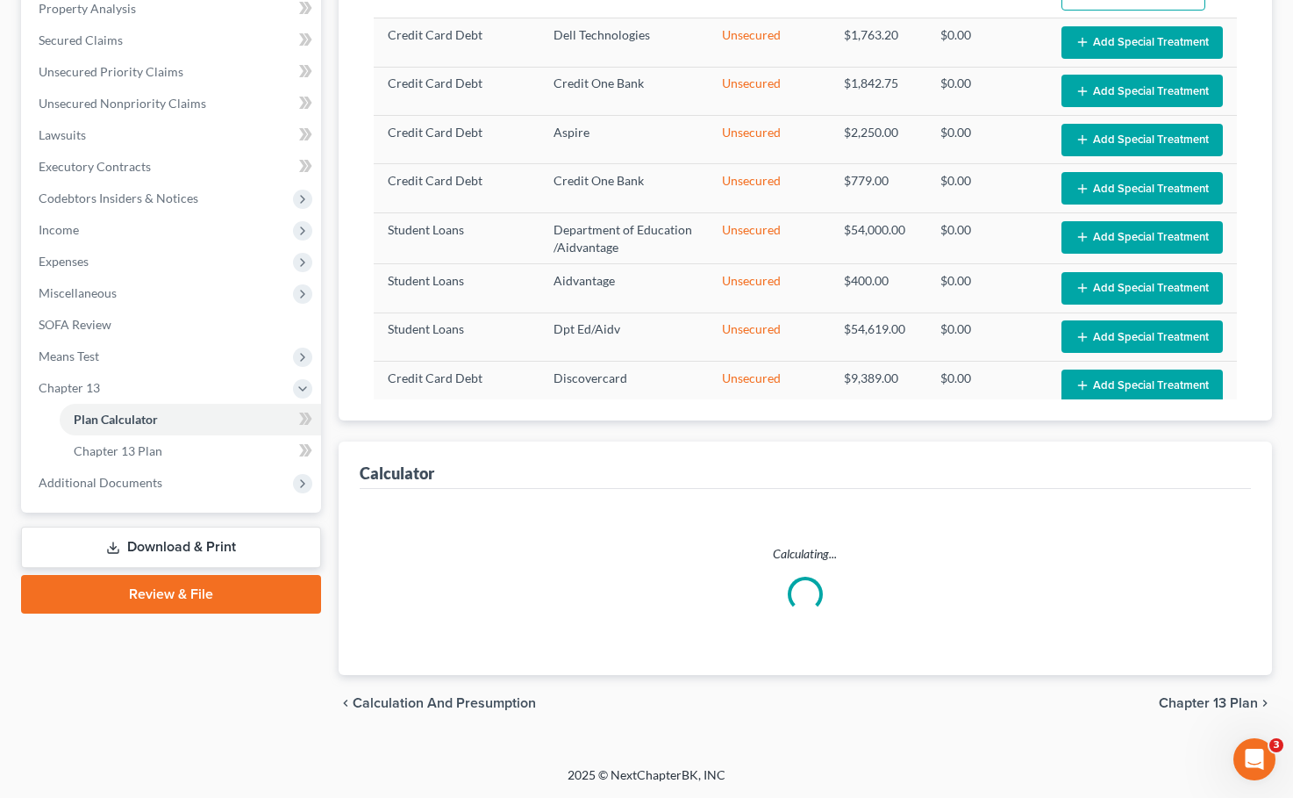
scroll to position [347, 0]
select select "52"
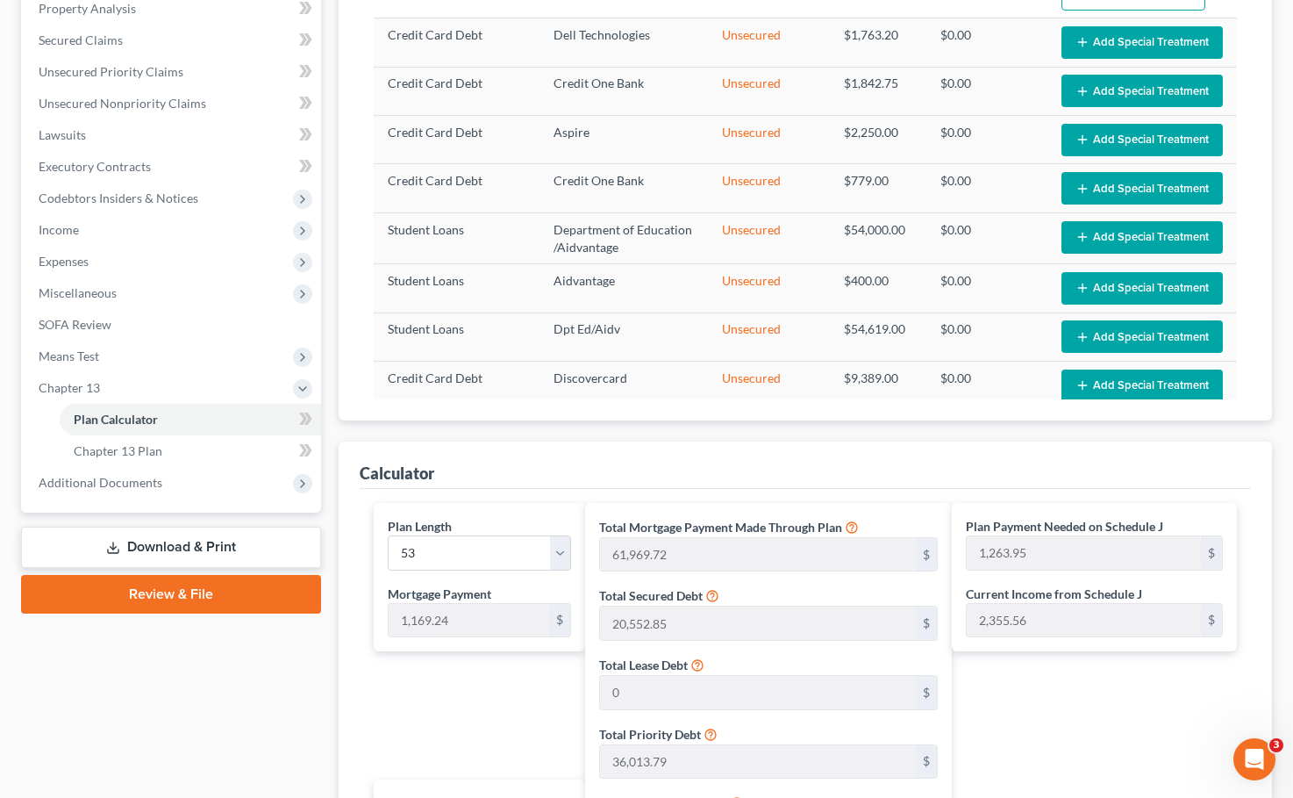
scroll to position [891, 0]
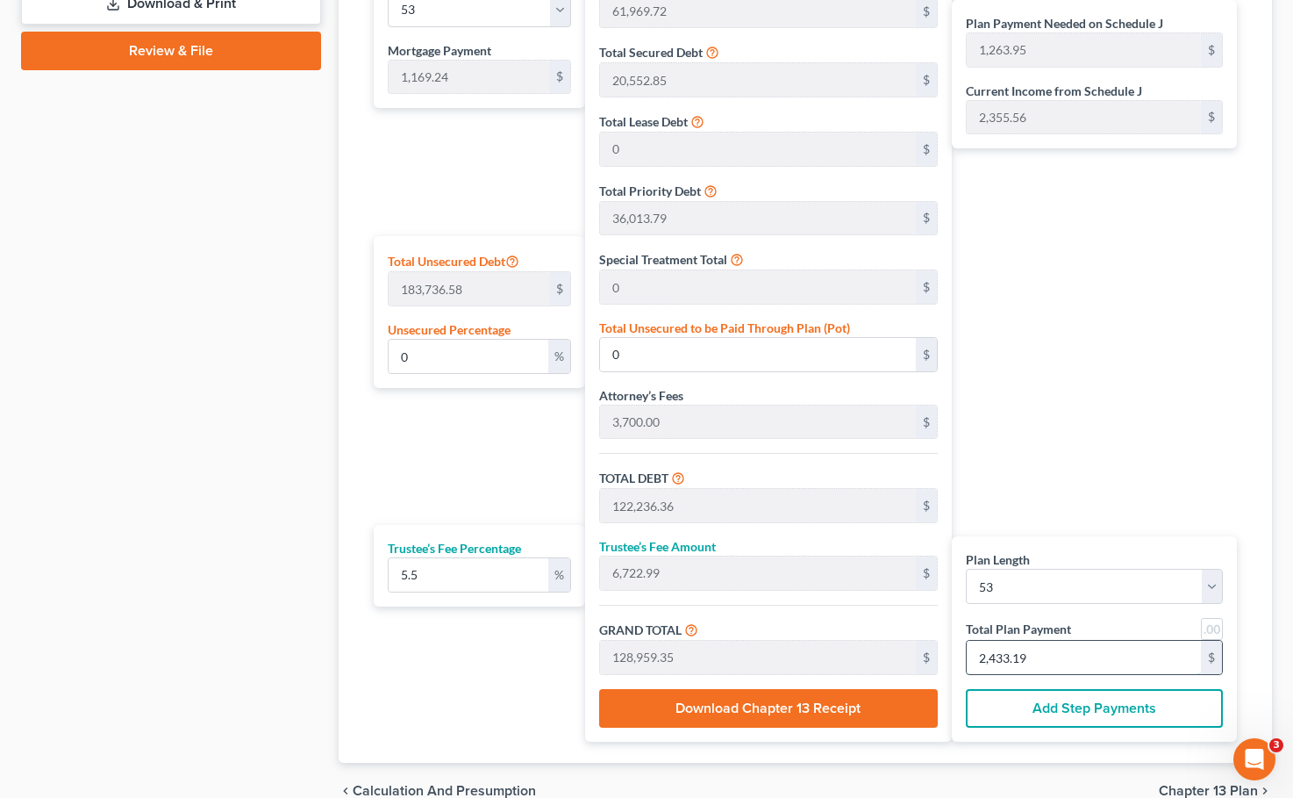
click at [968, 663] on input "2,433.19" at bounding box center [1084, 657] width 234 height 33
click at [968, 591] on select "1 2 3 4 5 6 7 8 9 10 11 12 13 14 15 16 17 18 19 20 21 22 23 24 25 26 27 28 29 3…" at bounding box center [1094, 586] width 257 height 35
select select "51"
click at [966, 569] on select "1 2 3 4 5 6 7 8 9 10 11 12 13 14 15 16 17 18 19 20 21 22 23 24 25 26 27 28 29 3…" at bounding box center [1094, 586] width 257 height 35
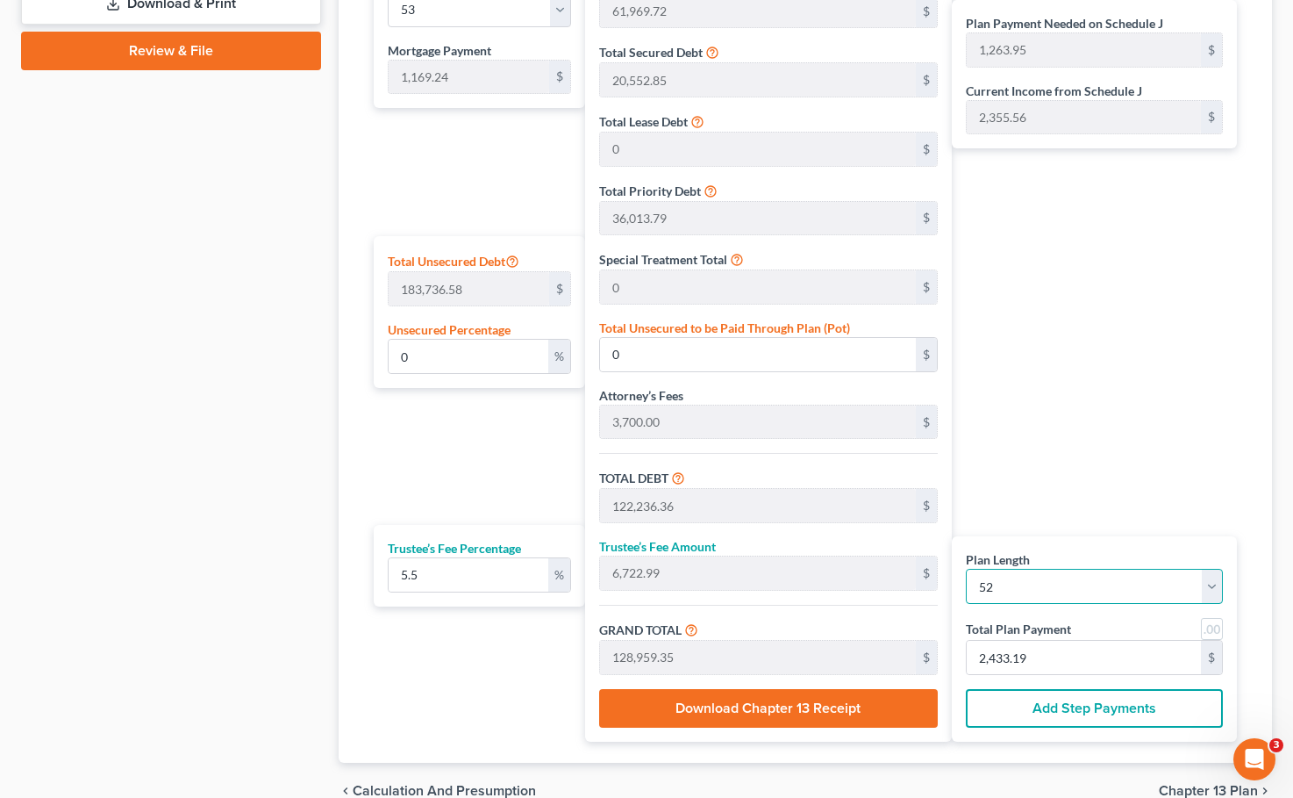
select select "51"
type input "60,800.48"
type input "121,067.12"
type input "6,658.69"
type input "127,725.81"
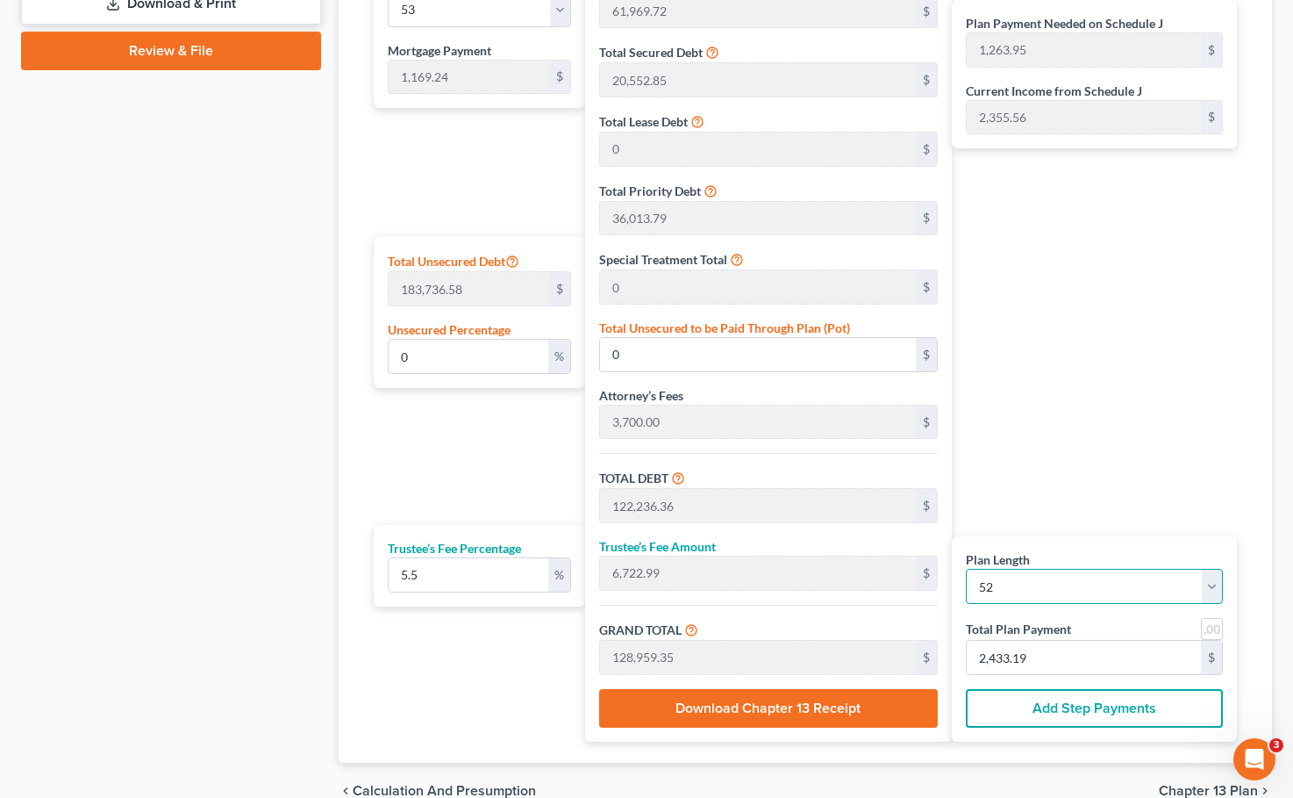
type input "1,287.02"
type input "2,456.26"
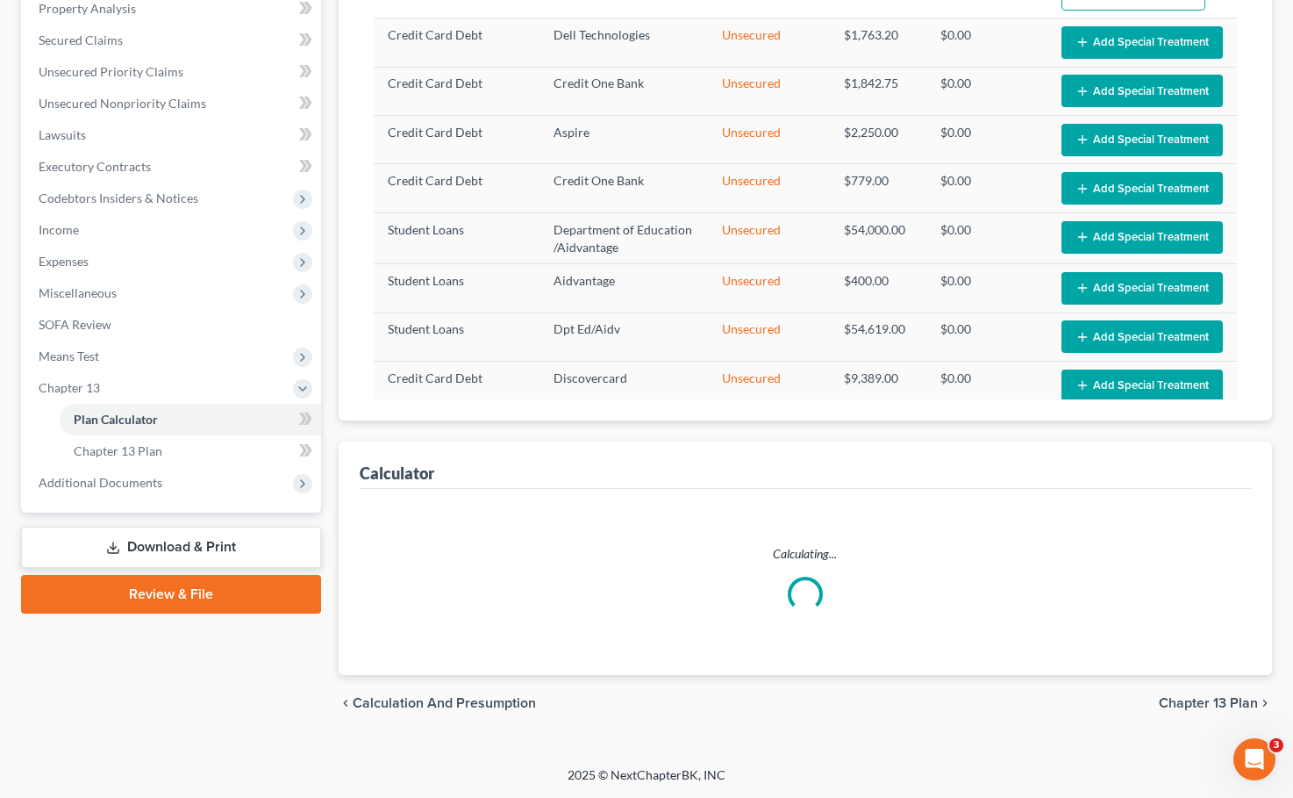
select select "51"
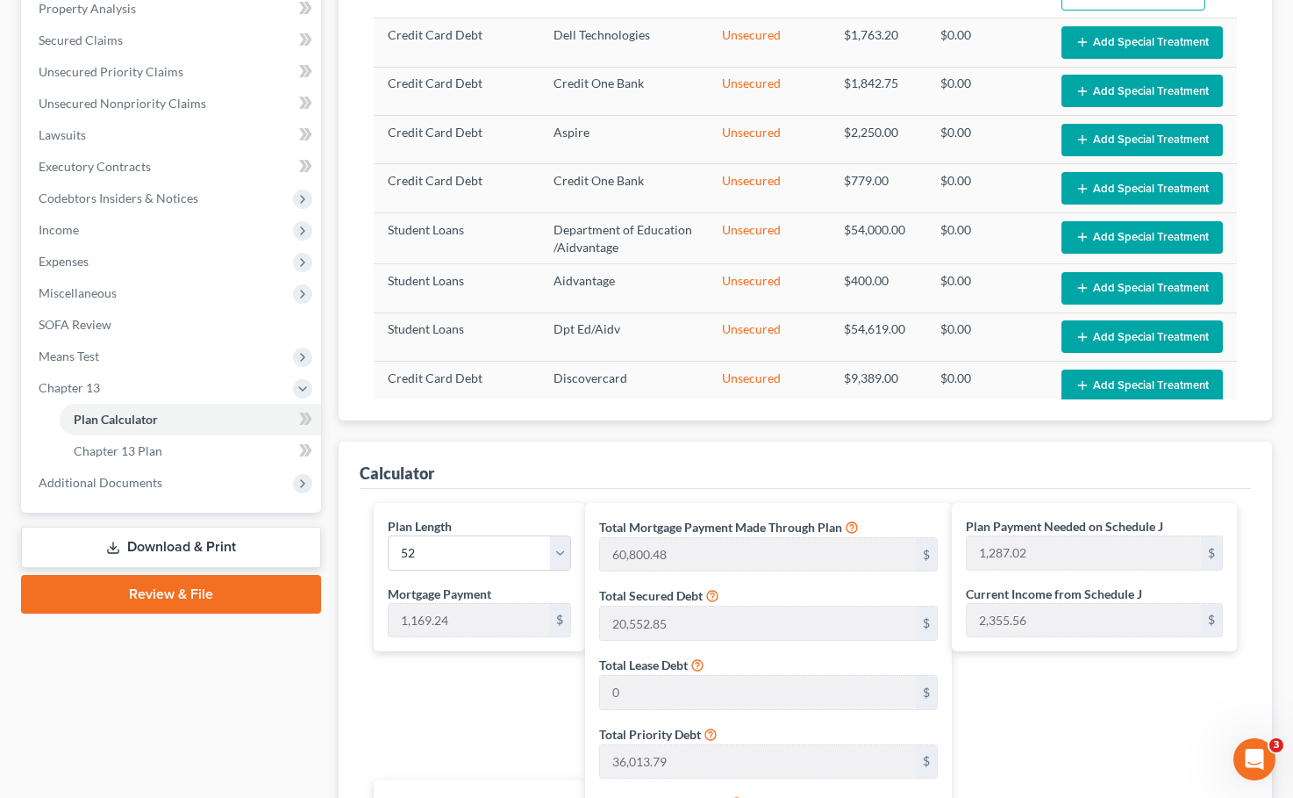
scroll to position [891, 0]
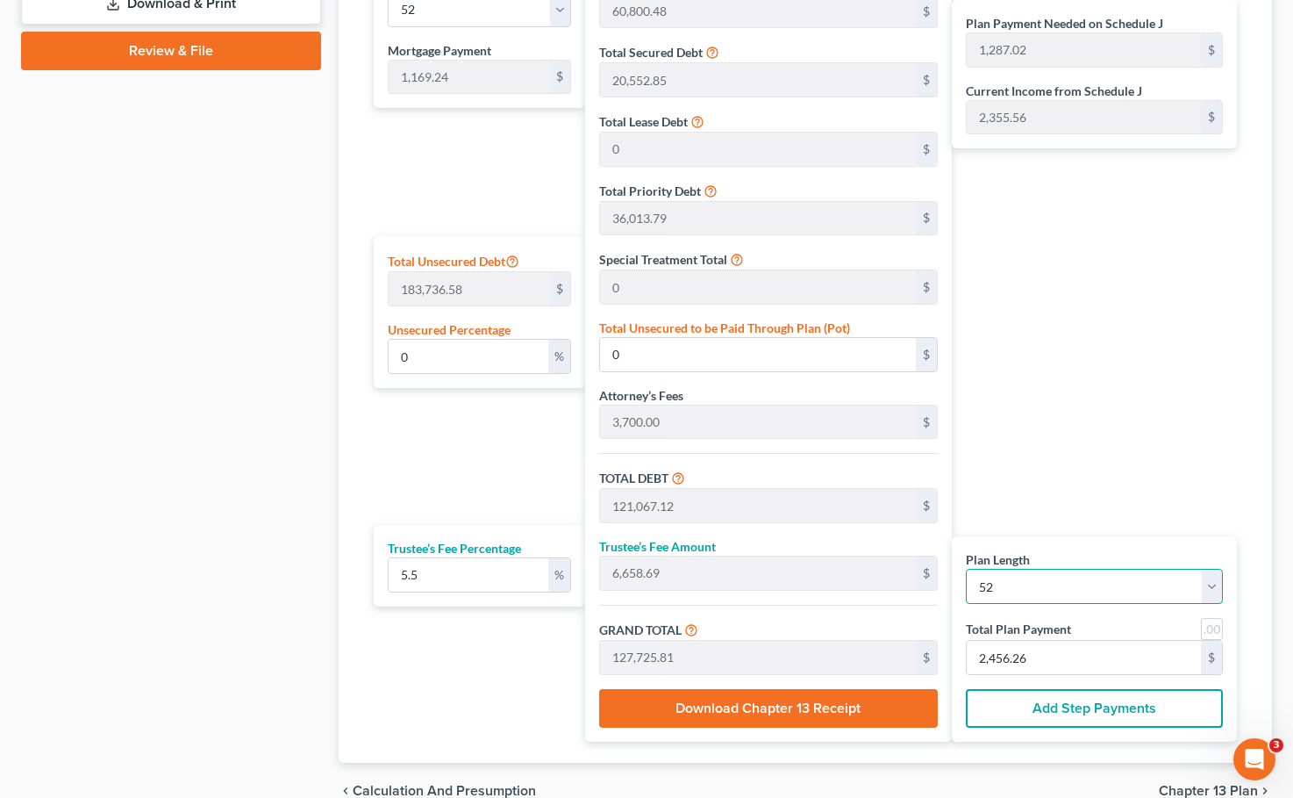
click at [968, 572] on select "1 2 3 4 5 6 7 8 9 10 11 12 13 14 15 16 17 18 19 20 21 22 23 24 25 26 27 28 29 3…" at bounding box center [1094, 586] width 257 height 35
select select "49"
click at [966, 569] on select "1 2 3 4 5 6 7 8 9 10 11 12 13 14 15 16 17 18 19 20 21 22 23 24 25 26 27 28 29 3…" at bounding box center [1094, 586] width 257 height 35
select select "49"
type input "58,462.00"
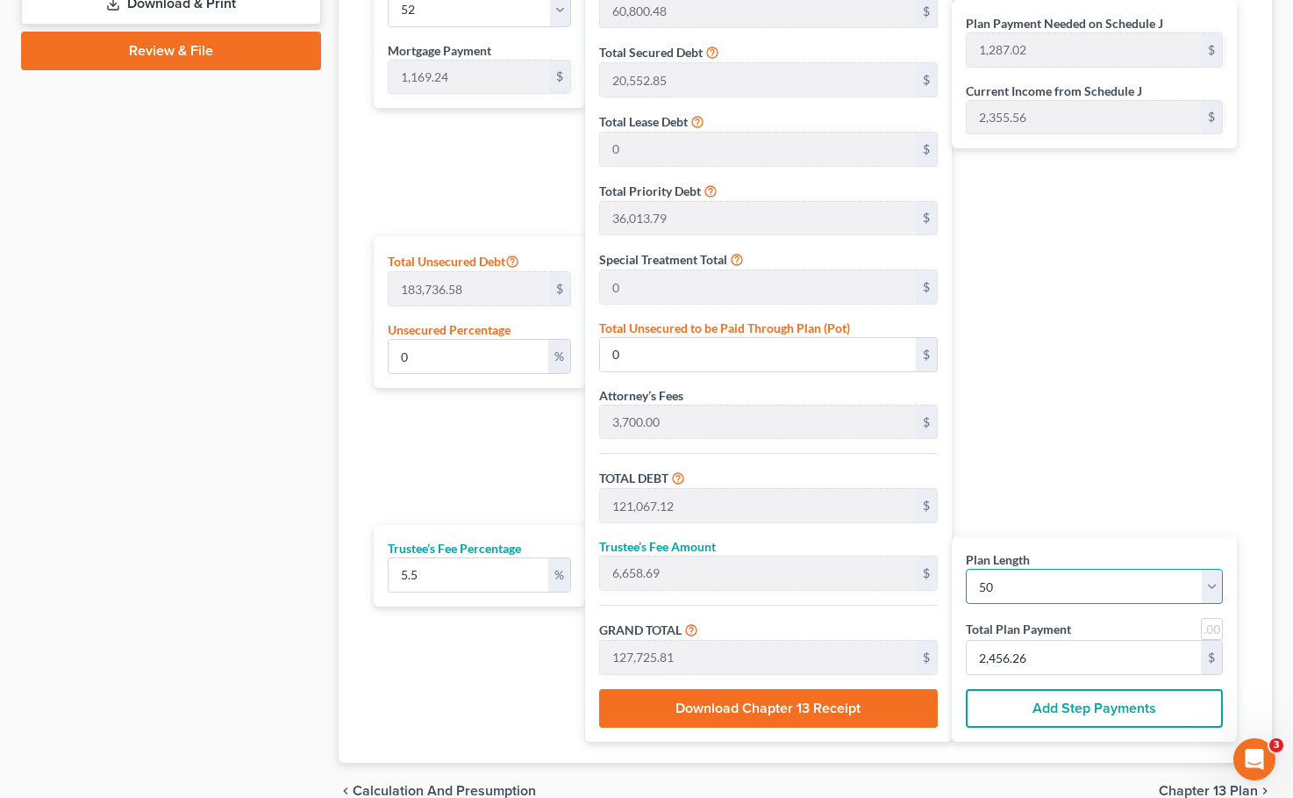
type input "118,728.64"
type input "6,530.07"
type input "125,258.71"
type input "1,335.93"
type input "2,505.17"
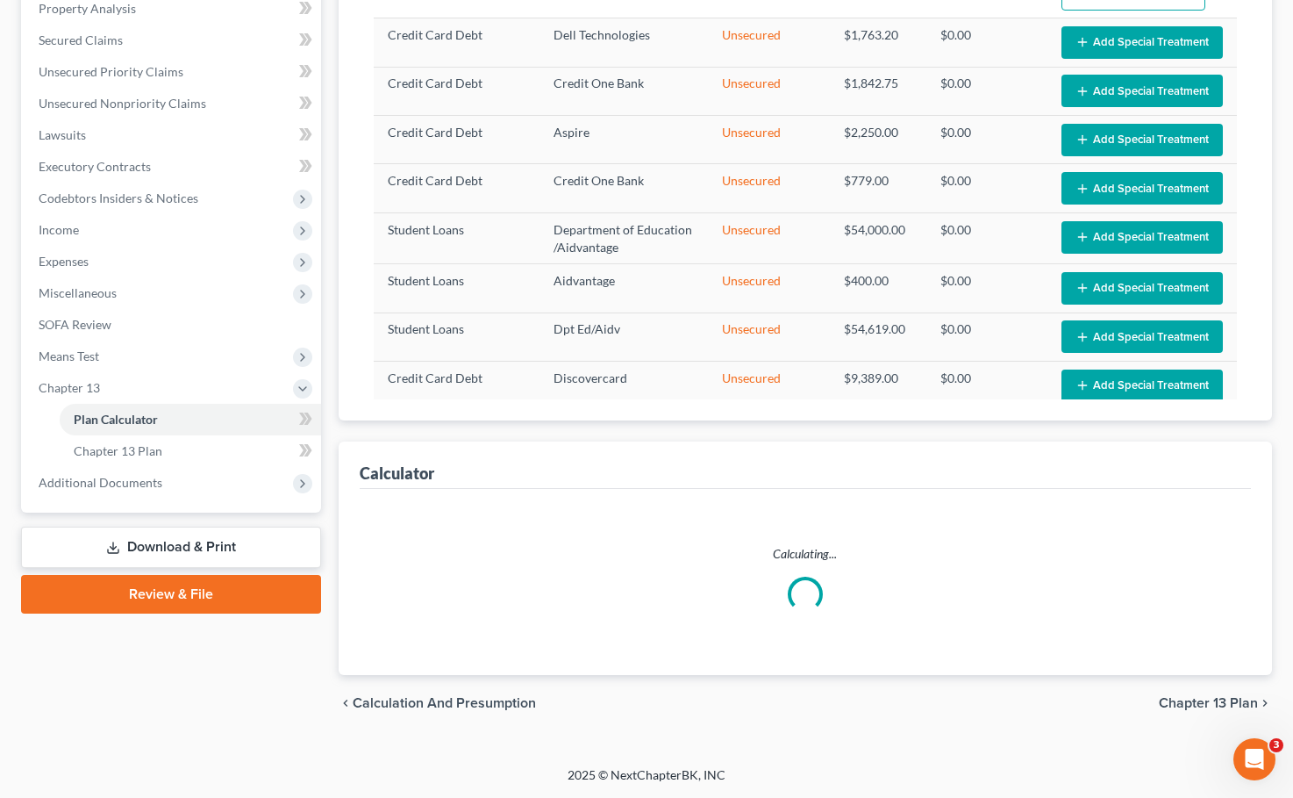
scroll to position [347, 0]
select select "49"
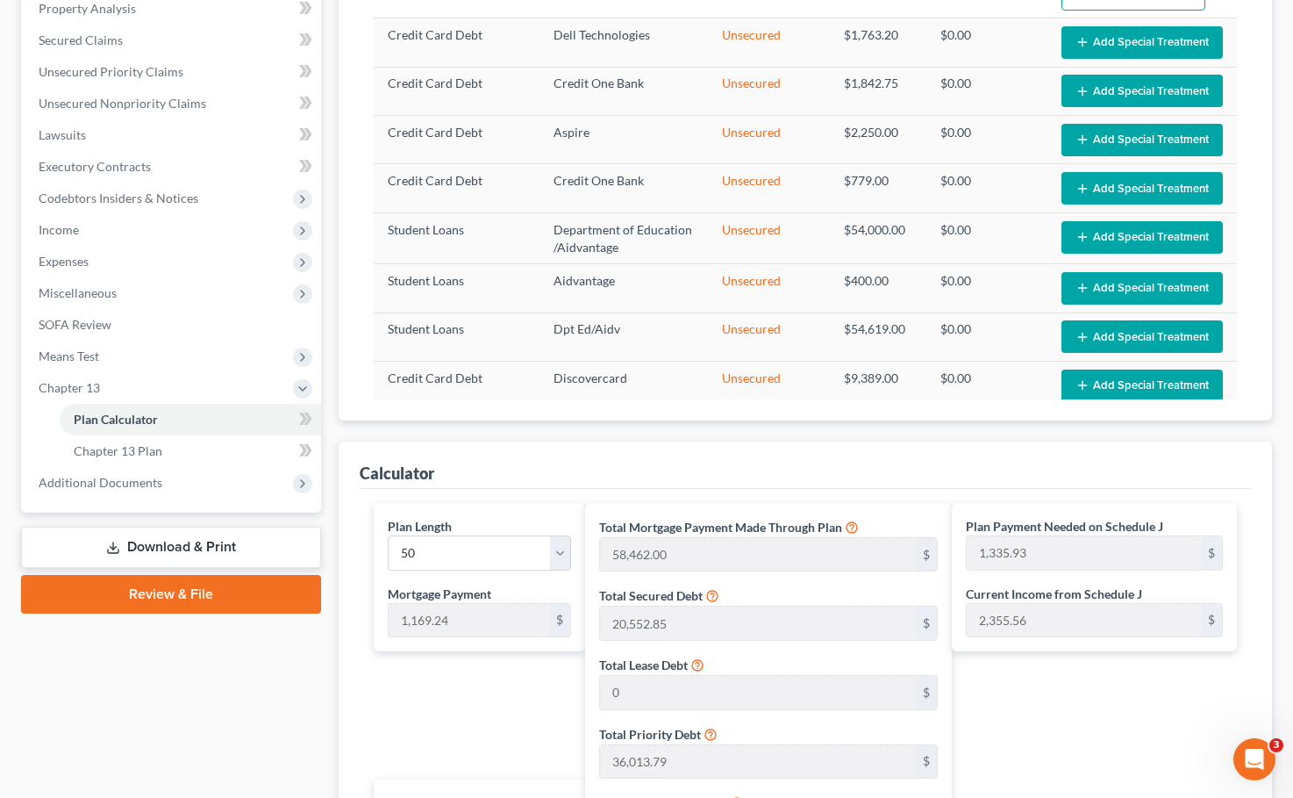
scroll to position [891, 0]
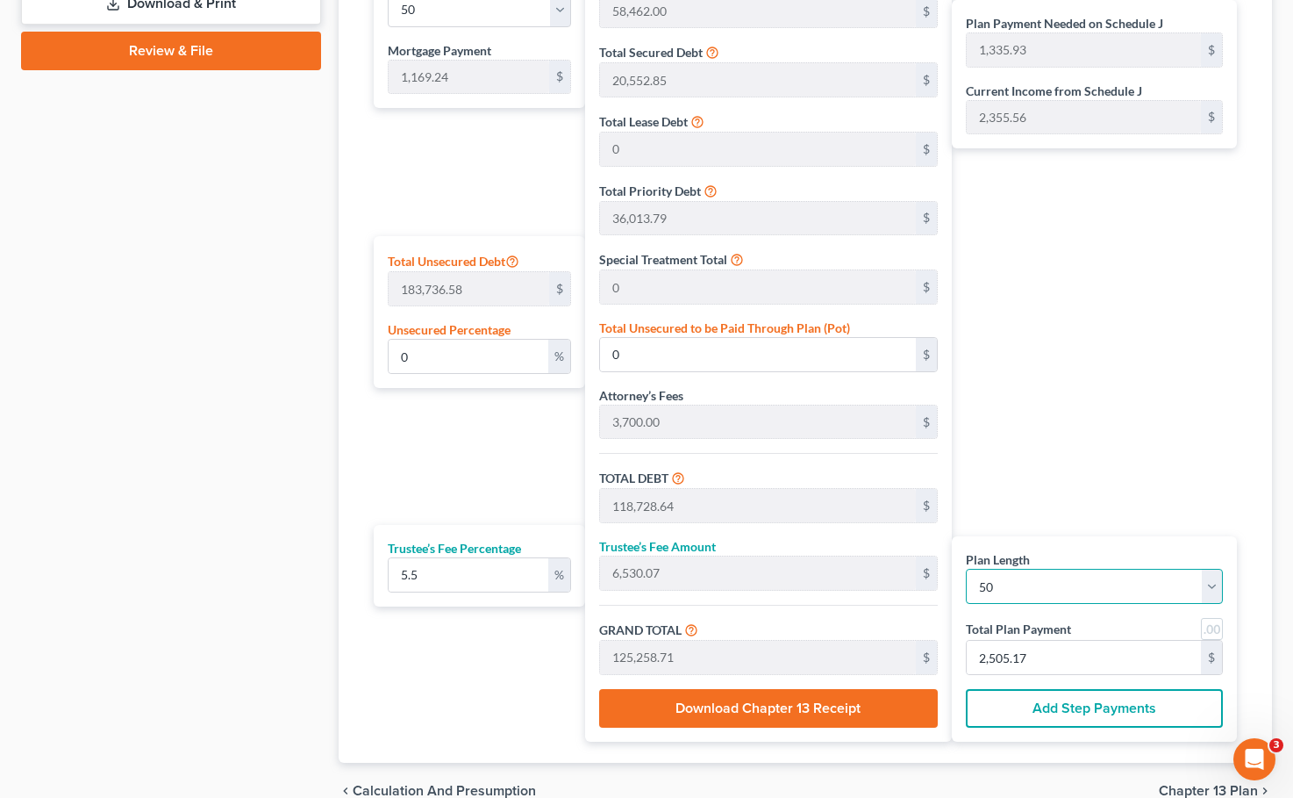
click at [968, 588] on select "1 2 3 4 5 6 7 8 9 10 11 12 13 14 15 16 17 18 19 20 21 22 23 24 25 26 27 28 29 3…" at bounding box center [1094, 586] width 257 height 35
select select "52"
click at [966, 569] on select "1 2 3 4 5 6 7 8 9 10 11 12 13 14 15 16 17 18 19 20 21 22 23 24 25 26 27 28 29 3…" at bounding box center [1094, 586] width 257 height 35
select select "52"
type input "61,969.72"
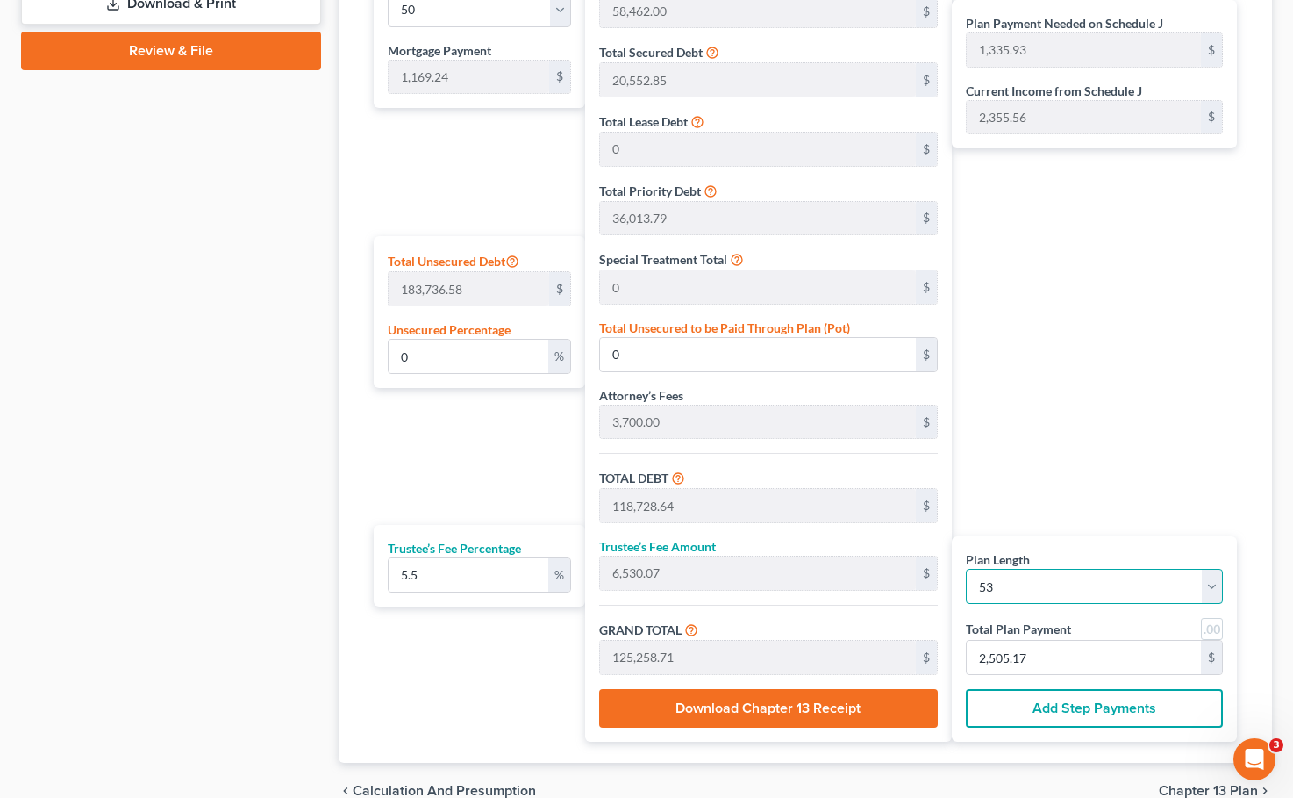
type input "122,236.36"
type input "6,722.99"
type input "128,959.35"
type input "1,263.95"
type input "2,433.19"
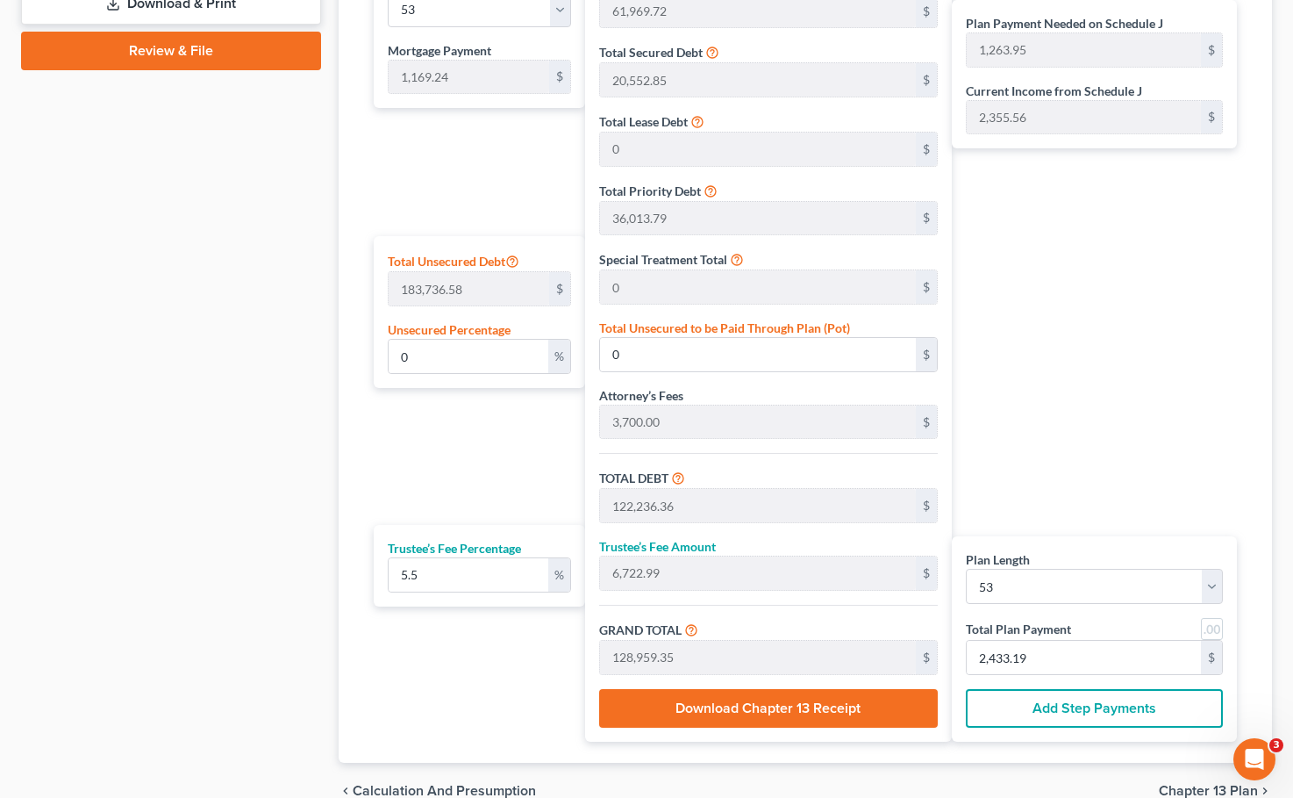
scroll to position [347, 0]
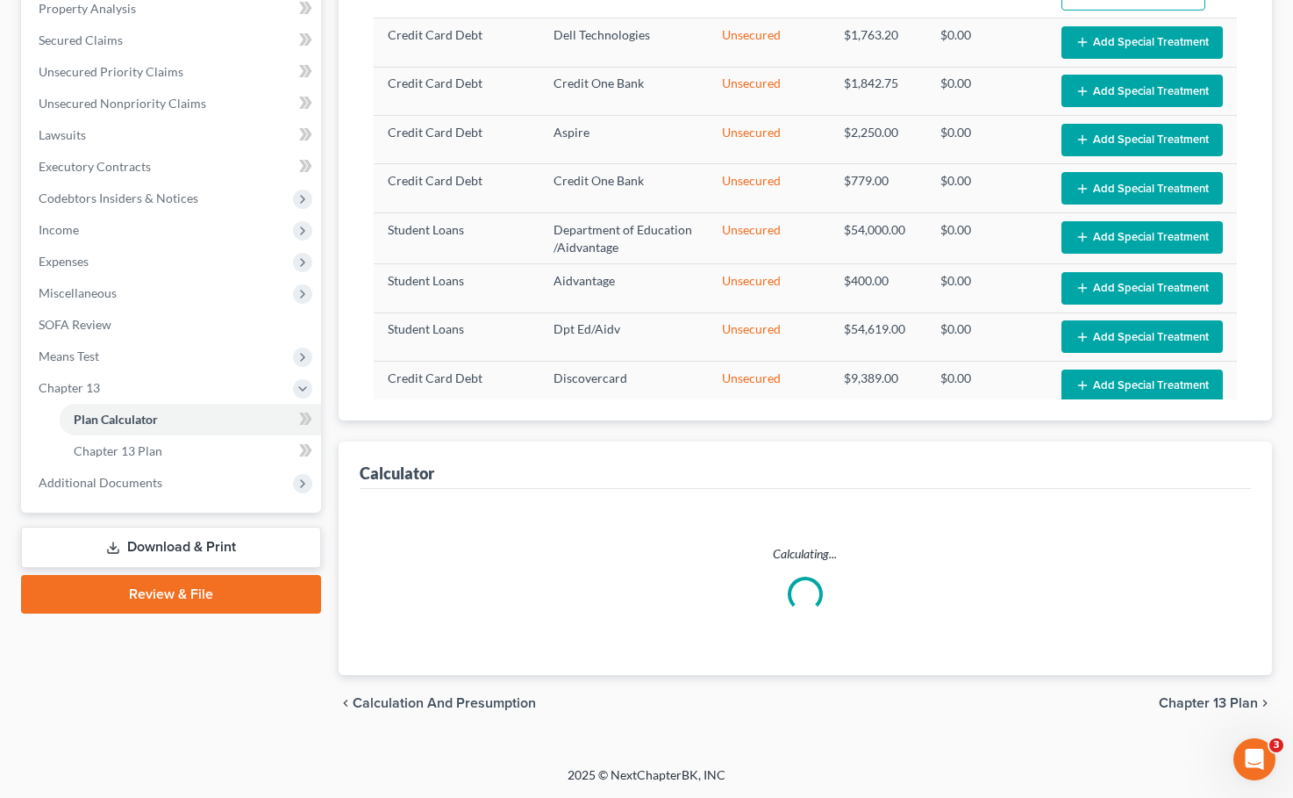
select select "52"
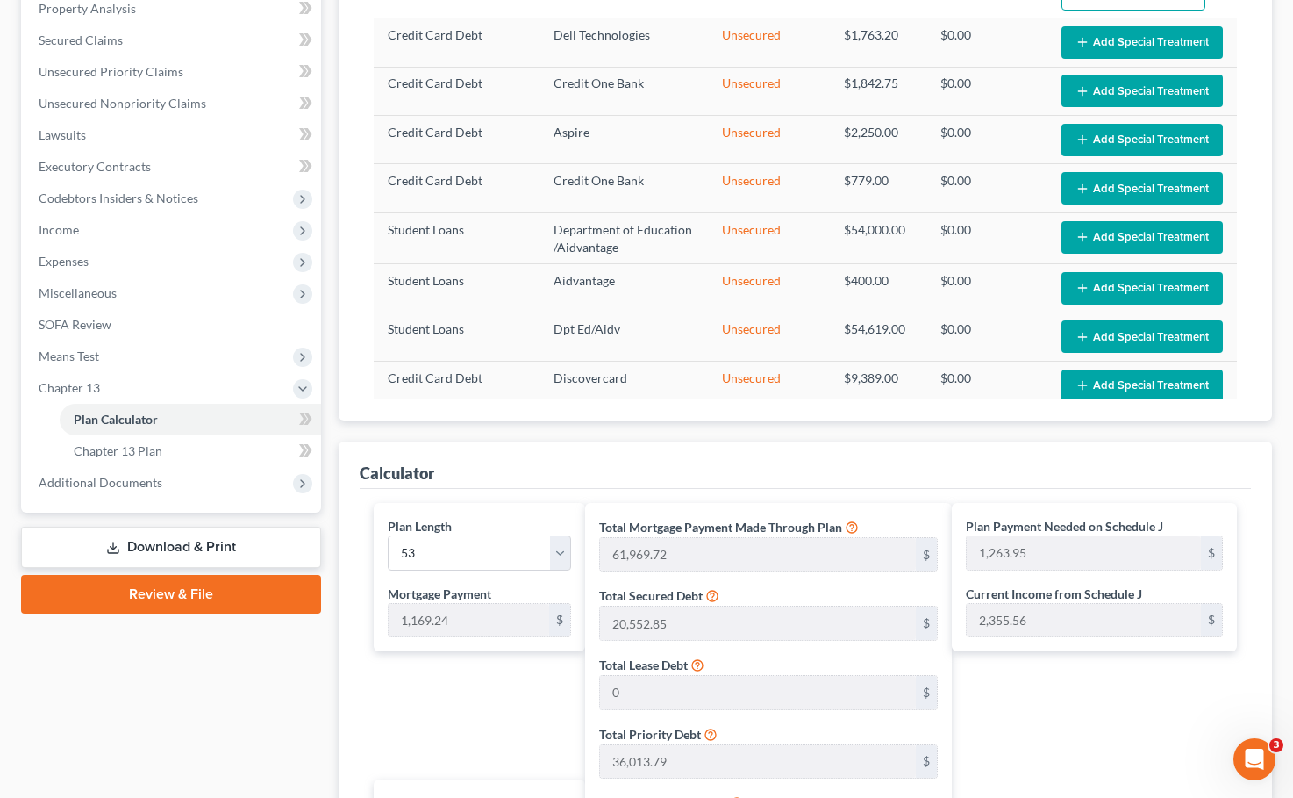
scroll to position [891, 0]
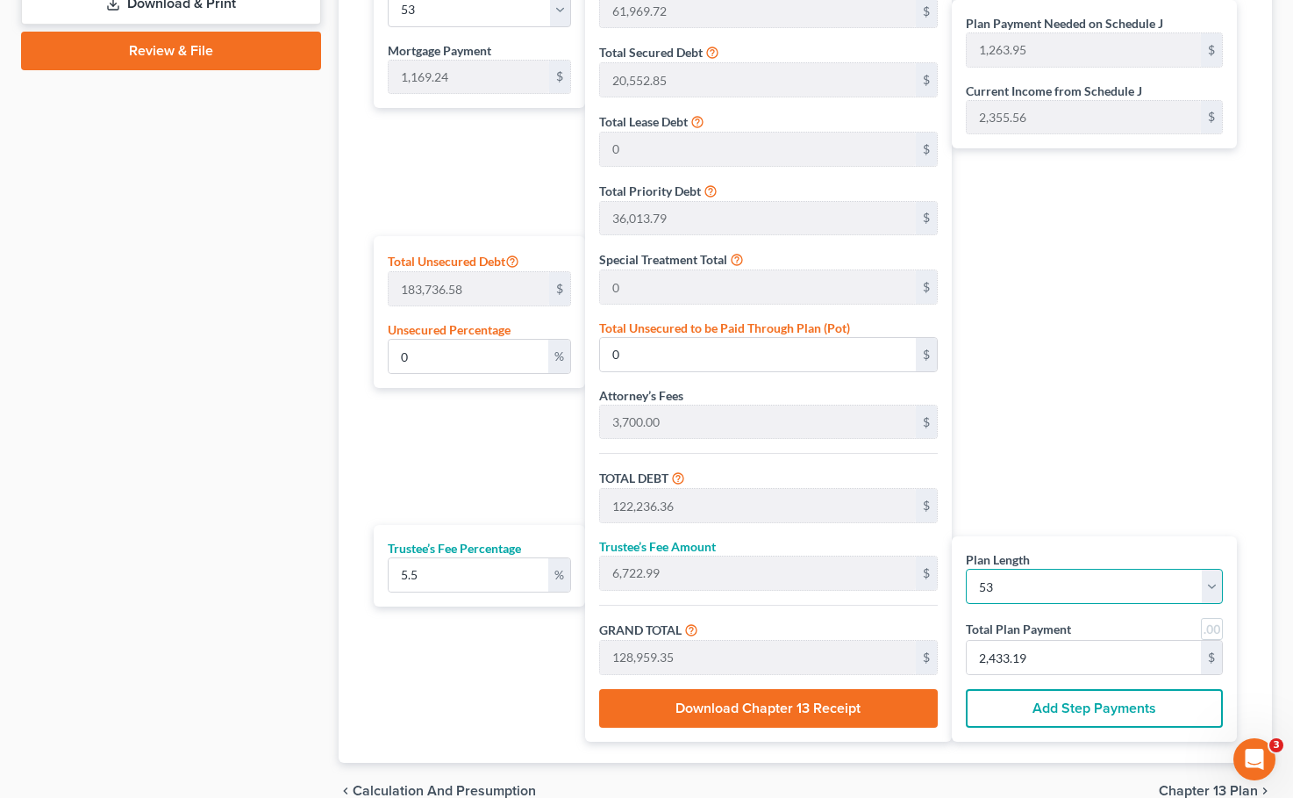
click at [968, 584] on select "1 2 3 4 5 6 7 8 9 10 11 12 13 14 15 16 17 18 19 20 21 22 23 24 25 26 27 28 29 3…" at bounding box center [1094, 586] width 257 height 35
select select "53"
click at [966, 569] on select "1 2 3 4 5 6 7 8 9 10 11 12 13 14 15 16 17 18 19 20 21 22 23 24 25 26 27 28 29 3…" at bounding box center [1094, 586] width 257 height 35
select select "53"
type input "63,138.96"
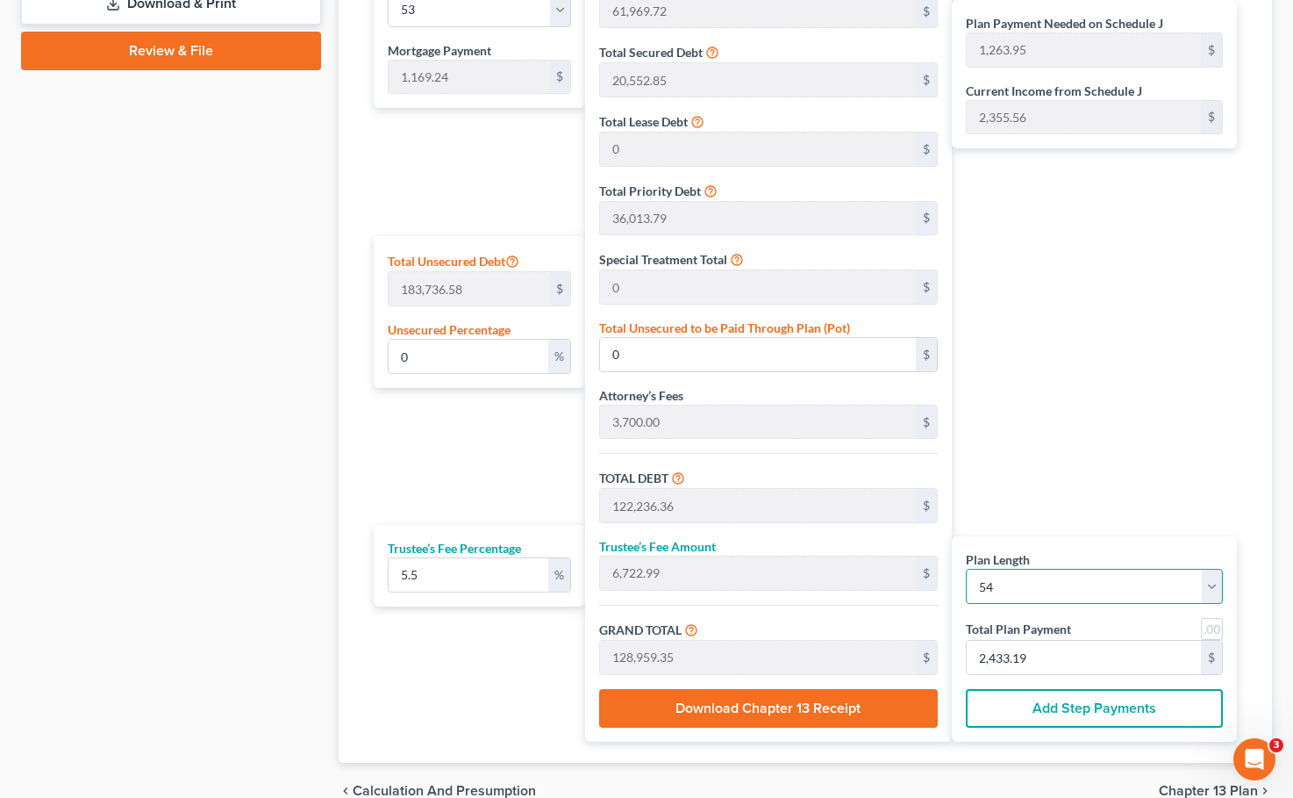
type input "123,405.60"
type input "6,787.30"
type input "130,192.90"
type input "1,241.73"
type input "2,410.97"
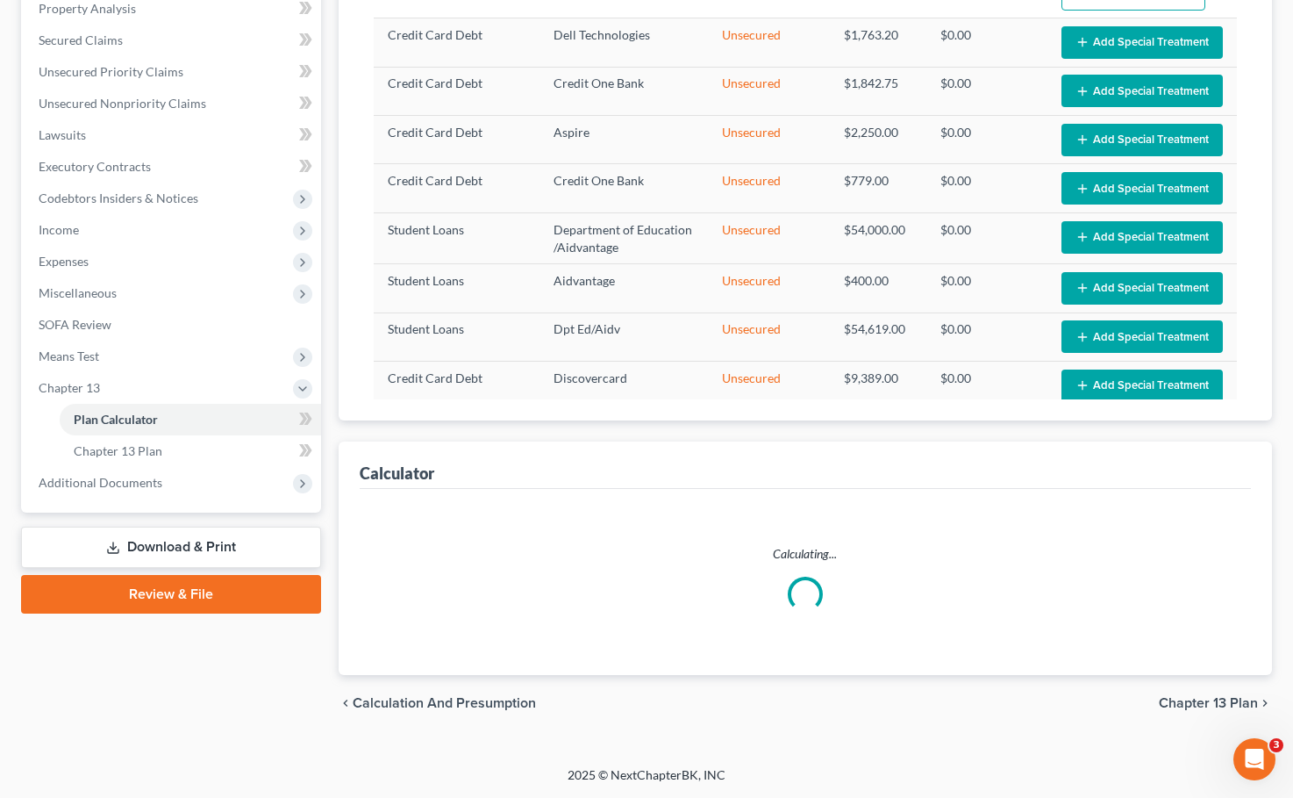
select select "53"
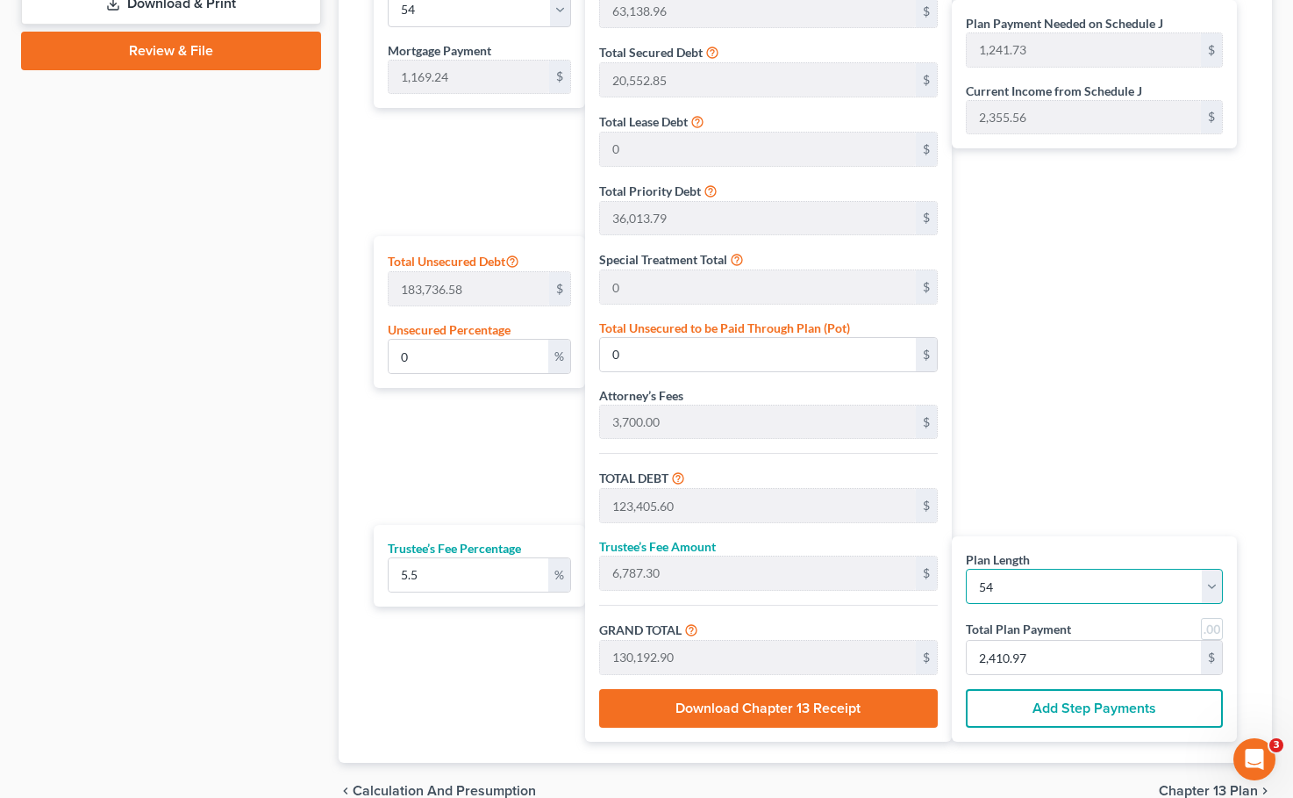
click at [968, 579] on select "1 2 3 4 5 6 7 8 9 10 11 12 13 14 15 16 17 18 19 20 21 22 23 24 25 26 27 28 29 3…" at bounding box center [1094, 586] width 257 height 35
select select "54"
click at [966, 569] on select "1 2 3 4 5 6 7 8 9 10 11 12 13 14 15 16 17 18 19 20 21 22 23 24 25 26 27 28 29 3…" at bounding box center [1094, 586] width 257 height 35
click at [968, 585] on select "1 2 3 4 5 6 7 8 9 10 11 12 13 14 15 16 17 18 19 20 21 22 23 24 25 26 27 28 29 3…" at bounding box center [1094, 586] width 257 height 35
click at [966, 569] on select "1 2 3 4 5 6 7 8 9 10 11 12 13 14 15 16 17 18 19 20 21 22 23 24 25 26 27 28 29 3…" at bounding box center [1094, 586] width 257 height 35
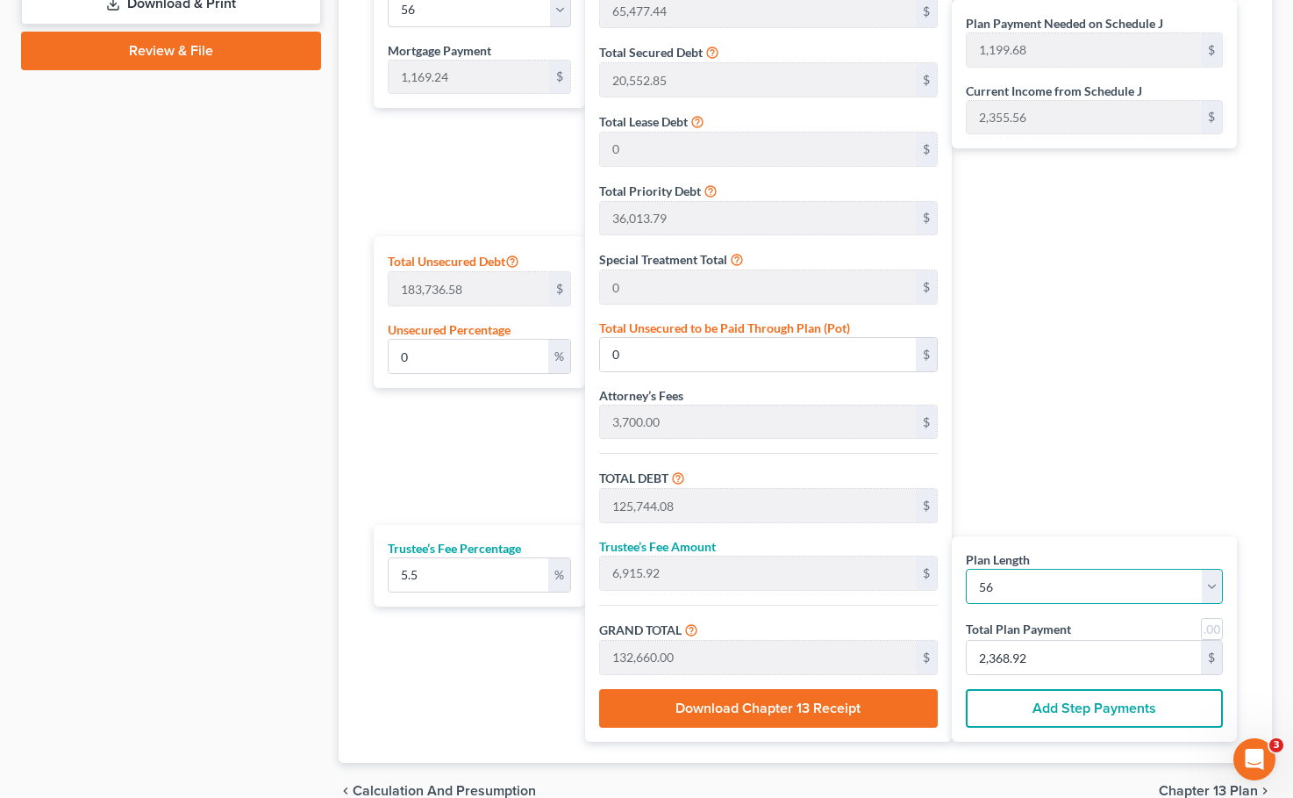
click at [968, 586] on select "1 2 3 4 5 6 7 8 9 10 11 12 13 14 15 16 17 18 19 20 21 22 23 24 25 26 27 28 29 3…" at bounding box center [1094, 586] width 257 height 35
click at [966, 569] on select "1 2 3 4 5 6 7 8 9 10 11 12 13 14 15 16 17 18 19 20 21 22 23 24 25 26 27 28 29 3…" at bounding box center [1094, 586] width 257 height 35
